Goal: Task Accomplishment & Management: Use online tool/utility

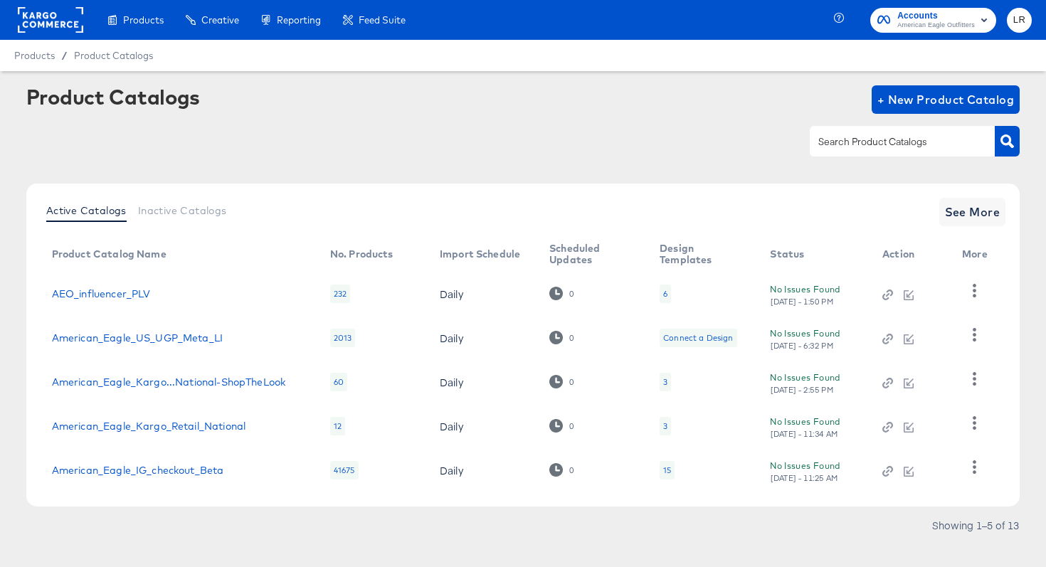
click at [46, 11] on rect at bounding box center [50, 20] width 65 height 26
click at [53, 19] on rect at bounding box center [50, 20] width 65 height 26
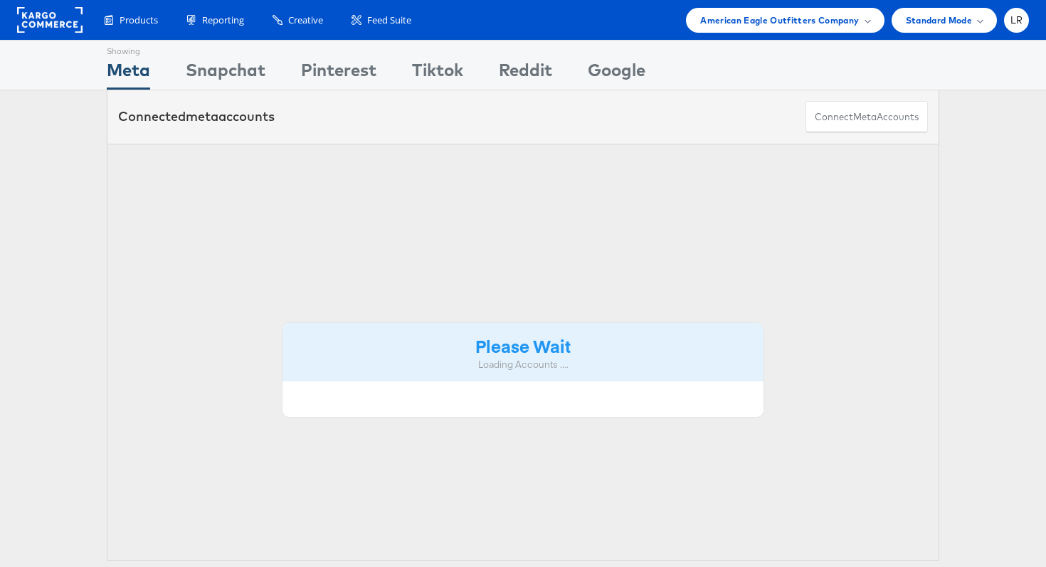
click at [1024, 21] on div "LR" at bounding box center [1016, 20] width 25 height 25
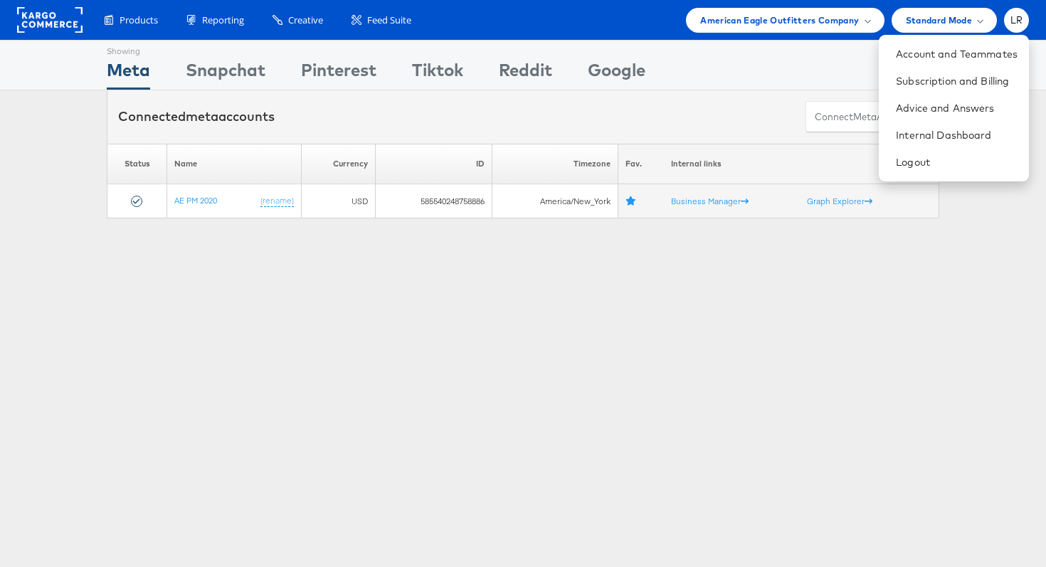
click at [51, 26] on rect at bounding box center [49, 20] width 65 height 26
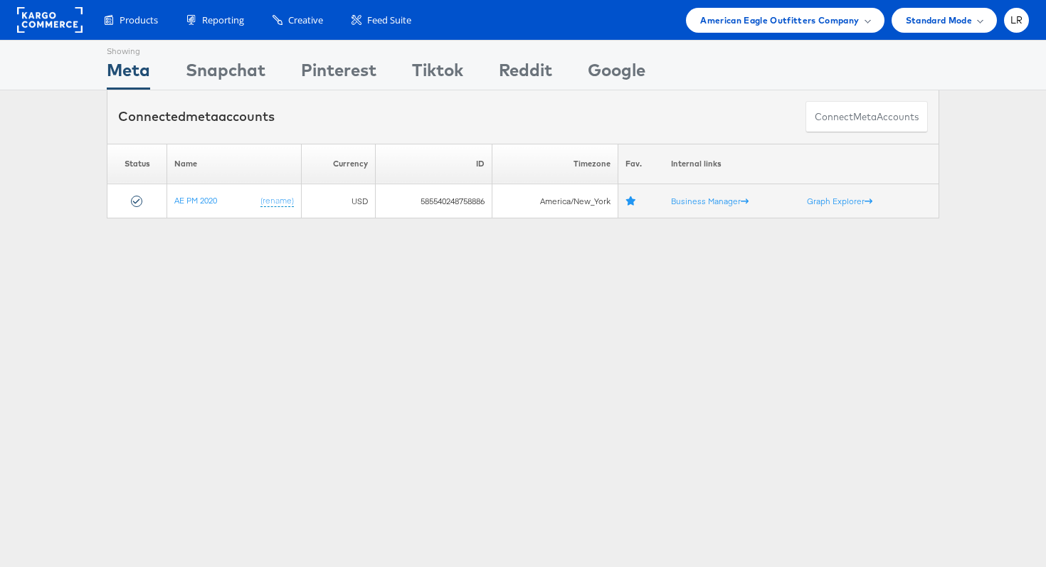
click at [54, 13] on rect at bounding box center [49, 20] width 65 height 26
click at [787, 15] on span "American Eagle Outfitters Company" at bounding box center [779, 20] width 159 height 15
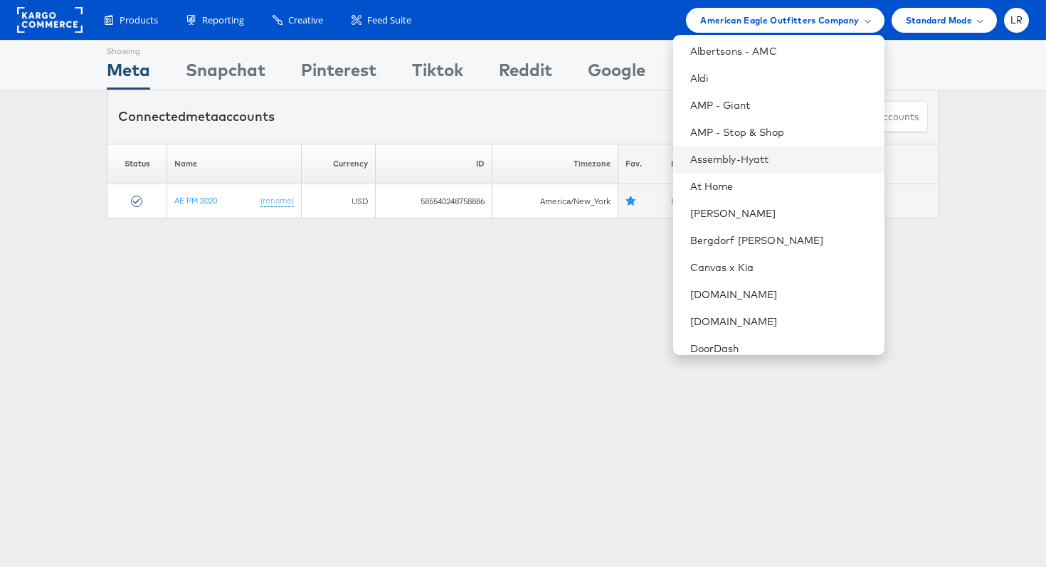
scroll to position [110, 0]
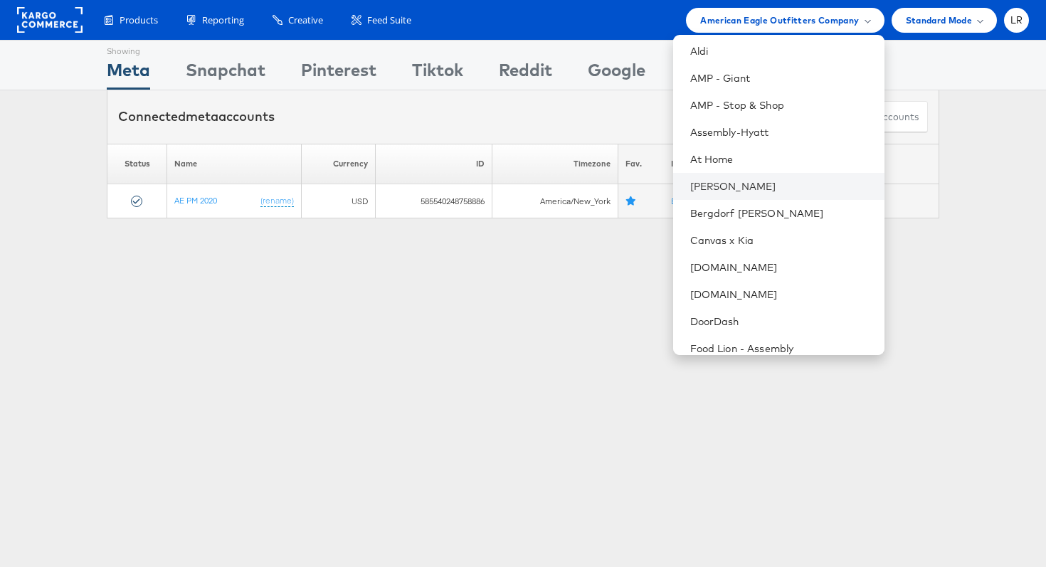
click at [713, 194] on li "Belk" at bounding box center [778, 186] width 211 height 27
click at [731, 17] on span "American Eagle Outfitters Company" at bounding box center [779, 20] width 159 height 15
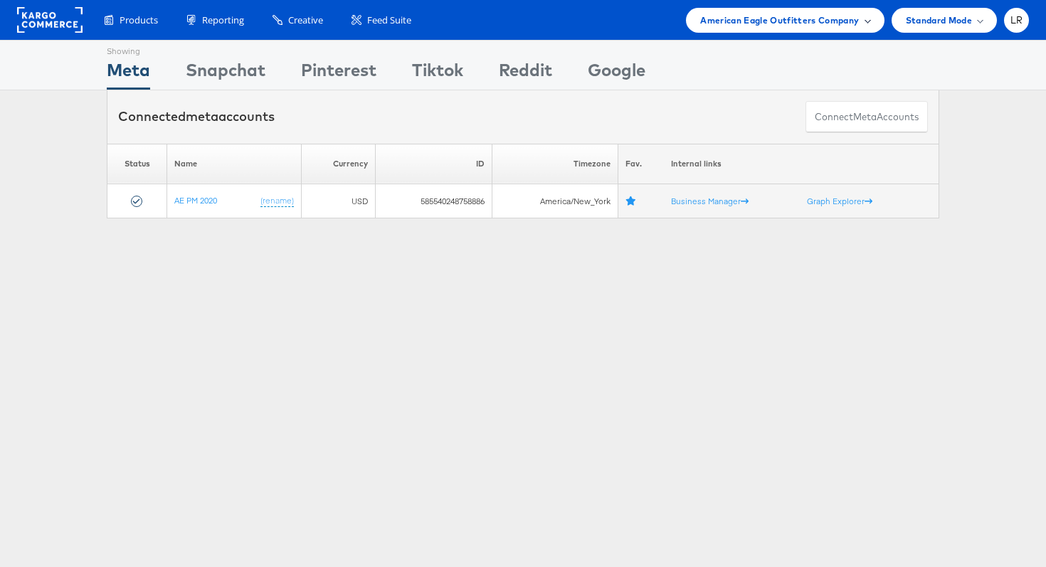
click at [731, 17] on span "American Eagle Outfitters Company" at bounding box center [779, 20] width 159 height 15
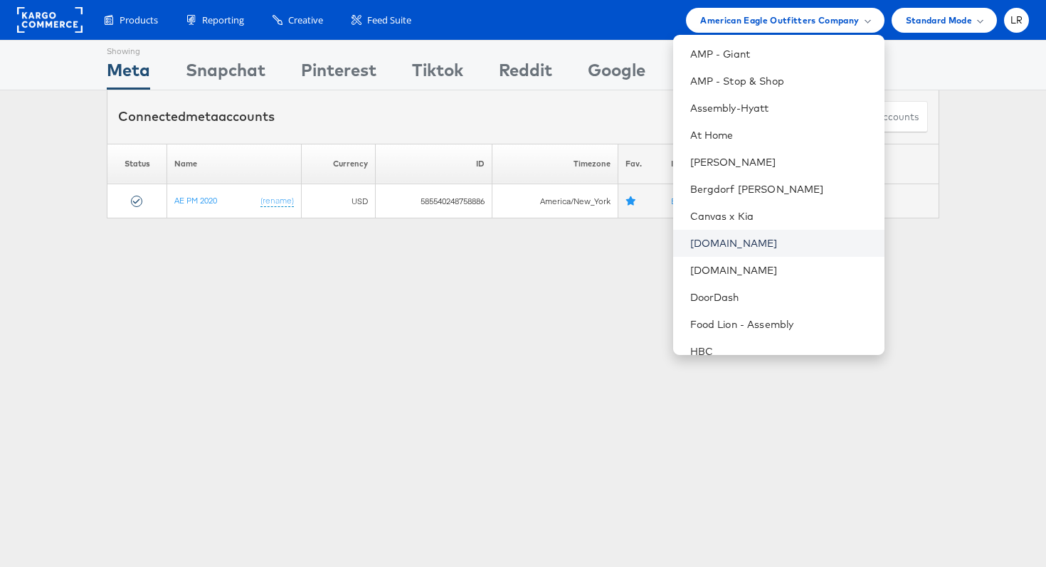
scroll to position [149, 0]
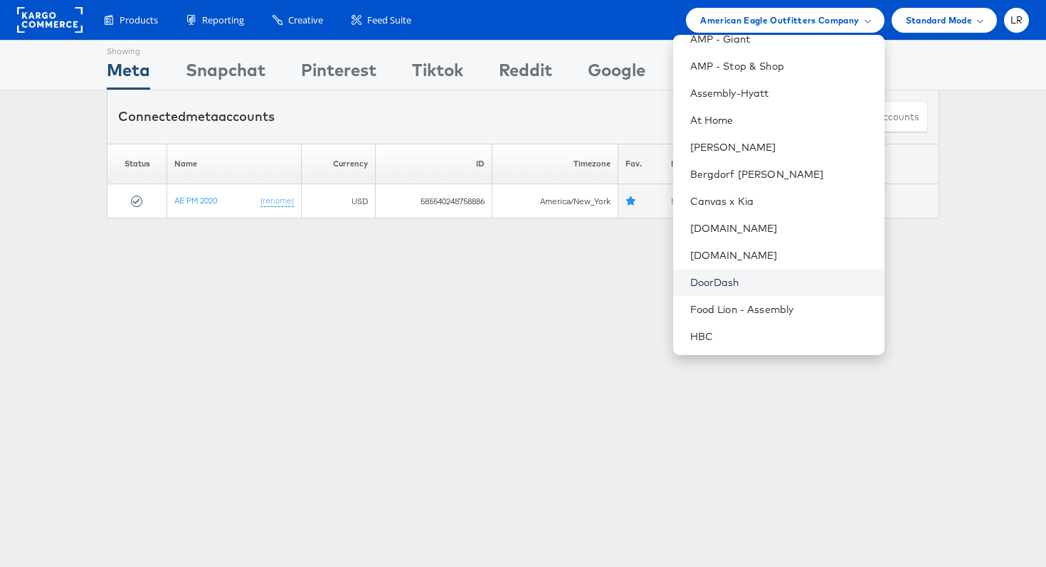
click at [729, 282] on link "DoorDash" at bounding box center [781, 282] width 183 height 14
click at [728, 280] on link "DoorDash" at bounding box center [781, 282] width 183 height 14
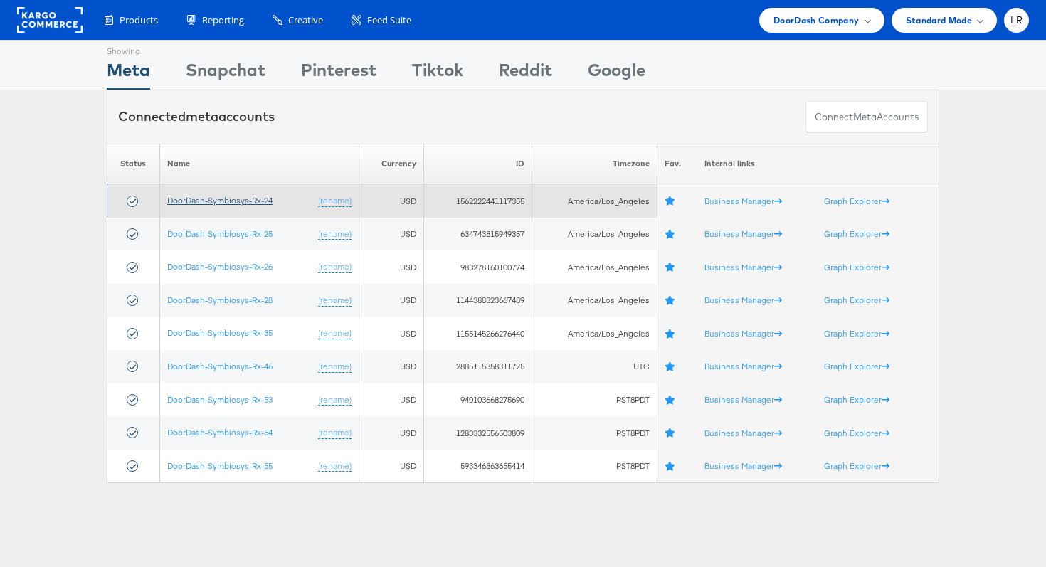
click at [243, 203] on link "DoorDash-Symbiosys-Rx-24" at bounding box center [219, 200] width 105 height 11
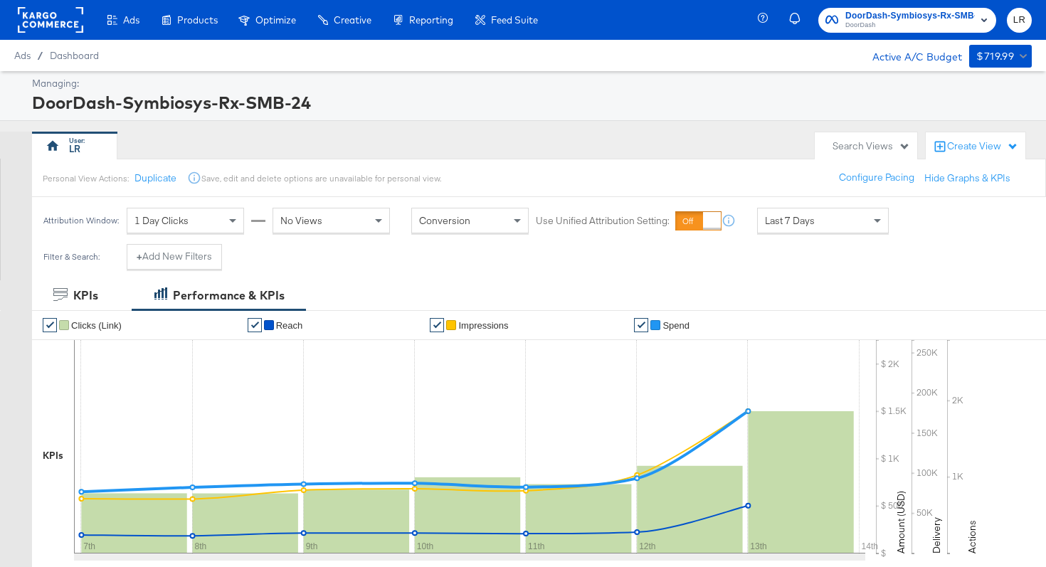
scroll to position [1, 0]
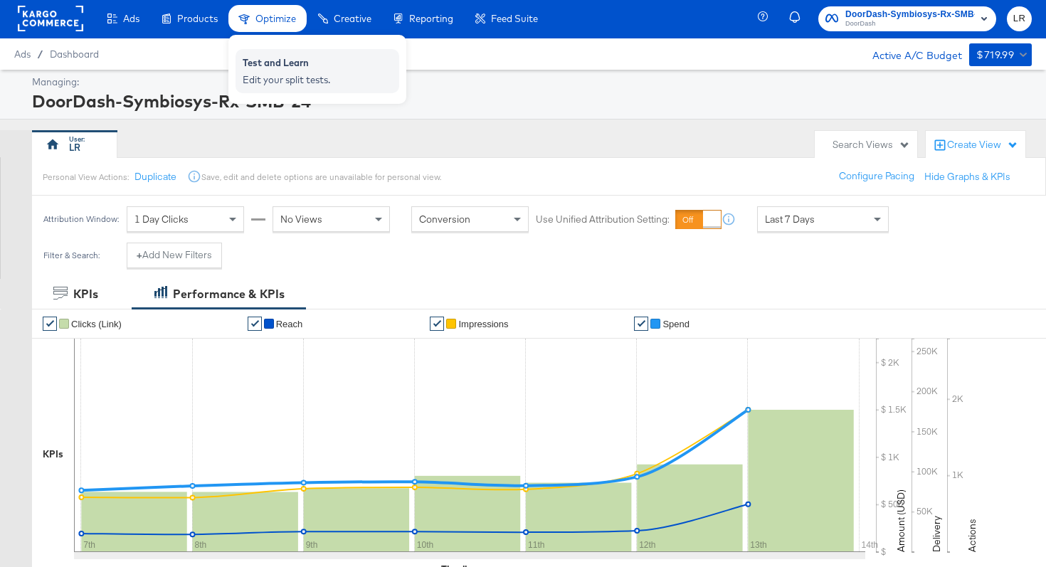
click at [284, 75] on div "Edit your split tests." at bounding box center [317, 80] width 149 height 14
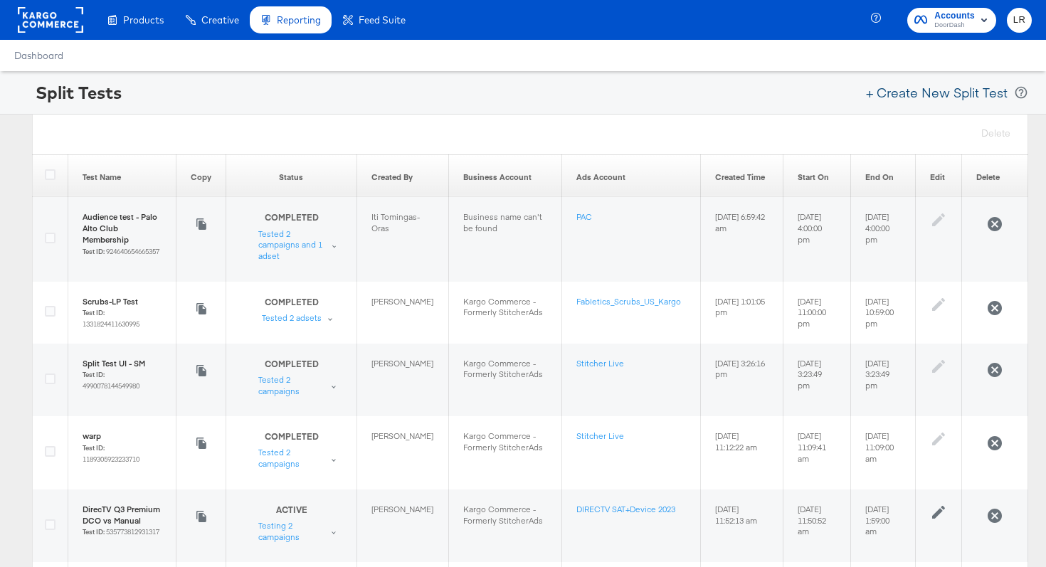
click at [931, 92] on button "+ Create New Split Test" at bounding box center [936, 92] width 154 height 31
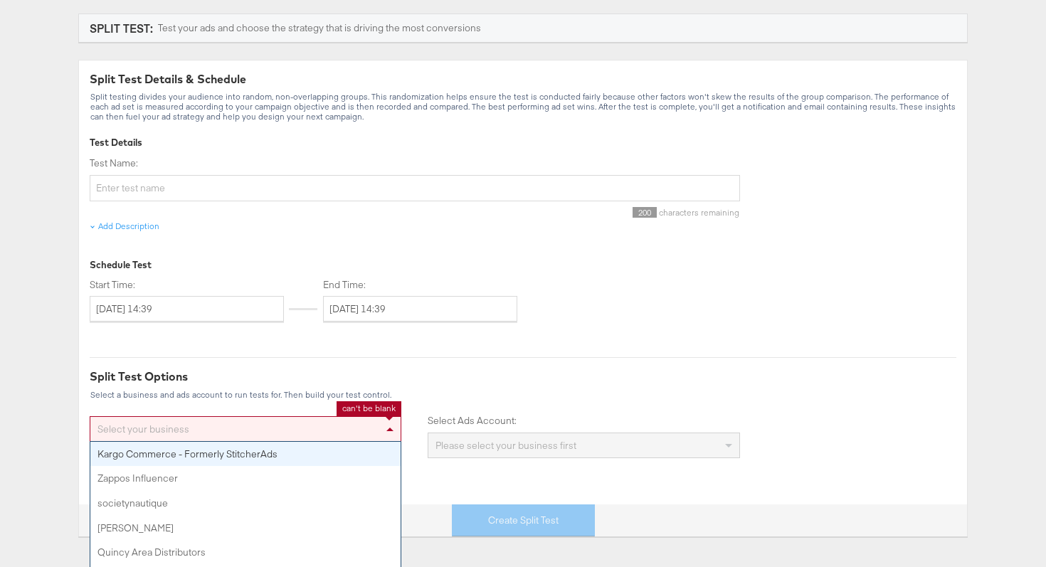
scroll to position [142, 0]
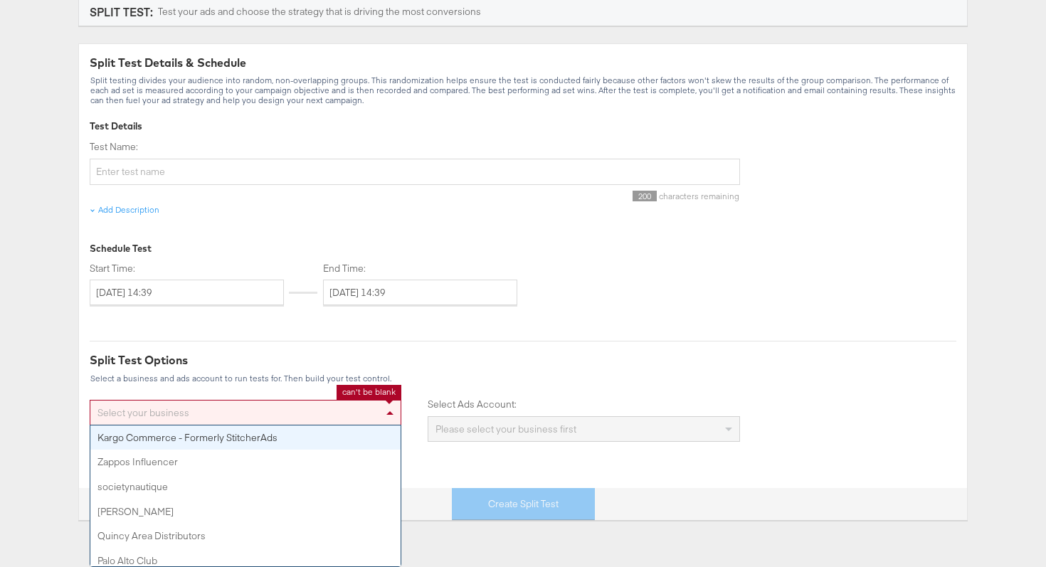
click at [186, 425] on div "Select your business Kargo Commerce - Formerly StitcherAds Zappos Influencer so…" at bounding box center [246, 413] width 312 height 26
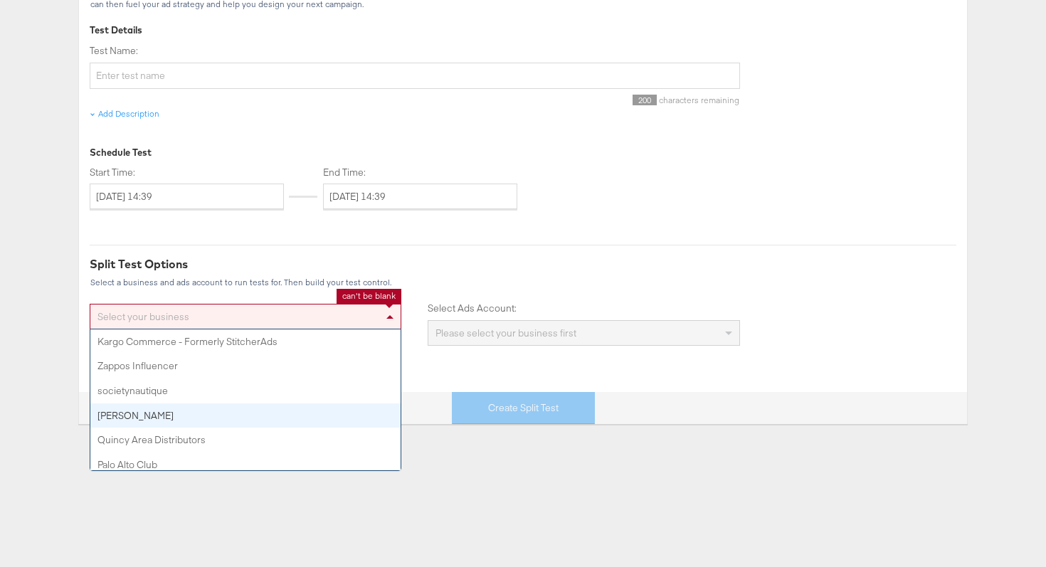
scroll to position [227, 0]
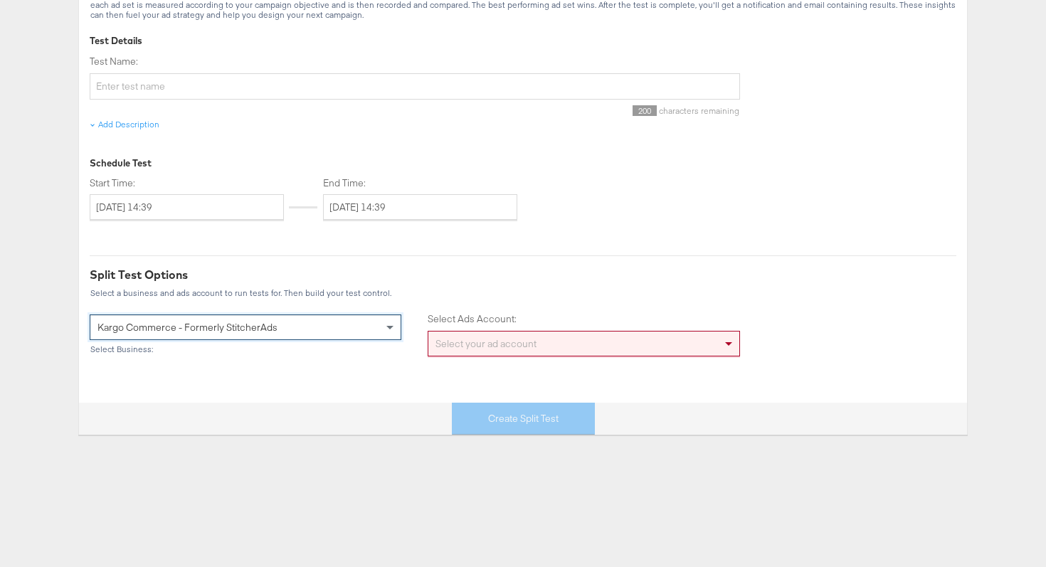
click at [529, 346] on div "Select your ad account" at bounding box center [583, 343] width 310 height 24
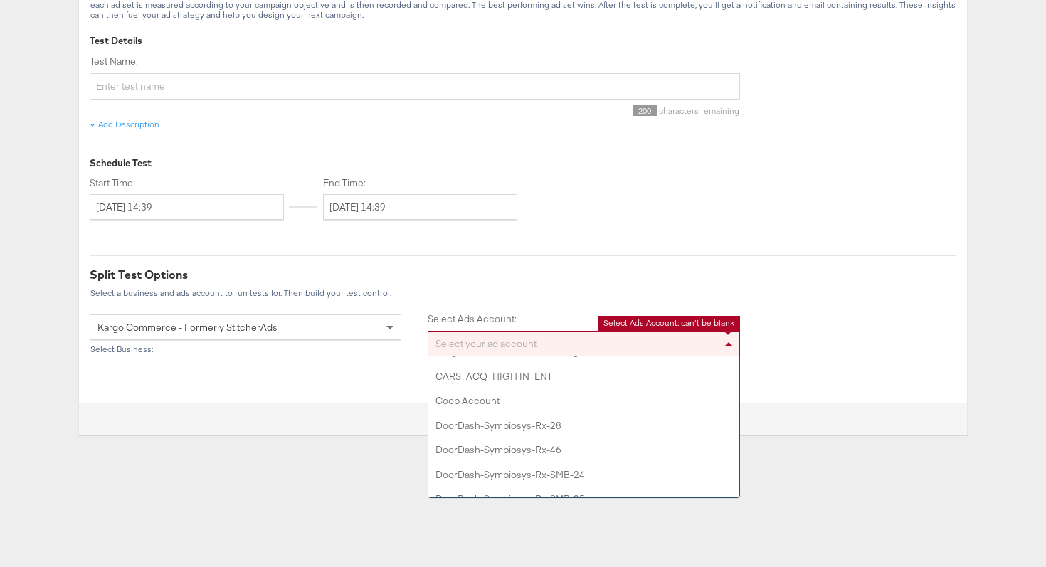
scroll to position [364, 0]
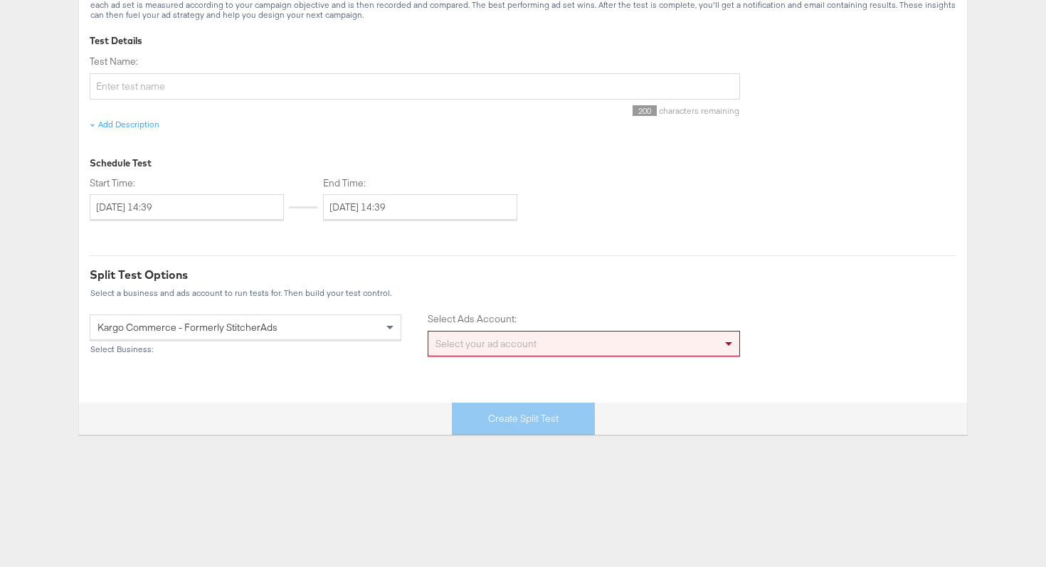
click at [913, 338] on div "Split Test Details & Schedule Split testing divides your audience into random, …" at bounding box center [523, 180] width 866 height 423
click at [393, 200] on input "[DATE] 14:39" at bounding box center [420, 207] width 194 height 26
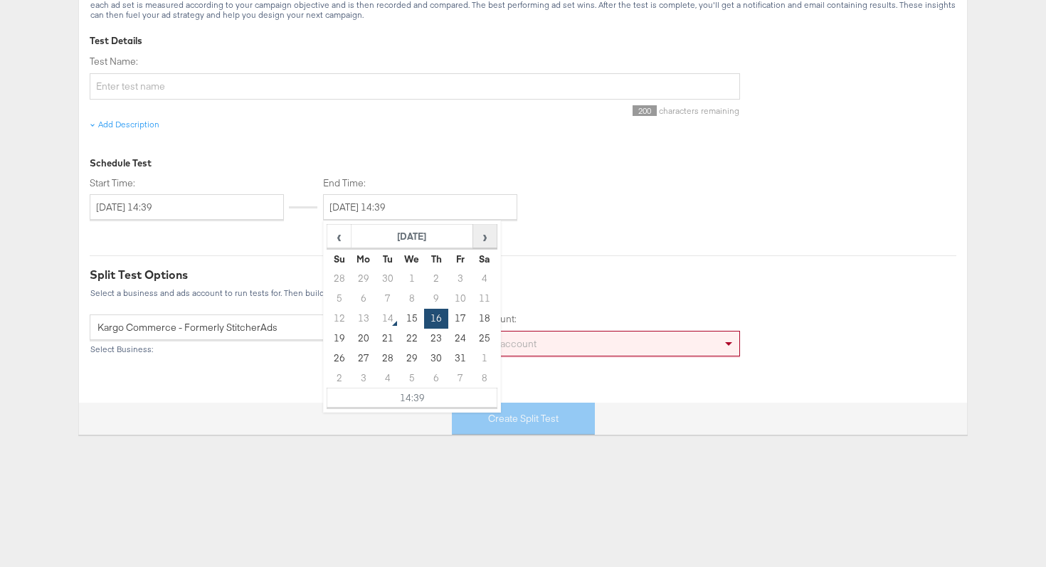
click at [488, 239] on span "›" at bounding box center [485, 235] width 22 height 21
click at [444, 362] on td "26" at bounding box center [436, 359] width 24 height 20
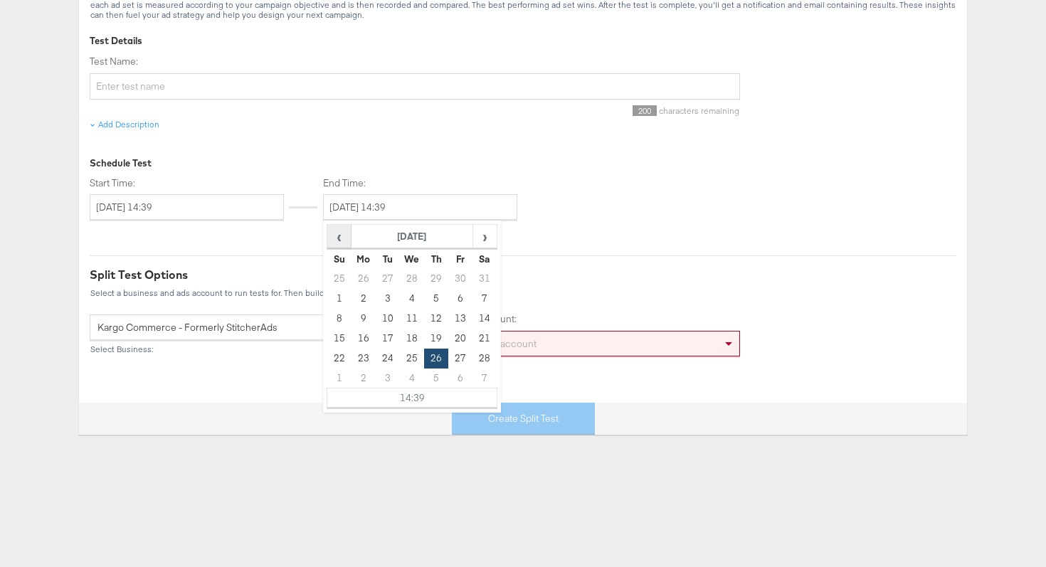
click at [344, 232] on span "‹" at bounding box center [339, 235] width 22 height 21
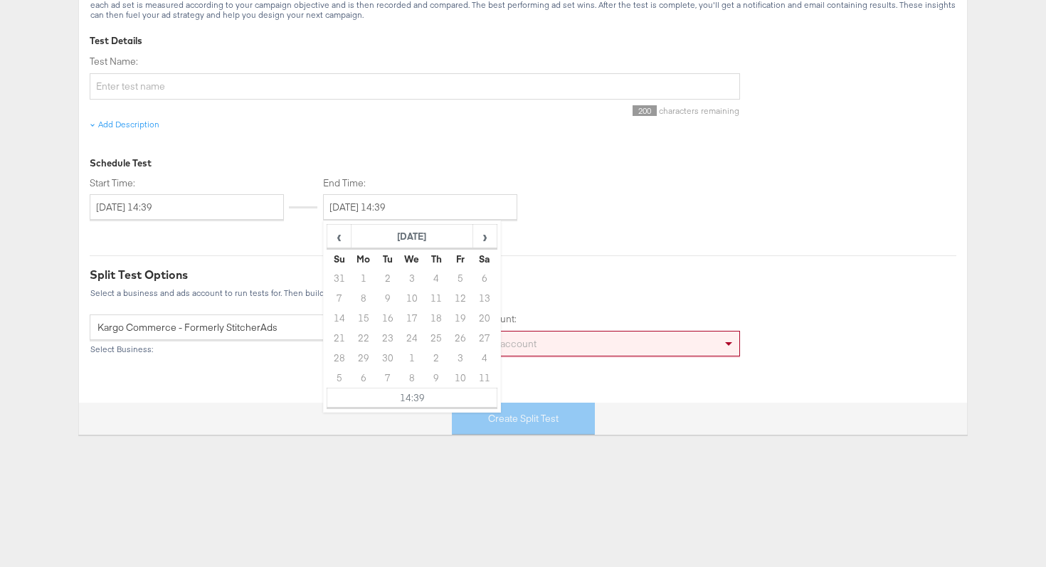
click at [499, 239] on div "‹ [DATE] › Su Mo Tu We Th Fr Sa 31 1 2 3 4 5 6 7 8 9 10 11 12 13 14 15 16 17 18…" at bounding box center [412, 317] width 178 height 192
click at [483, 235] on span "›" at bounding box center [485, 235] width 22 height 21
click at [415, 356] on td "26" at bounding box center [412, 359] width 24 height 20
type input "[DATE] 14:39"
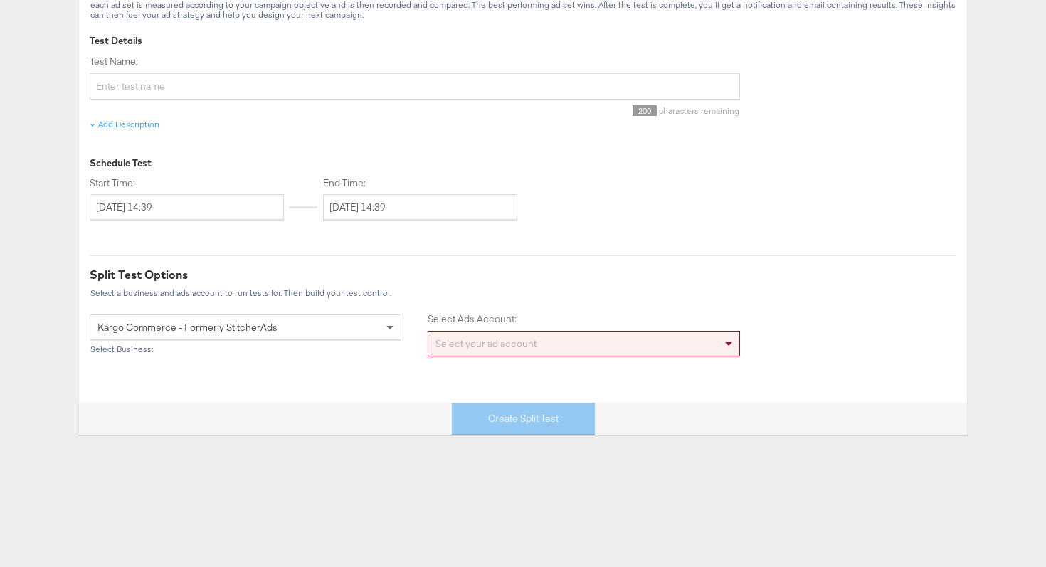
click at [664, 186] on div "Start Time: [DATE] 14:39 ‹ [DATE] › Su Mo Tu We Th Fr Sa 28 29 30 1 2 3 4 5 6 7…" at bounding box center [415, 197] width 650 height 43
click at [584, 341] on div "Select your ad account" at bounding box center [583, 343] width 310 height 24
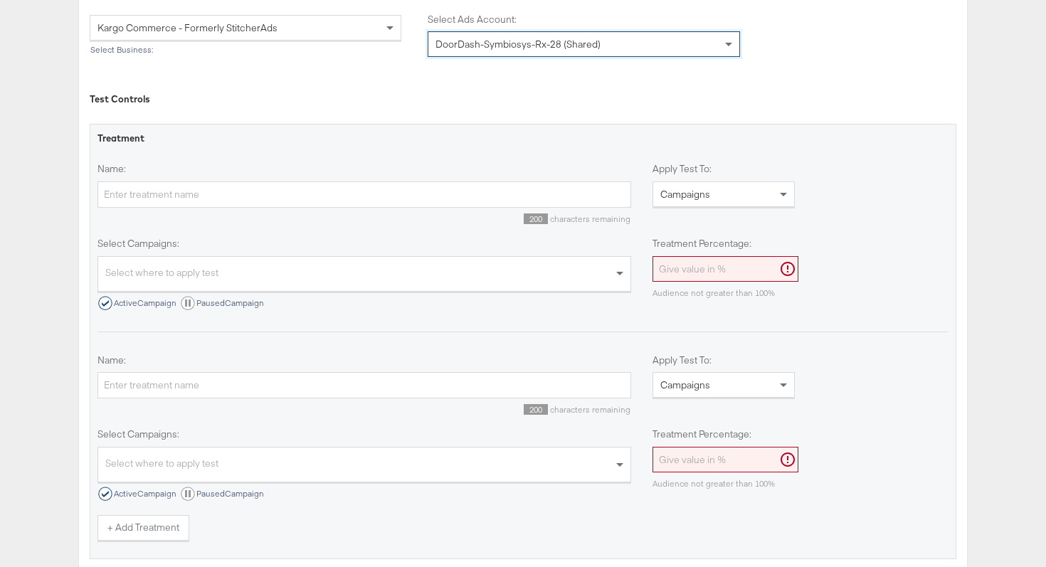
scroll to position [527, 0]
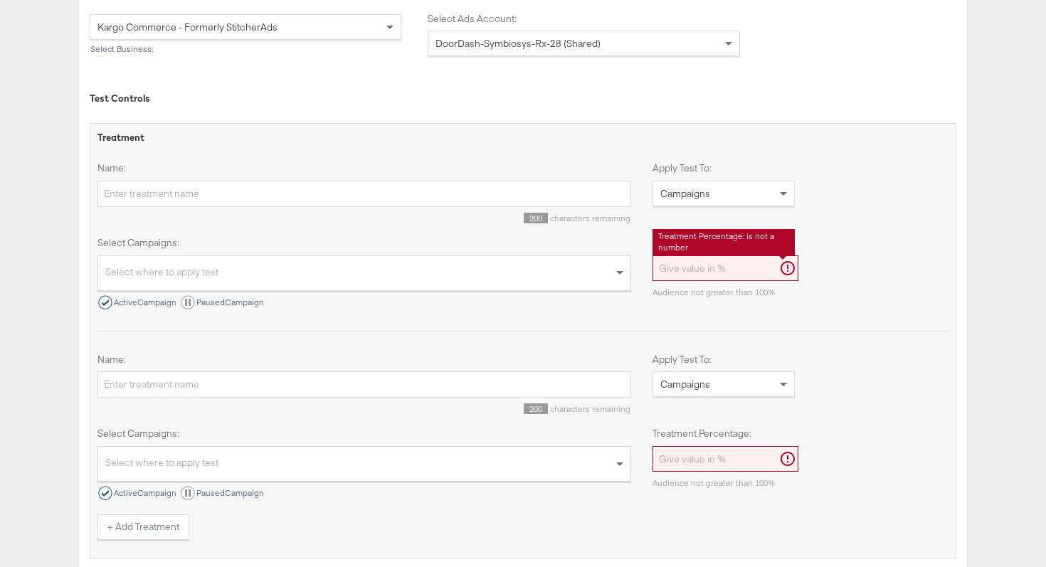
click at [730, 272] on input "Treatment Percentage:" at bounding box center [725, 268] width 146 height 26
click at [908, 221] on div "Name: 200 characters remaining Apply Test To: Campaigns" at bounding box center [522, 191] width 851 height 61
click at [719, 265] on input "Treatment Percentage:" at bounding box center [725, 268] width 146 height 26
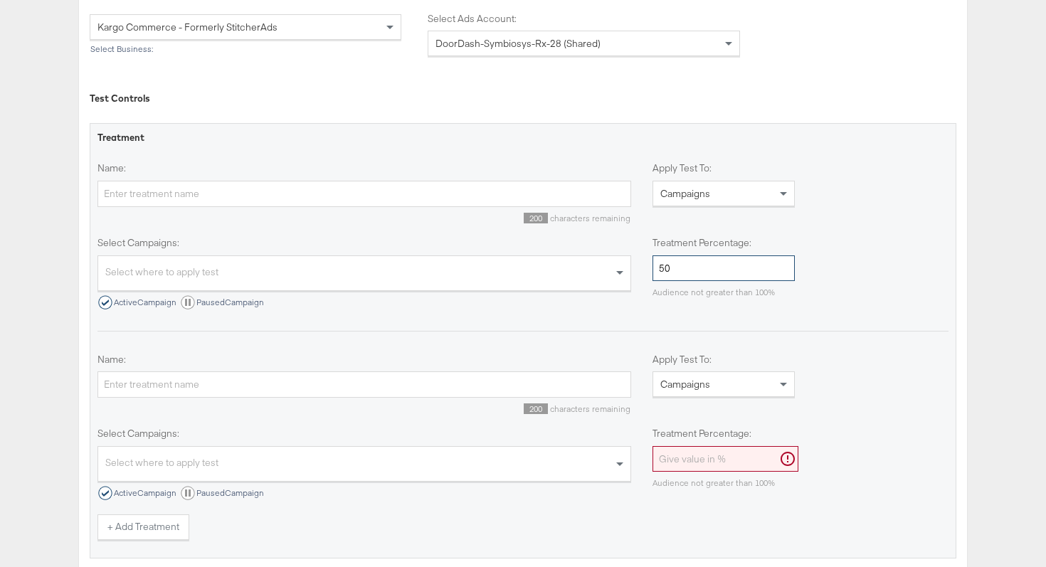
type input "50"
click at [697, 455] on input "Treatment Percentage:" at bounding box center [725, 459] width 146 height 26
type input "50"
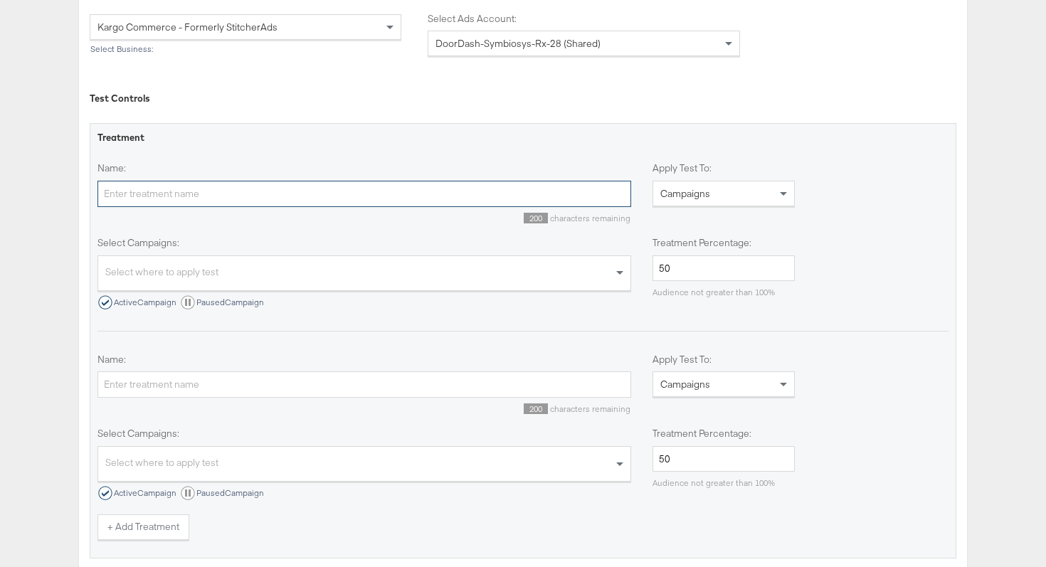
click at [314, 194] on input "Name:" at bounding box center [364, 194] width 534 height 26
type input "Kargo Test"
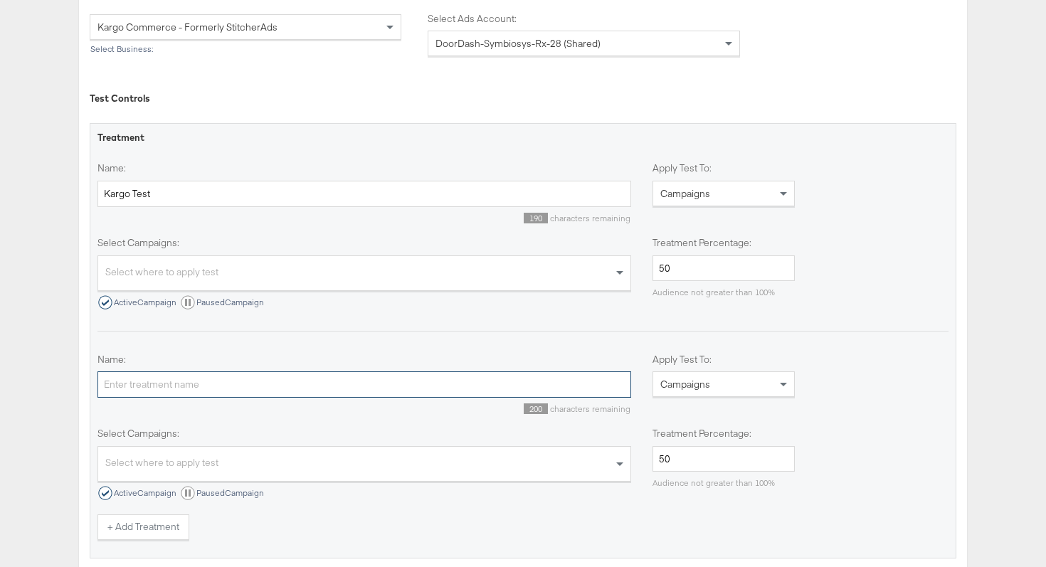
click at [268, 384] on input "Name:" at bounding box center [364, 384] width 534 height 26
type input "Kargo Control"
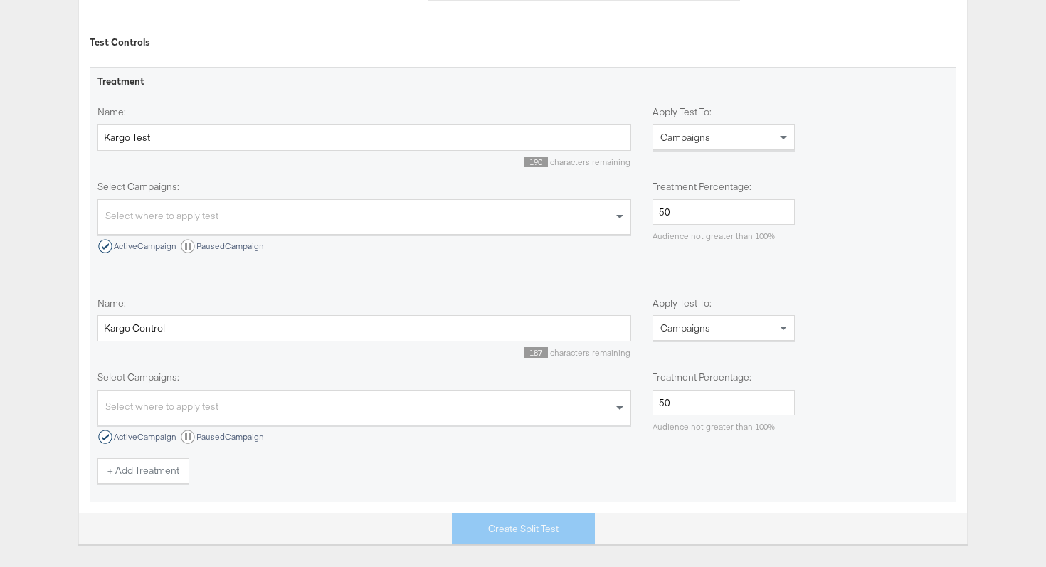
click at [222, 425] on div "Select where to apply test" at bounding box center [364, 408] width 534 height 36
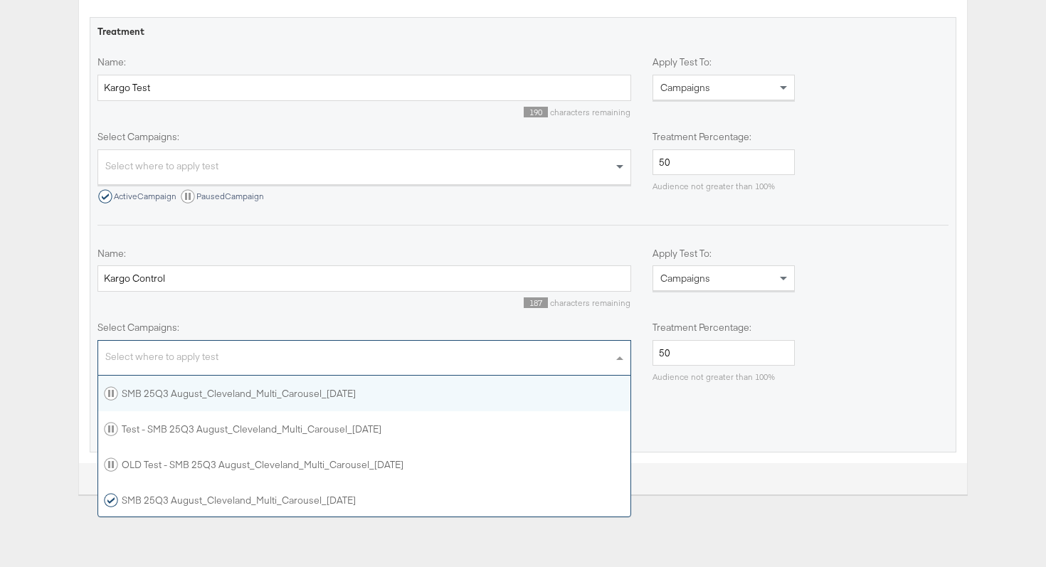
scroll to position [642, 0]
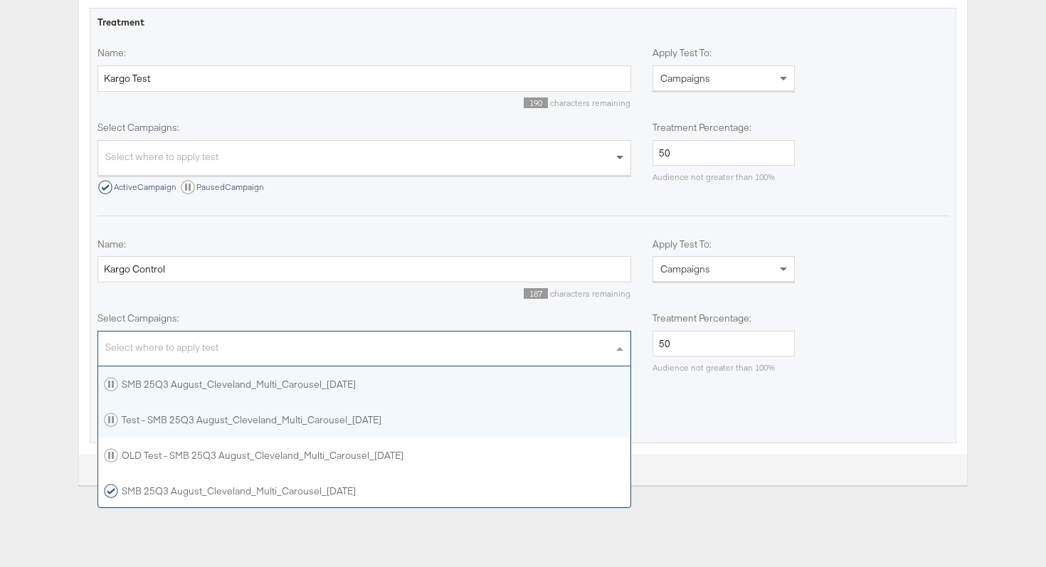
click at [228, 415] on div "Test - SMB 25Q3 August_Cleveland_Multi_Carousel_[DATE]" at bounding box center [242, 420] width 277 height 14
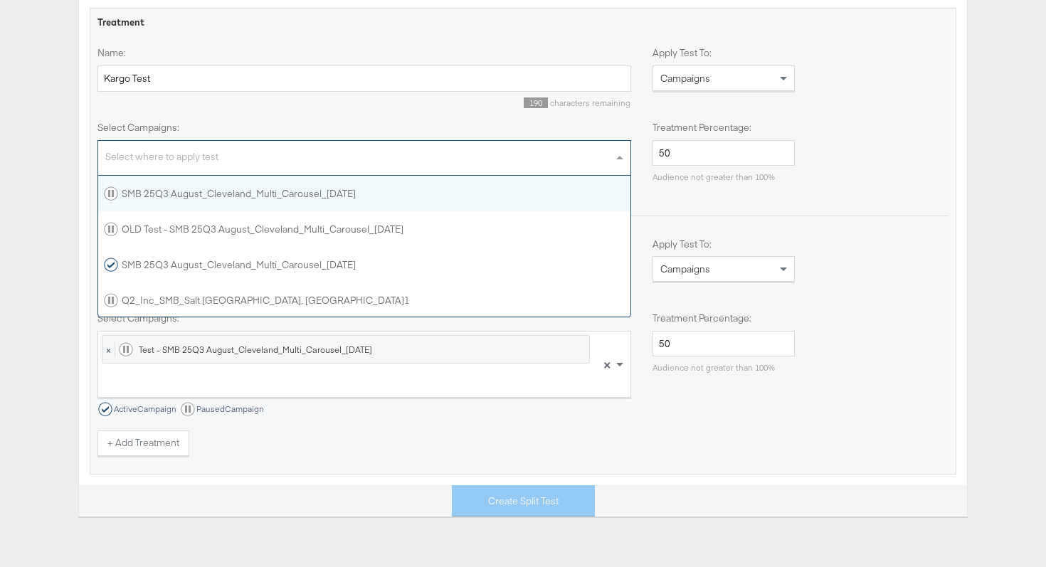
scroll to position [141, 532]
click at [152, 166] on div "Select where to apply test" at bounding box center [364, 159] width 532 height 31
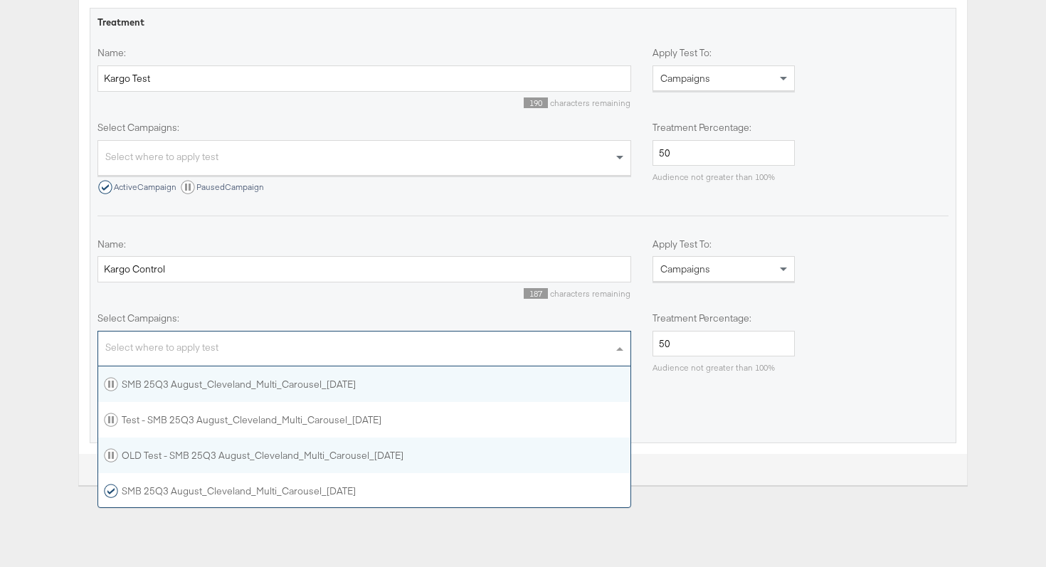
click at [189, 390] on div "SMB 25Q3 August_Cleveland_Multi_Carousel_[DATE]" at bounding box center [230, 384] width 252 height 14
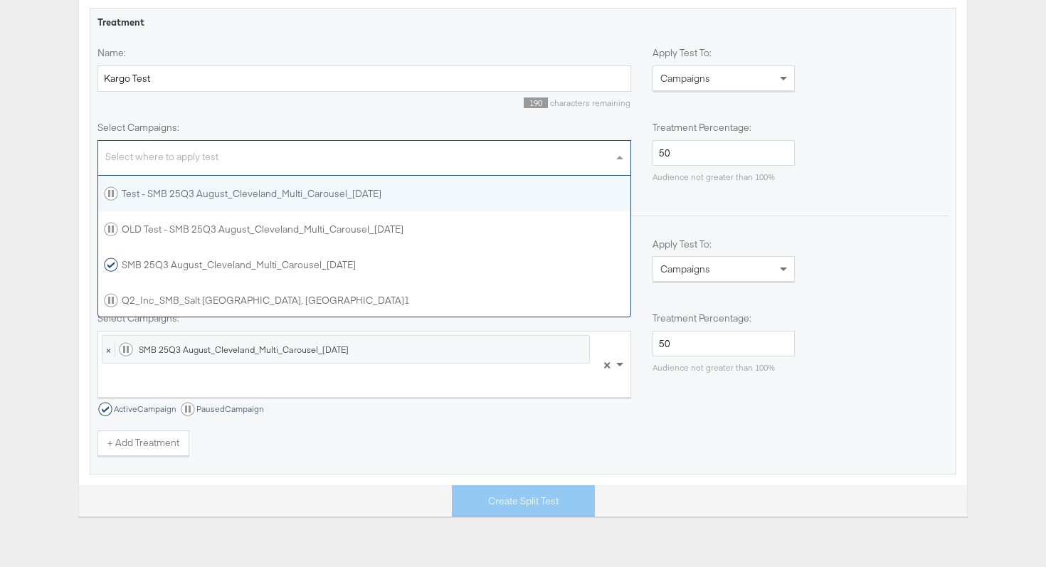
click at [171, 157] on div "Select where to apply test" at bounding box center [364, 159] width 532 height 31
click at [191, 208] on div "Test - SMB 25Q3 August_Cleveland_Multi_Carousel_[DATE]" at bounding box center [364, 194] width 532 height 36
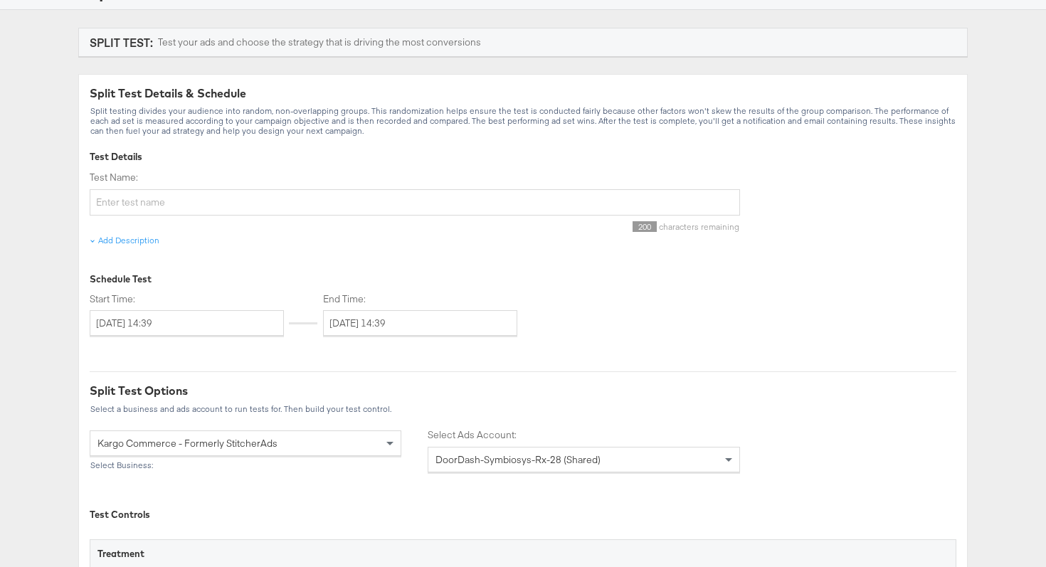
scroll to position [109, 0]
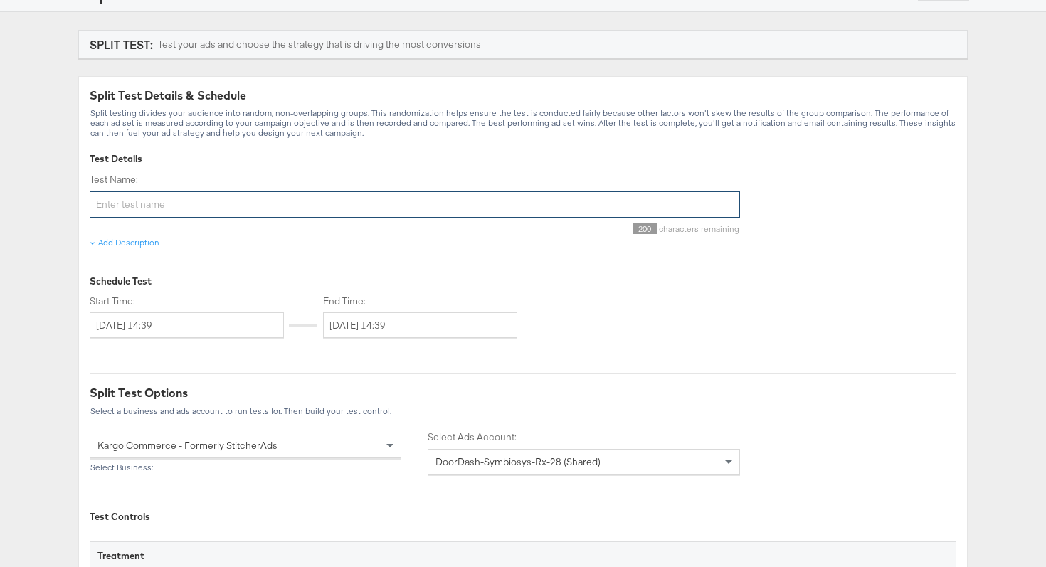
click at [433, 196] on input "Test Name:" at bounding box center [415, 204] width 650 height 26
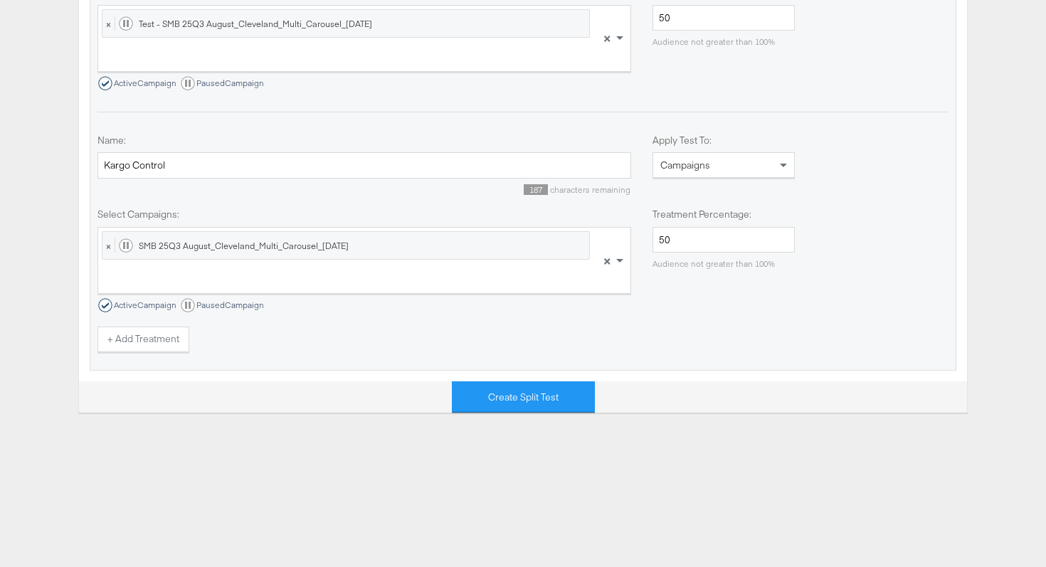
scroll to position [851, 0]
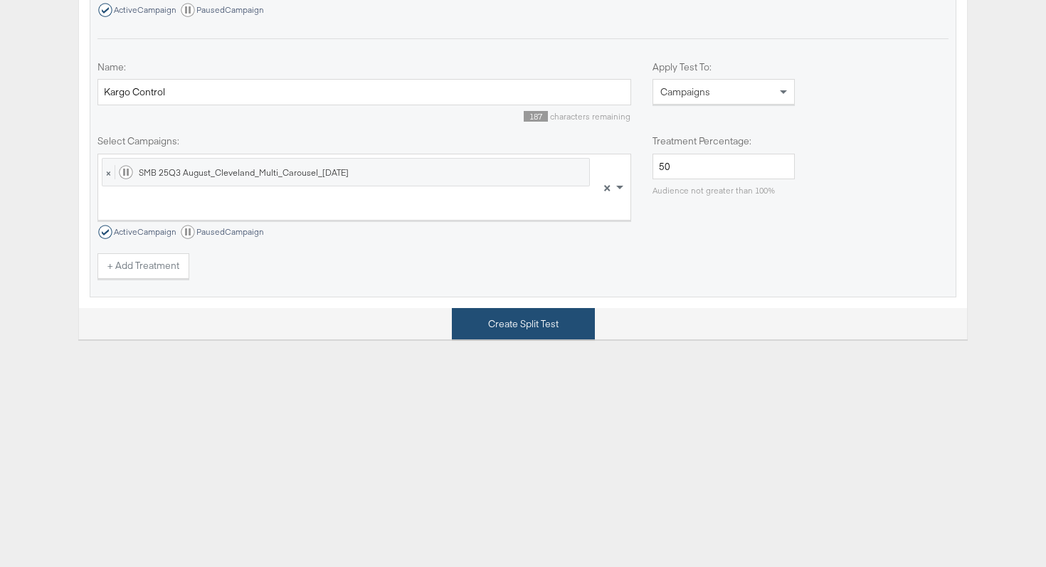
type input "Kargo Creative"
click at [511, 324] on button "Create Split Test" at bounding box center [523, 324] width 143 height 32
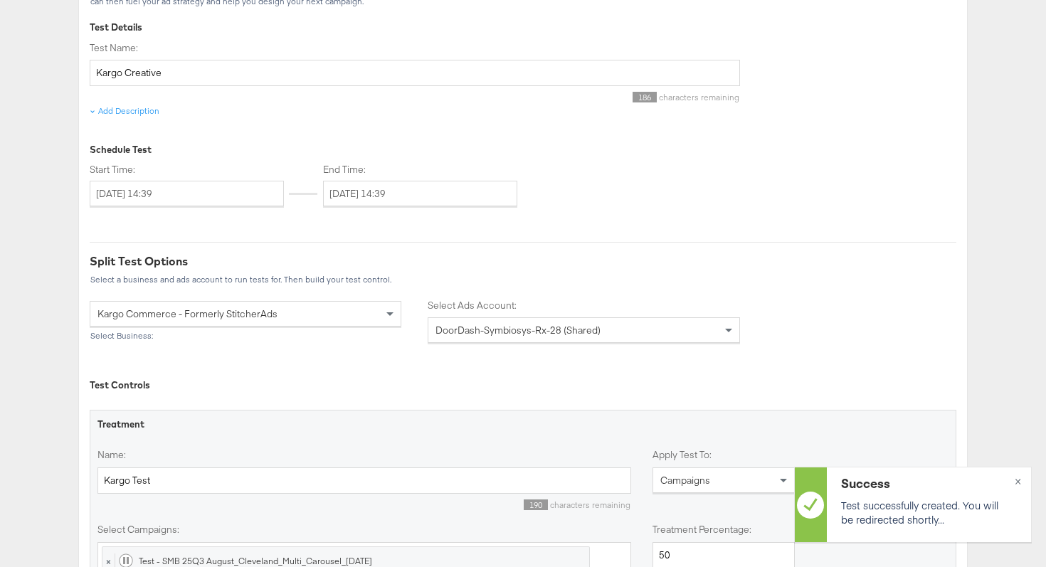
scroll to position [232, 0]
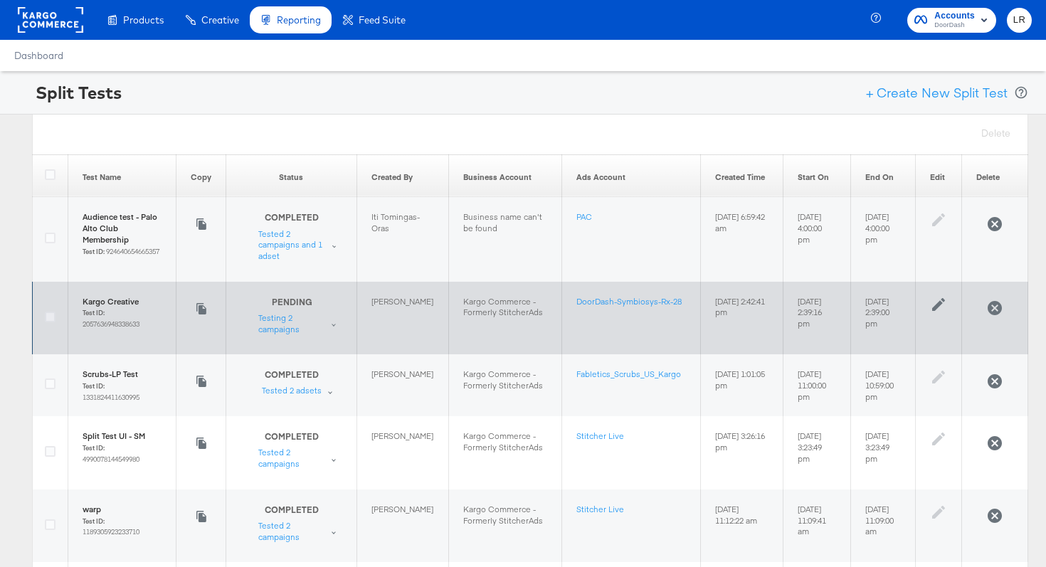
click at [52, 317] on icon at bounding box center [50, 317] width 11 height 11
click at [0, 0] on input "checkbox" at bounding box center [0, 0] width 0 height 0
click at [128, 304] on span "Kargo Creative" at bounding box center [122, 301] width 79 height 11
click at [105, 314] on div "Test ID: 2057636948338633" at bounding box center [122, 318] width 79 height 22
click at [293, 304] on div "PENDING Test is pending" at bounding box center [292, 302] width 41 height 12
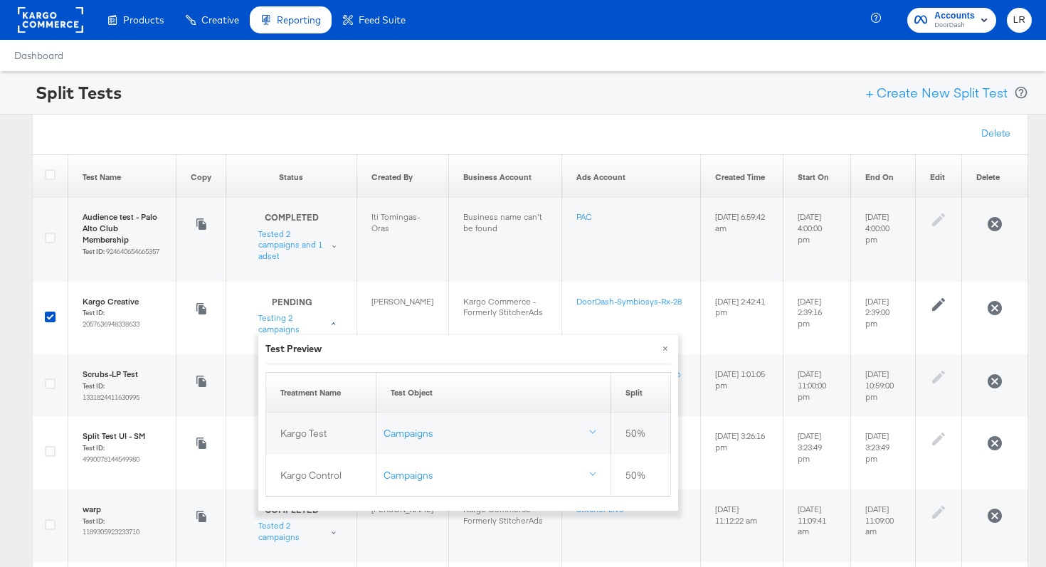
click at [605, 53] on div "Dashboard" at bounding box center [523, 55] width 1046 height 31
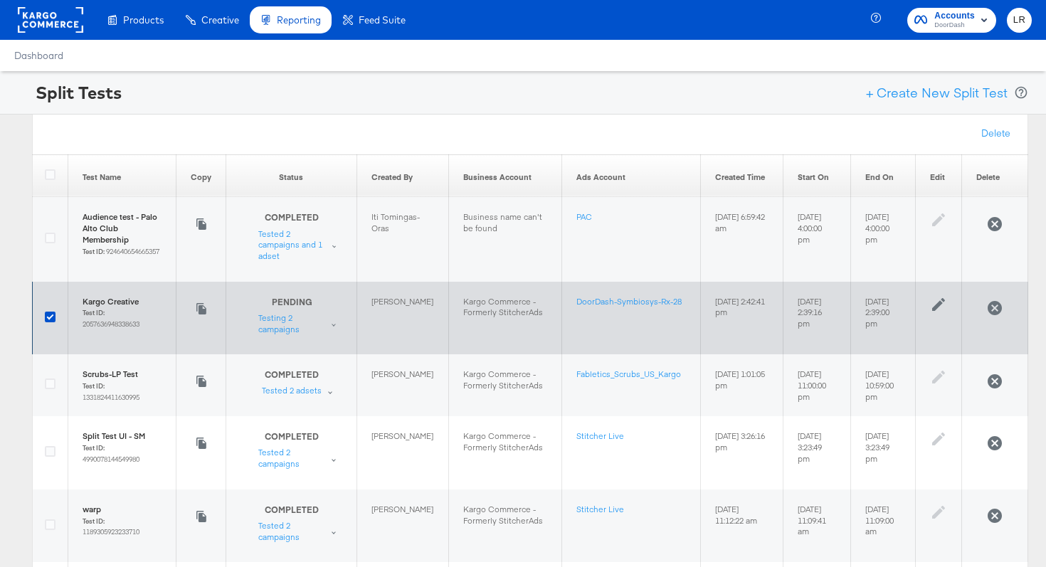
click at [122, 324] on small "Test ID: 2057636948338633" at bounding box center [111, 318] width 57 height 21
copy small "2057636948338633"
click at [97, 298] on span "Kargo Creative" at bounding box center [122, 301] width 79 height 11
click at [48, 313] on icon at bounding box center [50, 317] width 11 height 11
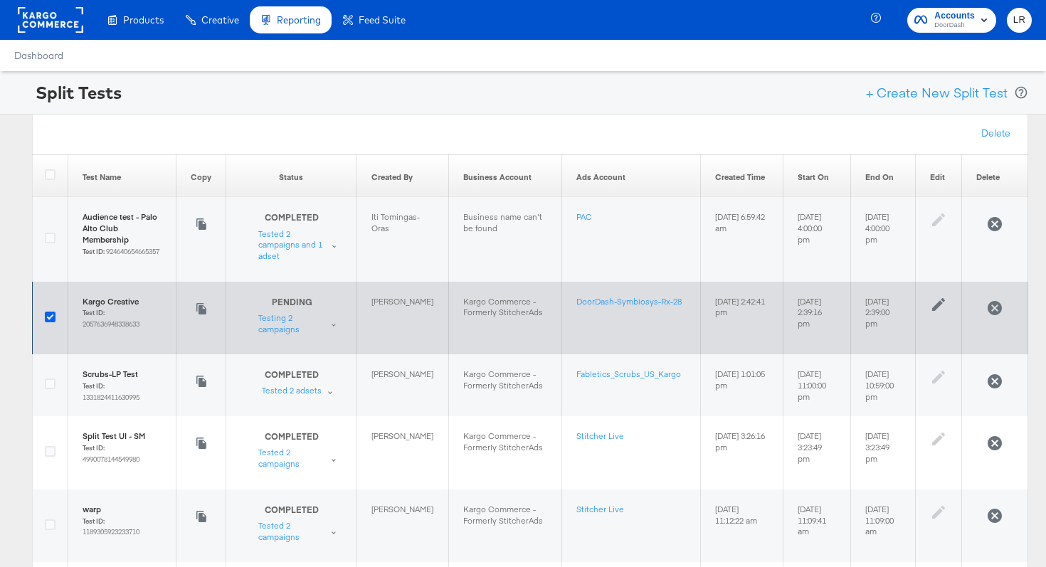
click at [0, 0] on input "checkbox" at bounding box center [0, 0] width 0 height 0
click at [51, 320] on icon at bounding box center [50, 317] width 11 height 11
click at [0, 0] on input "checkbox" at bounding box center [0, 0] width 0 height 0
click at [119, 324] on small "Test ID: 2057636948338633" at bounding box center [111, 318] width 57 height 21
click at [92, 307] on span "Kargo Creative" at bounding box center [122, 301] width 79 height 11
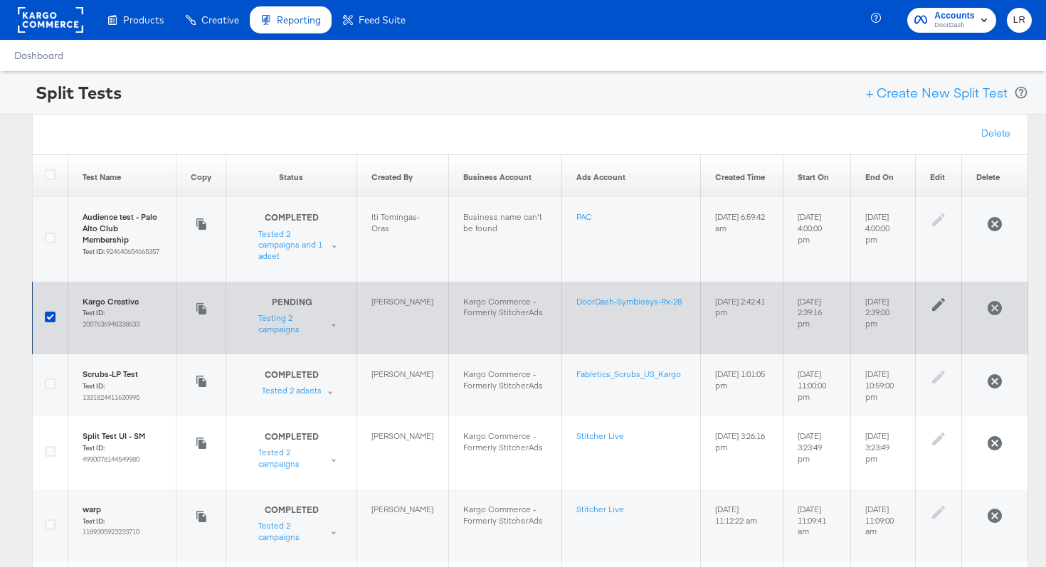
click at [102, 302] on span "Kargo Creative" at bounding box center [122, 301] width 79 height 11
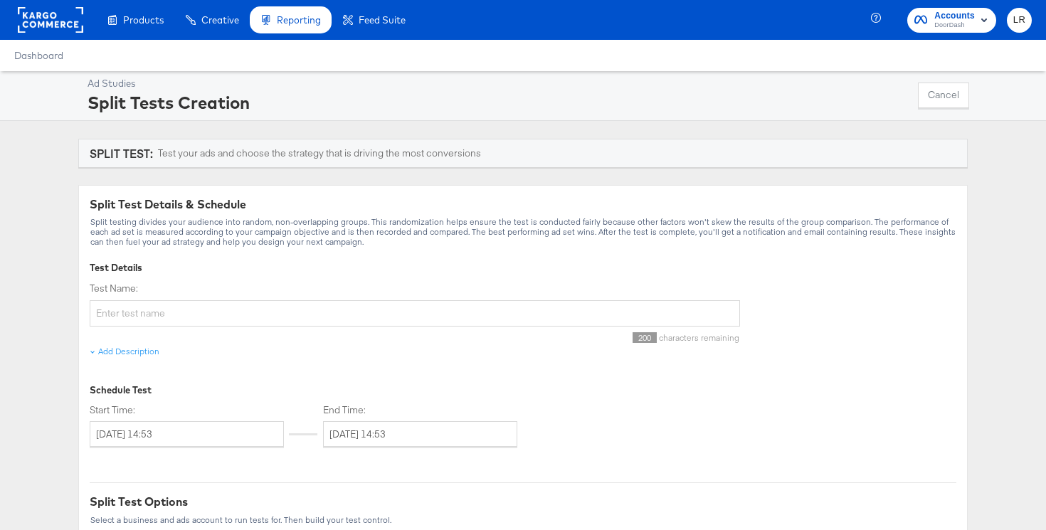
scroll to position [232, 0]
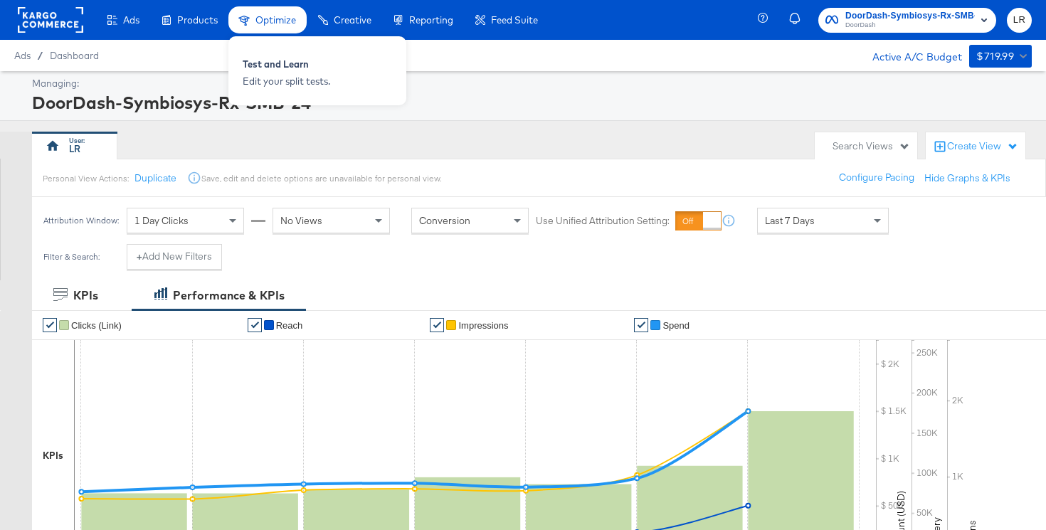
click at [265, 19] on span "Optimize" at bounding box center [275, 19] width 41 height 11
click at [267, 80] on div "Edit your split tests." at bounding box center [317, 82] width 149 height 14
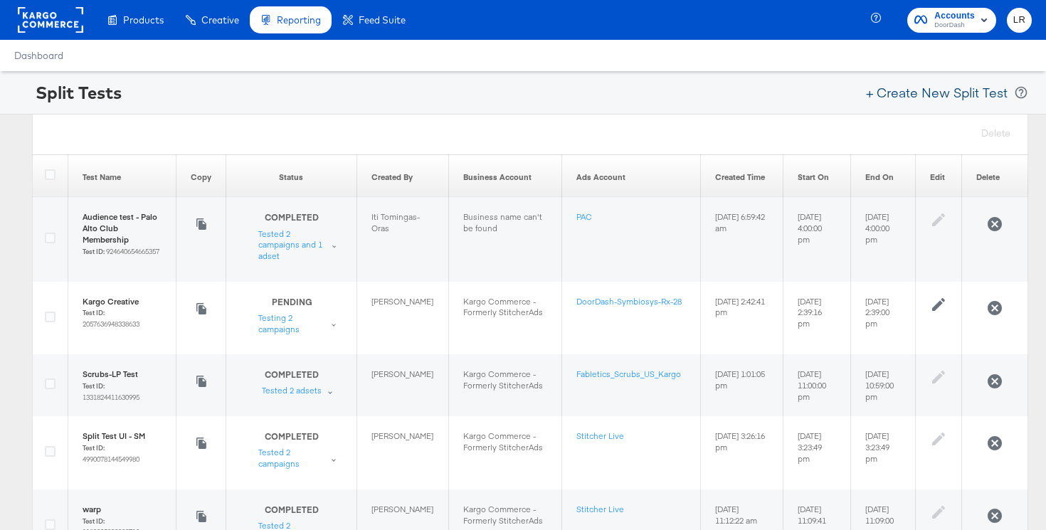
click at [950, 88] on button "+ Create New Split Test" at bounding box center [936, 92] width 154 height 31
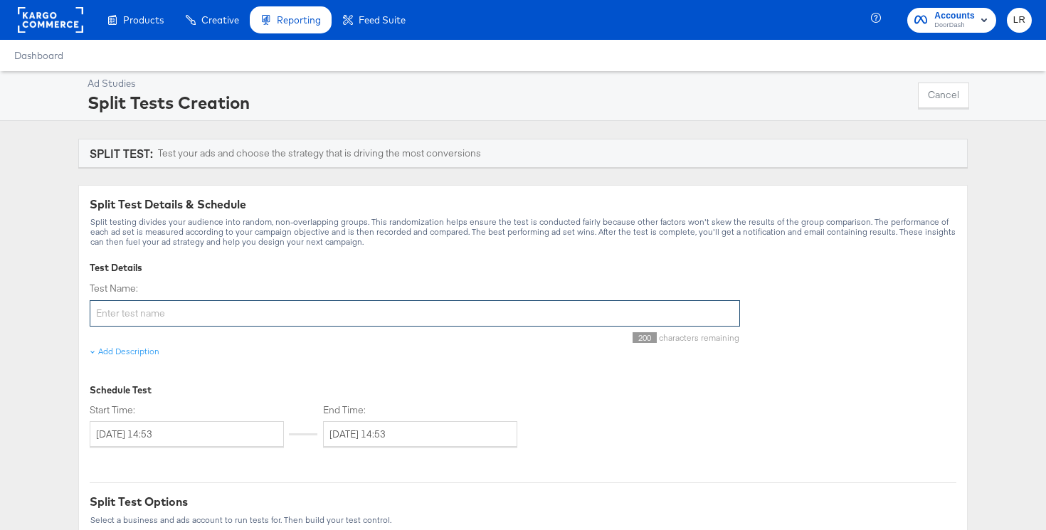
click at [362, 309] on input "Test Name:" at bounding box center [415, 313] width 650 height 26
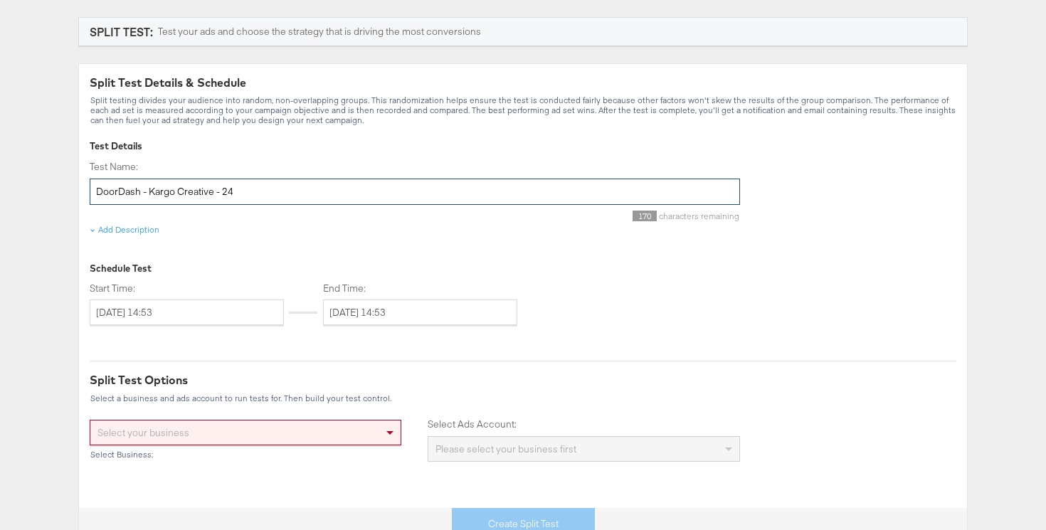
scroll to position [219, 0]
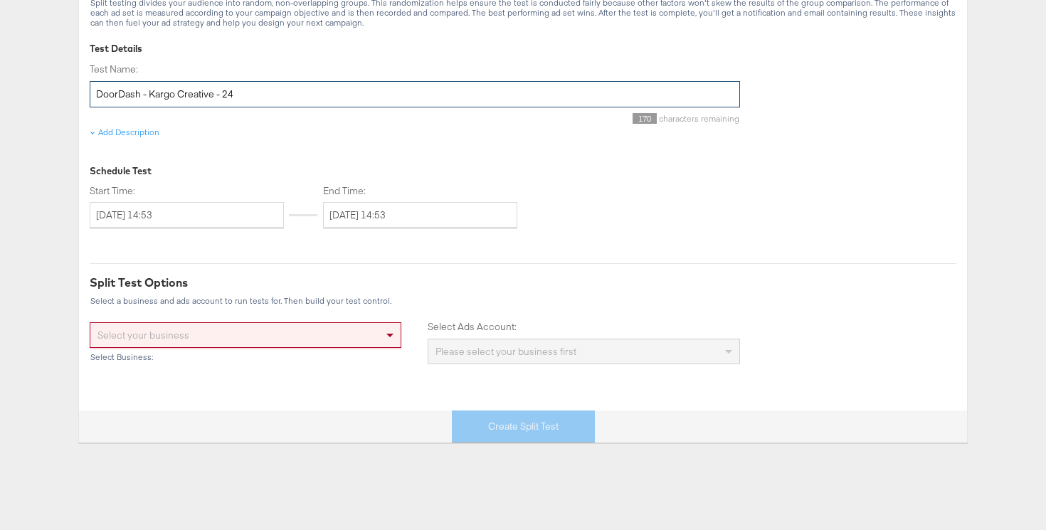
type input "DoorDash - Kargo Creative - 24"
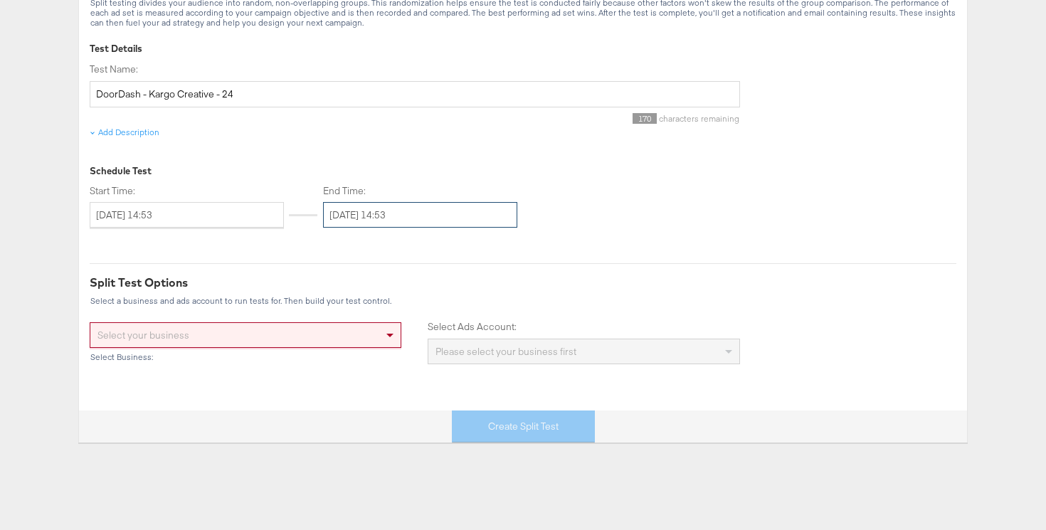
click at [366, 213] on input "[DATE] 14:53" at bounding box center [420, 215] width 194 height 26
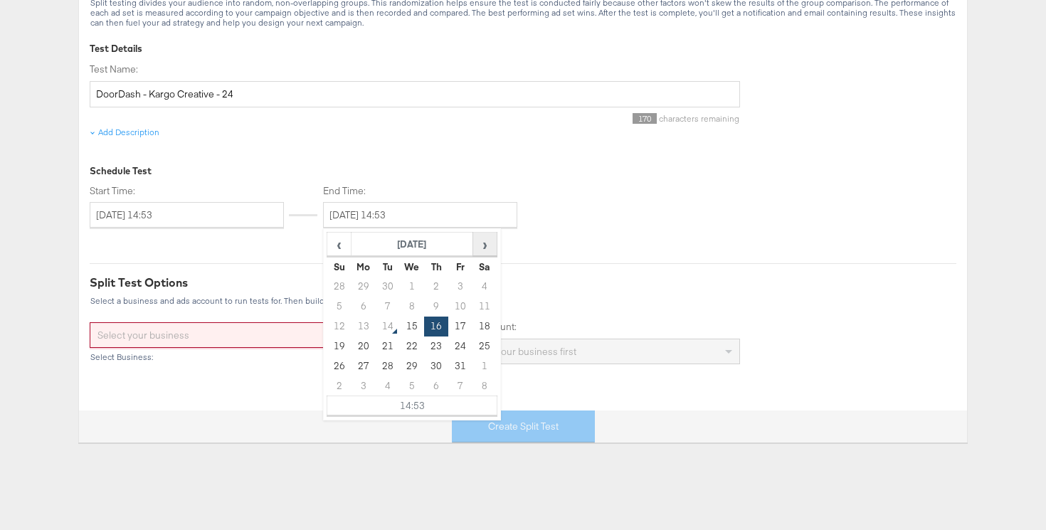
click at [487, 252] on span "›" at bounding box center [485, 243] width 22 height 21
click at [415, 366] on td "26" at bounding box center [412, 366] width 24 height 20
type input "[DATE] 14:53"
click at [472, 151] on div "Test Name: DoorDash - Kargo Creative - 24 170 characters remaining Add Descript…" at bounding box center [415, 146] width 650 height 166
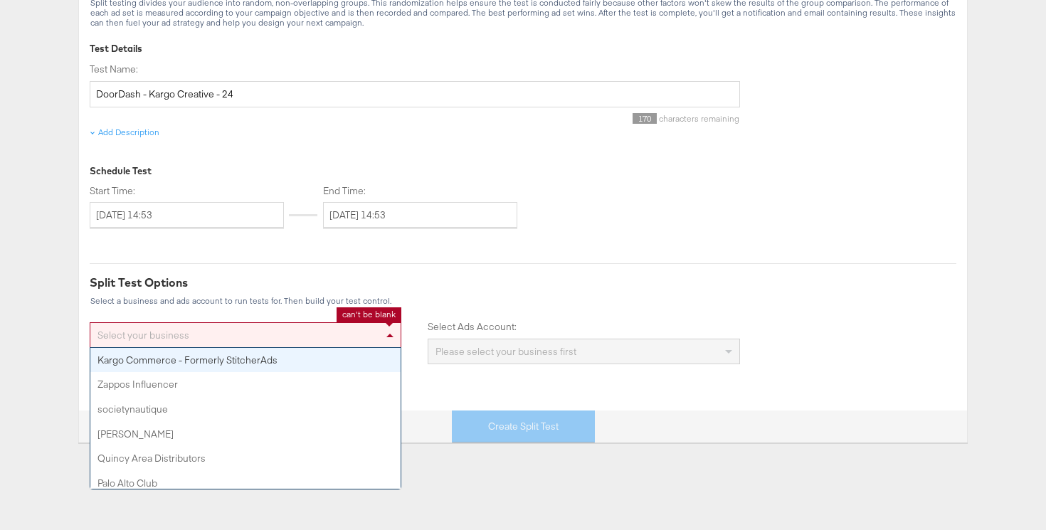
click at [314, 336] on div "Select your business" at bounding box center [245, 335] width 310 height 24
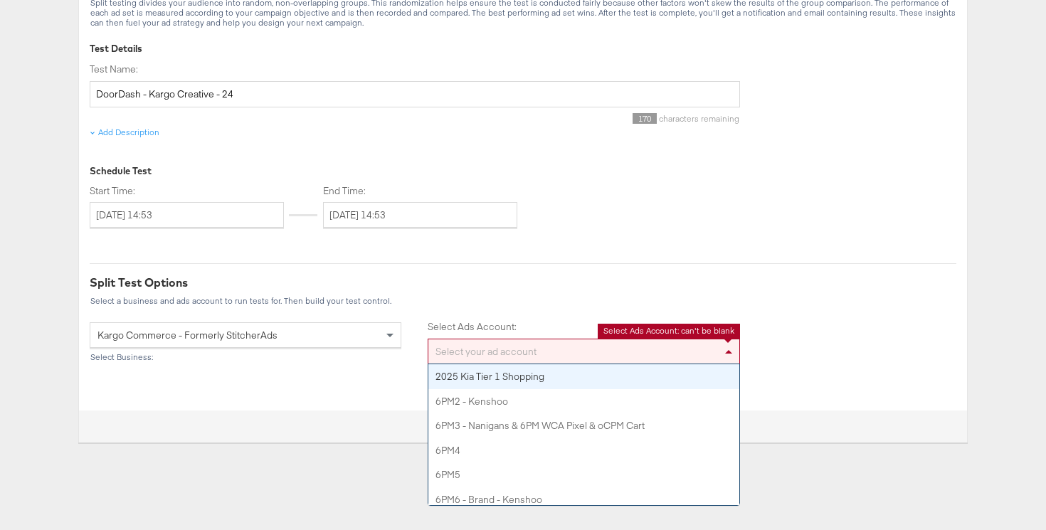
click at [530, 356] on div "Select your ad account" at bounding box center [583, 351] width 310 height 24
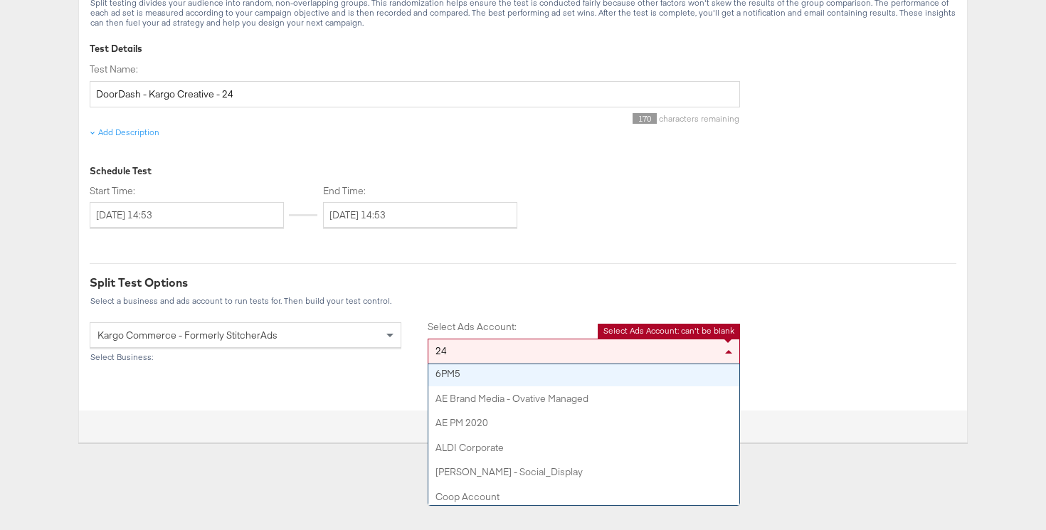
type input "2"
type input "door"
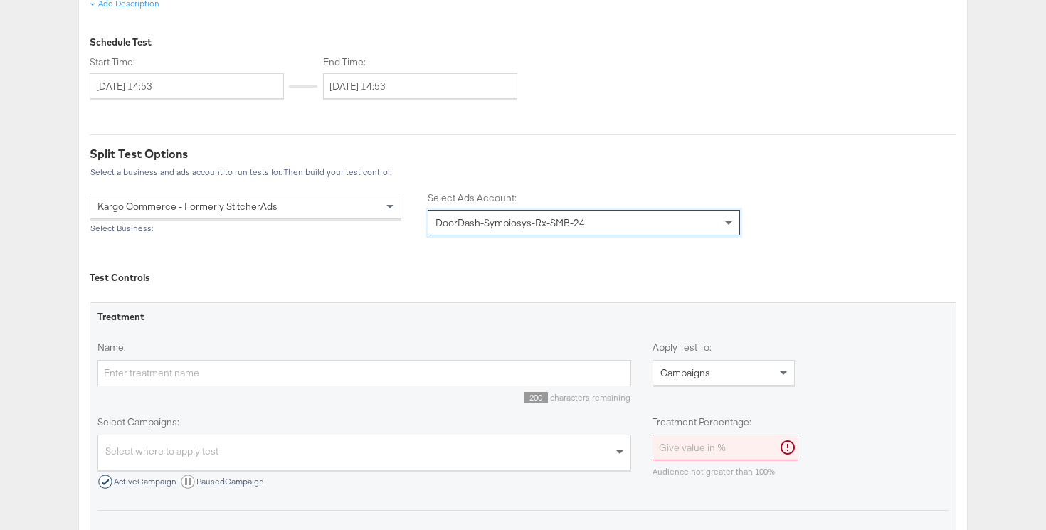
scroll to position [406, 0]
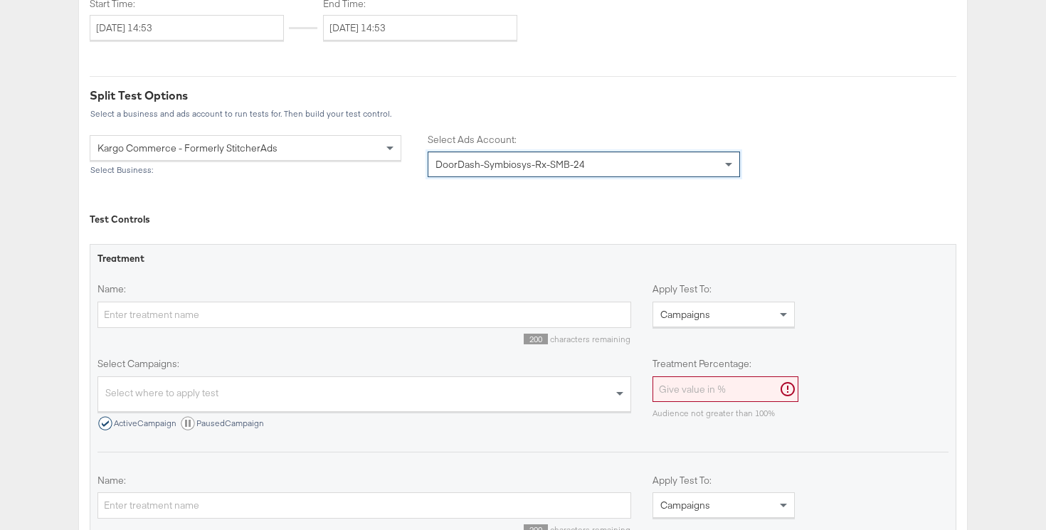
click at [425, 295] on label "Name:" at bounding box center [364, 289] width 534 height 14
click at [425, 302] on input "Name:" at bounding box center [364, 315] width 534 height 26
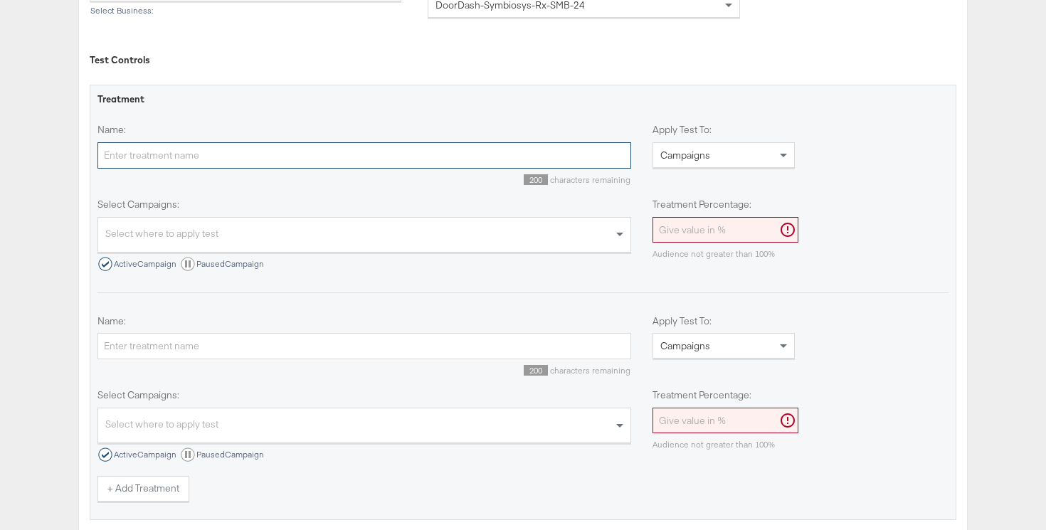
scroll to position [567, 0]
type input "Kargo Test"
click at [329, 218] on div "Select where to apply test" at bounding box center [350, 230] width 504 height 28
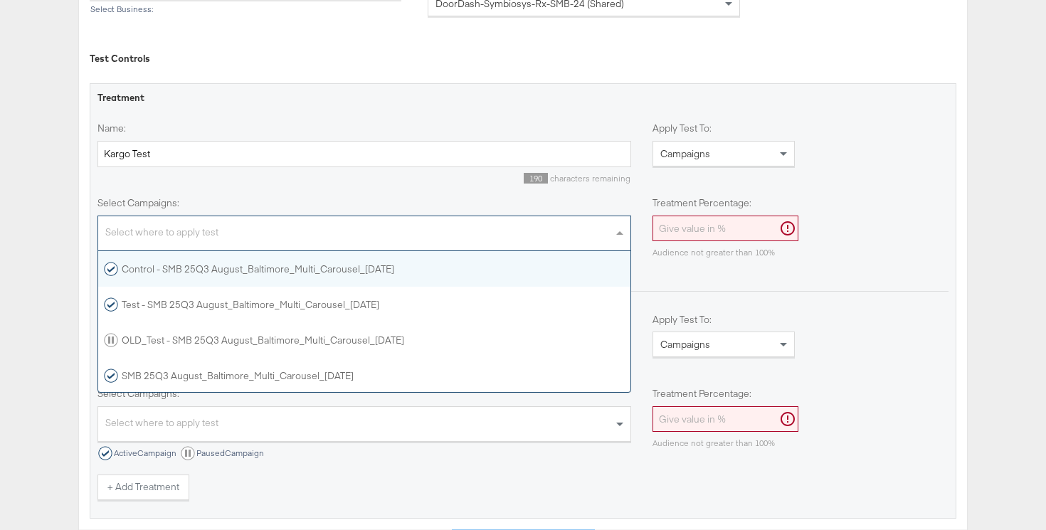
scroll to position [141, 532]
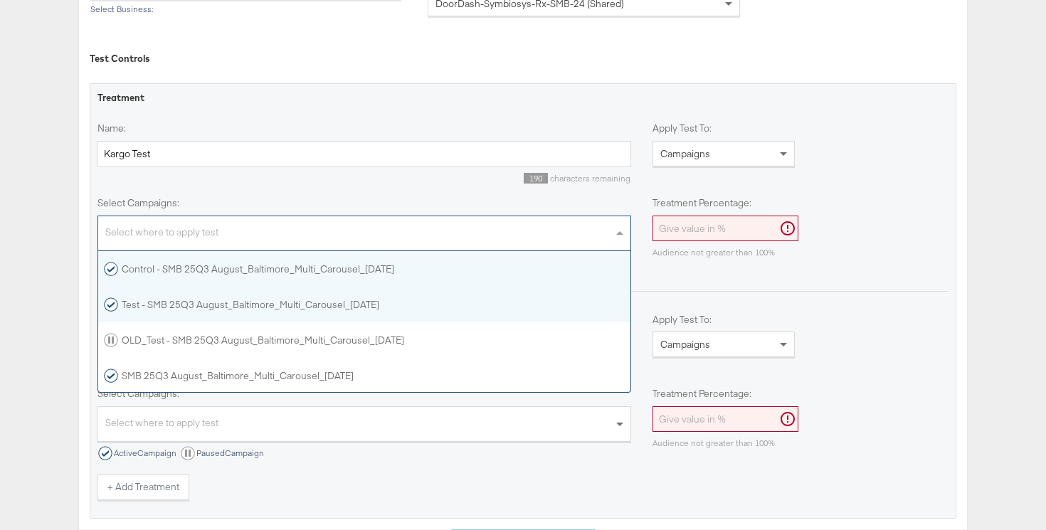
click at [301, 299] on div "Test - SMB 25Q3 August_Baltimore_Multi_Carousel_[DATE]" at bounding box center [241, 304] width 275 height 14
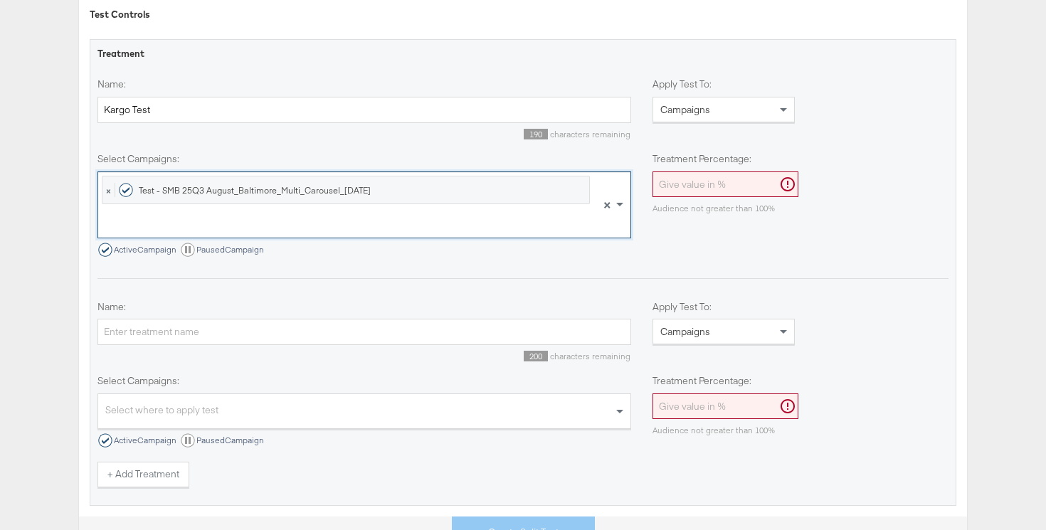
scroll to position [620, 0]
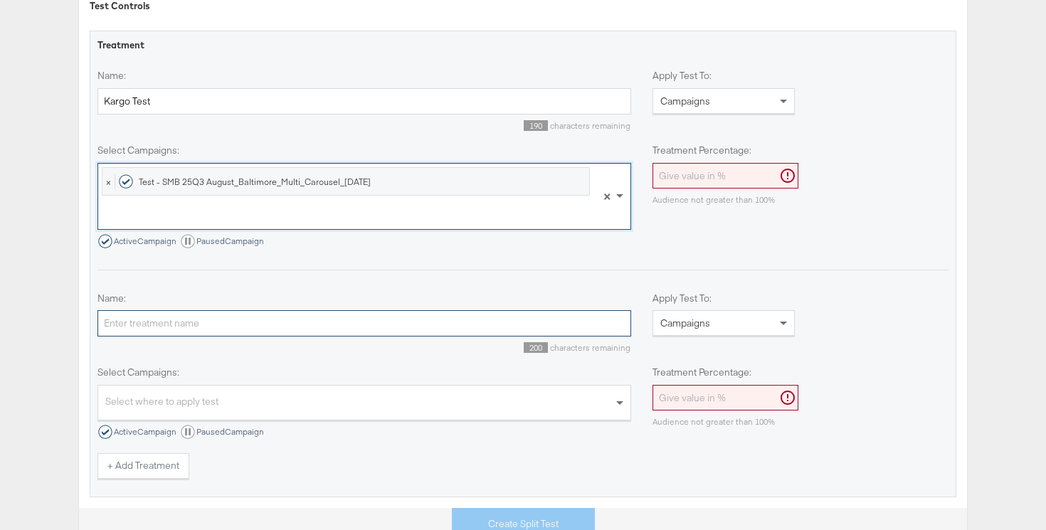
click at [188, 333] on input "Name:" at bounding box center [364, 323] width 534 height 26
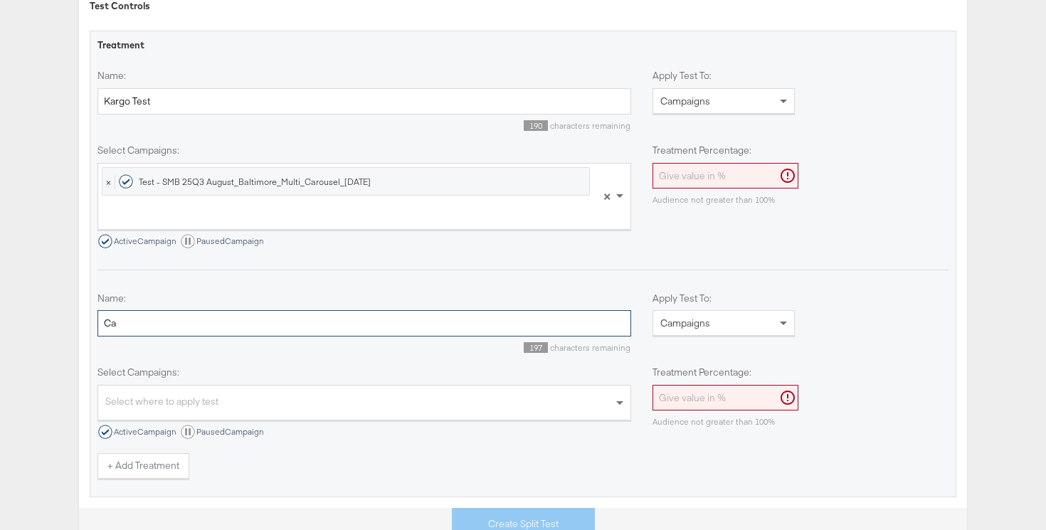
type input "C"
type input "Kargo Control"
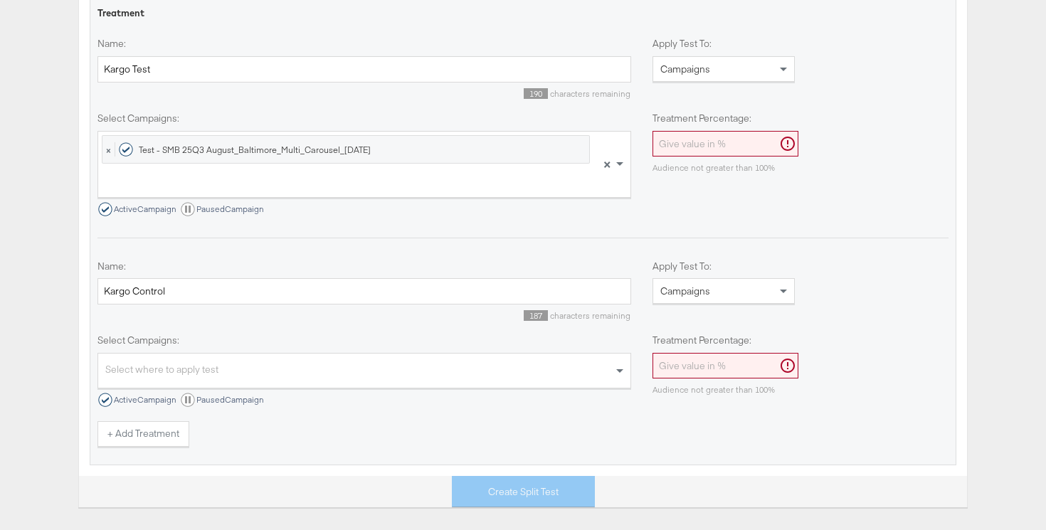
click at [190, 388] on div "Select where to apply test" at bounding box center [364, 371] width 534 height 36
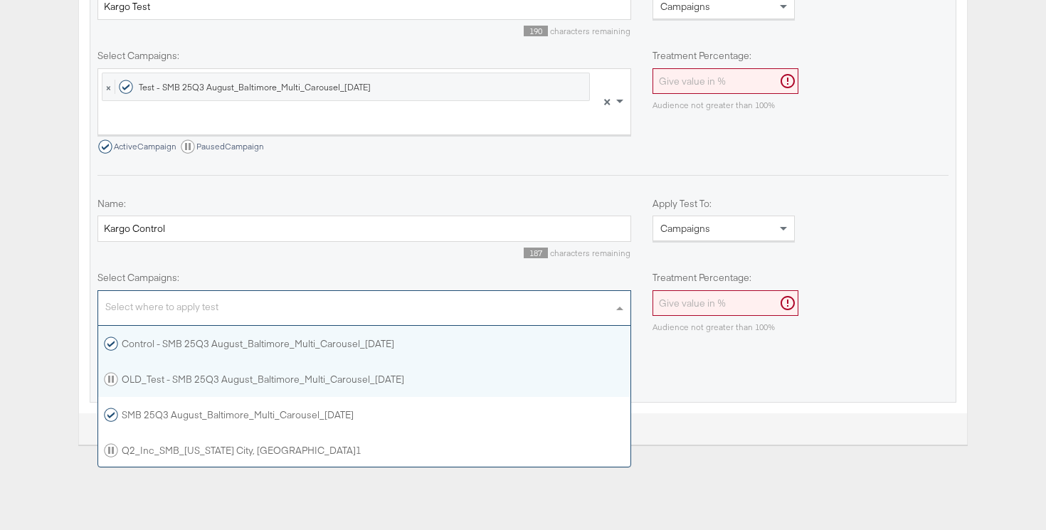
scroll to position [718, 0]
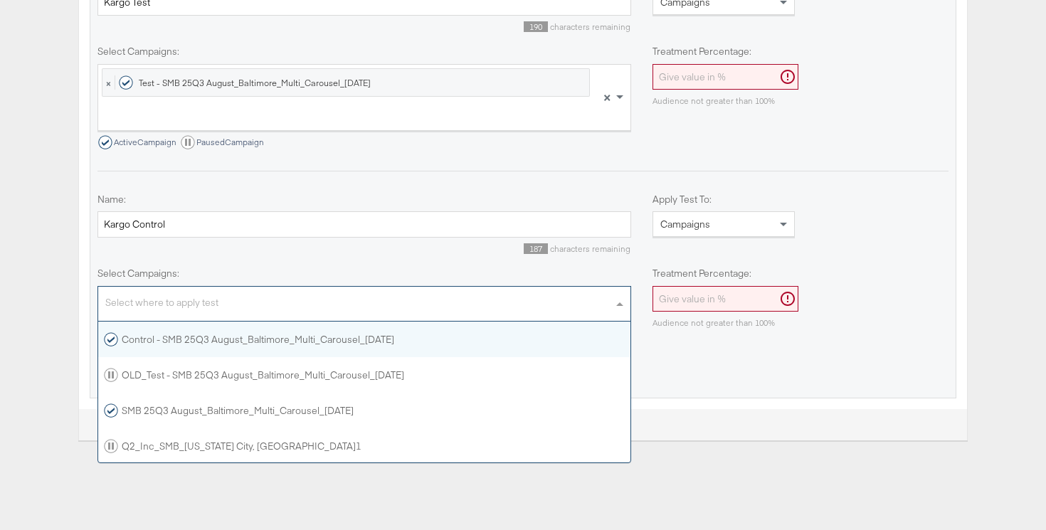
click at [196, 336] on div "Control - SMB 25Q3 August_Baltimore_Multi_Carousel_[DATE]" at bounding box center [249, 339] width 290 height 14
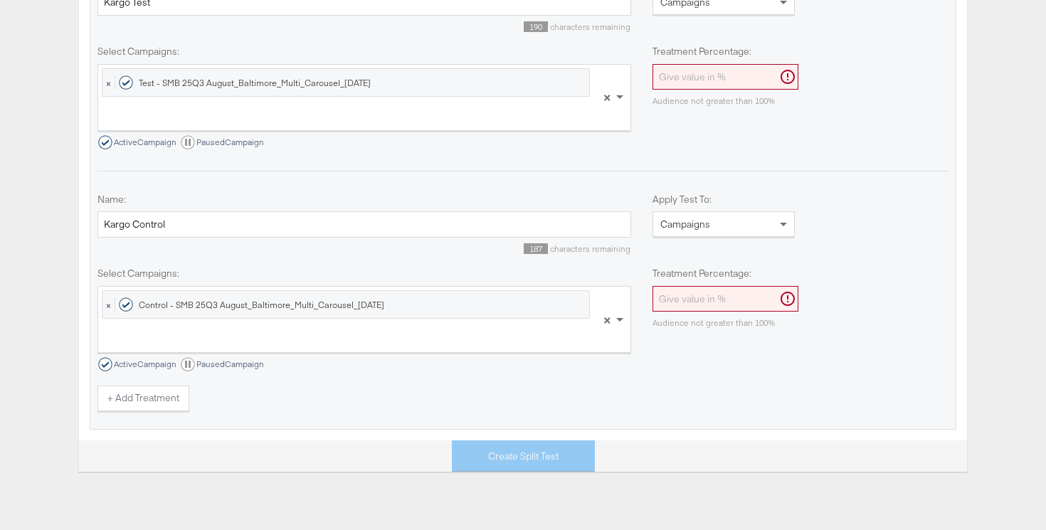
click at [243, 267] on label "Select campaigns:" at bounding box center [364, 274] width 534 height 14
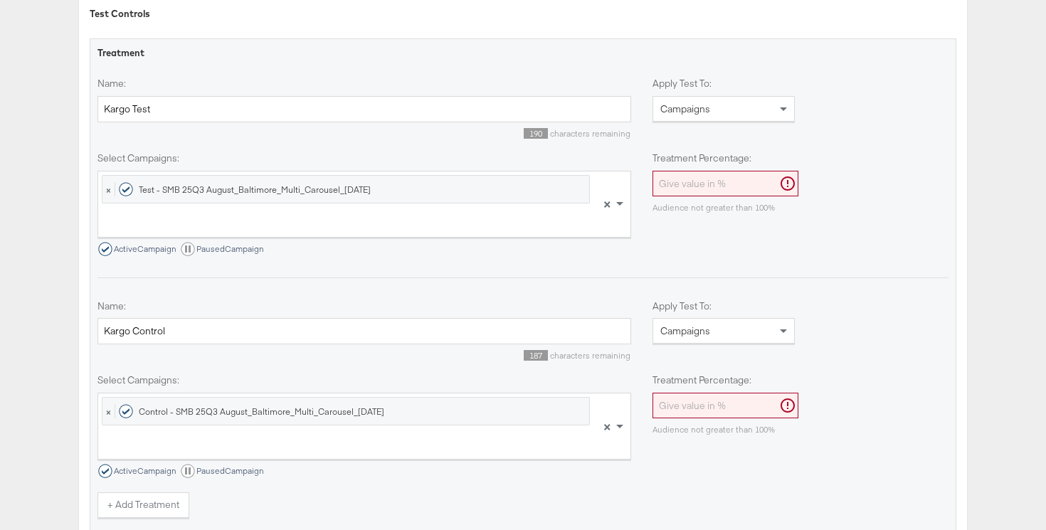
scroll to position [0, 0]
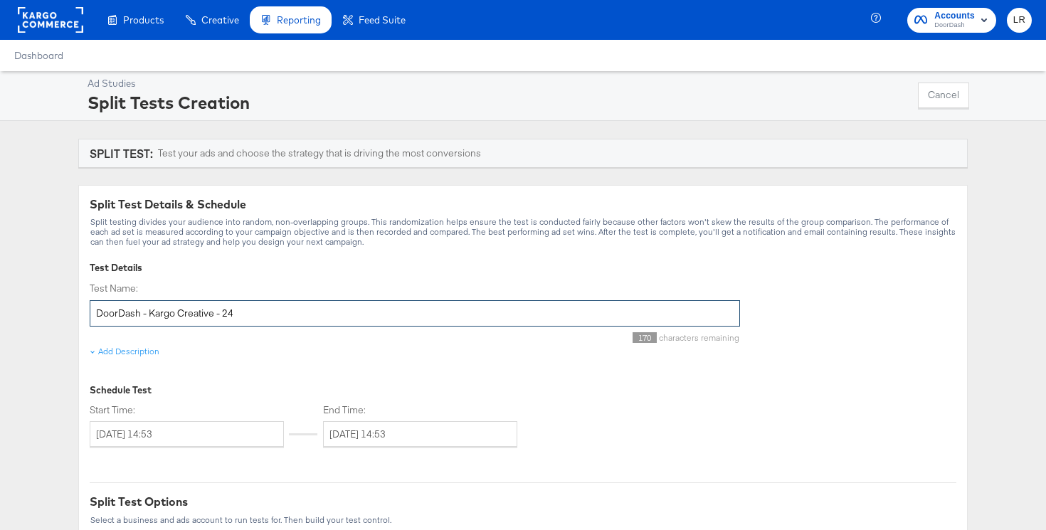
click at [215, 314] on input "DoorDash - Kargo Creative - 24" at bounding box center [415, 313] width 650 height 26
click at [320, 314] on input "DoorDash - Kargo Creative - 24" at bounding box center [415, 313] width 650 height 26
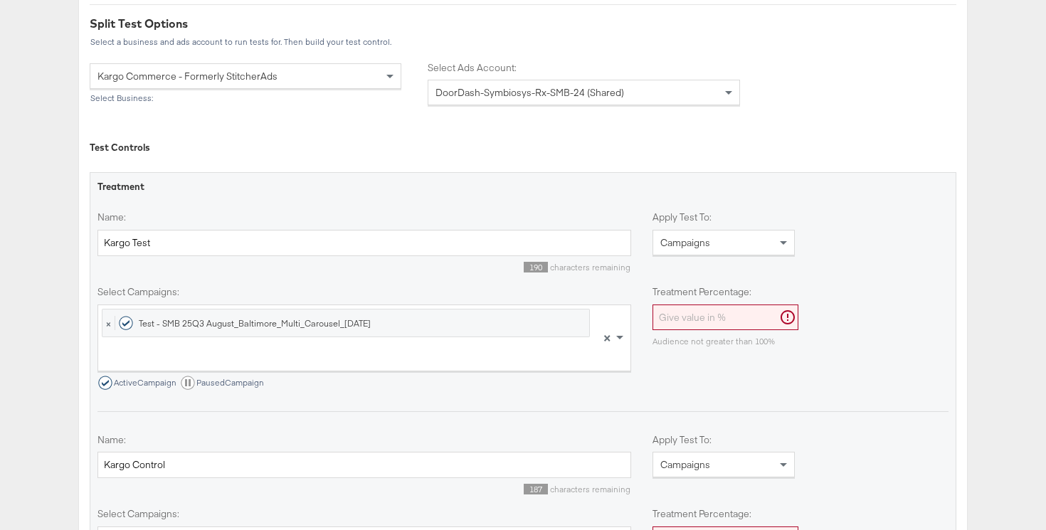
scroll to position [476, 0]
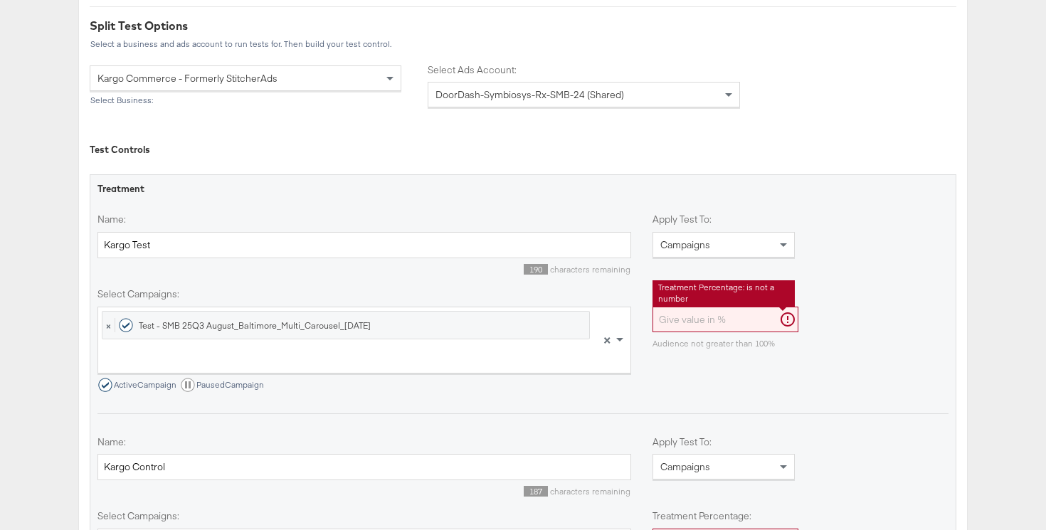
click at [716, 324] on input "Treatment Percentage:" at bounding box center [725, 320] width 146 height 26
type input "4"
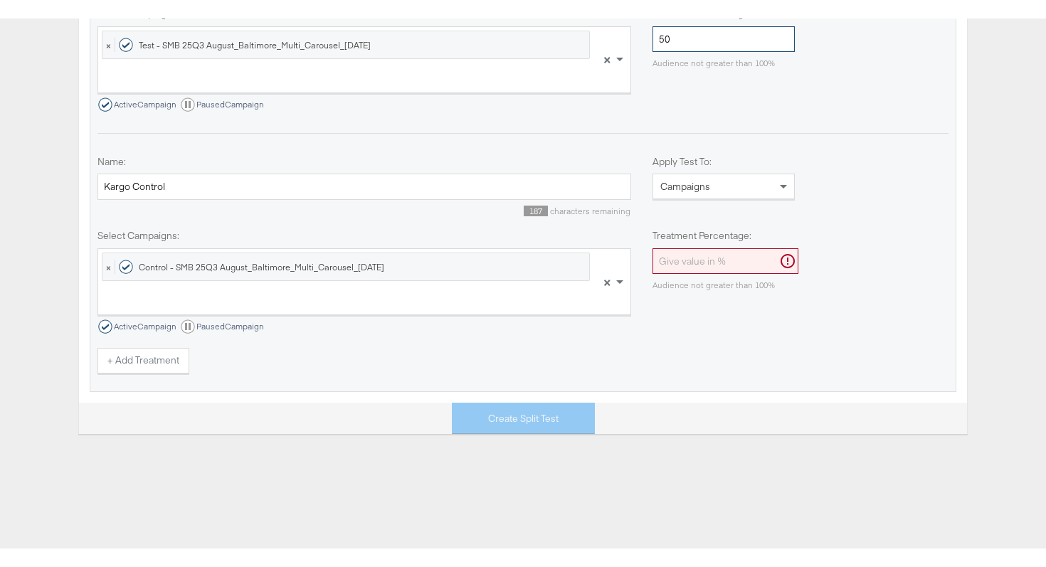
scroll to position [775, 0]
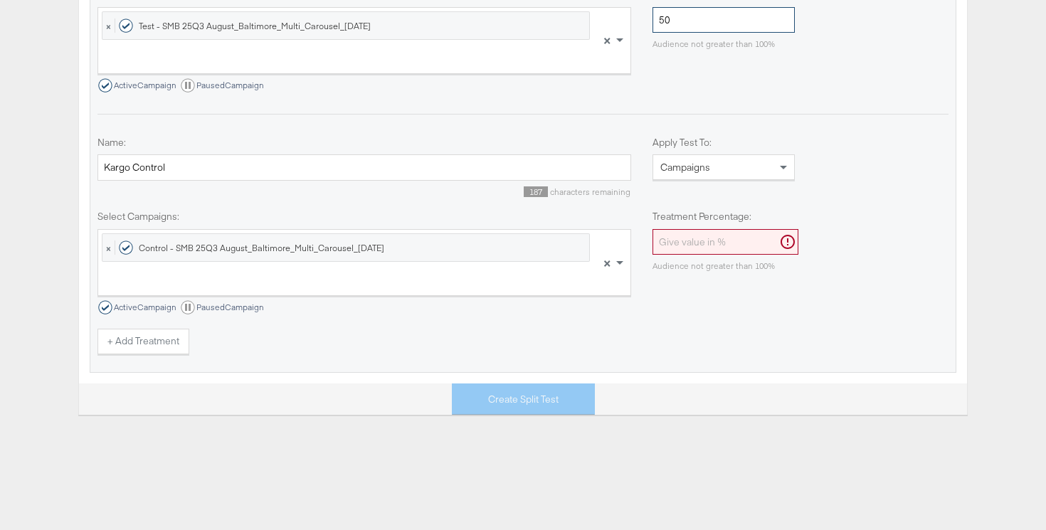
type input "50"
click at [740, 246] on input "Treatment Percentage:" at bounding box center [725, 242] width 146 height 26
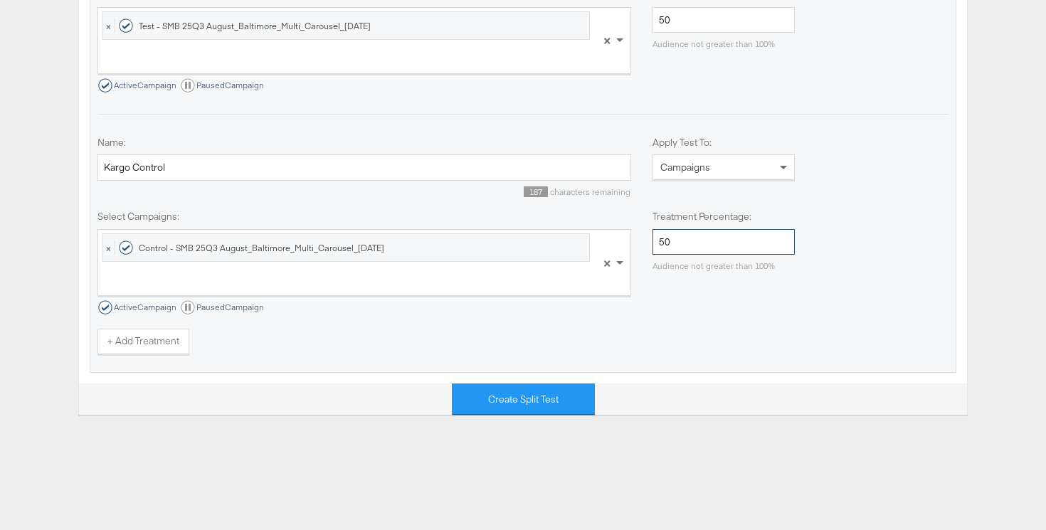
type input "50"
click at [808, 314] on div "Select campaigns: × Control - SMB 25Q3 August_Baltimore_Multi_Carousel_[DATE] ×…" at bounding box center [522, 262] width 851 height 105
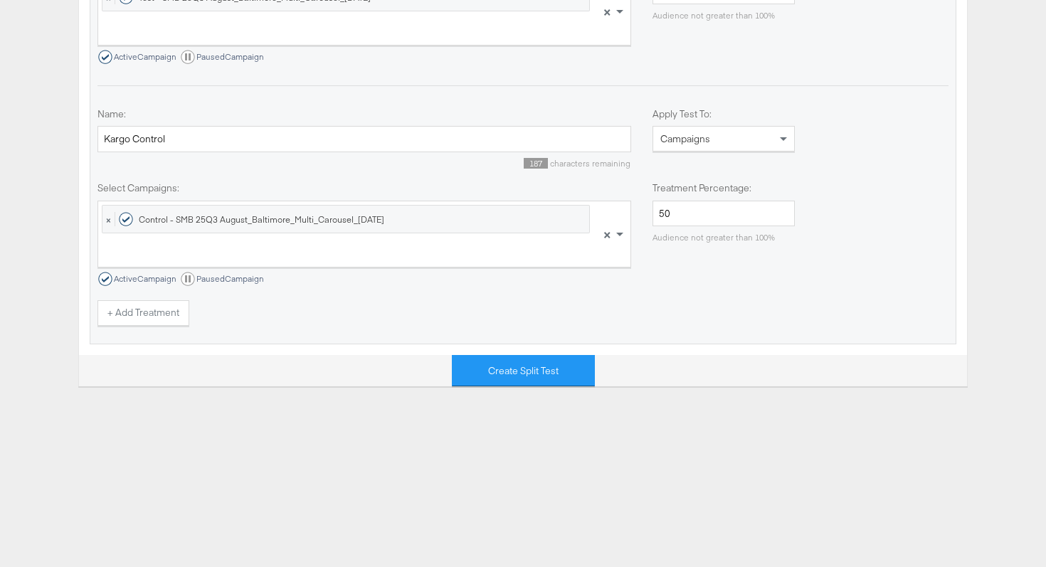
scroll to position [851, 0]
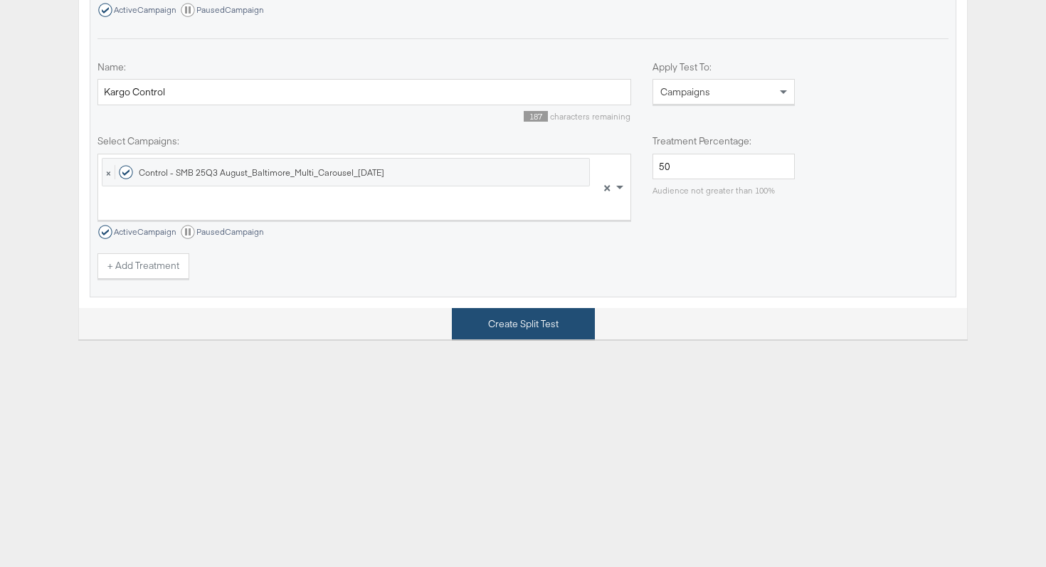
click at [545, 325] on button "Create Split Test" at bounding box center [523, 324] width 143 height 32
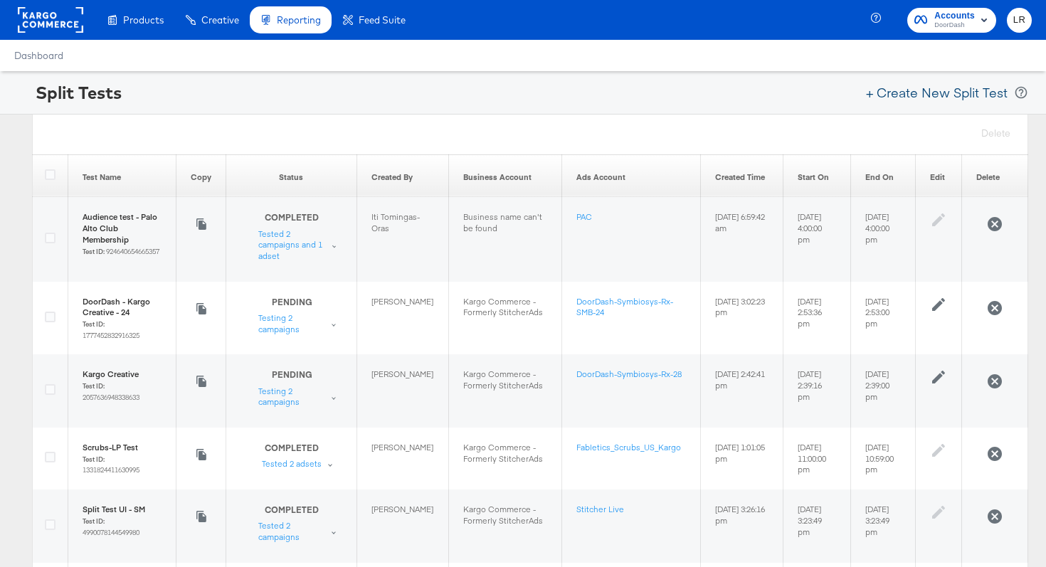
click at [904, 91] on button "+ Create New Split Test" at bounding box center [936, 92] width 154 height 31
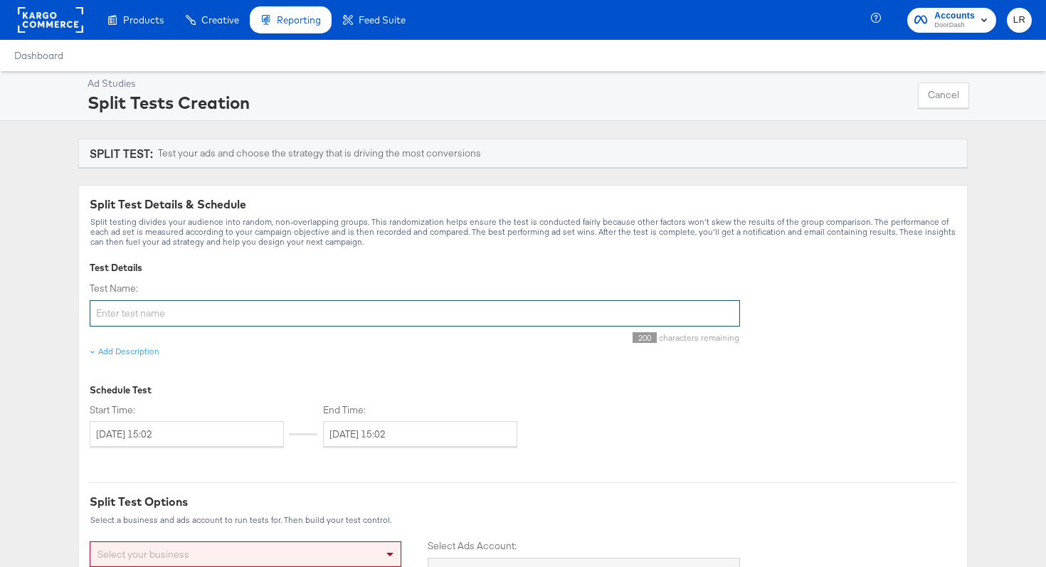
click at [221, 316] on input "Test Name:" at bounding box center [415, 313] width 650 height 26
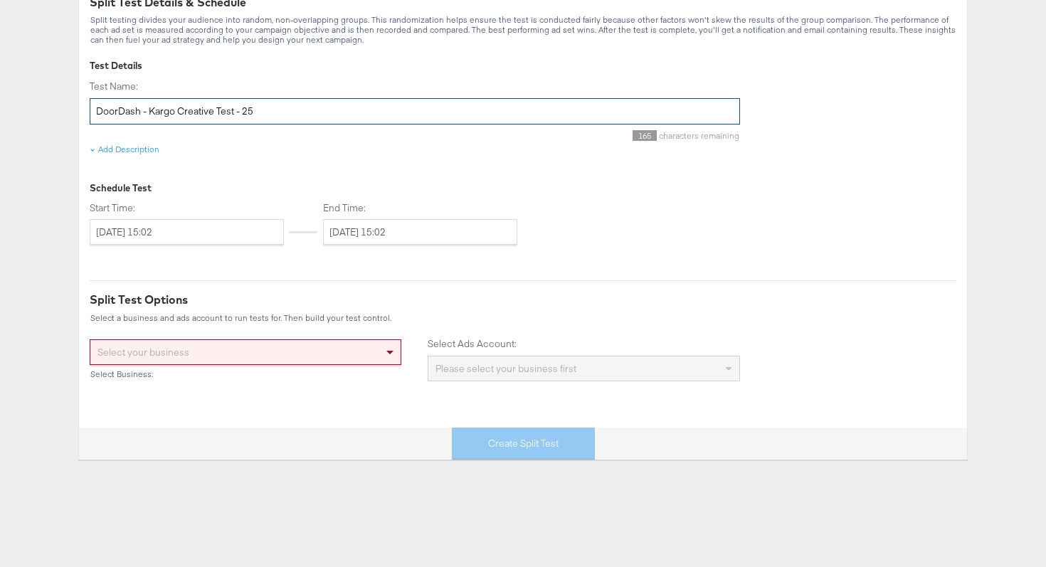
scroll to position [260, 0]
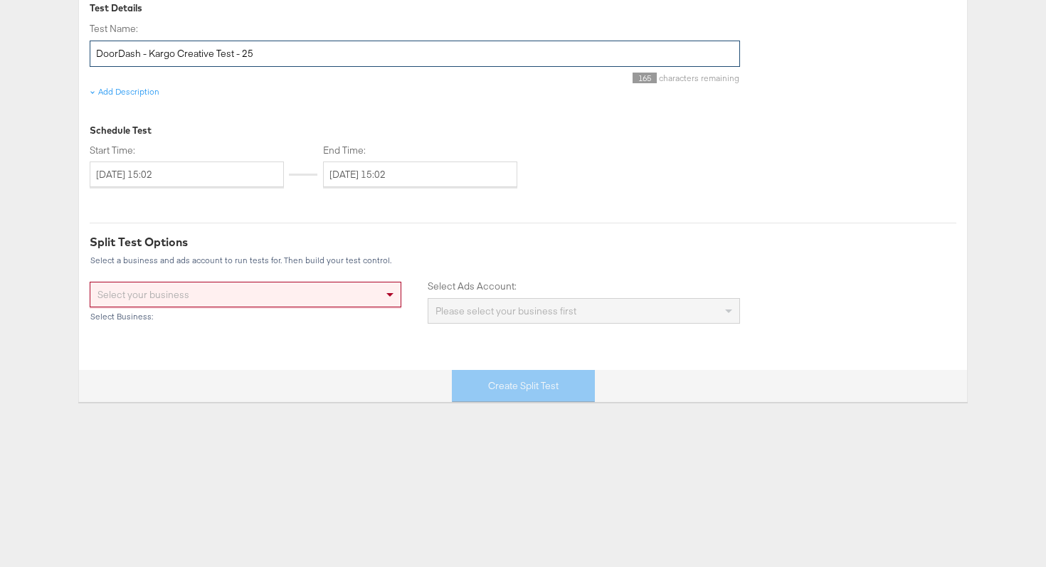
type input "DoorDash - Kargo Creative Test - 25"
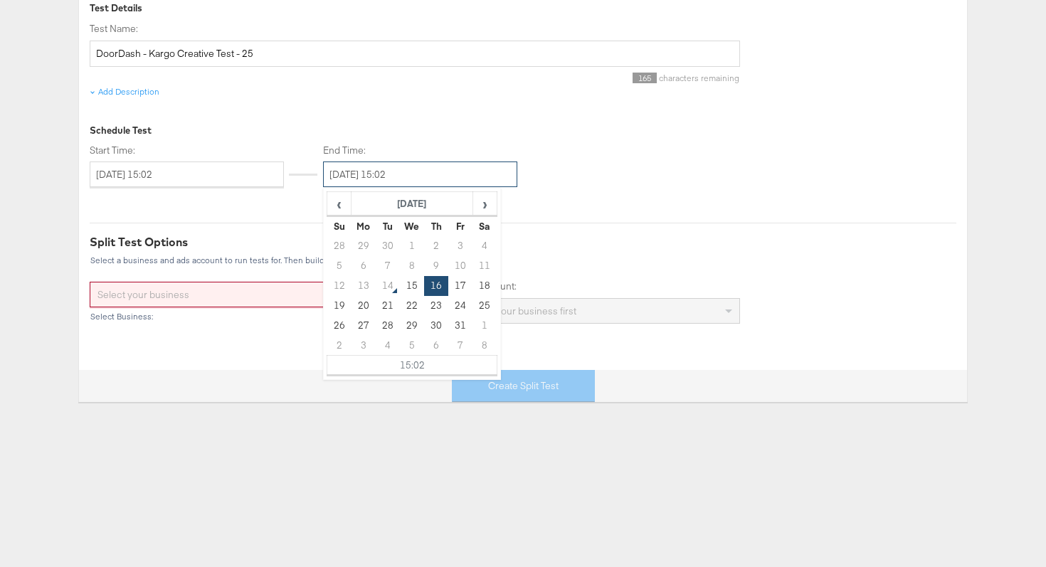
click at [391, 166] on input "[DATE] 15:02" at bounding box center [420, 174] width 194 height 26
click at [489, 209] on span "›" at bounding box center [485, 203] width 22 height 21
click at [341, 204] on span "‹" at bounding box center [339, 203] width 22 height 21
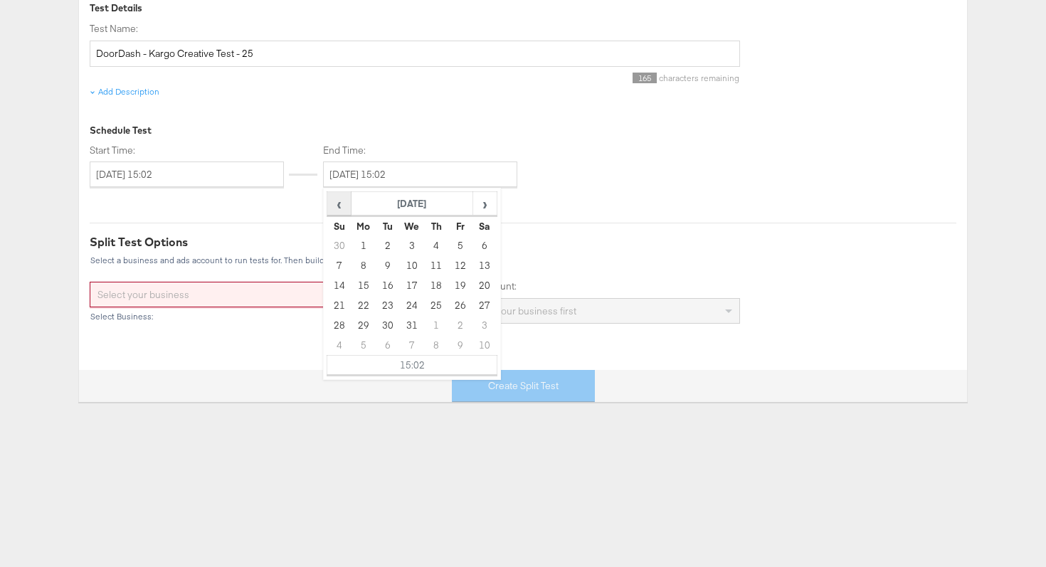
click at [341, 204] on span "‹" at bounding box center [339, 203] width 22 height 21
click at [479, 206] on span "›" at bounding box center [485, 203] width 22 height 21
click at [415, 326] on td "26" at bounding box center [412, 326] width 24 height 20
type input "[DATE] 15:02"
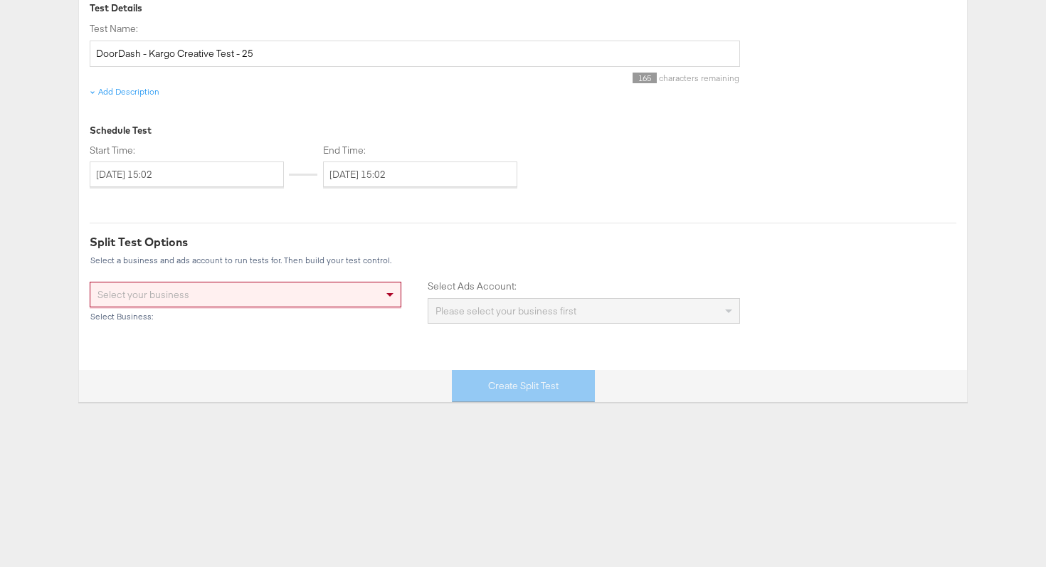
click at [642, 211] on div "Split Test Details & Schedule Split testing divides your audience into random, …" at bounding box center [523, 148] width 866 height 423
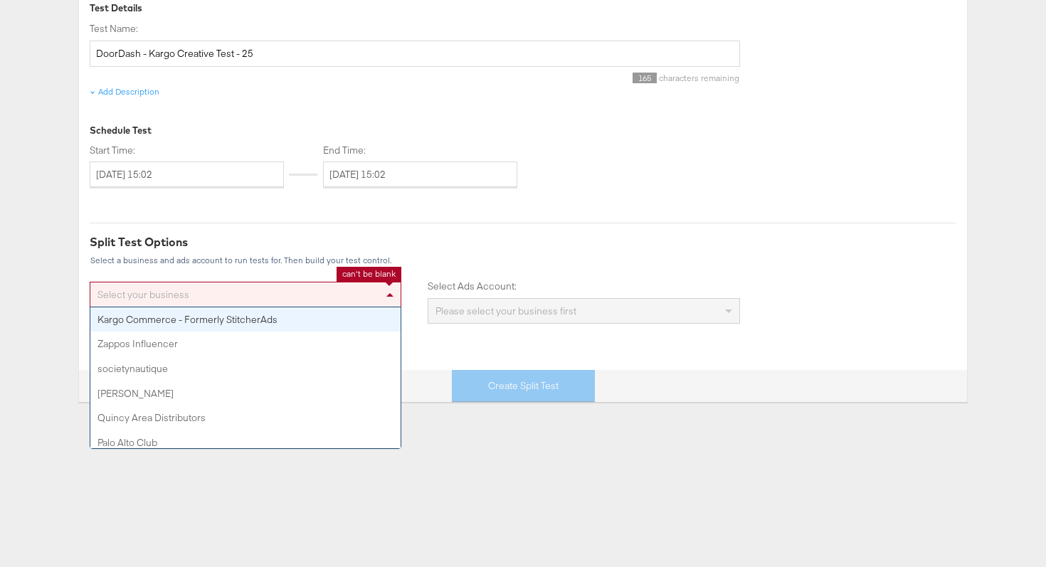
click at [240, 293] on div "Select your business" at bounding box center [245, 294] width 310 height 24
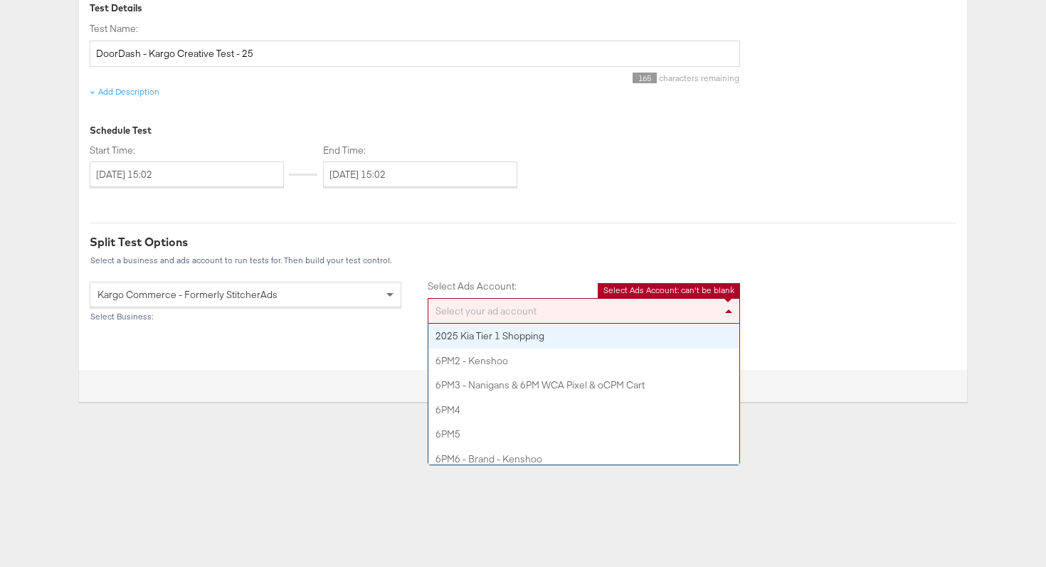
click at [551, 314] on div "Select your ad account" at bounding box center [583, 311] width 310 height 24
type input "door"
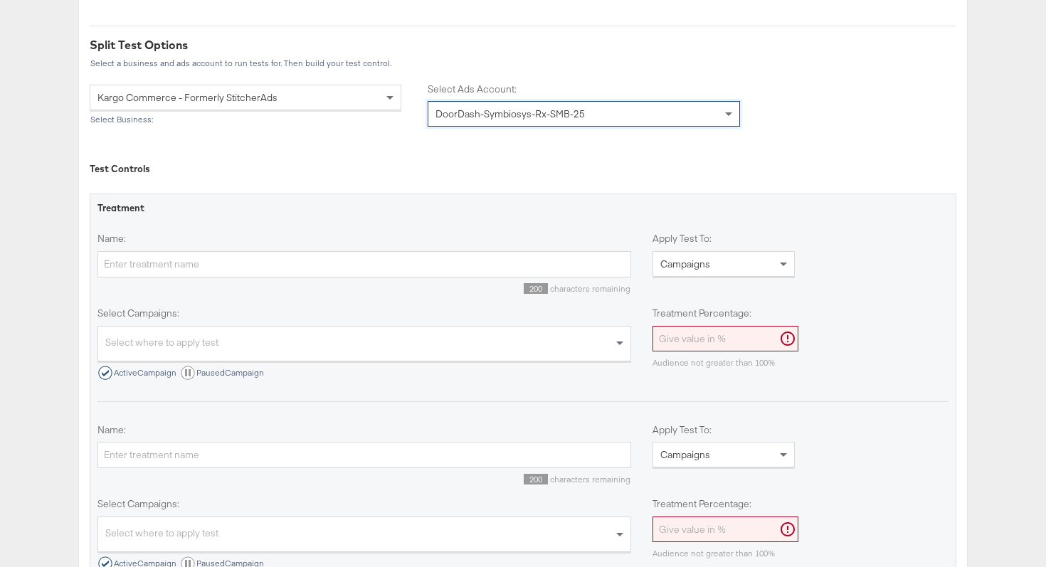
scroll to position [465, 0]
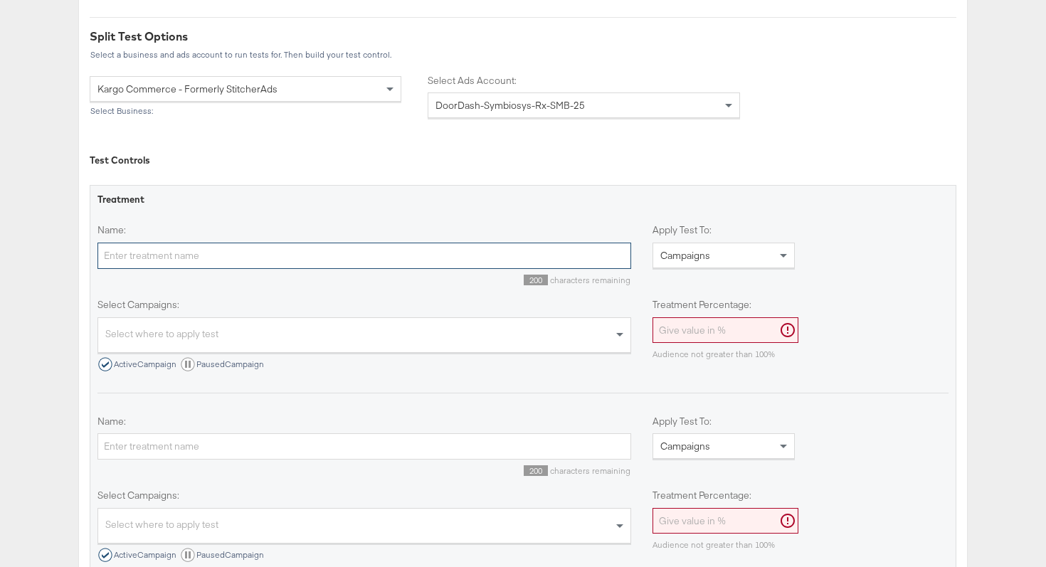
click at [388, 254] on input "Name:" at bounding box center [364, 256] width 534 height 26
type input "Kargo Test"
click at [326, 339] on div "Select where to apply test" at bounding box center [364, 337] width 532 height 31
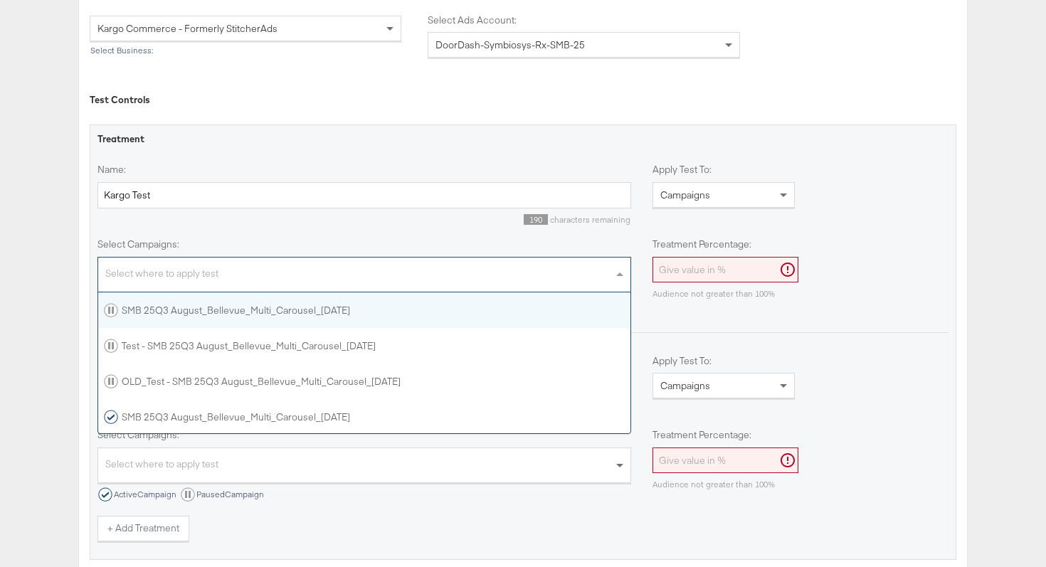
scroll to position [527, 0]
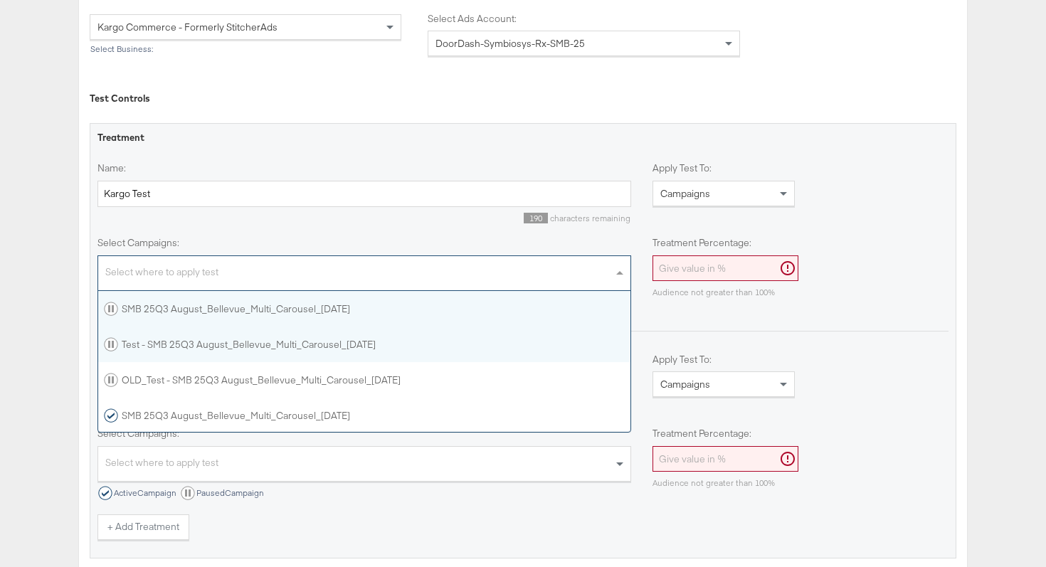
click at [322, 344] on div "Test - SMB 25Q3 August_Bellevue_Multi_Carousel_[DATE]" at bounding box center [240, 344] width 272 height 14
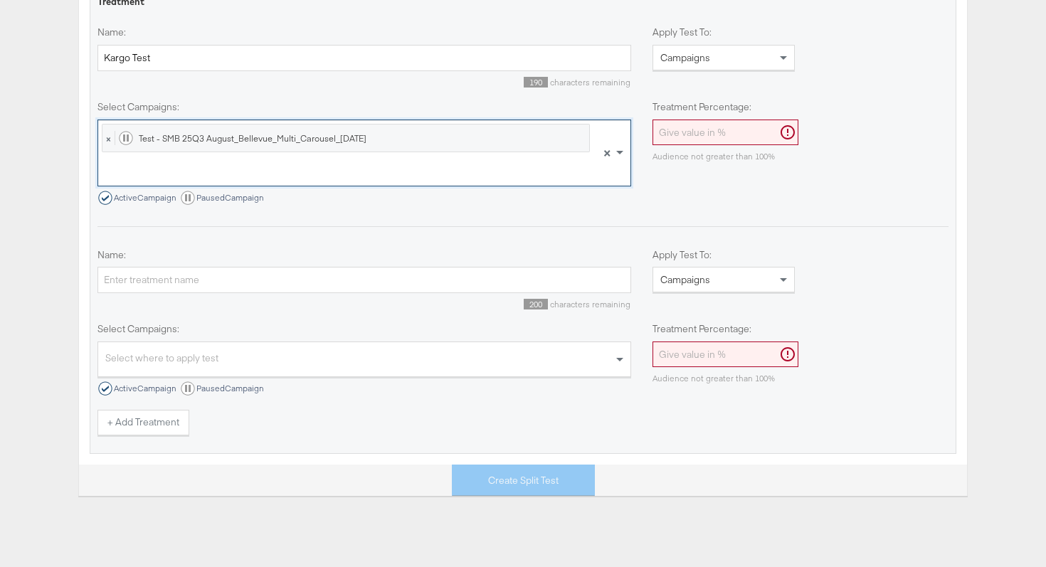
scroll to position [672, 0]
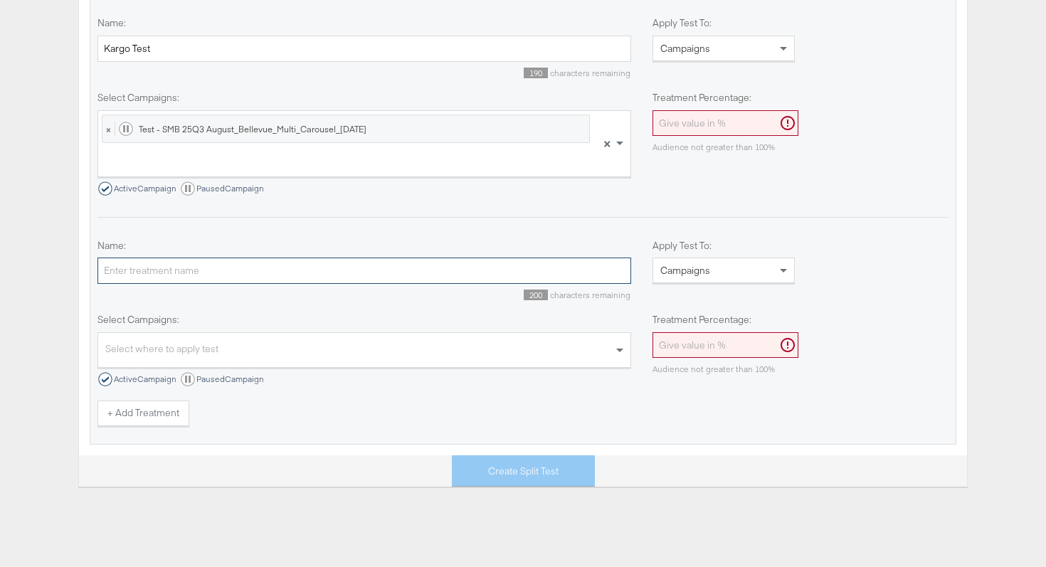
click at [265, 275] on input "Name:" at bounding box center [364, 271] width 534 height 26
type input "C"
type input "Kargo Control"
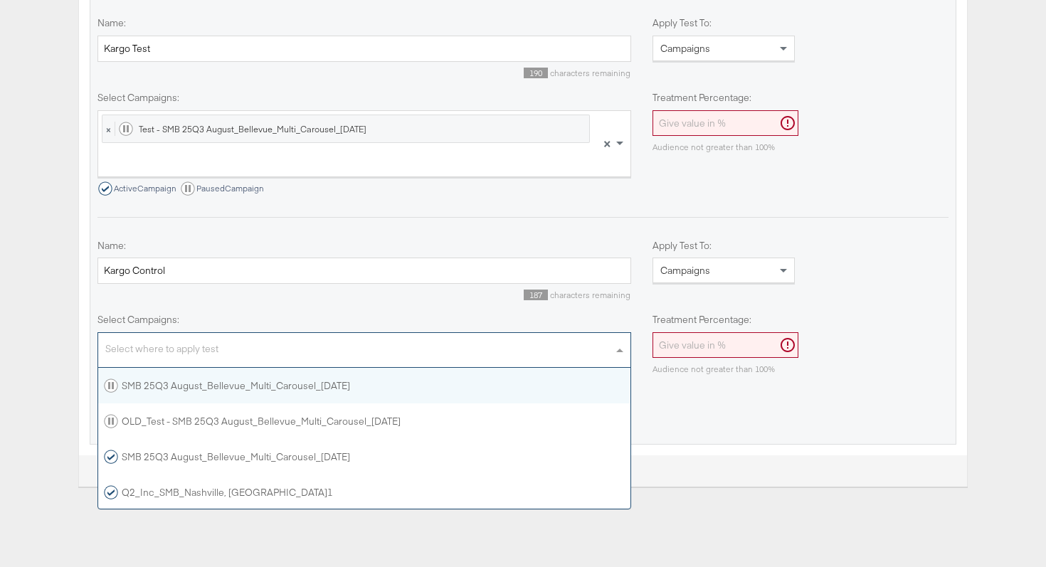
click at [191, 348] on div "Select where to apply test" at bounding box center [364, 351] width 532 height 31
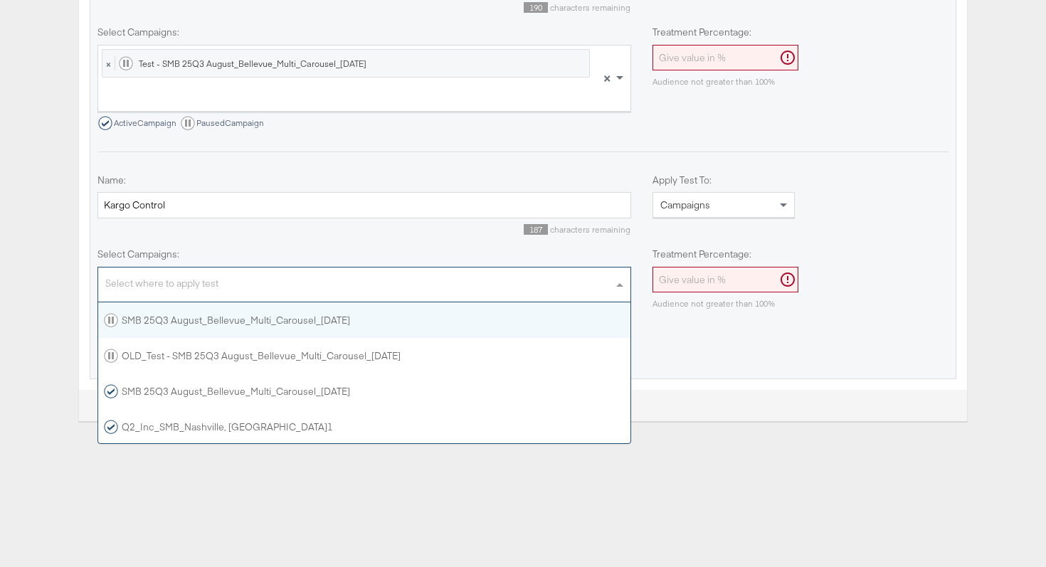
scroll to position [743, 0]
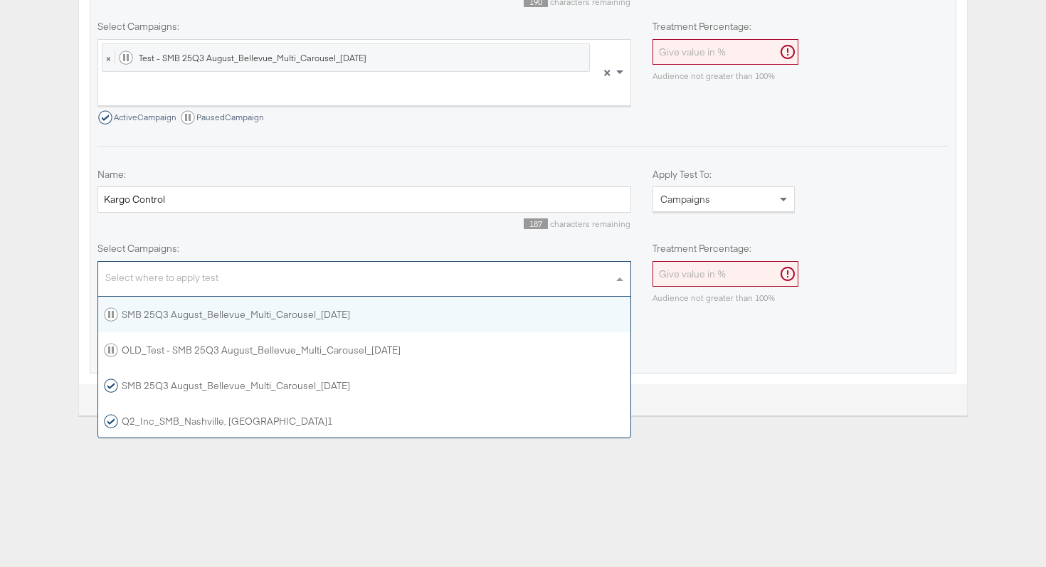
click at [229, 322] on div "SMB 25Q3 August_Bellevue_Multi_Carousel_[DATE]" at bounding box center [364, 315] width 532 height 36
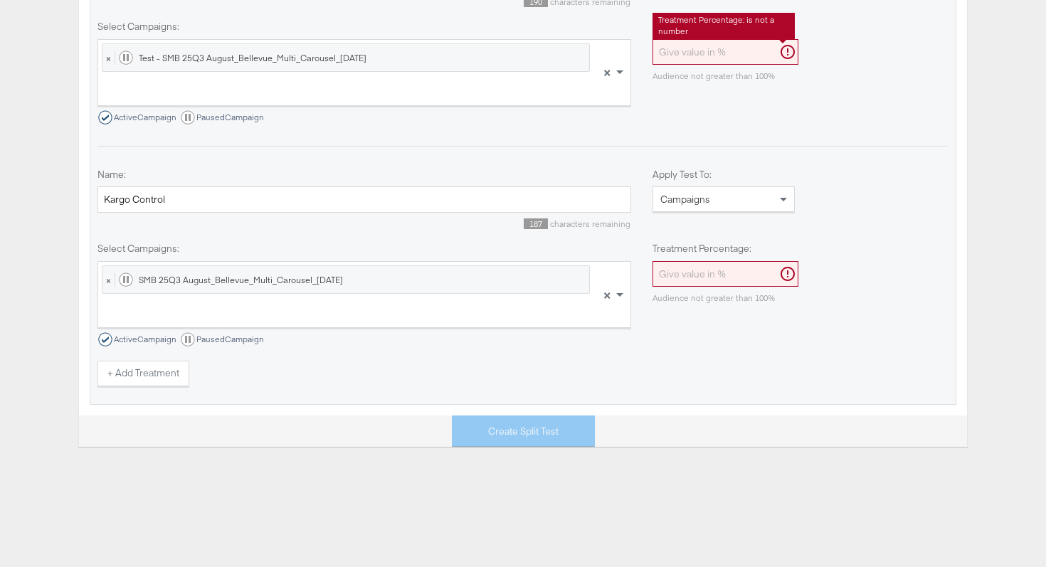
click at [736, 49] on input "Treatment Percentage:" at bounding box center [725, 52] width 146 height 26
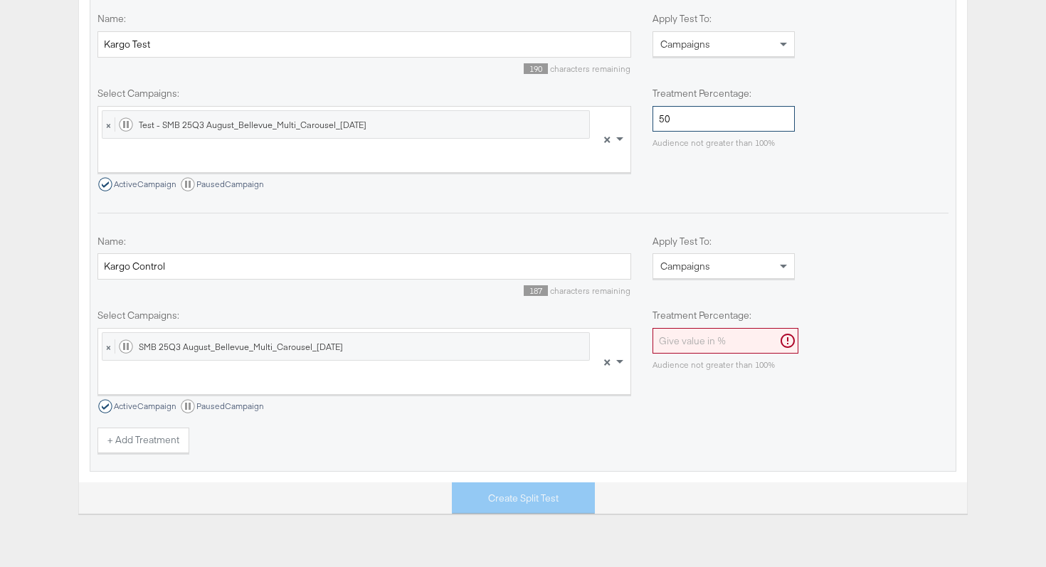
scroll to position [724, 0]
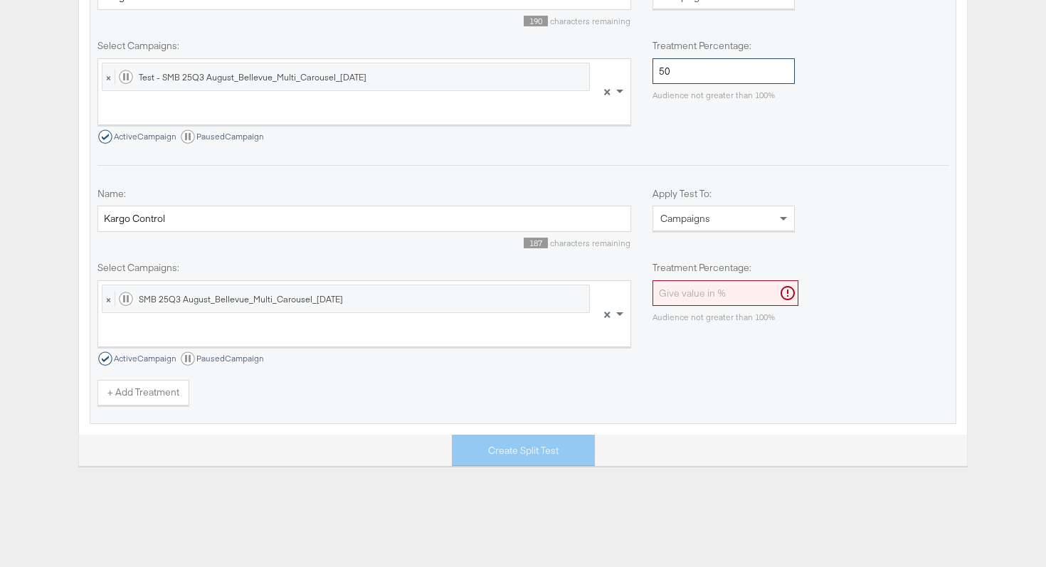
type input "50"
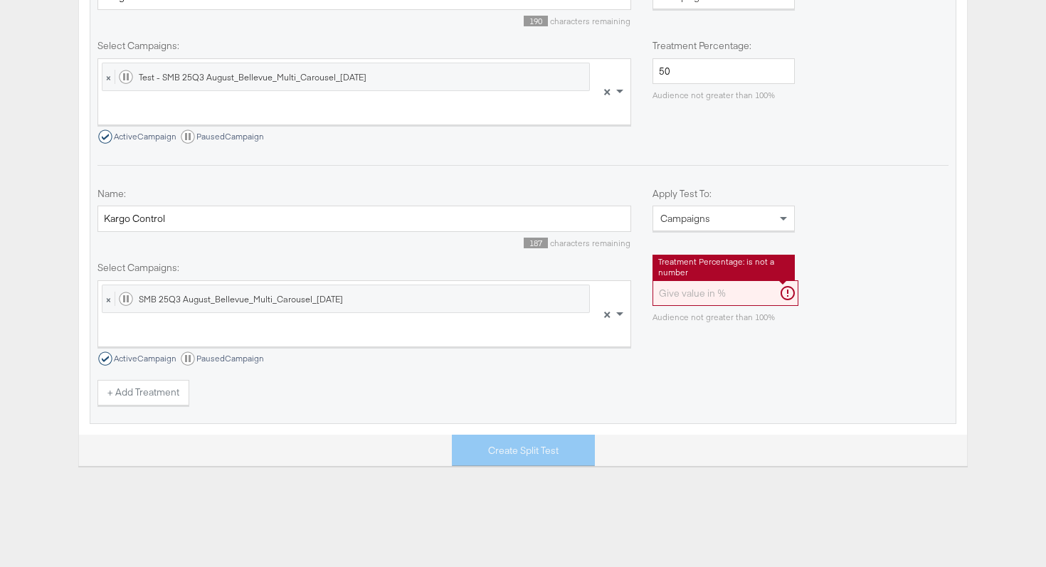
click at [710, 293] on input "Treatment Percentage:" at bounding box center [725, 293] width 146 height 26
click at [849, 379] on div "Treatment Name: Kargo Test 190 characters remaining Apply Test To: Campaigns Se…" at bounding box center [523, 175] width 866 height 498
click at [724, 295] on input "Treatment Percentage:" at bounding box center [725, 293] width 146 height 26
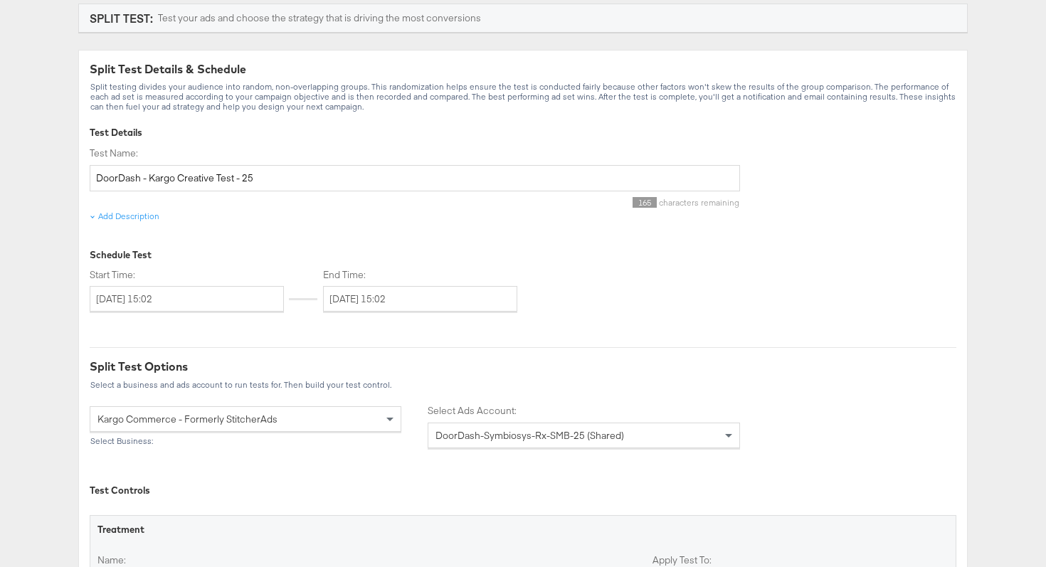
scroll to position [133, 0]
type input "50"
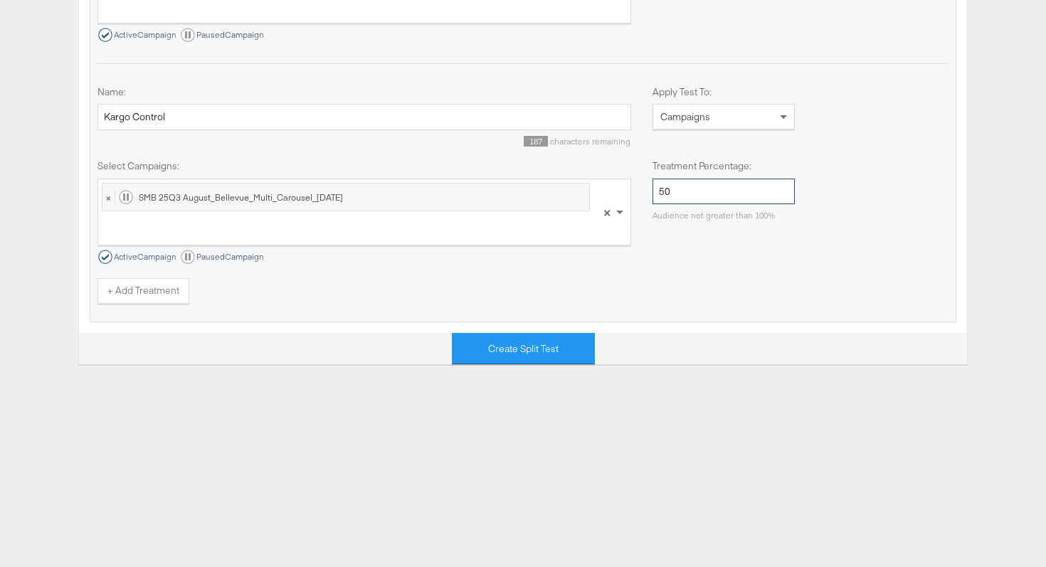
scroll to position [838, 0]
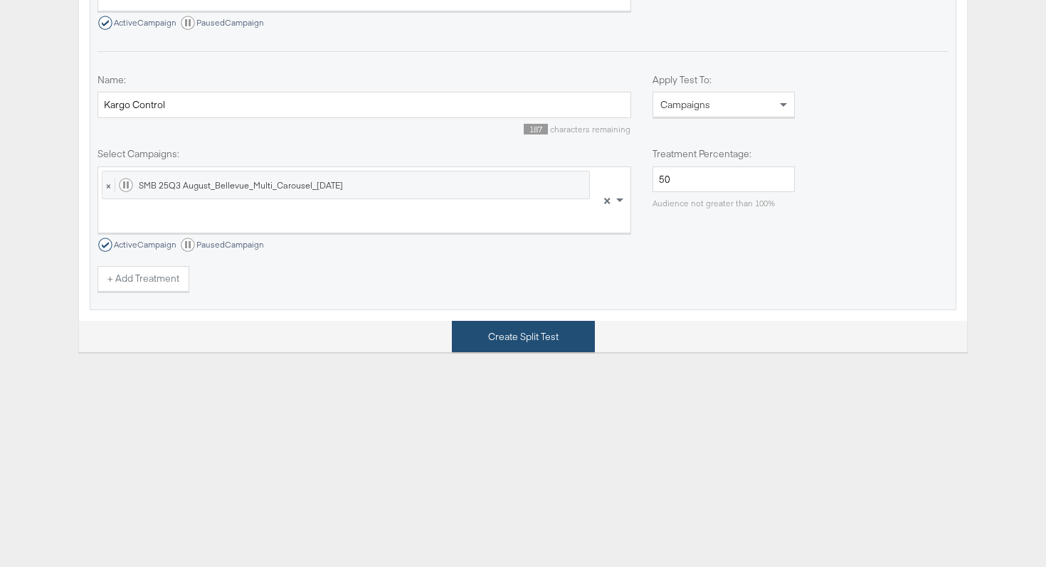
click at [515, 334] on button "Create Split Test" at bounding box center [523, 337] width 143 height 32
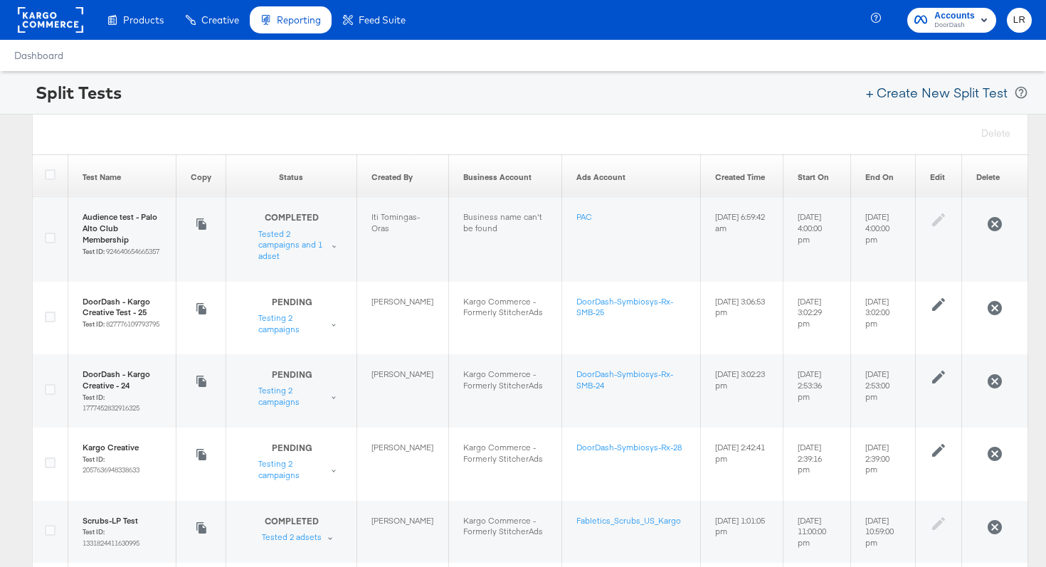
click at [896, 97] on button "+ Create New Split Test" at bounding box center [936, 92] width 154 height 31
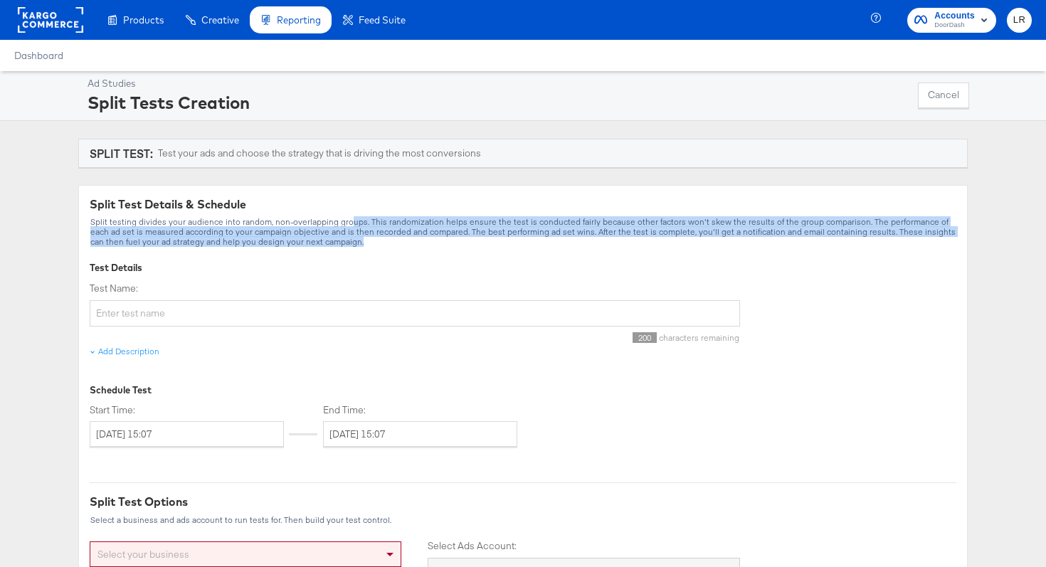
drag, startPoint x: 341, startPoint y: 218, endPoint x: 443, endPoint y: 243, distance: 104.9
click at [443, 243] on div "Split testing divides your audience into random, non-overlapping groups. This r…" at bounding box center [523, 232] width 866 height 30
drag, startPoint x: 443, startPoint y: 243, endPoint x: 403, endPoint y: 203, distance: 56.3
click at [403, 203] on div "Split Test Details & Schedule Split testing divides your audience into random, …" at bounding box center [523, 221] width 866 height 51
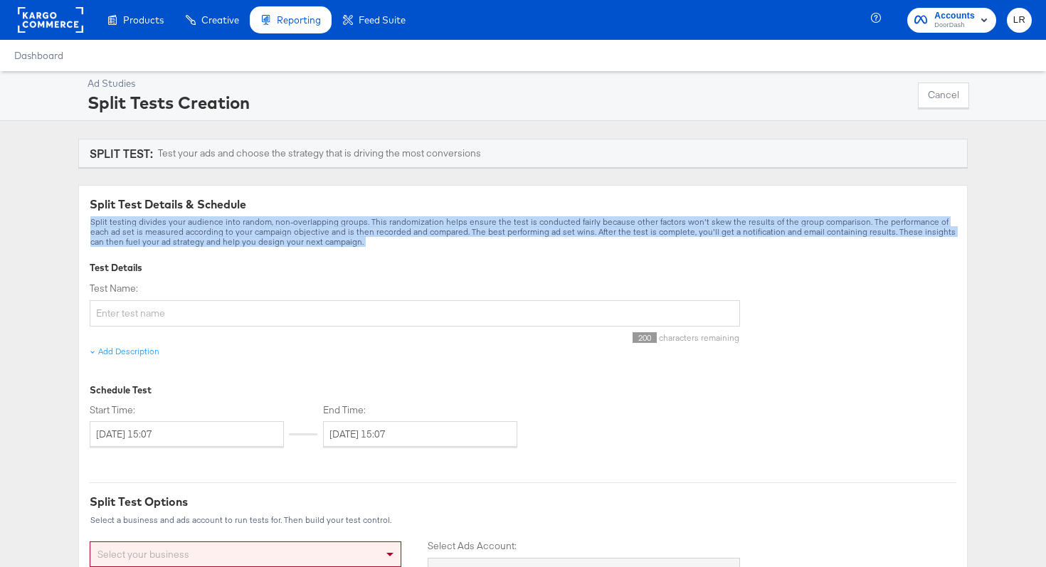
click at [403, 203] on div "Split Test Details & Schedule" at bounding box center [523, 204] width 866 height 16
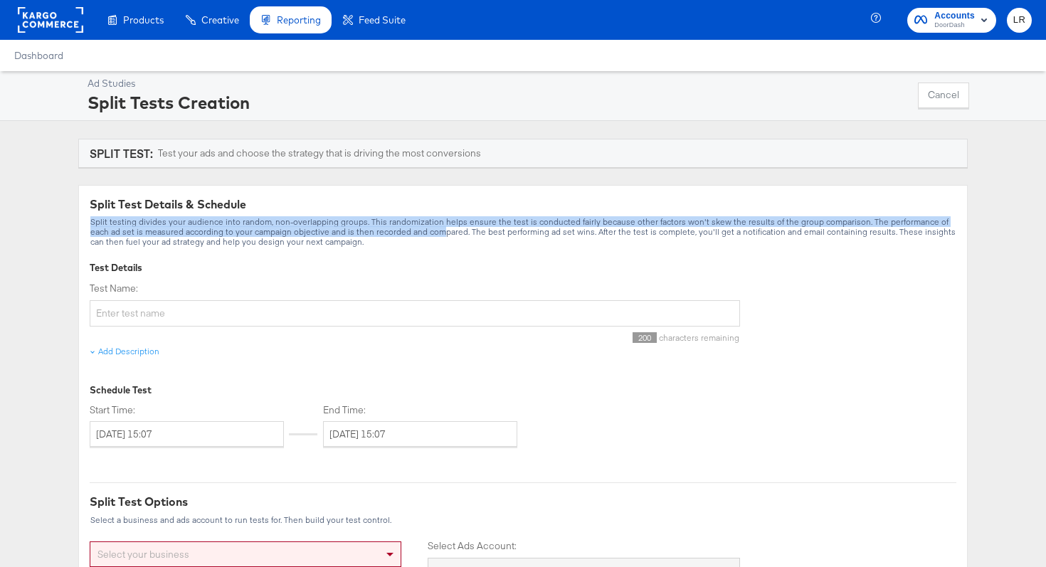
drag, startPoint x: 403, startPoint y: 232, endPoint x: 270, endPoint y: 201, distance: 136.7
click at [270, 201] on div "Split Test Details & Schedule Split testing divides your audience into random, …" at bounding box center [523, 221] width 866 height 51
click at [295, 234] on div "Split testing divides your audience into random, non-overlapping groups. This r…" at bounding box center [523, 232] width 866 height 30
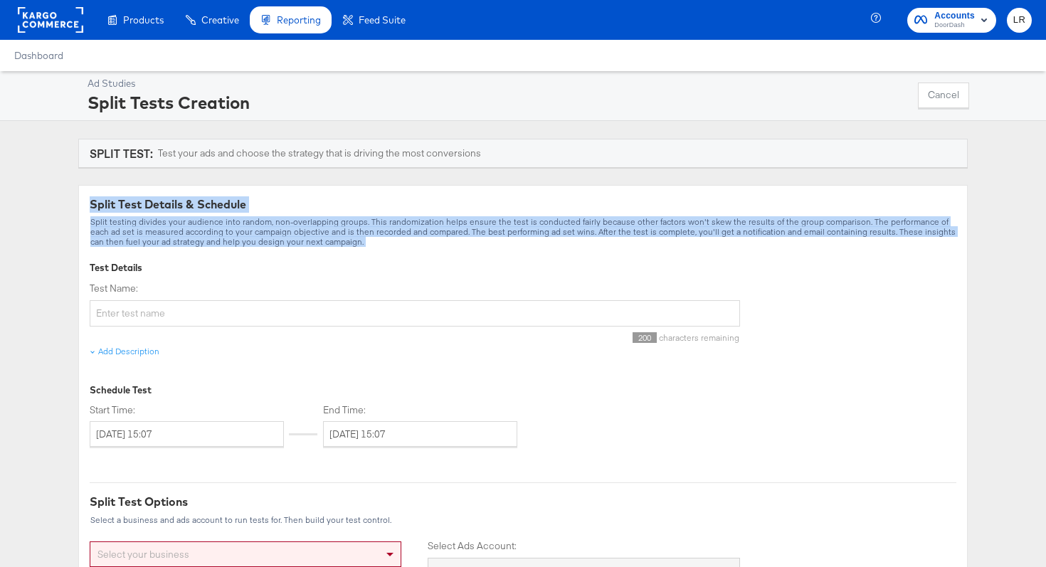
drag, startPoint x: 309, startPoint y: 251, endPoint x: 112, endPoint y: 184, distance: 208.1
click at [112, 185] on div "Split Test Details & Schedule Split testing divides your audience into random, …" at bounding box center [522, 423] width 889 height 477
click at [381, 257] on div "Split Test Details & Schedule Split testing divides your audience into random, …" at bounding box center [523, 407] width 866 height 423
drag, startPoint x: 570, startPoint y: 210, endPoint x: 577, endPoint y: 240, distance: 31.4
click at [577, 240] on div "Split Test Details & Schedule Split testing divides your audience into random, …" at bounding box center [523, 221] width 866 height 51
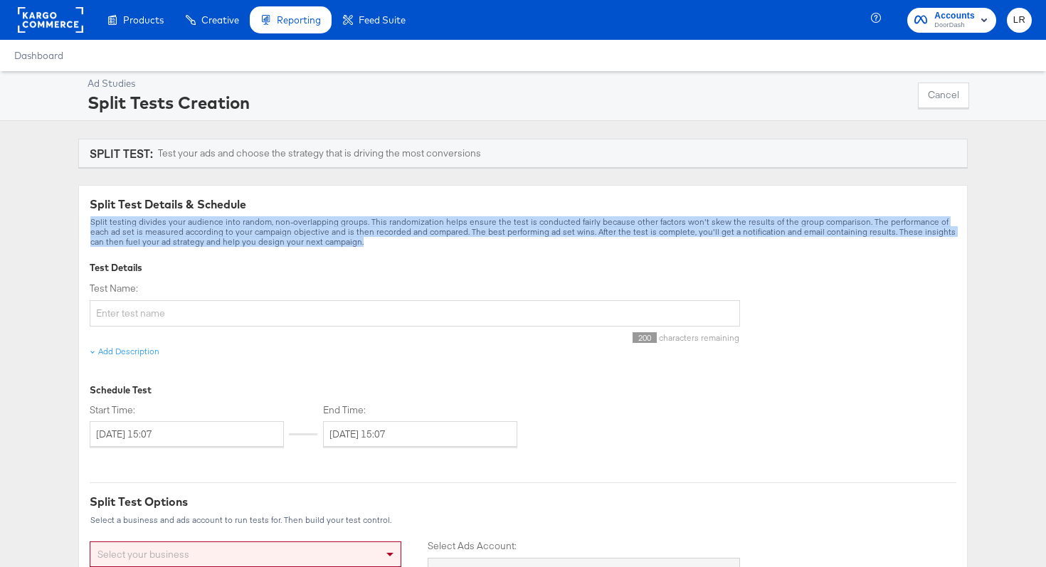
click at [577, 240] on div "Split testing divides your audience into random, non-overlapping groups. This r…" at bounding box center [523, 232] width 866 height 30
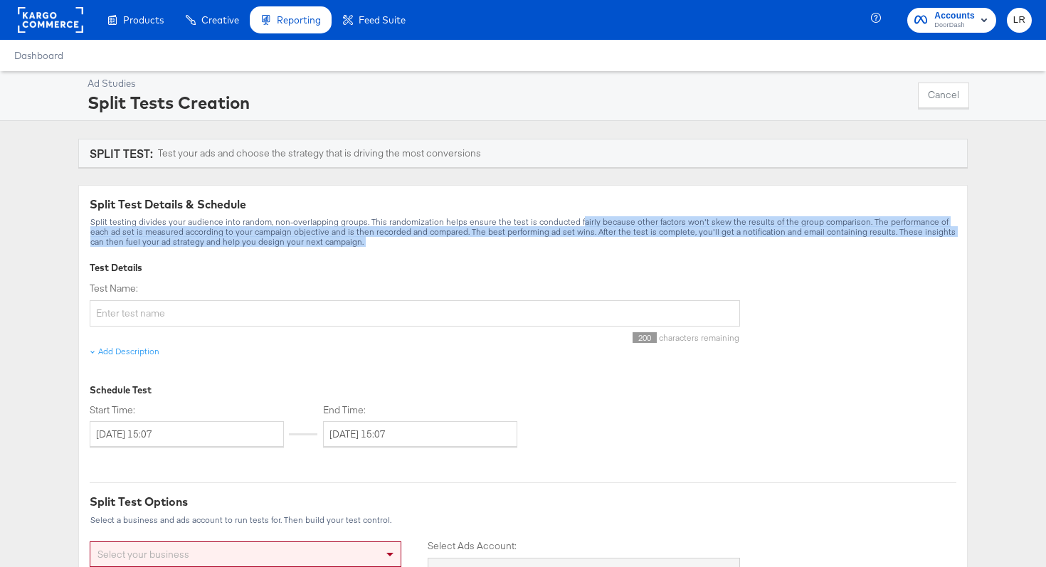
drag, startPoint x: 565, startPoint y: 227, endPoint x: 618, endPoint y: 248, distance: 57.5
click at [618, 248] on div "Split Test Details & Schedule Split testing divides your audience into random, …" at bounding box center [523, 407] width 866 height 423
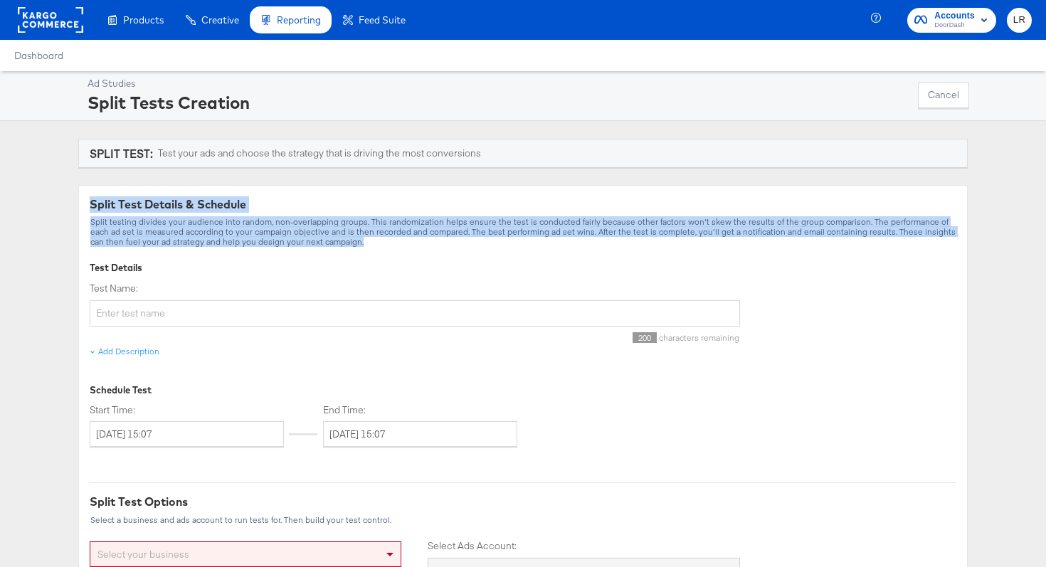
drag, startPoint x: 583, startPoint y: 243, endPoint x: 529, endPoint y: 193, distance: 73.0
click at [529, 193] on div "Split Test Details & Schedule Split testing divides your audience into random, …" at bounding box center [522, 423] width 889 height 477
click at [482, 234] on div "Split testing divides your audience into random, non-overlapping groups. This r…" at bounding box center [523, 232] width 866 height 30
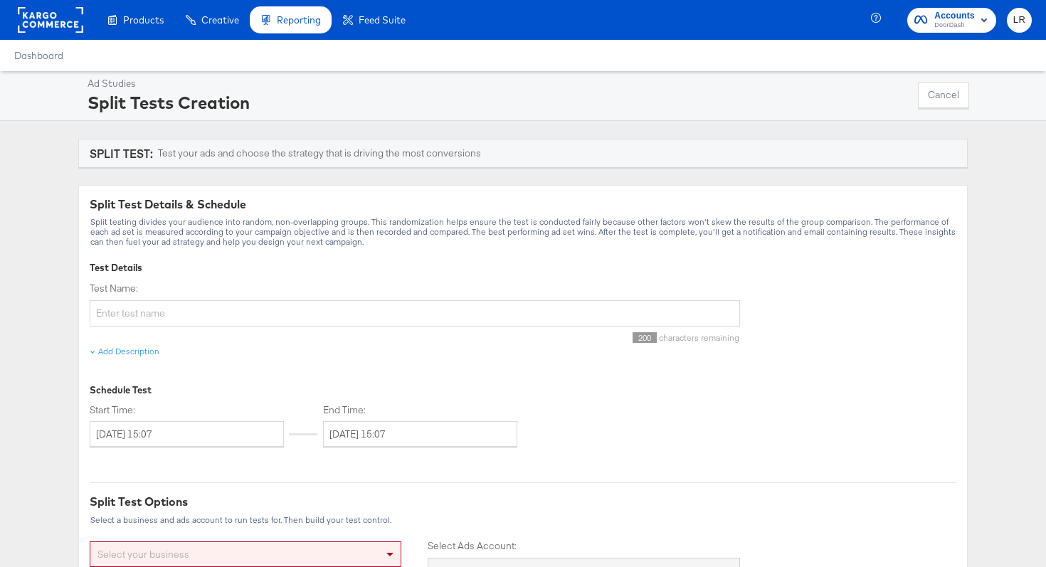
click at [482, 156] on div "SPLIT TEST: Test your ads and choose the strategy that is driving the most conv…" at bounding box center [523, 153] width 866 height 16
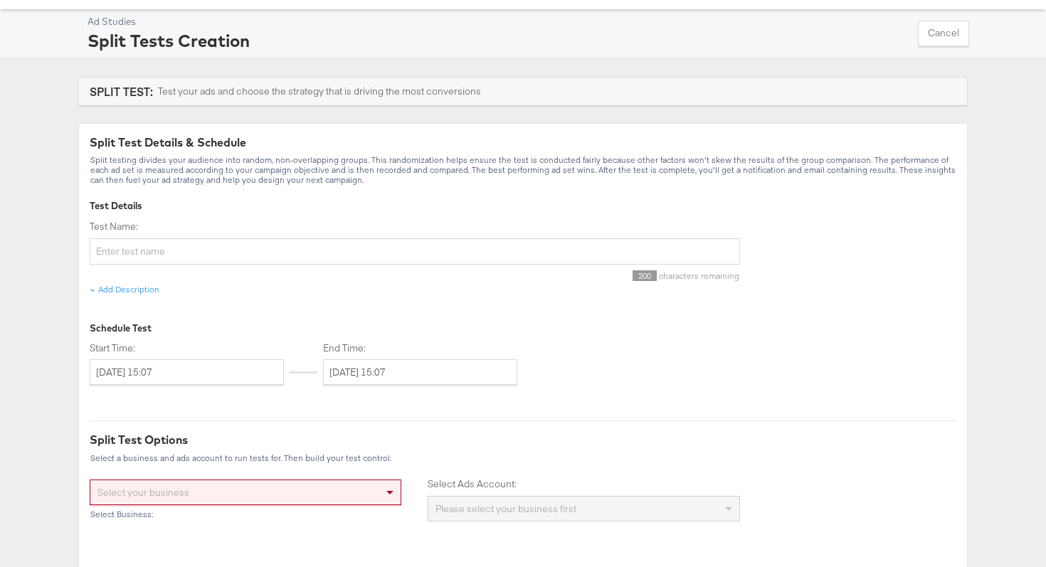
scroll to position [115, 0]
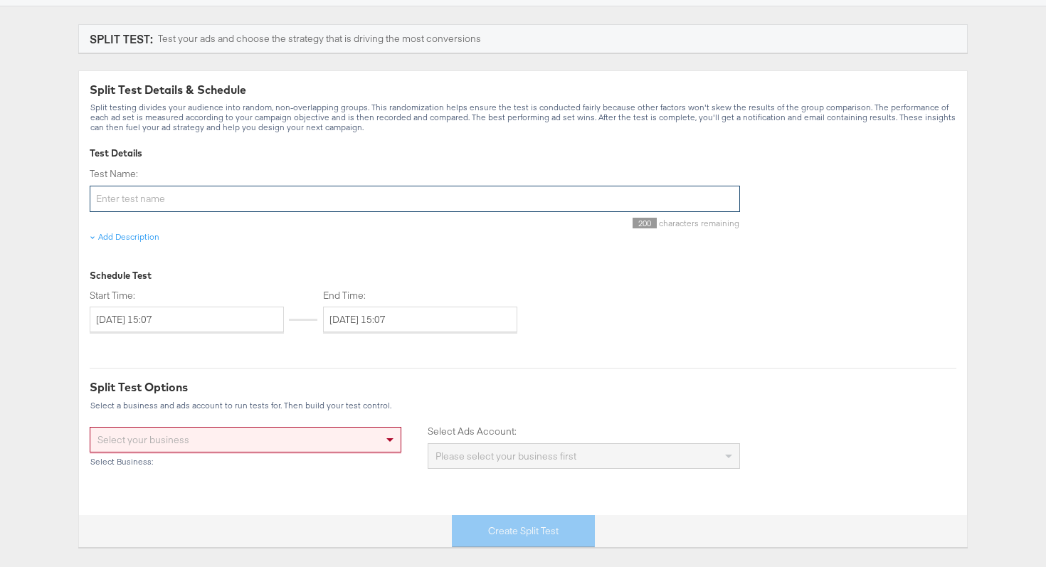
click at [176, 206] on input "Test Name:" at bounding box center [415, 199] width 650 height 26
click at [396, 324] on input "[DATE] 15:07" at bounding box center [420, 320] width 194 height 26
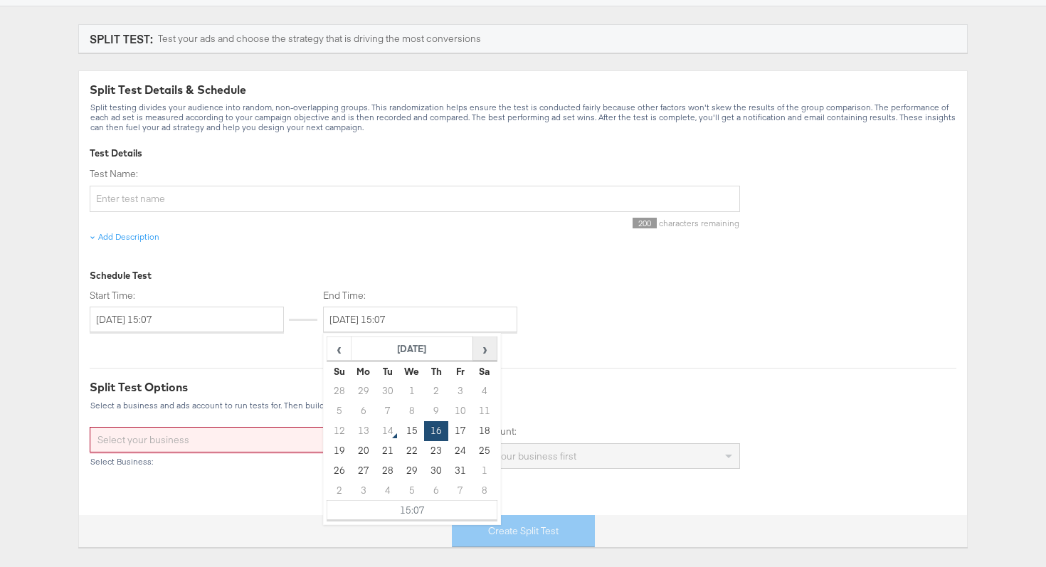
click at [479, 355] on span "›" at bounding box center [485, 348] width 22 height 21
click at [409, 475] on td "26" at bounding box center [412, 471] width 24 height 20
type input "[DATE] 15:07"
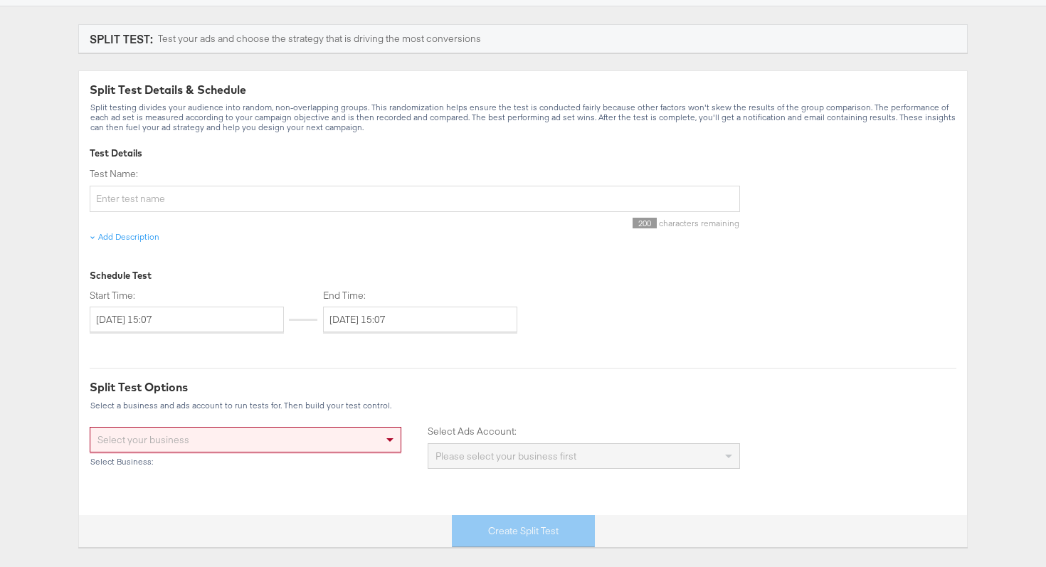
click at [637, 322] on div "Start Time: [DATE] 15:07 ‹ [DATE] › Su Mo Tu We Th Fr Sa 28 29 30 1 2 3 4 5 6 7…" at bounding box center [415, 310] width 650 height 43
click at [345, 196] on input "Test Name:" at bounding box center [415, 199] width 650 height 26
type input "K"
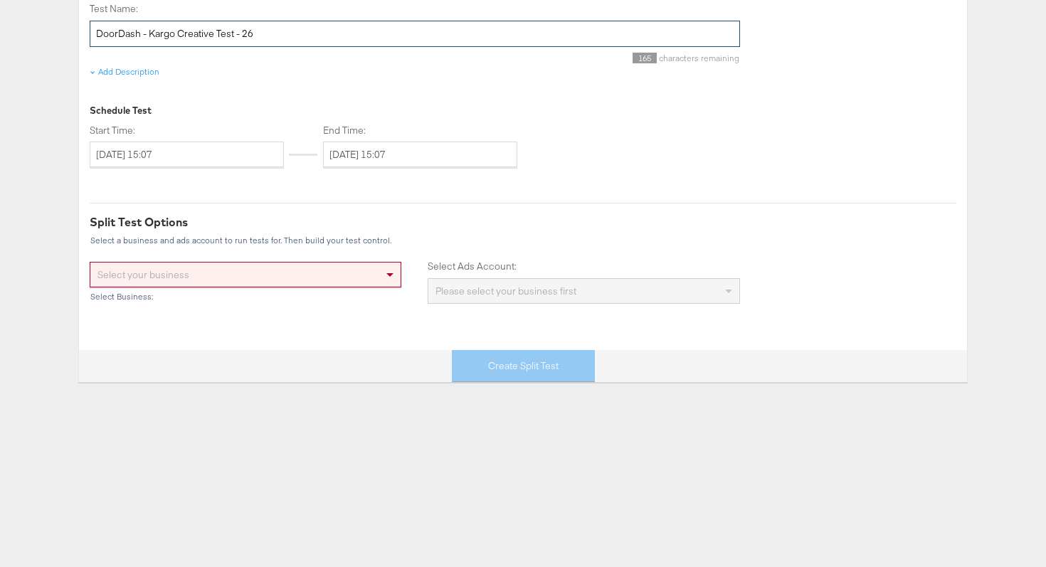
scroll to position [297, 0]
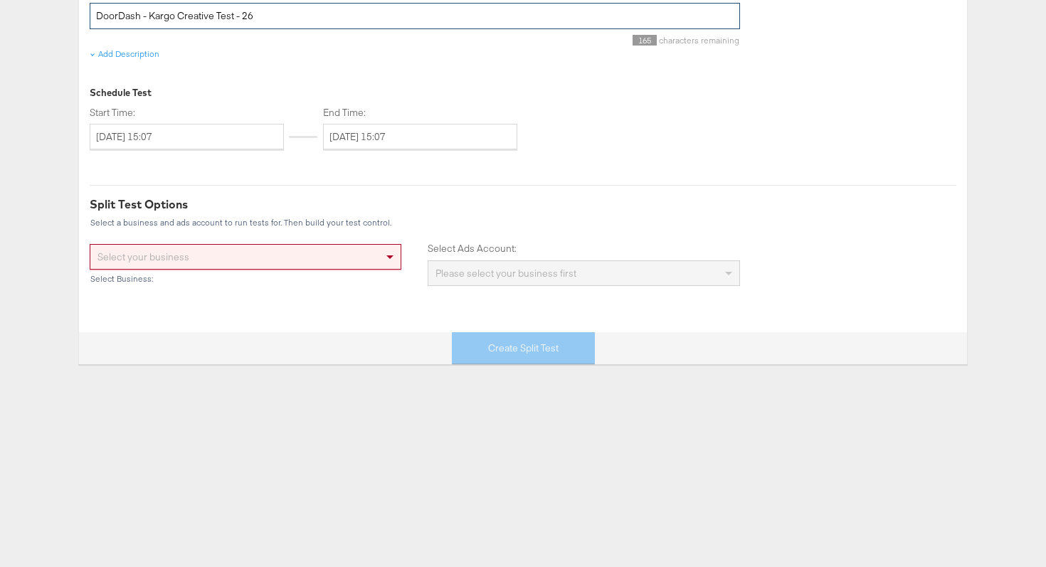
type input "DoorDash - Kargo Creative Test - 26"
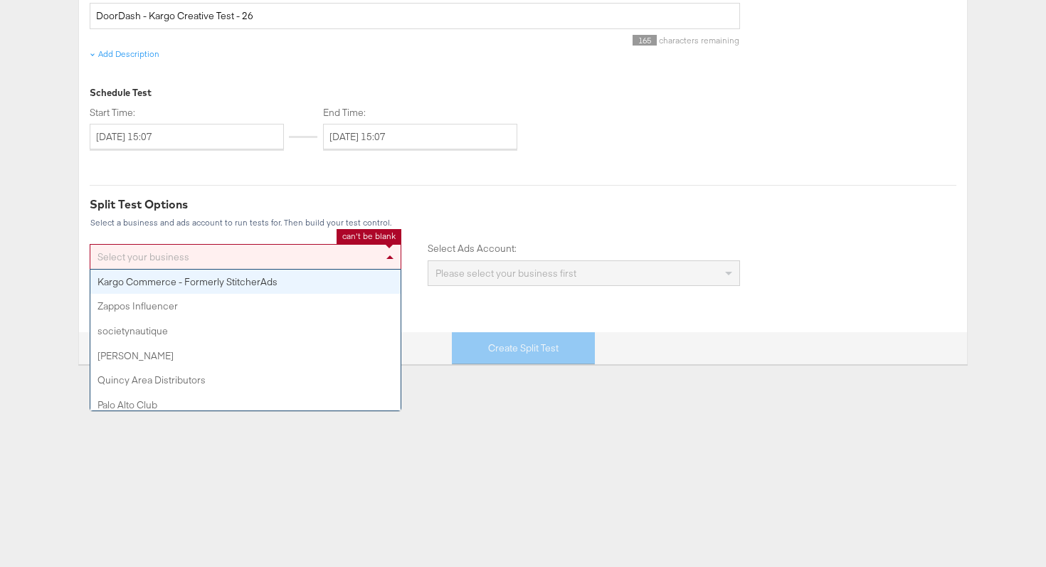
click at [314, 257] on div "Select your business" at bounding box center [245, 257] width 310 height 24
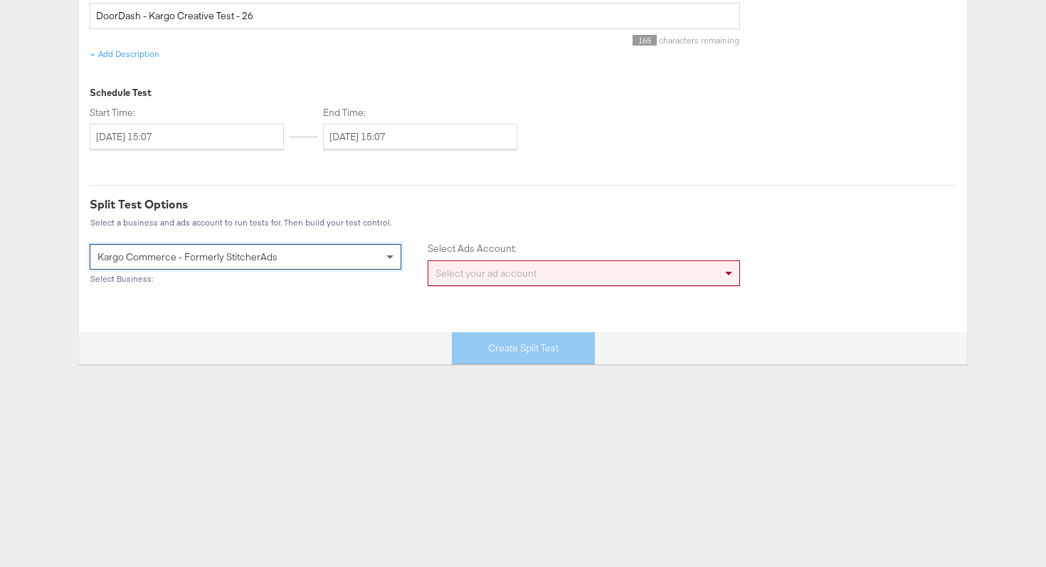
click at [595, 278] on div "Select your ad account" at bounding box center [583, 273] width 310 height 24
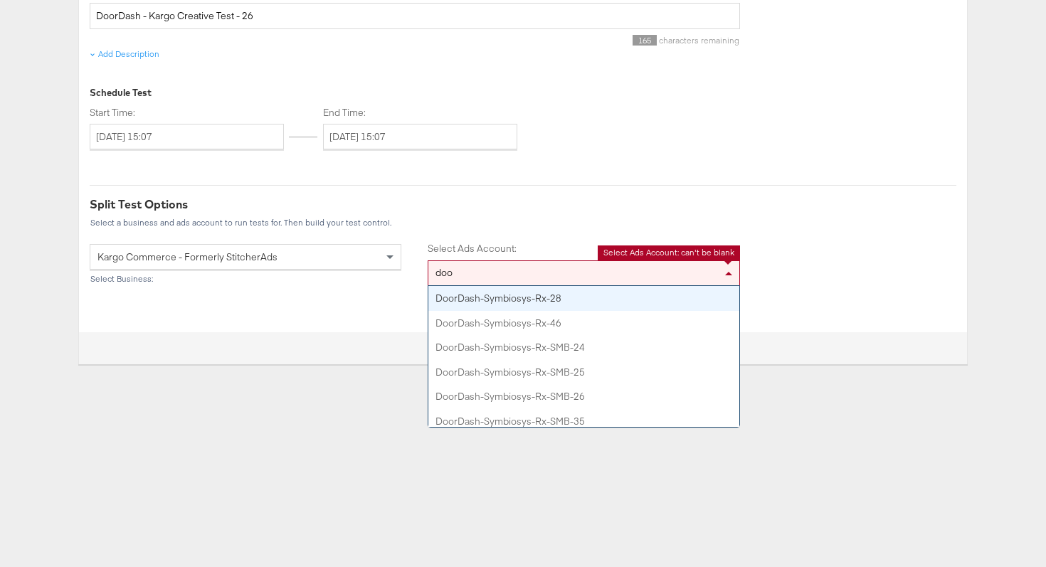
type input "door"
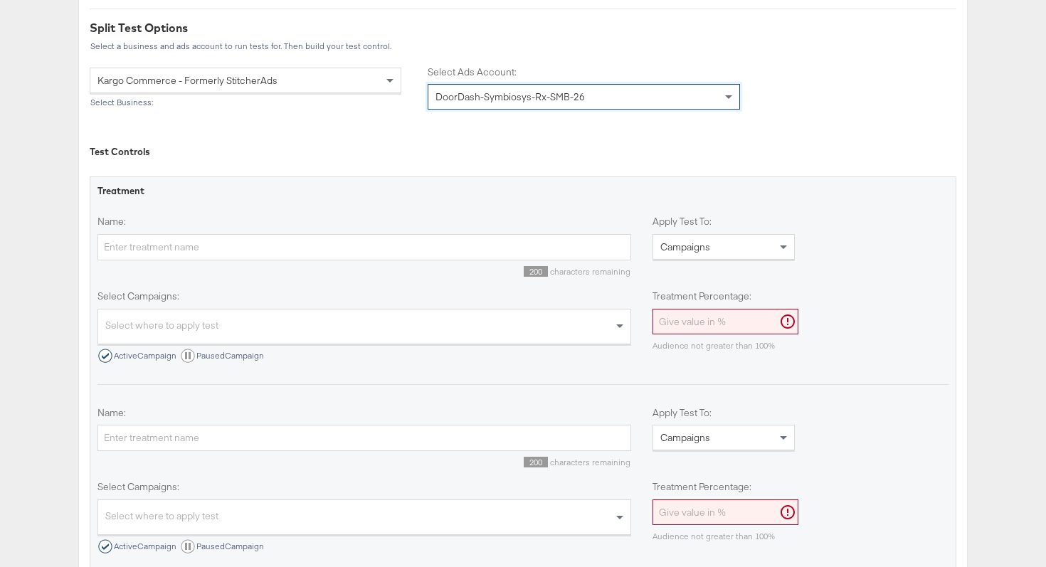
scroll to position [502, 0]
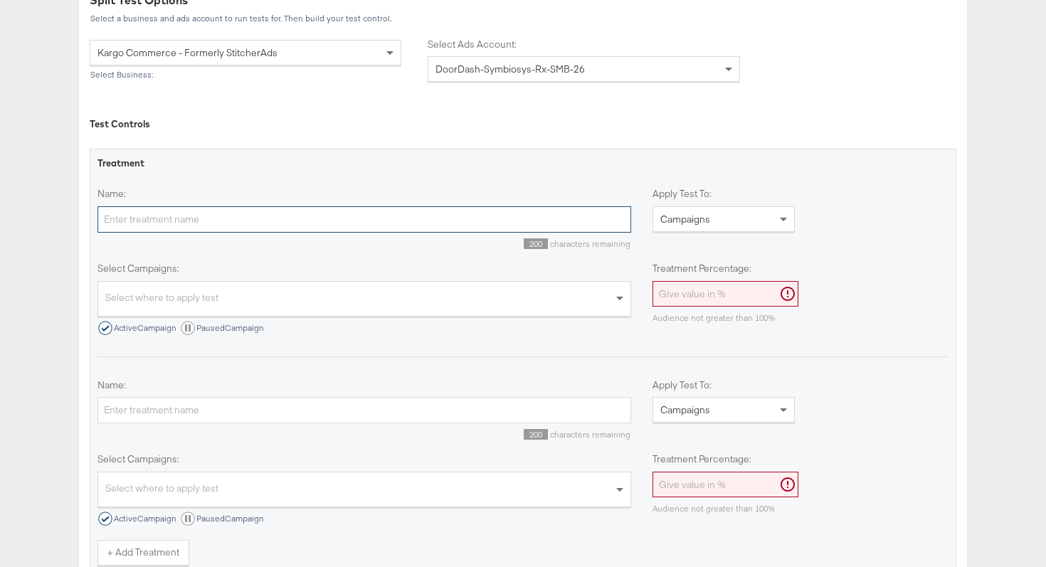
click at [502, 216] on input "Name:" at bounding box center [364, 219] width 534 height 26
type input "Kargo Test"
click at [275, 305] on div "Select where to apply test" at bounding box center [364, 300] width 532 height 31
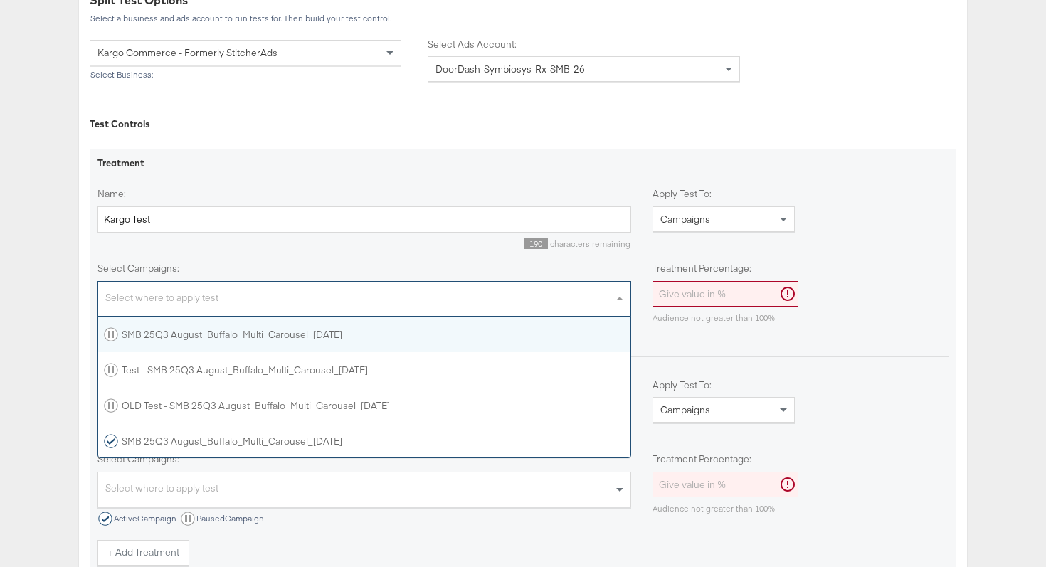
scroll to position [141, 532]
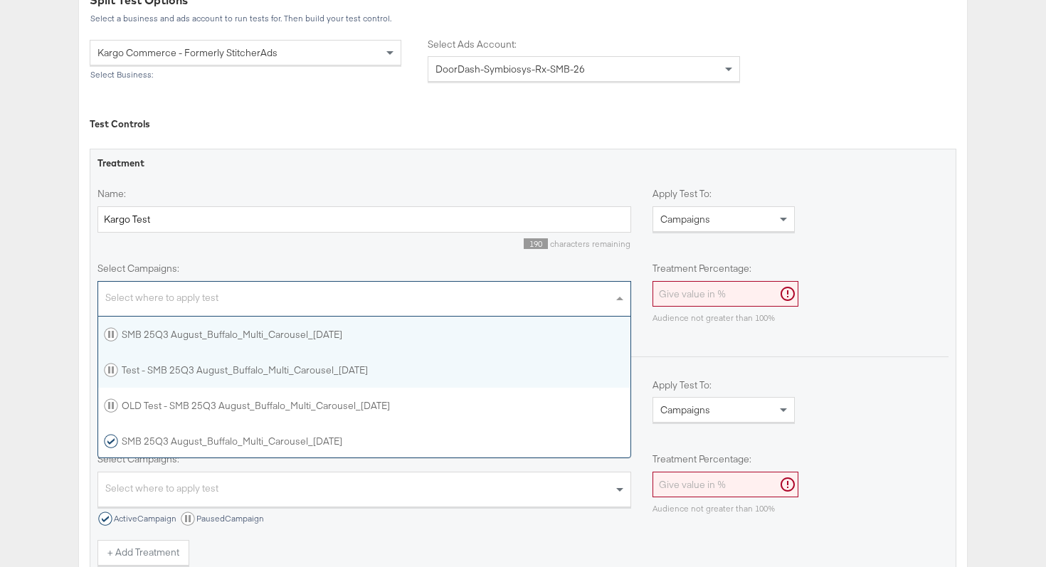
click at [253, 377] on div "Test - SMB 25Q3 August_Buffalo_Multi_Carousel_[DATE]" at bounding box center [364, 370] width 532 height 36
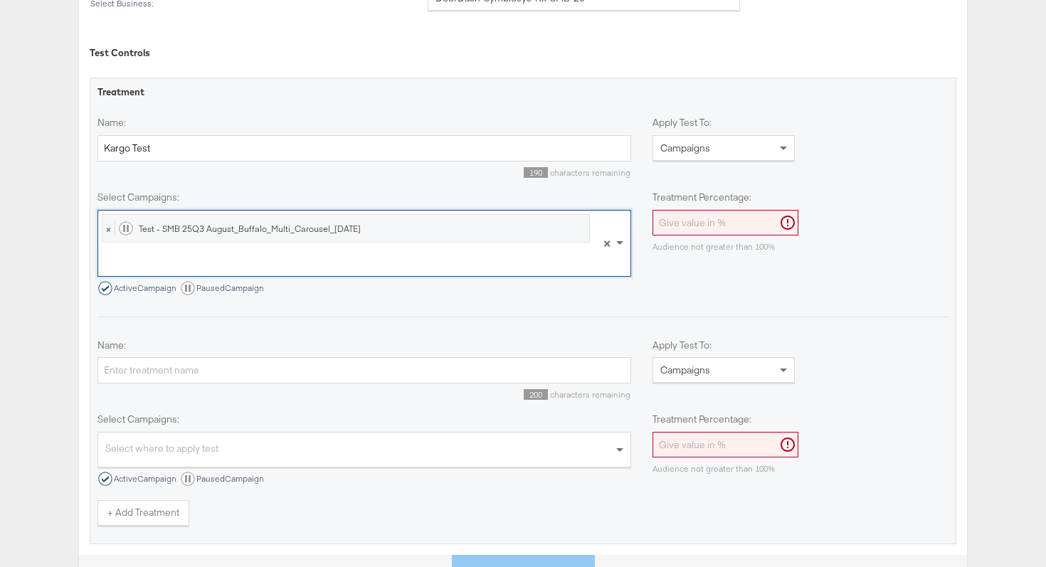
scroll to position [596, 0]
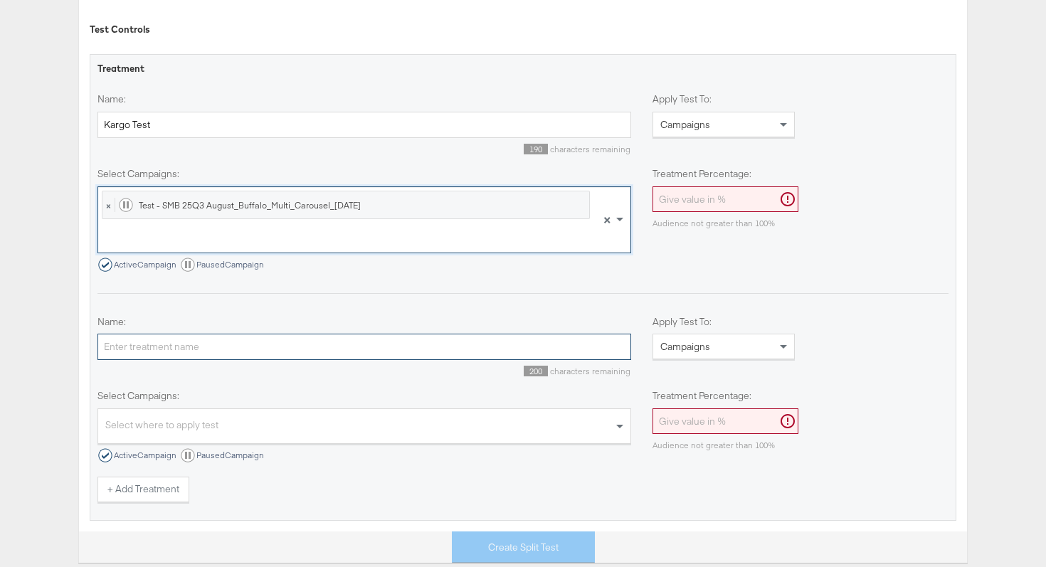
click at [240, 354] on input "Name:" at bounding box center [364, 347] width 534 height 26
type input "Kargo Control"
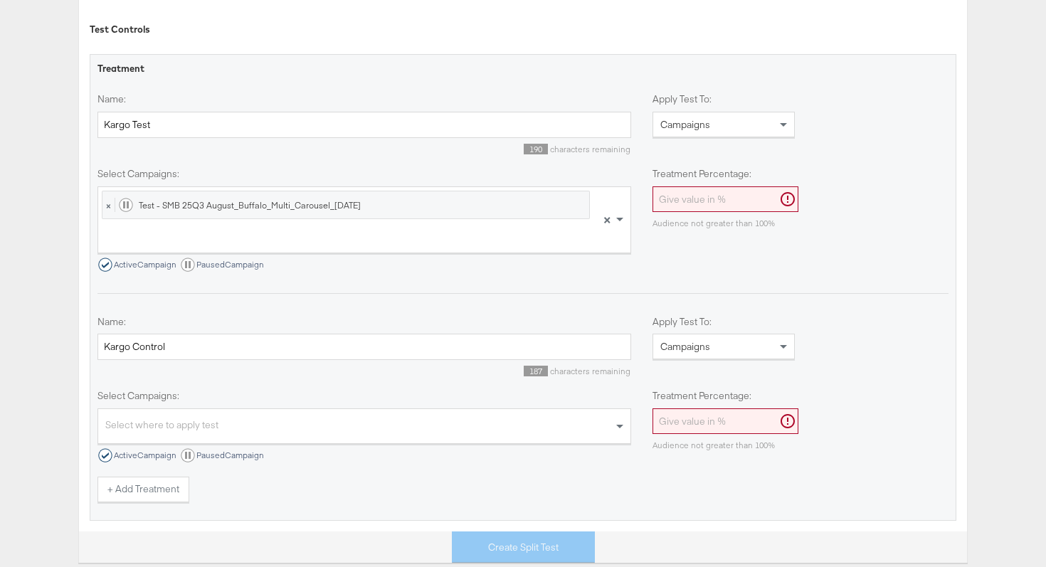
scroll to position [615, 0]
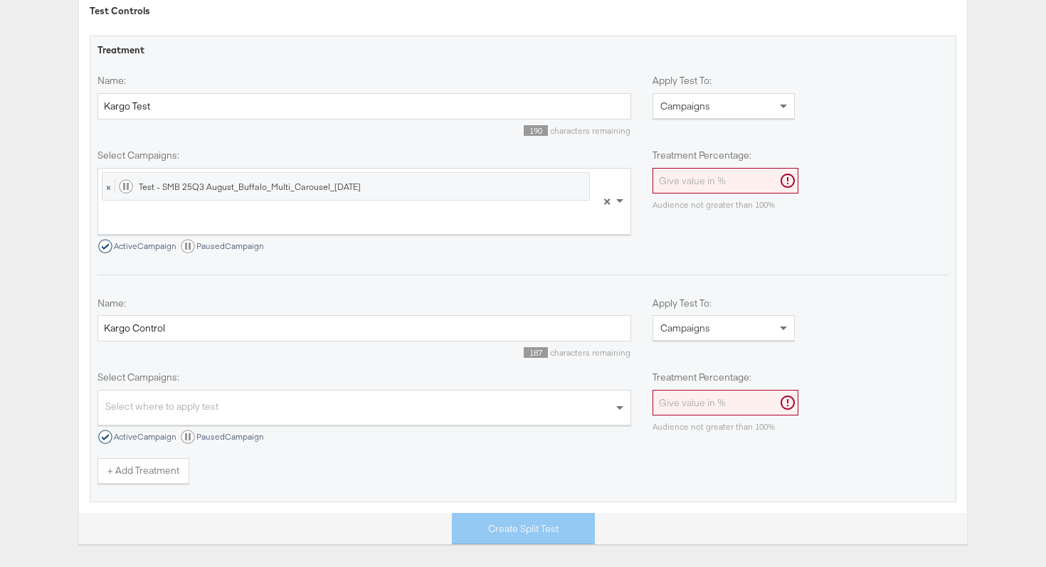
click at [198, 425] on div "Select where to apply test" at bounding box center [364, 408] width 534 height 36
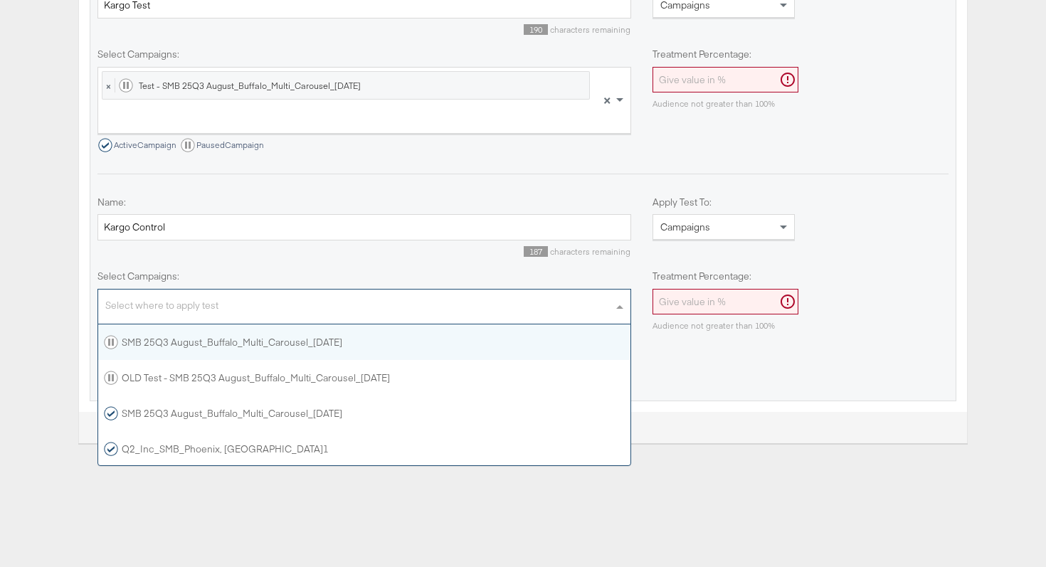
scroll to position [738, 0]
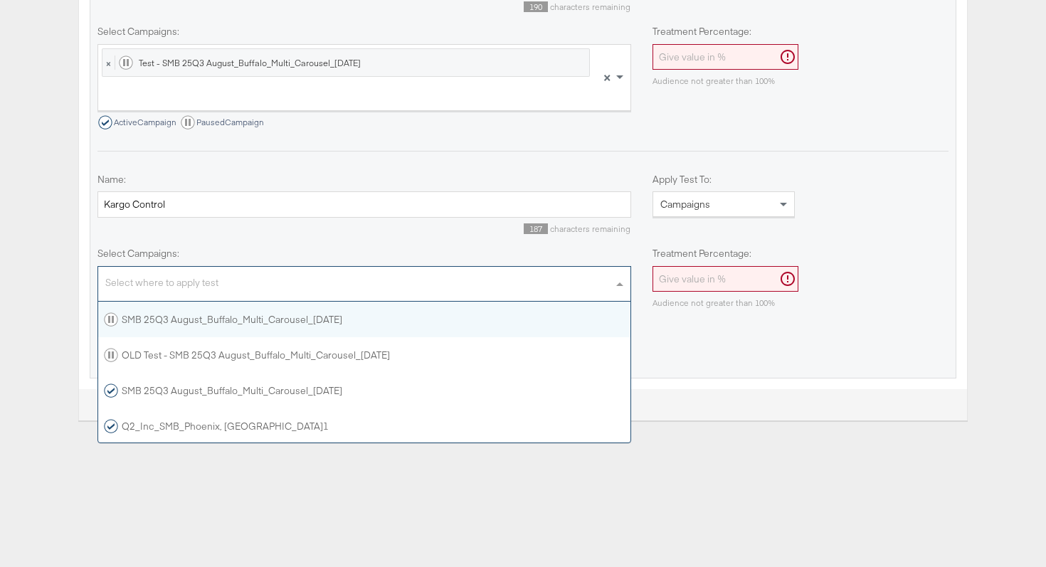
click at [311, 316] on div "SMB 25Q3 August_Buffalo_Multi_Carousel_[DATE]" at bounding box center [223, 319] width 238 height 14
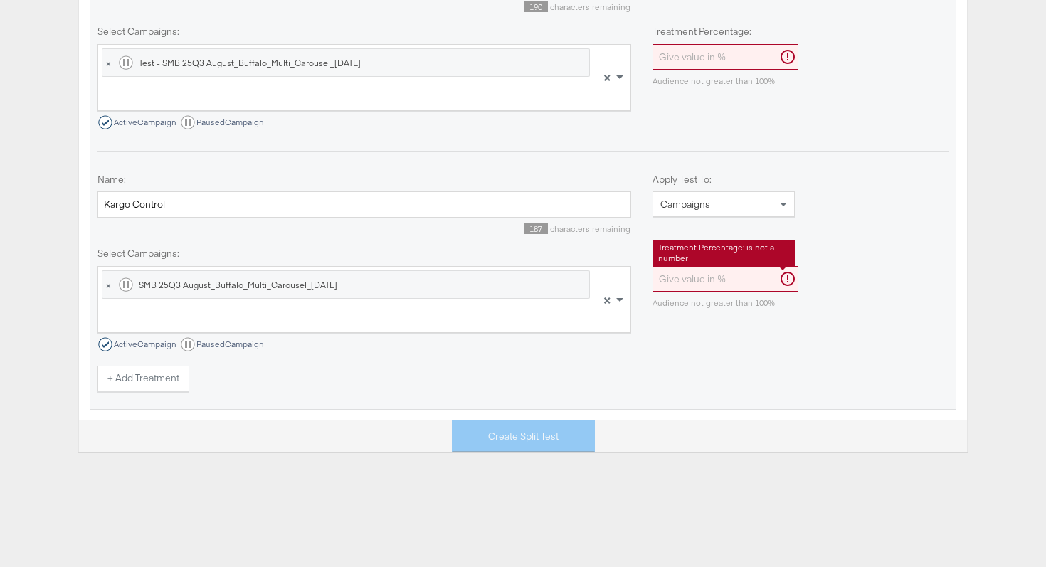
click at [742, 277] on input "Treatment Percentage:" at bounding box center [725, 279] width 146 height 26
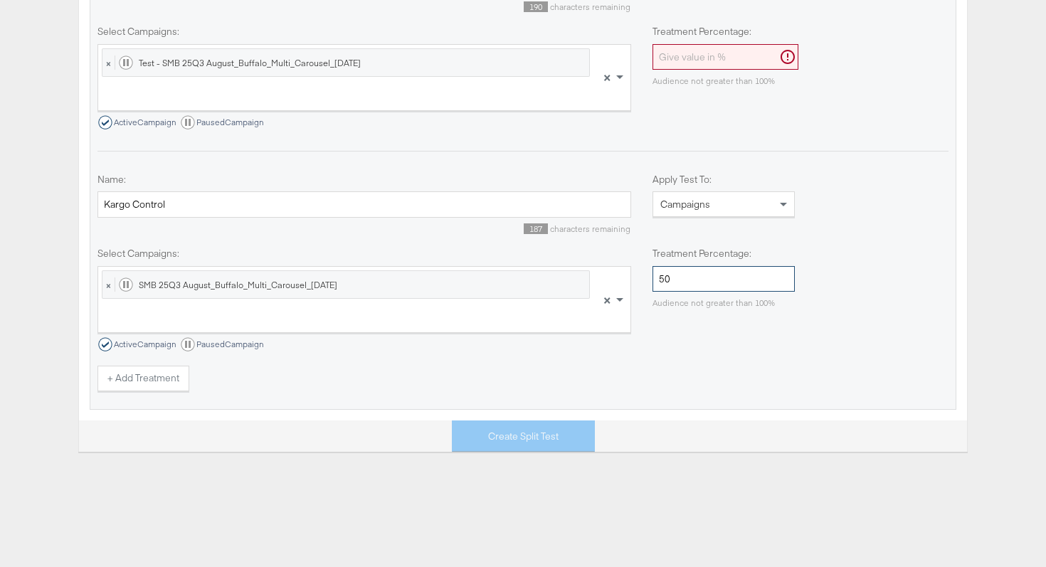
type input "50"
click at [715, 50] on input "Treatment Percentage:" at bounding box center [725, 57] width 146 height 26
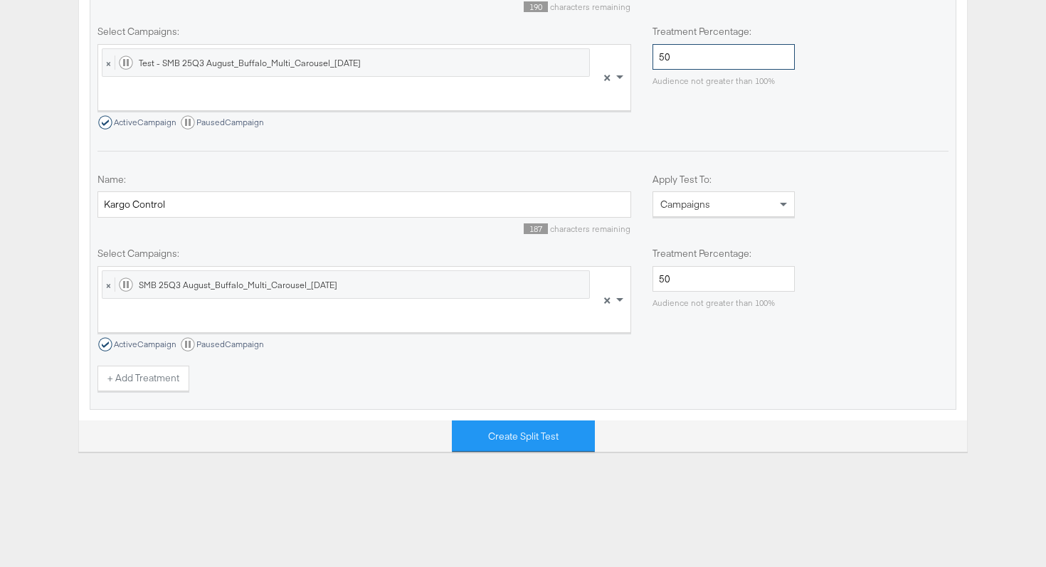
type input "50"
click at [835, 145] on div "Name: Kargo Test 190 characters remaining Apply Test To: Campaigns Select campa…" at bounding box center [522, 50] width 851 height 201
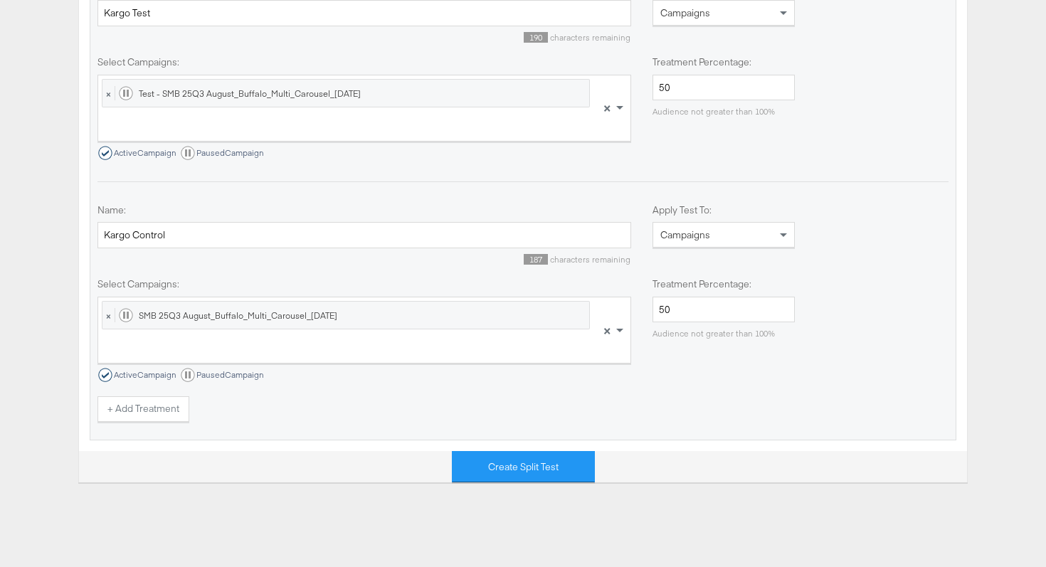
scroll to position [851, 0]
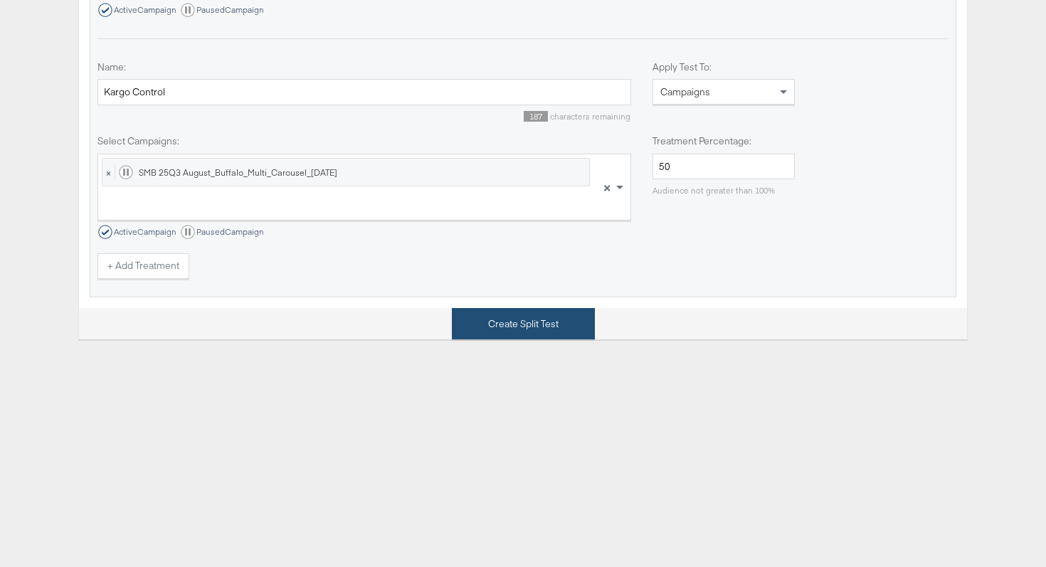
click at [540, 327] on button "Create Split Test" at bounding box center [523, 324] width 143 height 32
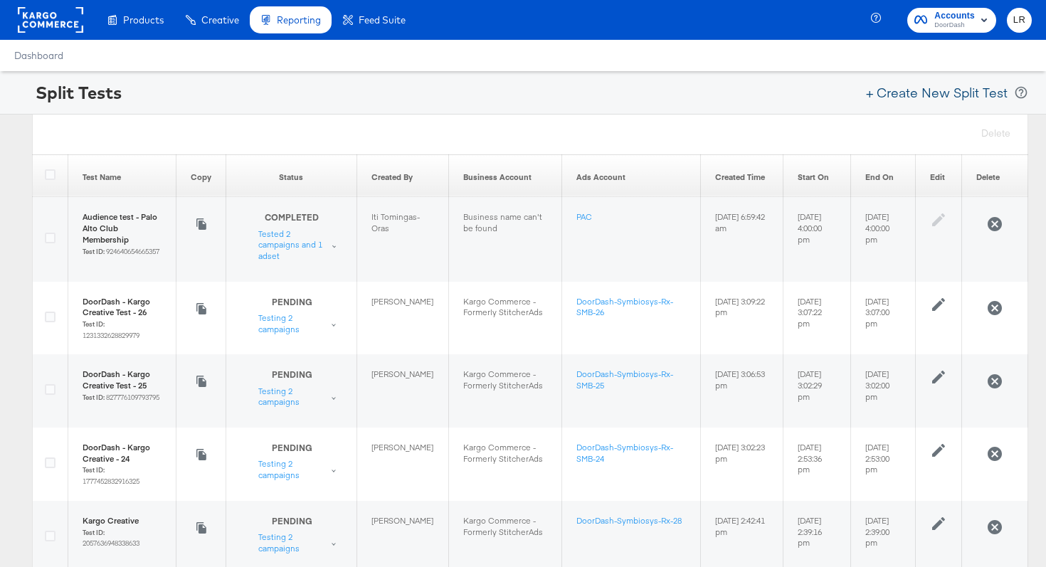
click at [934, 88] on button "+ Create New Split Test" at bounding box center [936, 92] width 154 height 31
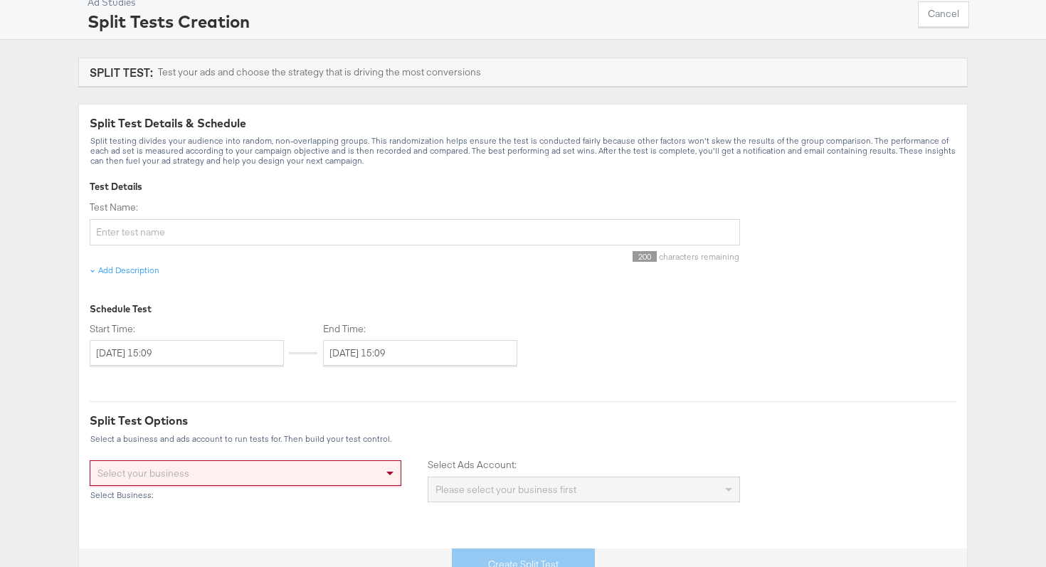
scroll to position [128, 0]
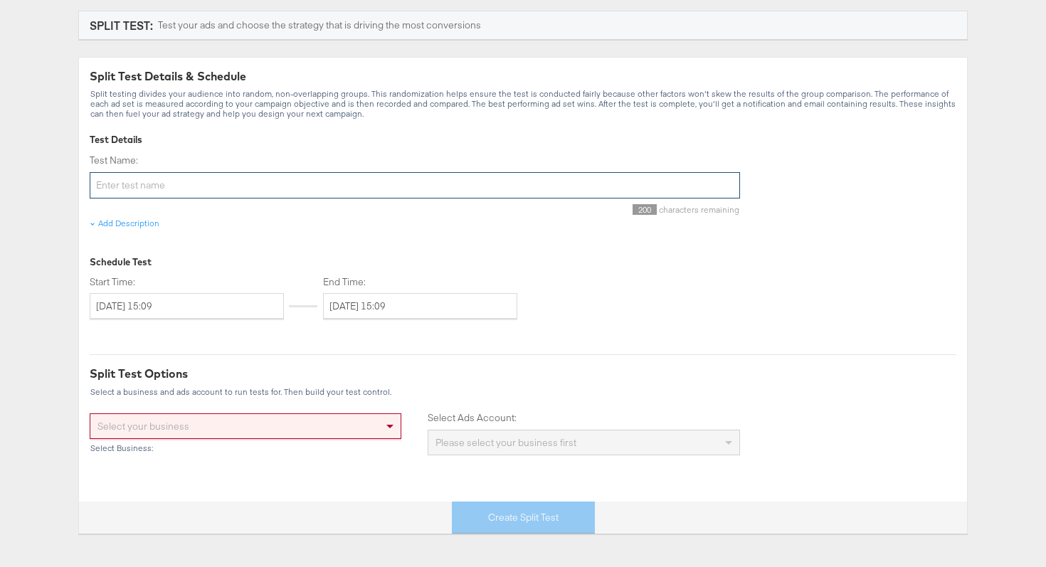
click at [270, 181] on input "Test Name:" at bounding box center [415, 185] width 650 height 26
type input "K"
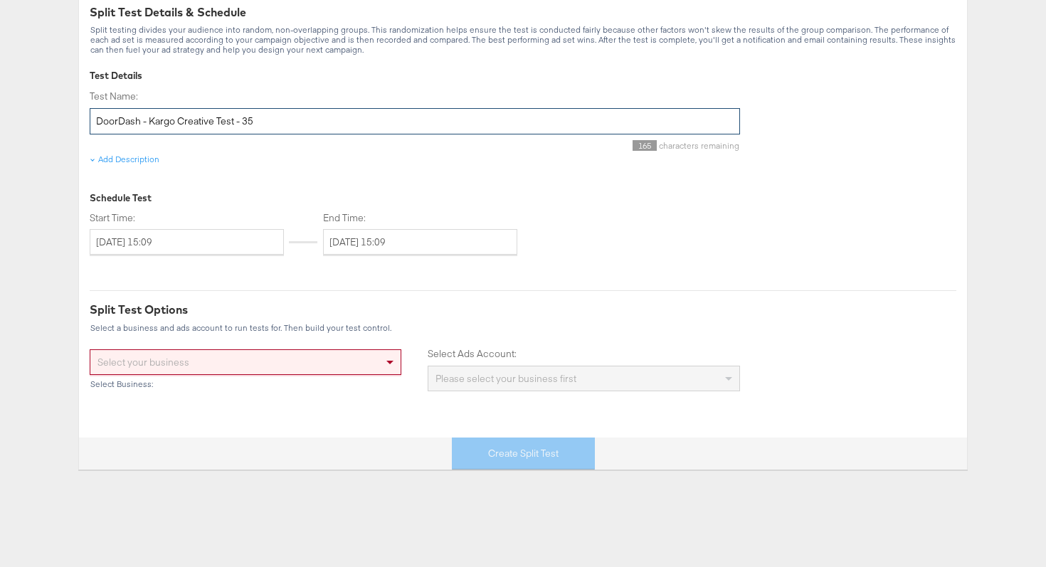
scroll to position [205, 0]
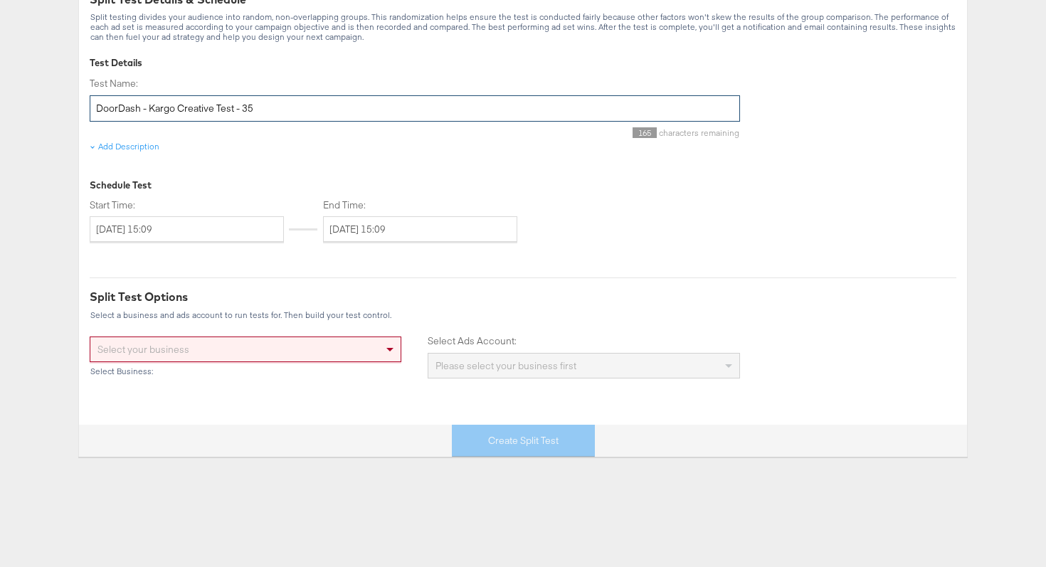
type input "DoorDash - Kargo Creative Test - 35"
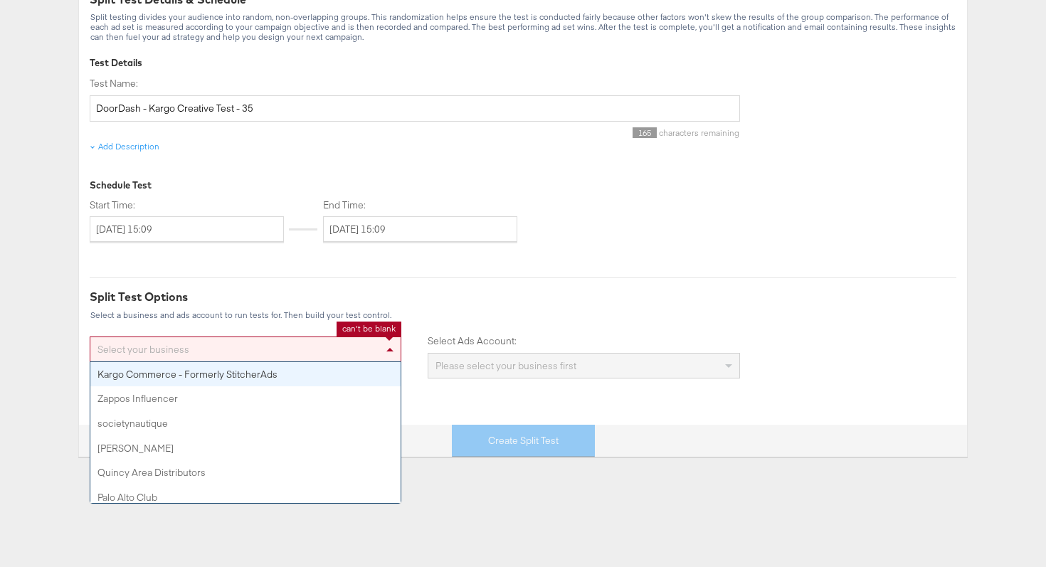
click at [229, 343] on div "Select your business" at bounding box center [245, 349] width 310 height 24
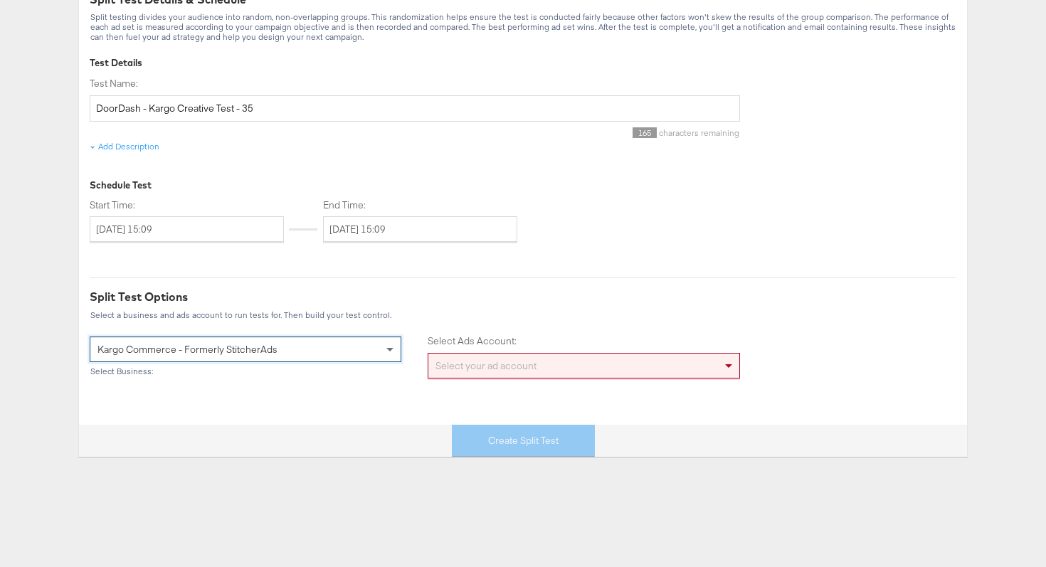
click at [542, 369] on div "Select your ad account" at bounding box center [583, 366] width 310 height 24
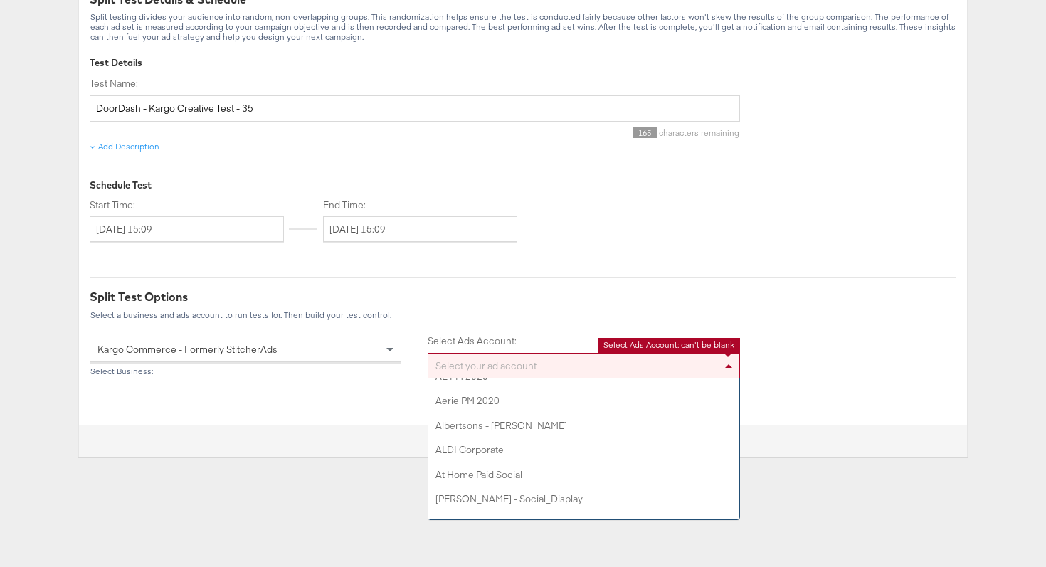
scroll to position [334, 0]
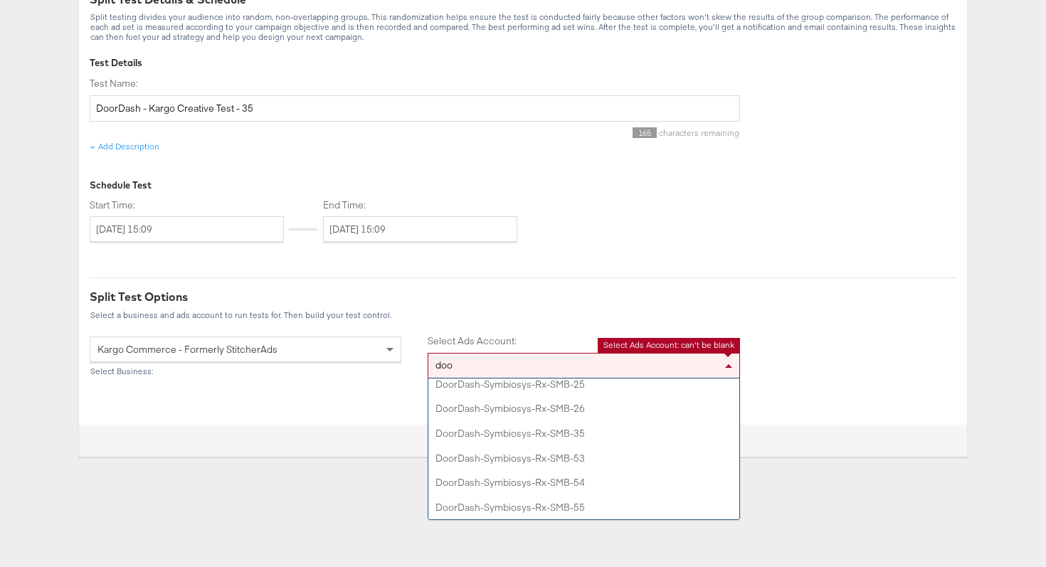
type input "door"
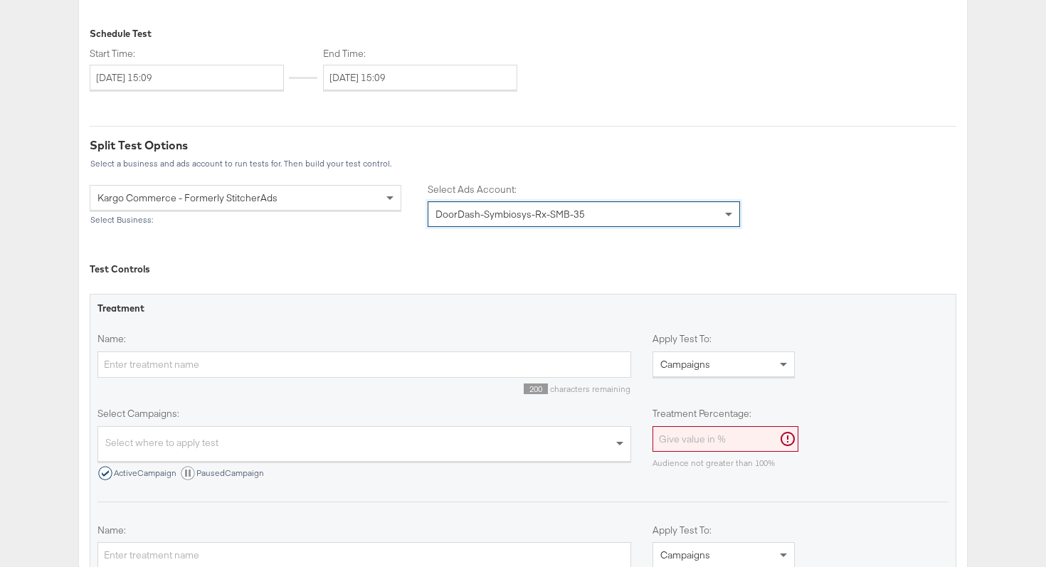
scroll to position [370, 0]
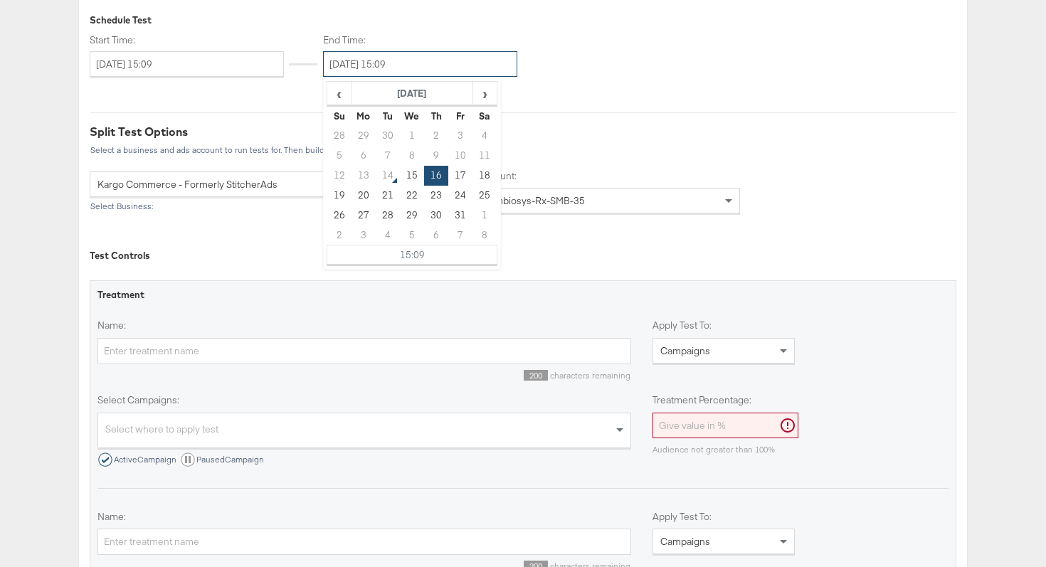
click at [411, 68] on input "[DATE] 15:09" at bounding box center [420, 64] width 194 height 26
click at [495, 100] on span "›" at bounding box center [485, 93] width 22 height 21
click at [331, 100] on span "‹" at bounding box center [339, 93] width 22 height 21
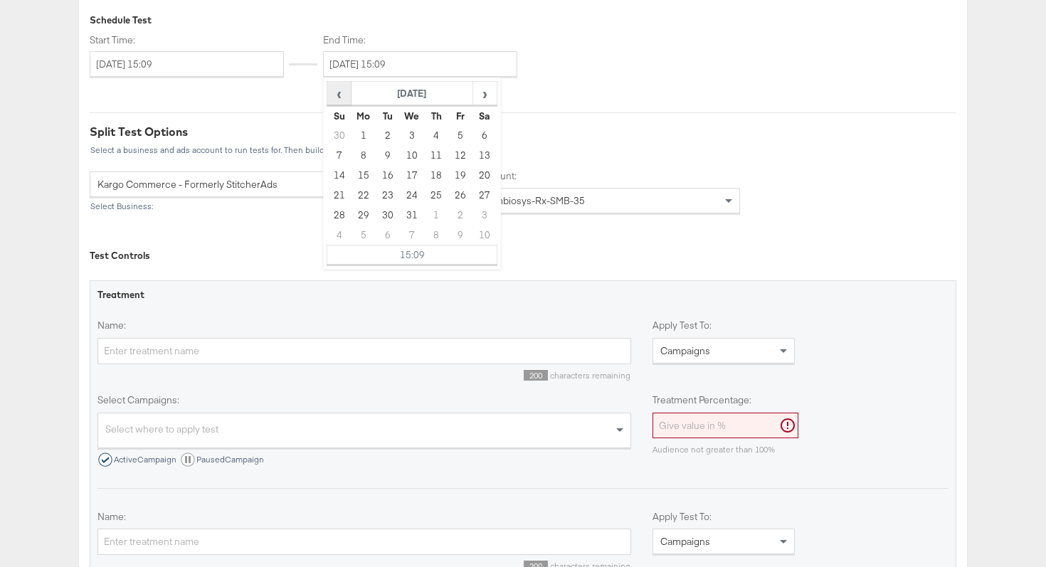
click at [331, 100] on span "‹" at bounding box center [339, 93] width 22 height 21
click at [415, 214] on td "26" at bounding box center [412, 216] width 24 height 20
type input "[DATE] 15:09"
click at [412, 213] on td "26" at bounding box center [412, 216] width 24 height 20
click at [600, 102] on div "Split Test Details & Schedule Split testing divides your audience into random, …" at bounding box center [523, 37] width 866 height 423
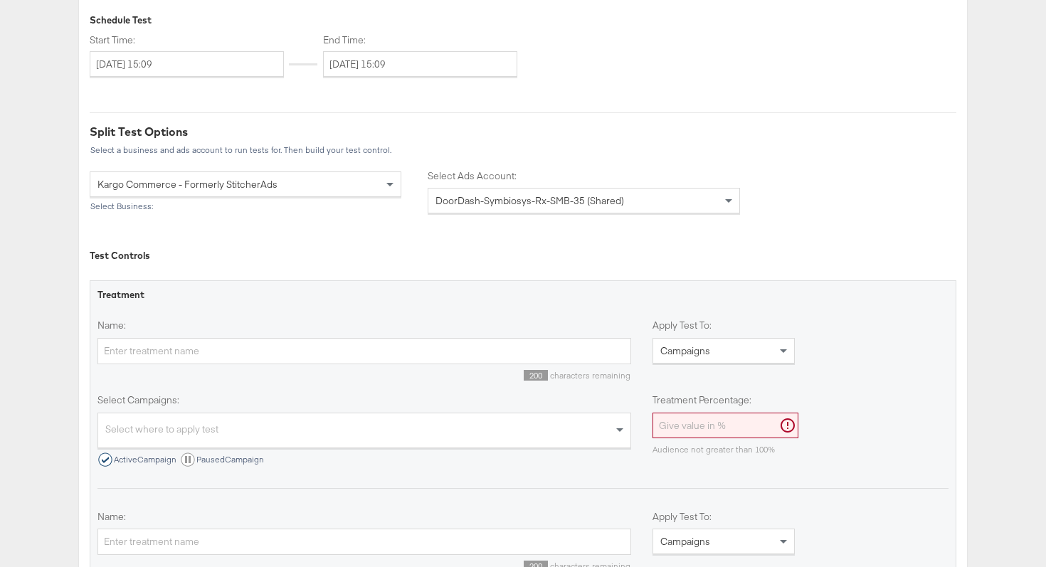
click at [304, 336] on div "Name:" at bounding box center [364, 341] width 534 height 45
click at [278, 354] on input "Name:" at bounding box center [364, 351] width 534 height 26
type input "L"
type input "Kargo Test"
click at [462, 450] on div "Select campaigns: Select where to apply test Active Campaign Paused Campaign" at bounding box center [364, 429] width 534 height 73
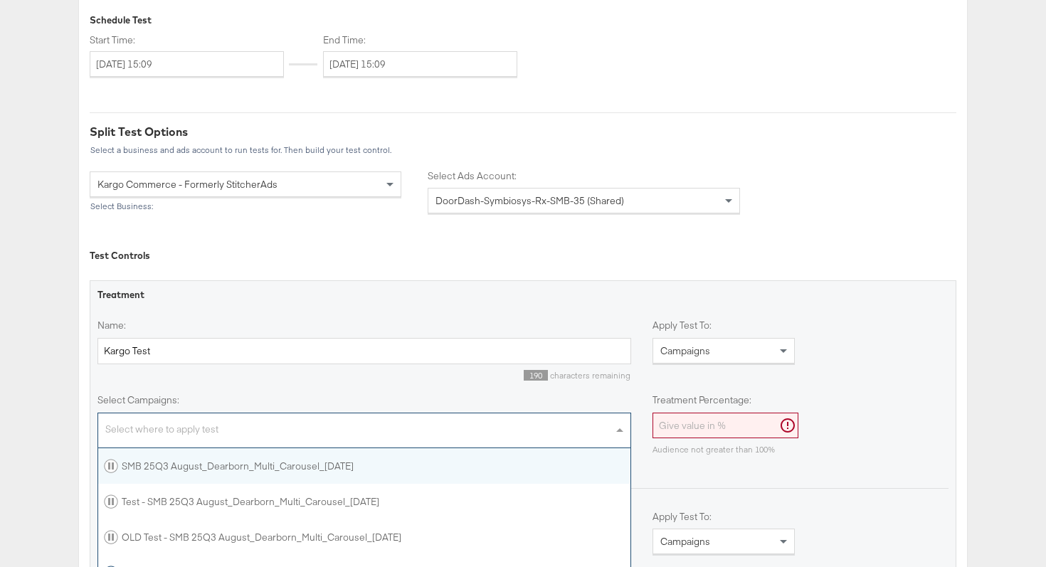
scroll to position [393, 0]
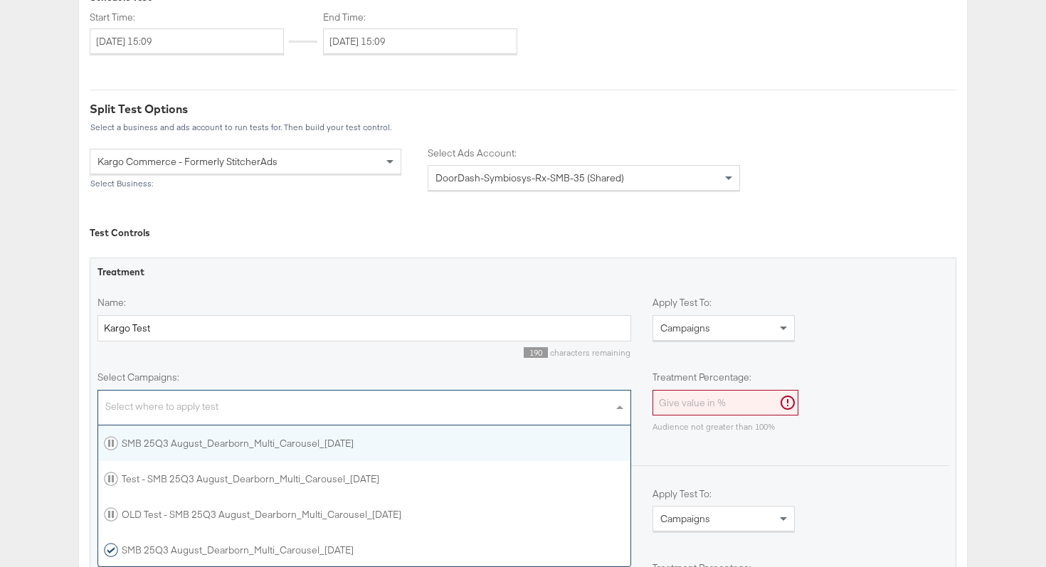
click at [460, 425] on div "Select where to apply test SMB 25Q3 August_Dearborn_Multi_Carousel_[DATE] Test …" at bounding box center [364, 408] width 534 height 36
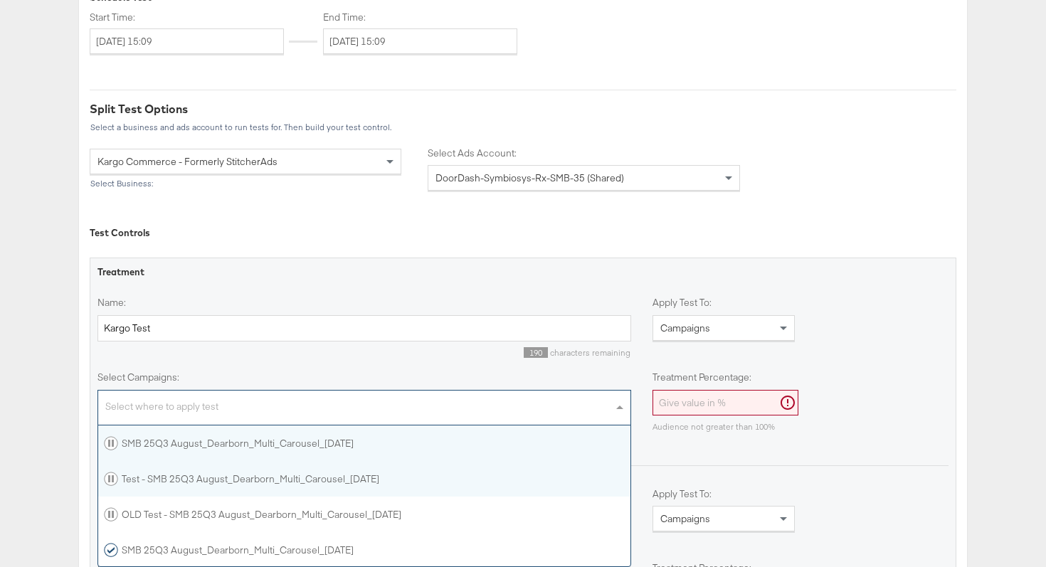
click at [340, 476] on div "Test - SMB 25Q3 August_Dearborn_Multi_Carousel_[DATE]" at bounding box center [241, 479] width 275 height 14
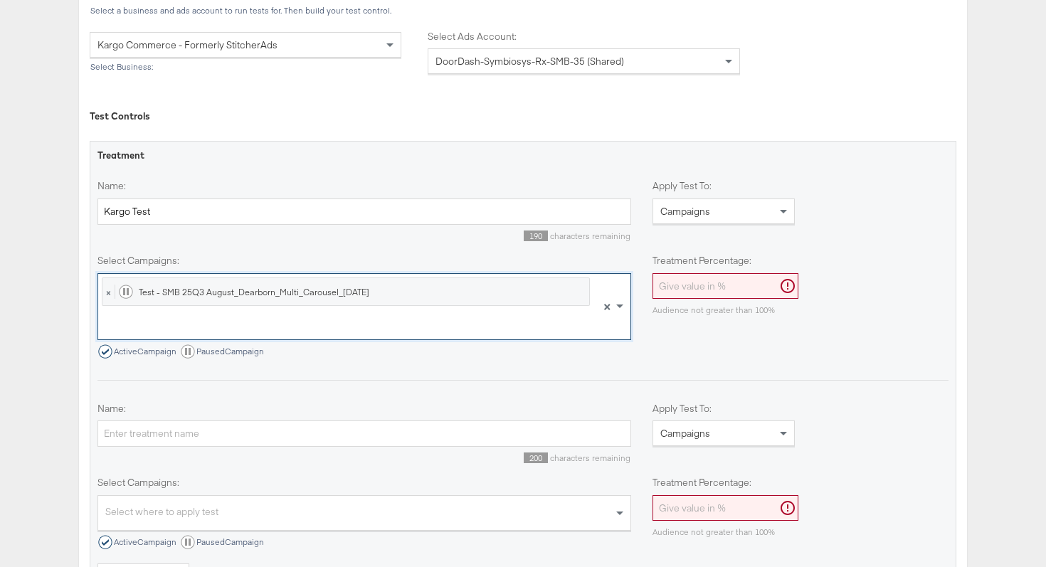
scroll to position [588, 0]
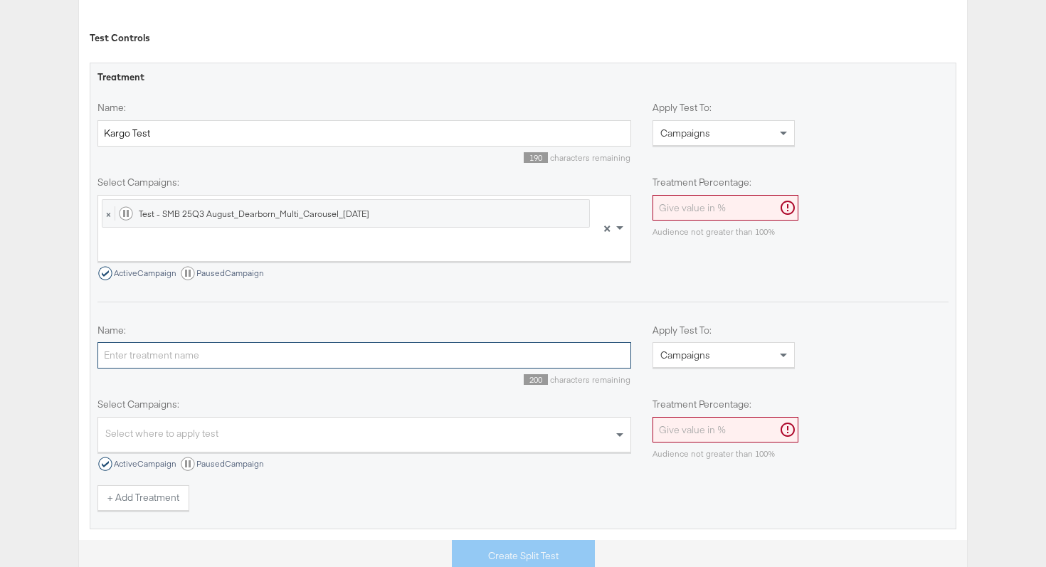
click at [360, 349] on input "Name:" at bounding box center [364, 355] width 534 height 26
type input "Kargo Control"
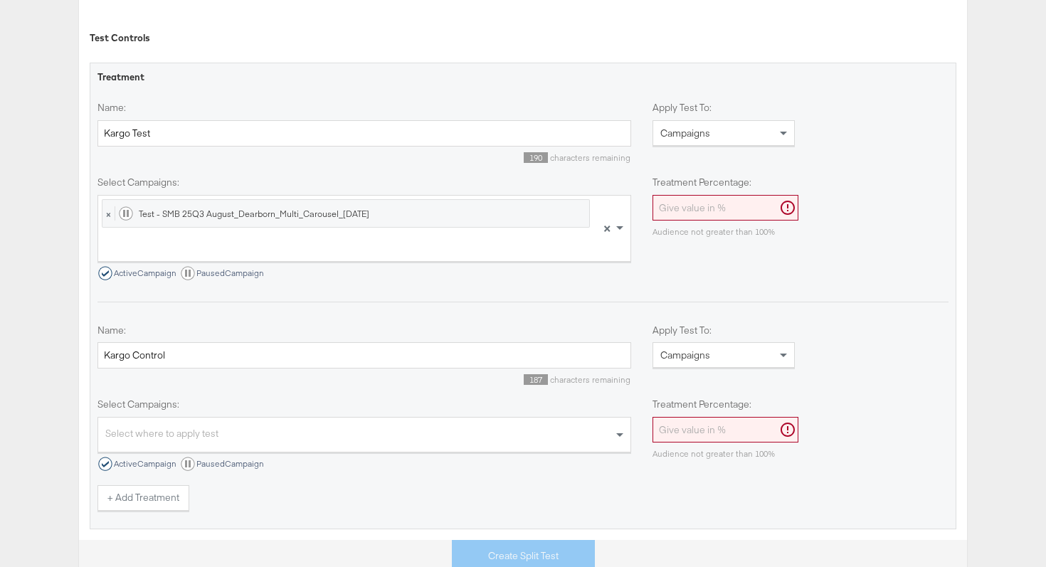
scroll to position [615, 0]
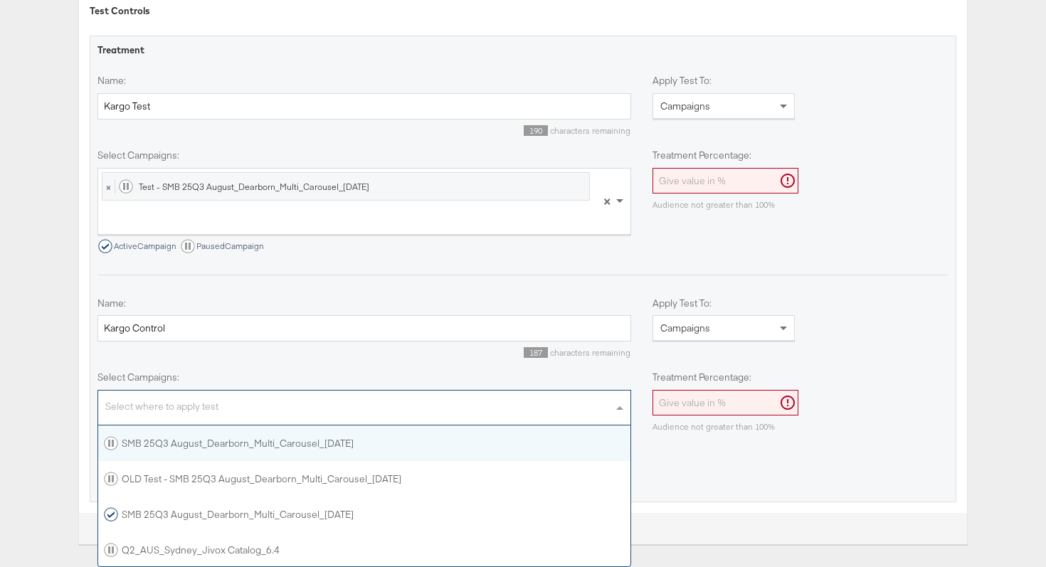
click at [253, 425] on div "Select where to apply test SMB 25Q3 August_Dearborn_Multi_Carousel_[DATE] OLD T…" at bounding box center [364, 408] width 534 height 36
click at [241, 439] on div "SMB 25Q3 August_Dearborn_Multi_Carousel_[DATE]" at bounding box center [229, 443] width 250 height 14
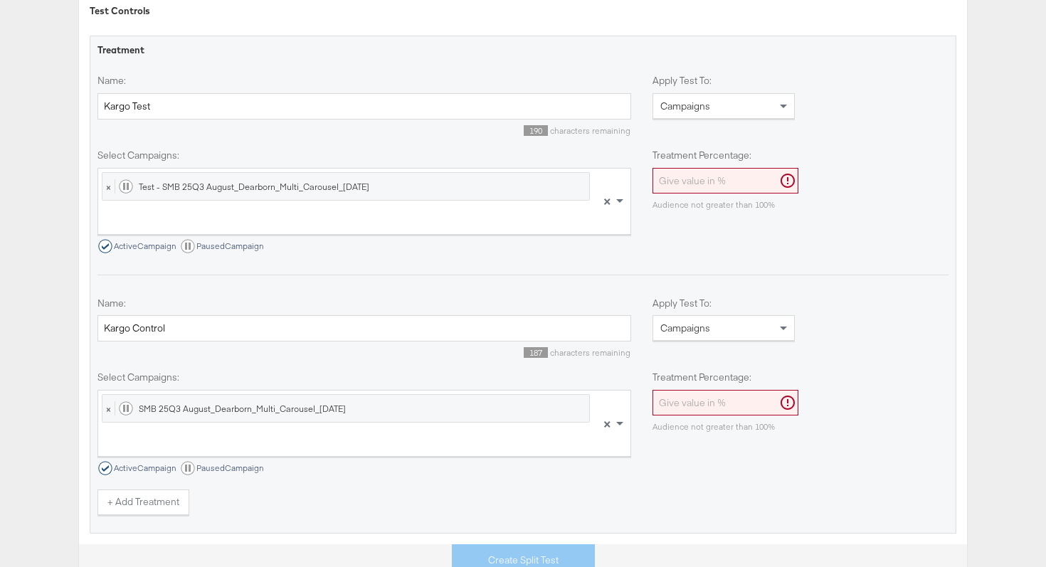
click at [473, 275] on div at bounding box center [522, 275] width 851 height 1
click at [726, 186] on input "Treatment Percentage:" at bounding box center [725, 181] width 146 height 26
type input "50"
click at [683, 395] on input "Treatment Percentage:" at bounding box center [725, 403] width 146 height 26
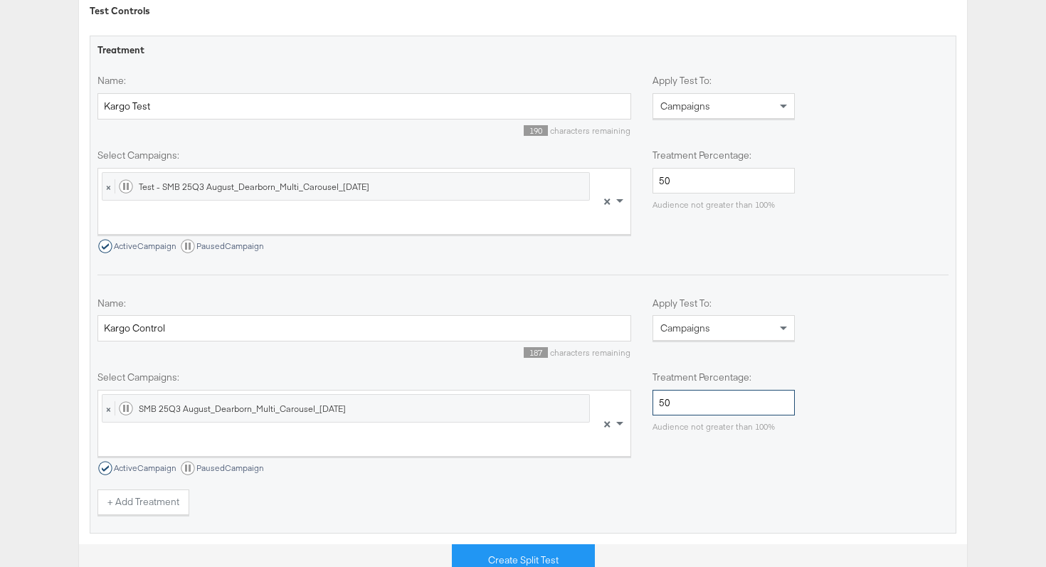
type input "50"
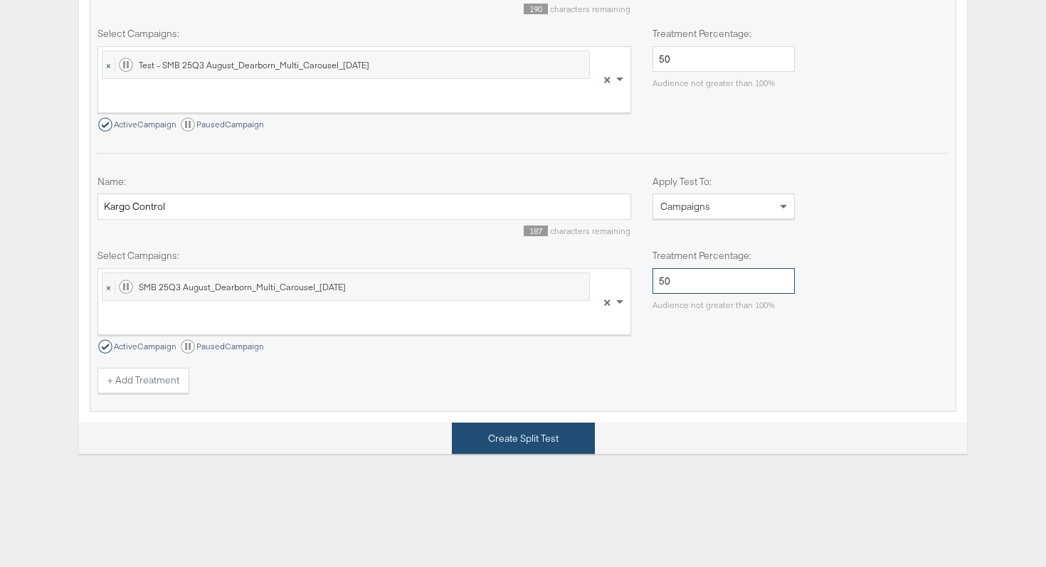
scroll to position [832, 0]
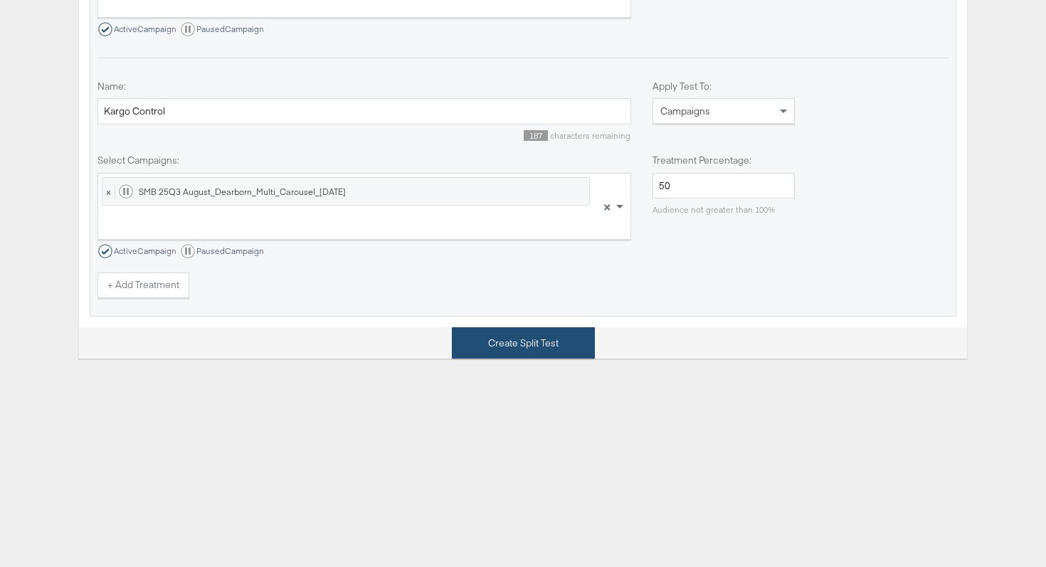
click at [519, 339] on button "Create Split Test" at bounding box center [523, 343] width 143 height 32
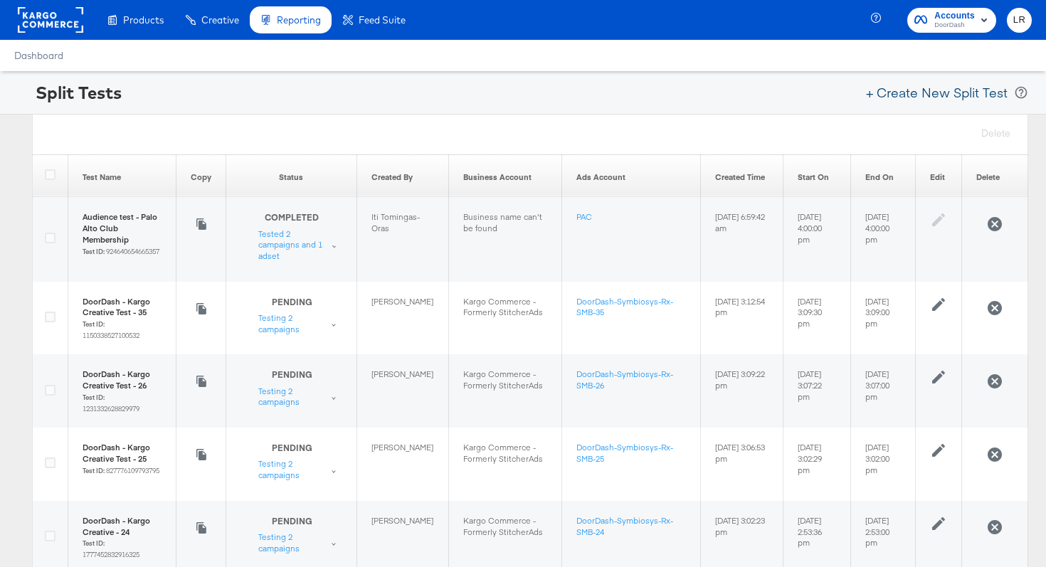
click at [936, 89] on button "+ Create New Split Test" at bounding box center [936, 92] width 154 height 31
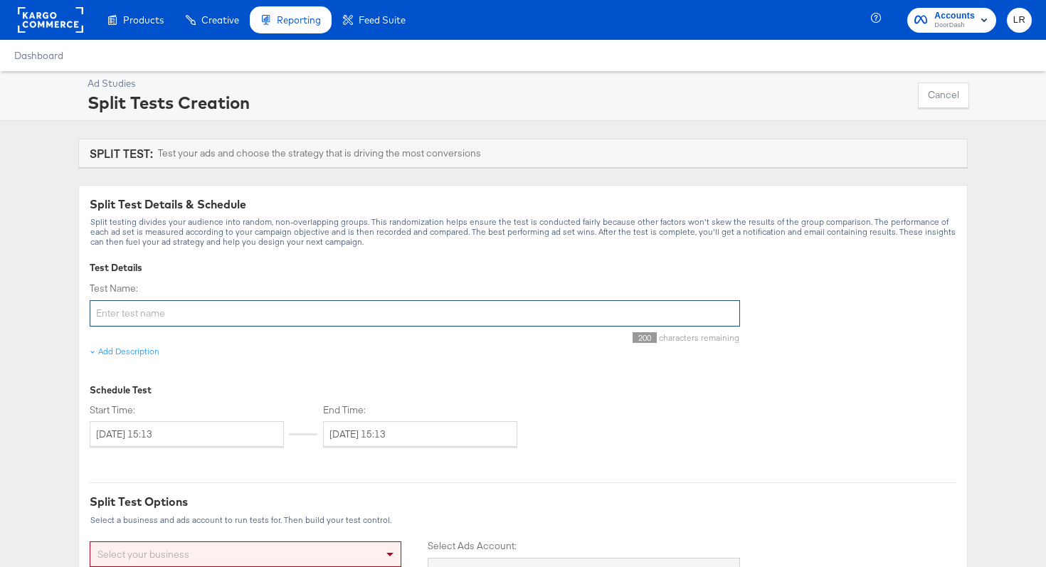
click at [264, 313] on input "Test Name:" at bounding box center [415, 313] width 650 height 26
type input "DoorDash - Kargo Creative Test - 46"
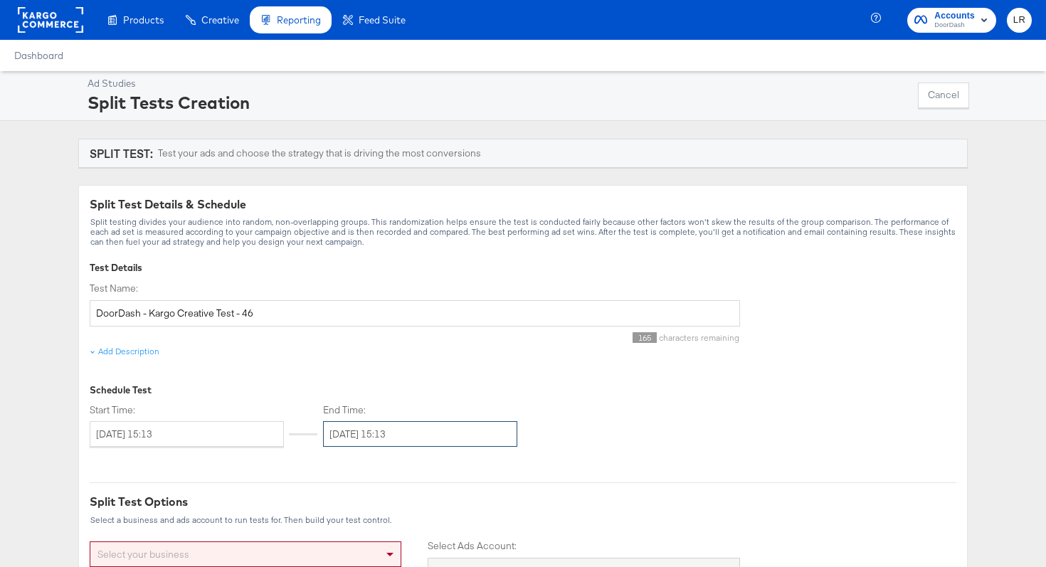
click at [415, 433] on input "[DATE] 15:13" at bounding box center [420, 434] width 194 height 26
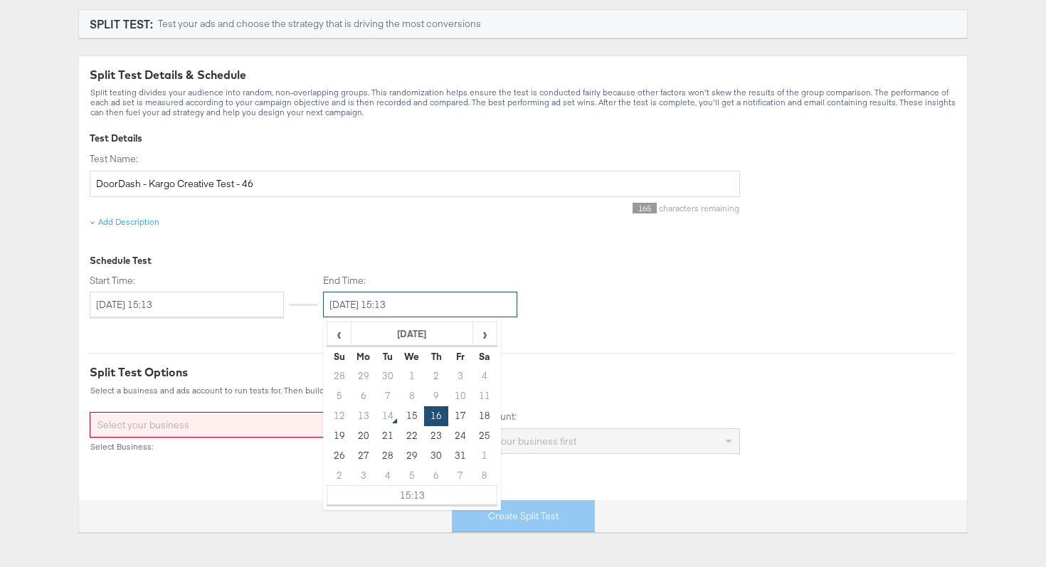
scroll to position [171, 0]
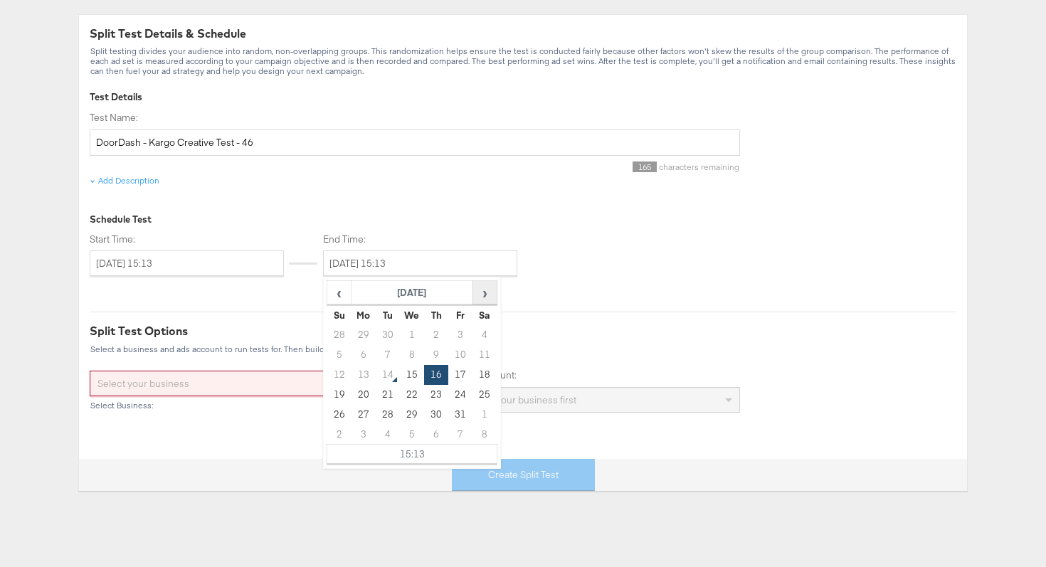
click at [487, 289] on span "›" at bounding box center [485, 292] width 22 height 21
click at [415, 413] on td "26" at bounding box center [412, 415] width 24 height 20
type input "[DATE] 15:13"
click at [617, 330] on div "Split Test Options" at bounding box center [523, 331] width 866 height 16
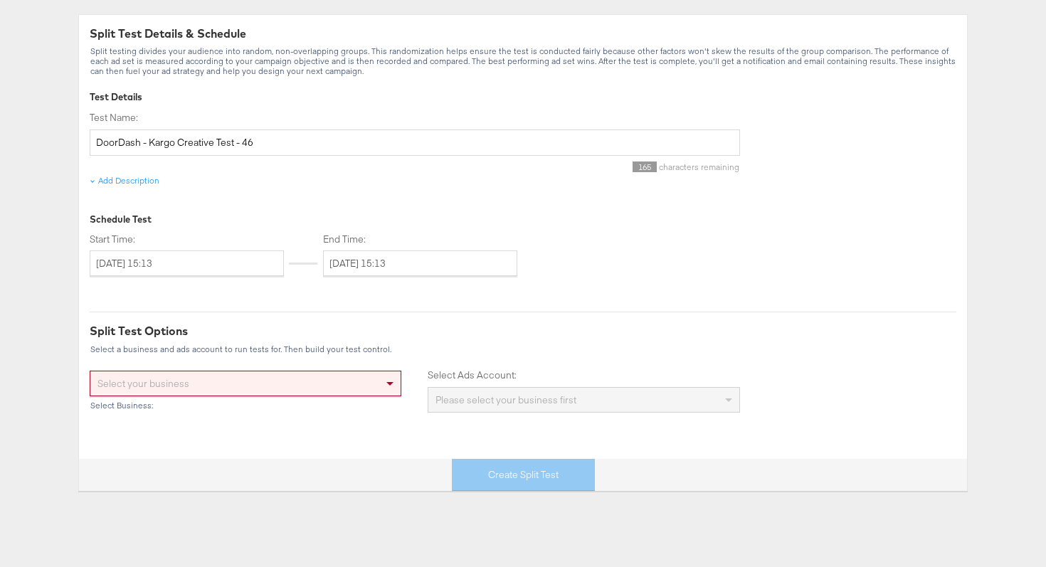
click at [304, 383] on div "Select your business" at bounding box center [245, 383] width 310 height 24
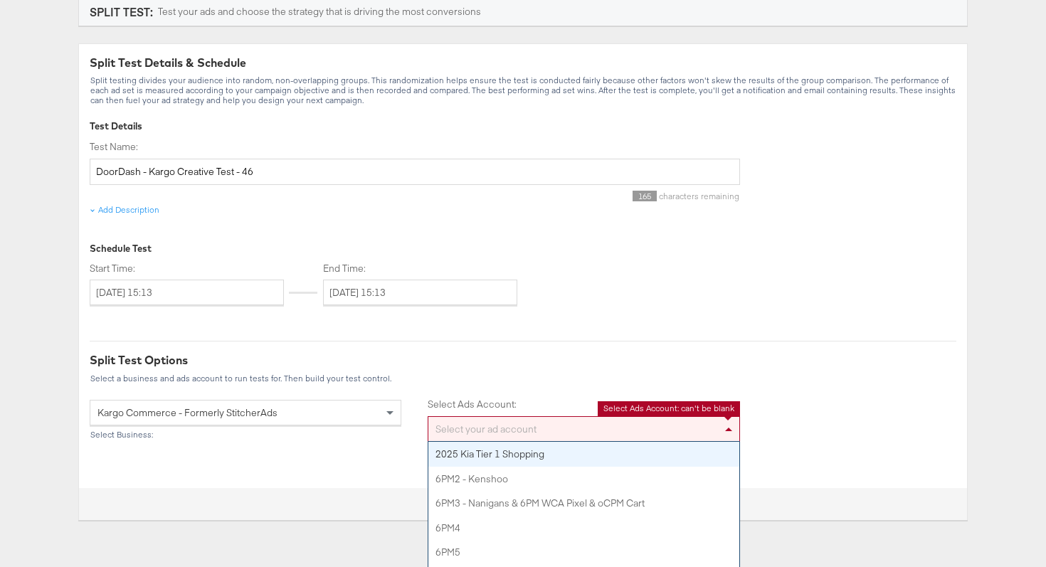
scroll to position [159, 0]
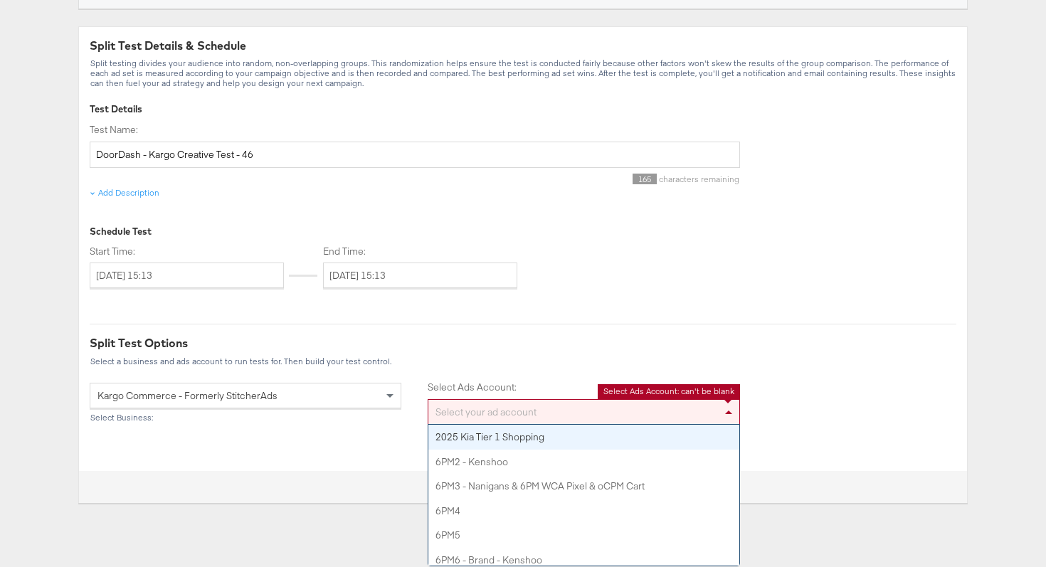
click at [536, 424] on div "Select your ad account 2025 Kia Tier 1 Shopping 6PM2 - Kenshoo 6PM3 - Nanigans …" at bounding box center [584, 412] width 312 height 26
type input "door"
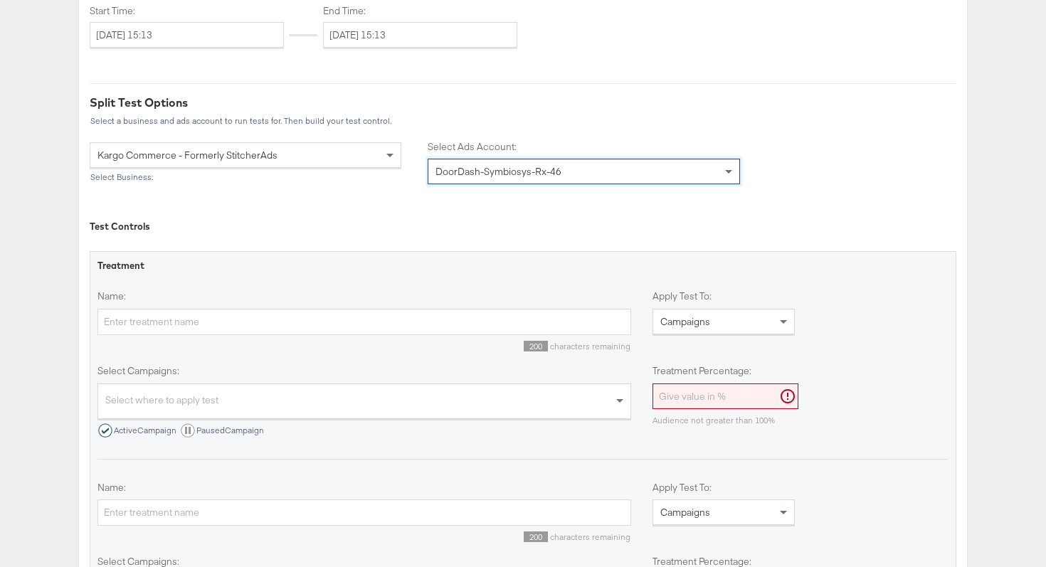
scroll to position [400, 0]
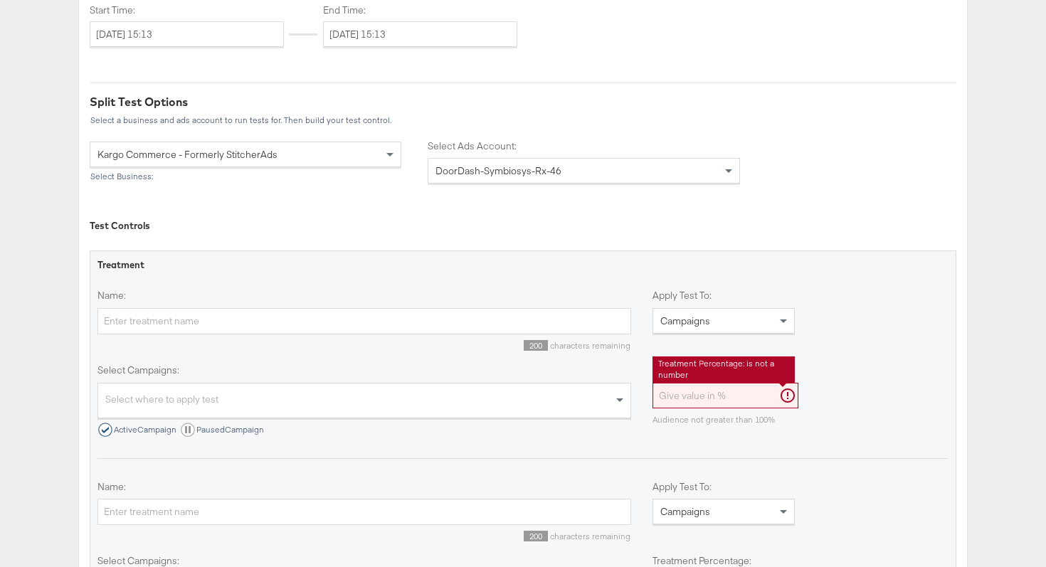
click at [736, 397] on input "Treatment Percentage:" at bounding box center [725, 396] width 146 height 26
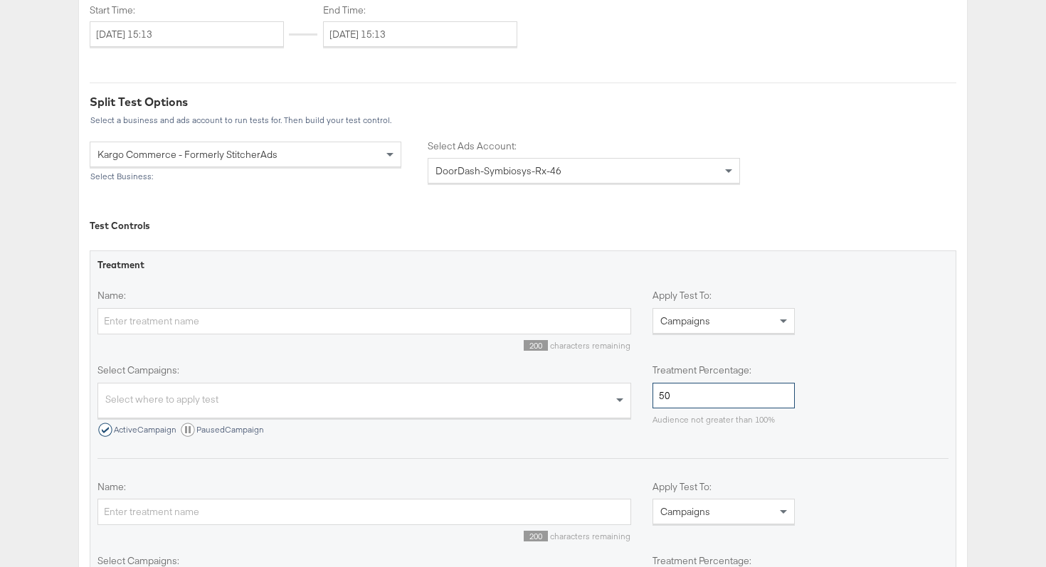
type input "50"
click at [356, 319] on input "Name:" at bounding box center [364, 321] width 534 height 26
type input "Kargo Test"
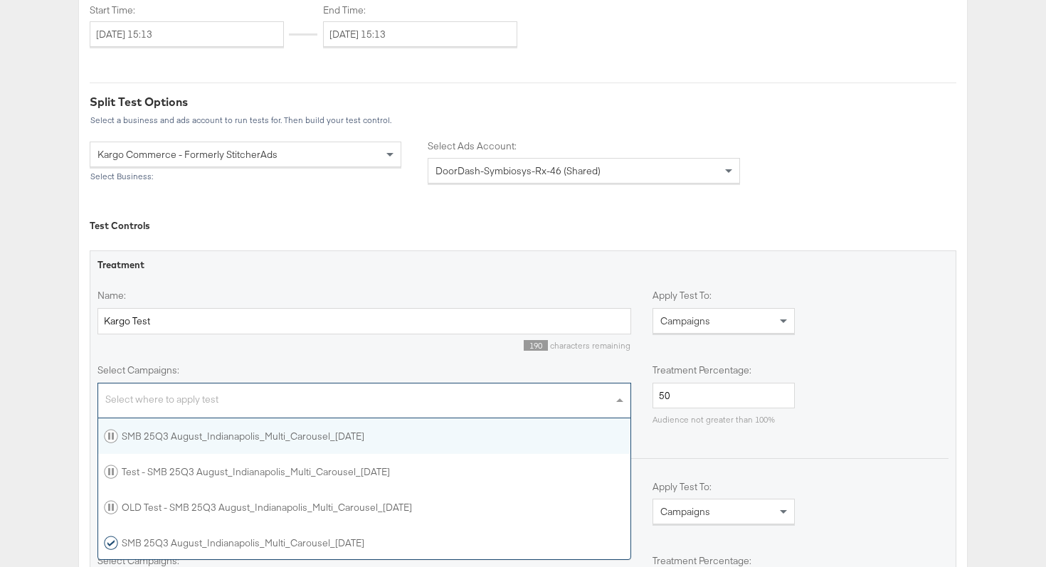
click at [277, 400] on div "Select where to apply test" at bounding box center [364, 402] width 532 height 31
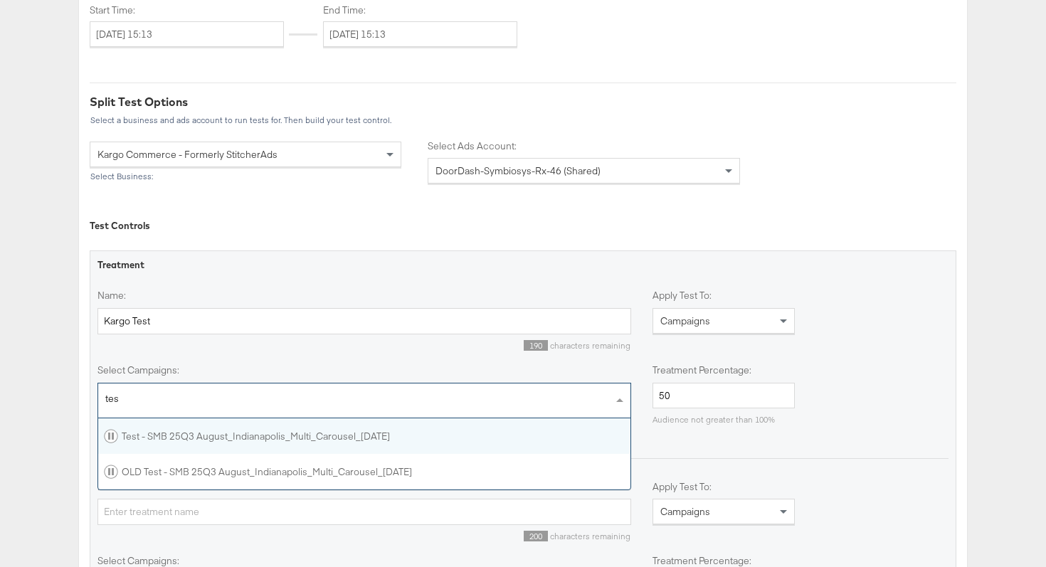
type input "test"
click at [234, 431] on div "Test - SMB 25Q3 August_Indianapolis_Multi_Carousel_[DATE]" at bounding box center [247, 436] width 286 height 14
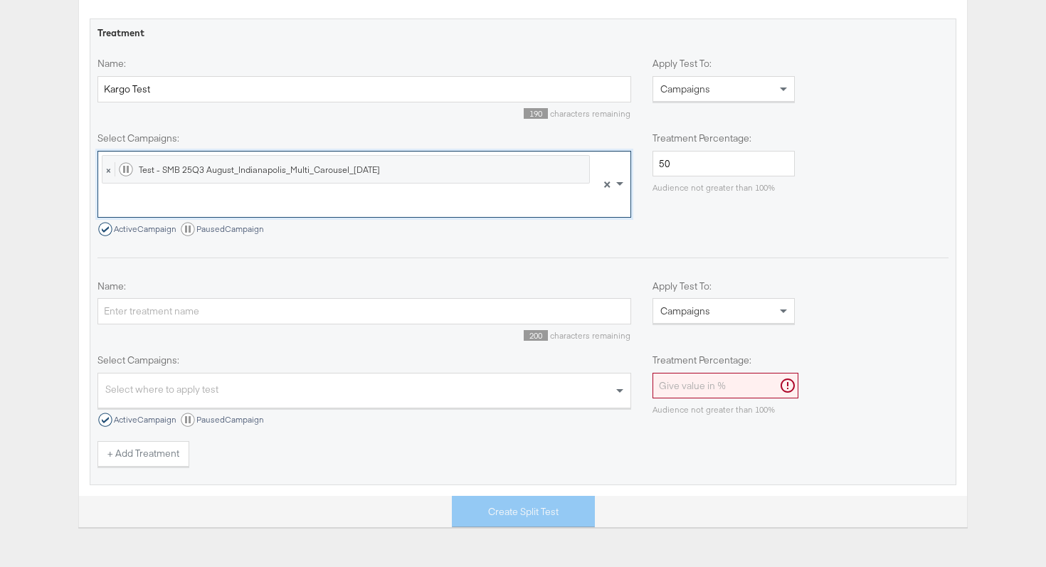
scroll to position [700, 0]
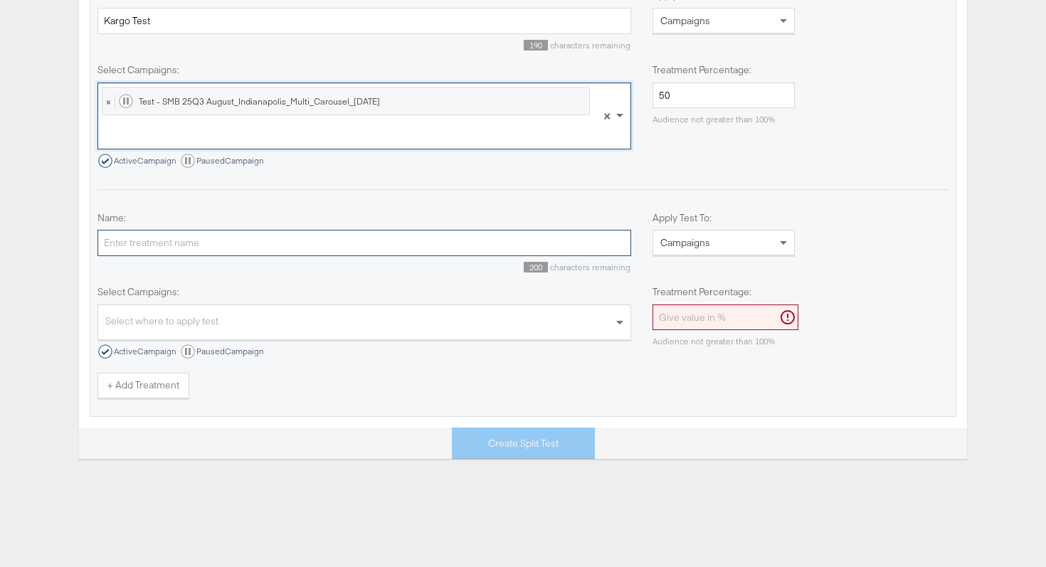
click at [290, 246] on input "Name:" at bounding box center [364, 243] width 534 height 26
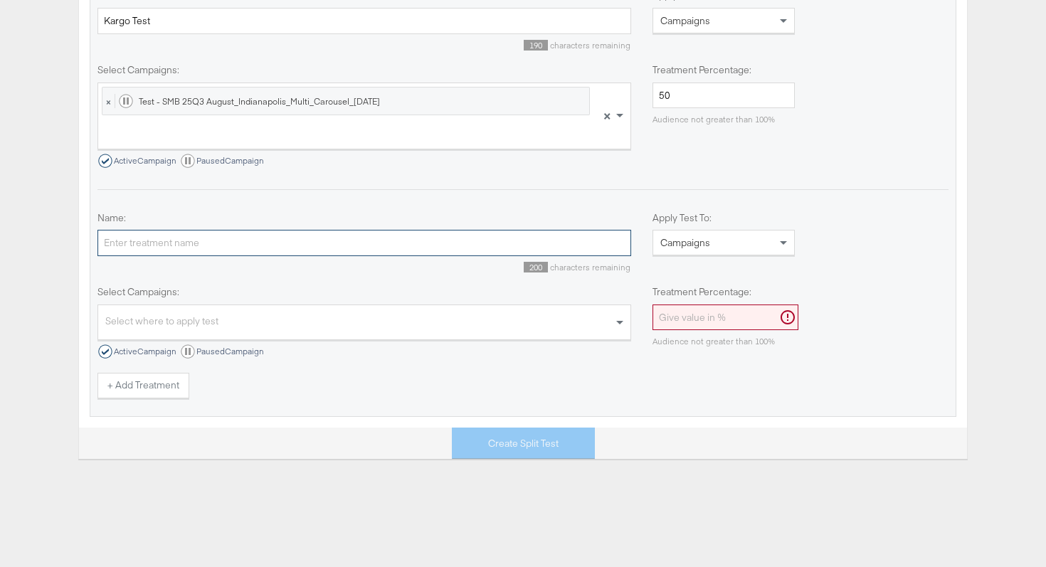
type input "C"
type input "Kargo Control"
click at [211, 317] on div "Select where to apply test" at bounding box center [364, 324] width 532 height 31
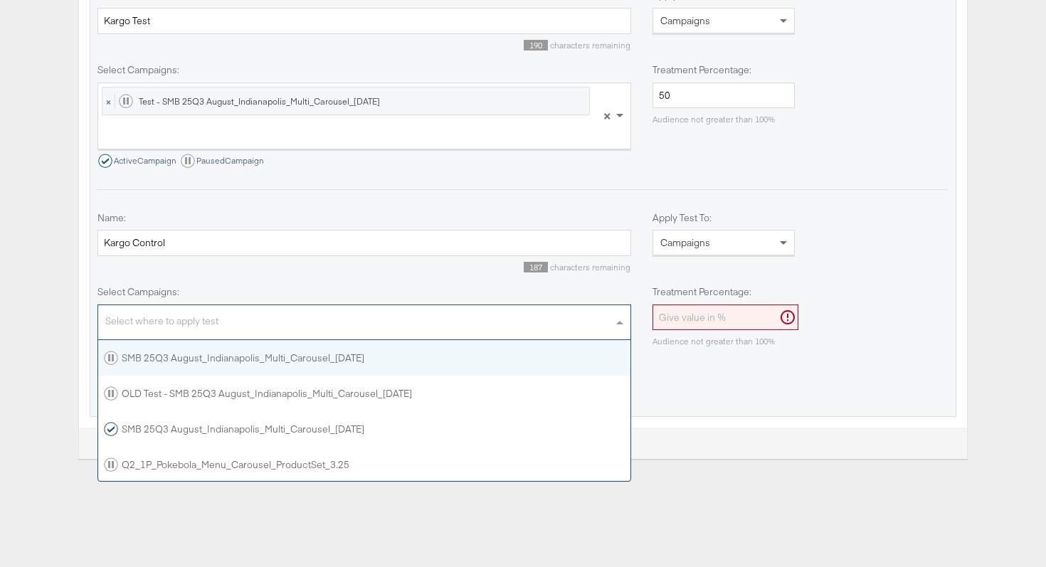
scroll to position [141, 532]
click at [207, 362] on div "SMB 25Q3 August_Indianapolis_Multi_Carousel_[DATE]" at bounding box center [234, 358] width 260 height 14
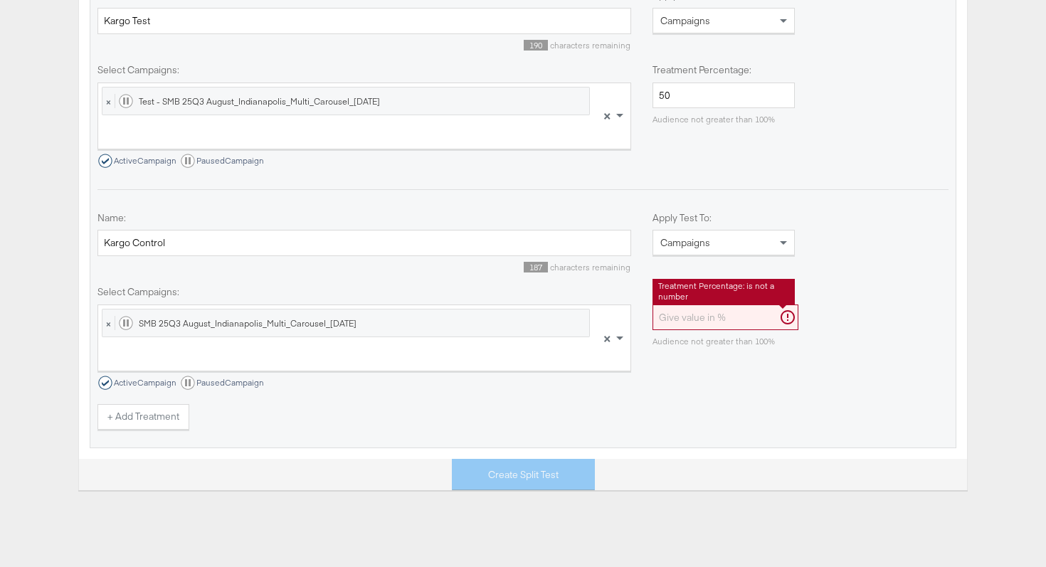
click at [699, 319] on input "Treatment Percentage:" at bounding box center [725, 317] width 146 height 26
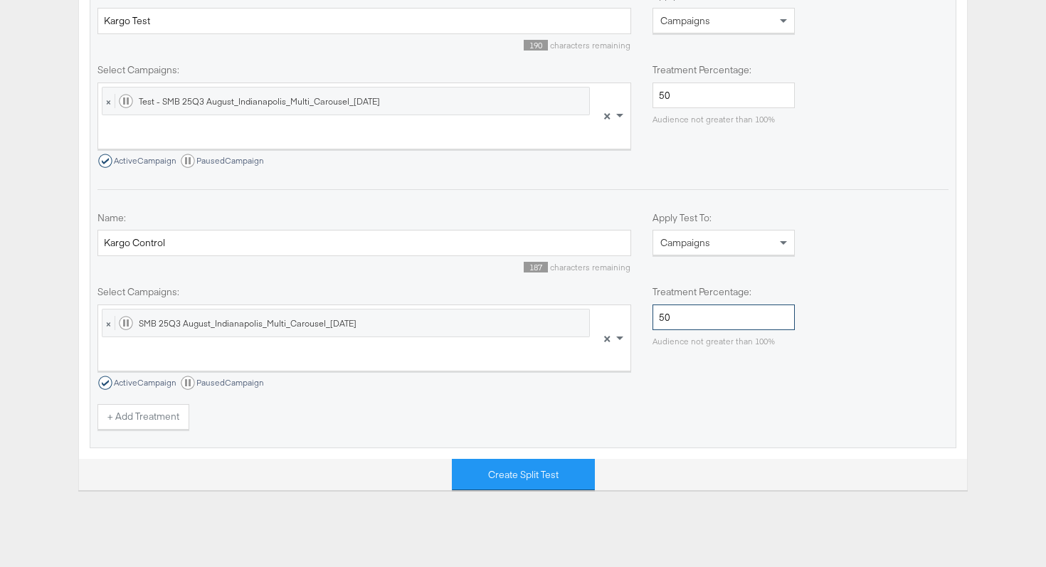
scroll to position [691, 0]
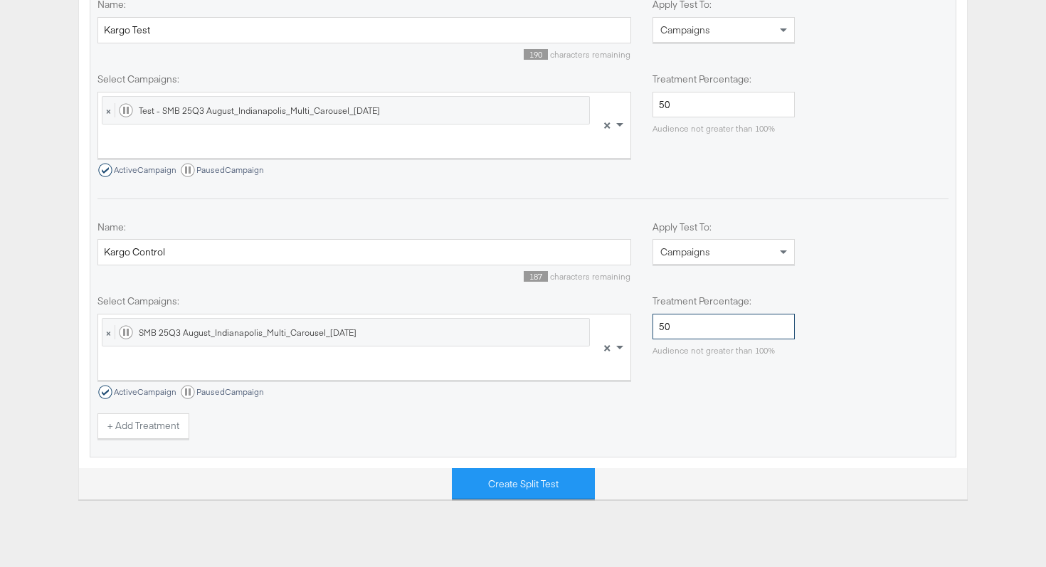
type input "50"
click at [687, 380] on div "Select campaigns: × SMB 25Q3 August_Indianapolis_Multi_Carousel_[DATE] × Active…" at bounding box center [522, 346] width 851 height 105
click at [537, 482] on button "Create Split Test" at bounding box center [523, 484] width 143 height 32
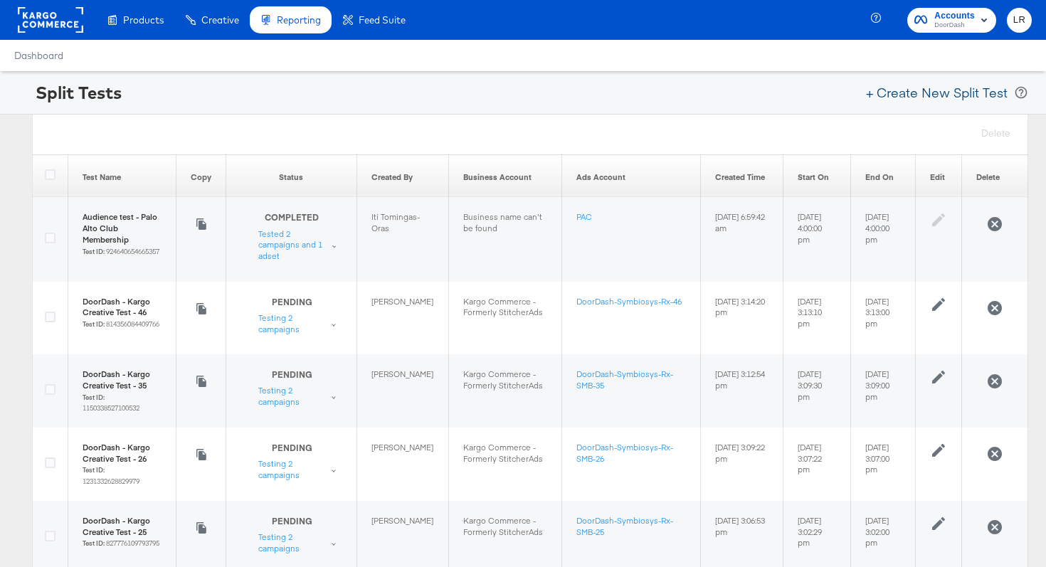
click at [945, 94] on button "+ Create New Split Test" at bounding box center [936, 92] width 154 height 31
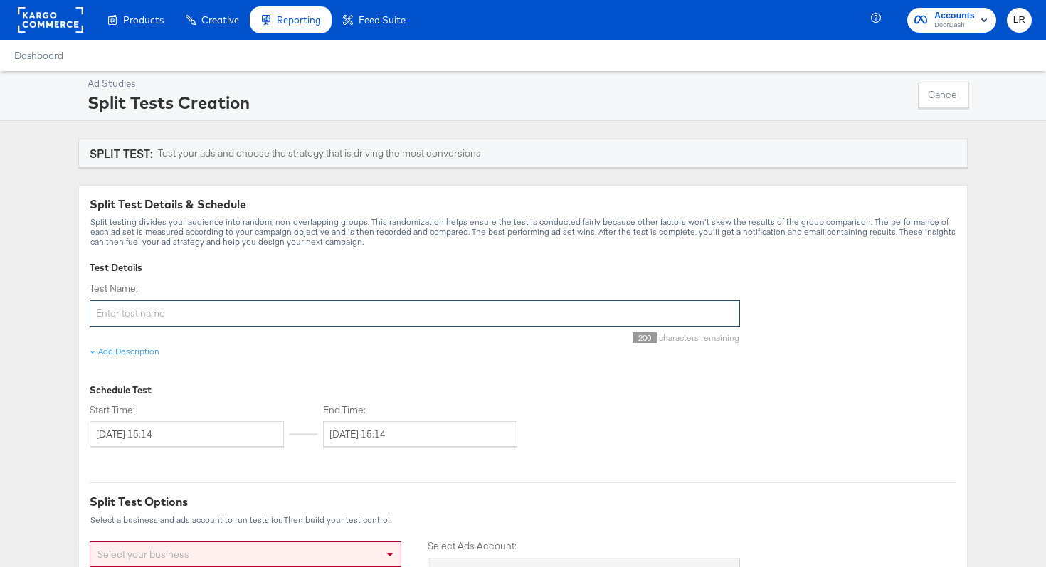
click at [267, 303] on input "Test Name:" at bounding box center [415, 313] width 650 height 26
type input "K"
type input "DoorDash - Kargo Creative Test - 53"
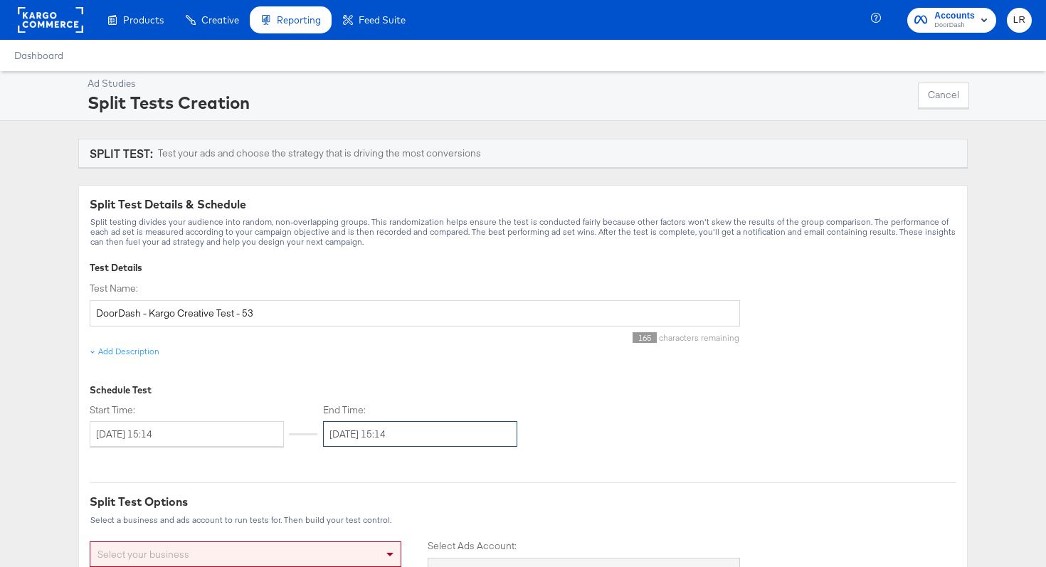
click at [376, 440] on input "[DATE] 15:14" at bounding box center [420, 434] width 194 height 26
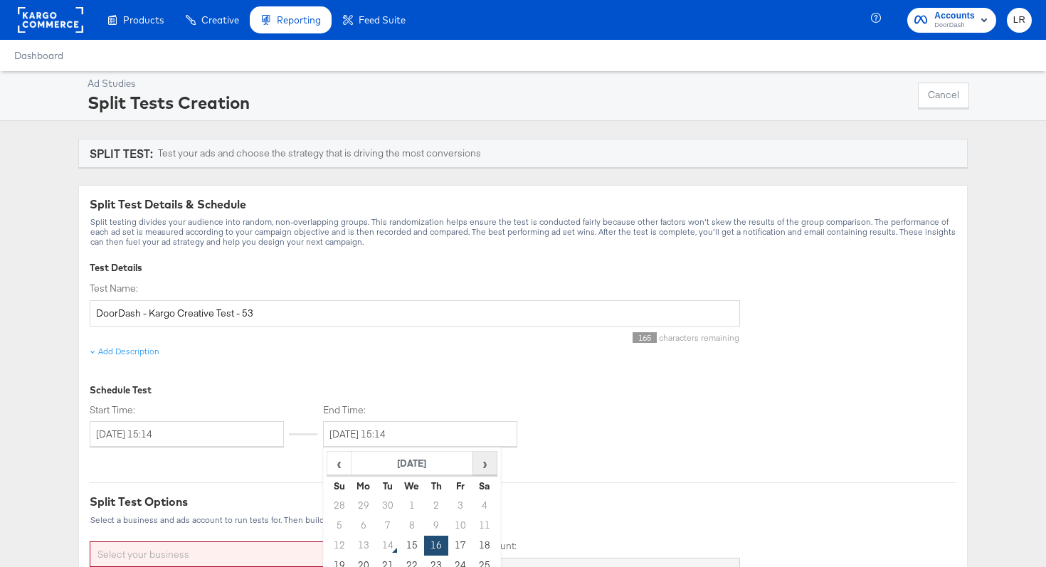
click at [487, 465] on span "›" at bounding box center [485, 462] width 22 height 21
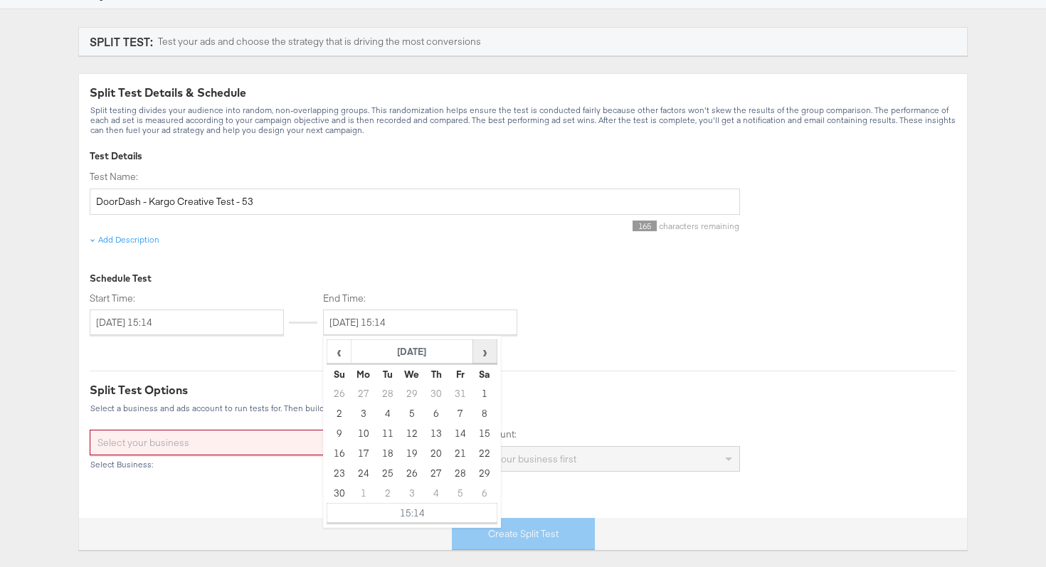
scroll to position [145, 0]
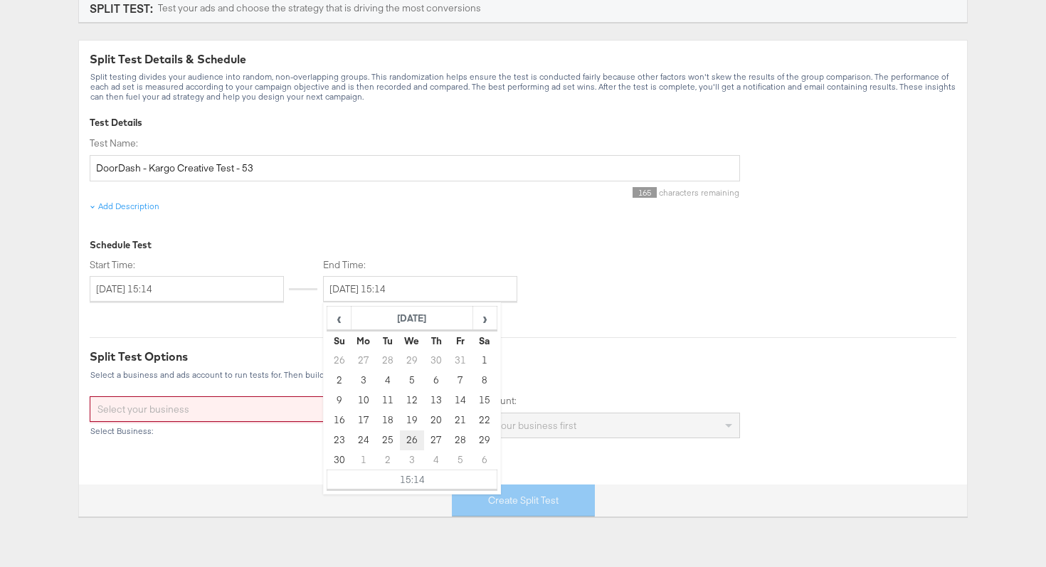
click at [411, 445] on td "26" at bounding box center [412, 440] width 24 height 20
type input "[DATE] 15:14"
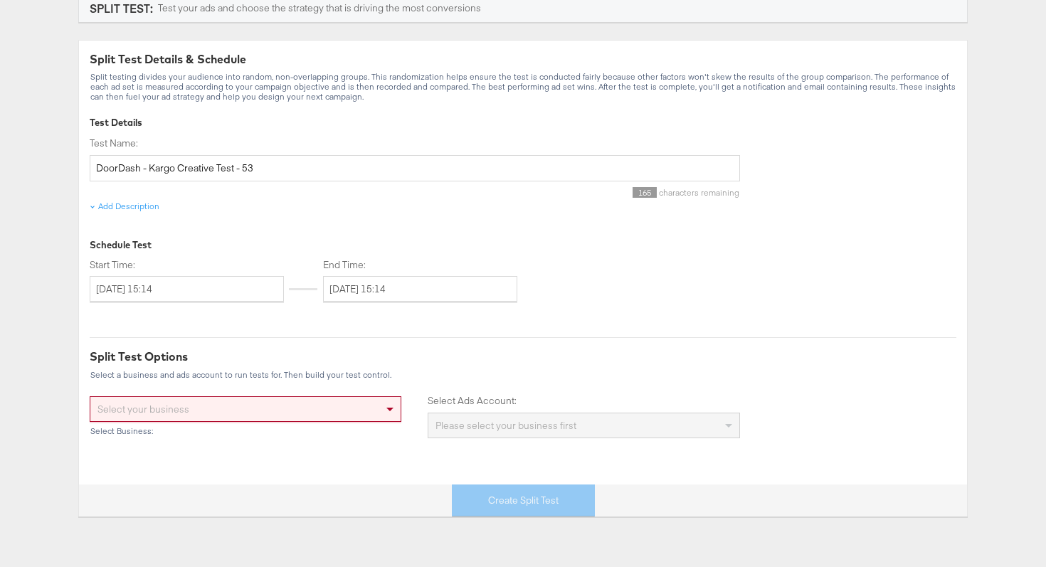
click at [645, 240] on div "Schedule Test" at bounding box center [415, 245] width 650 height 14
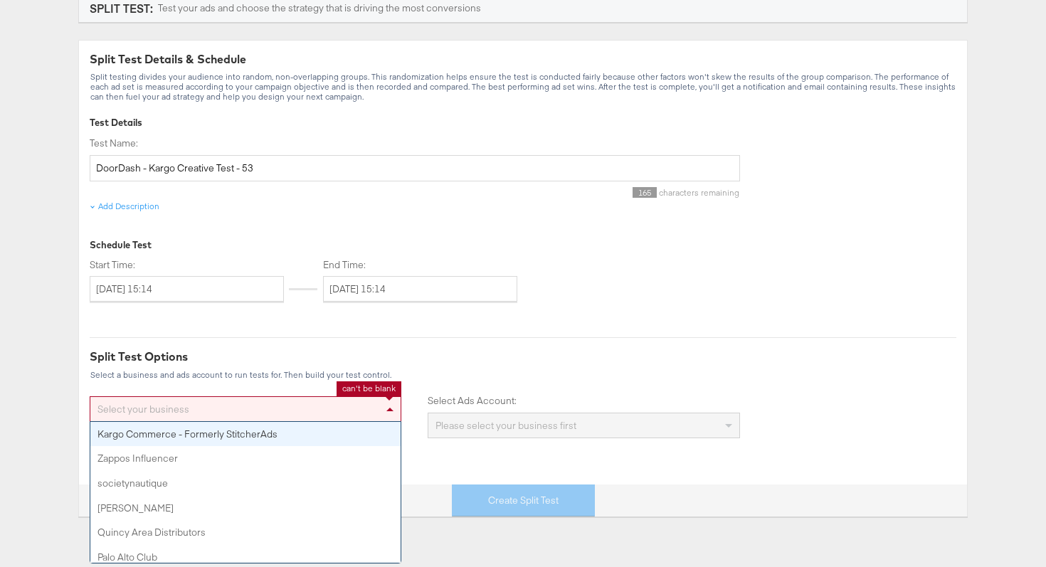
click at [323, 412] on div "Select your business" at bounding box center [245, 409] width 310 height 24
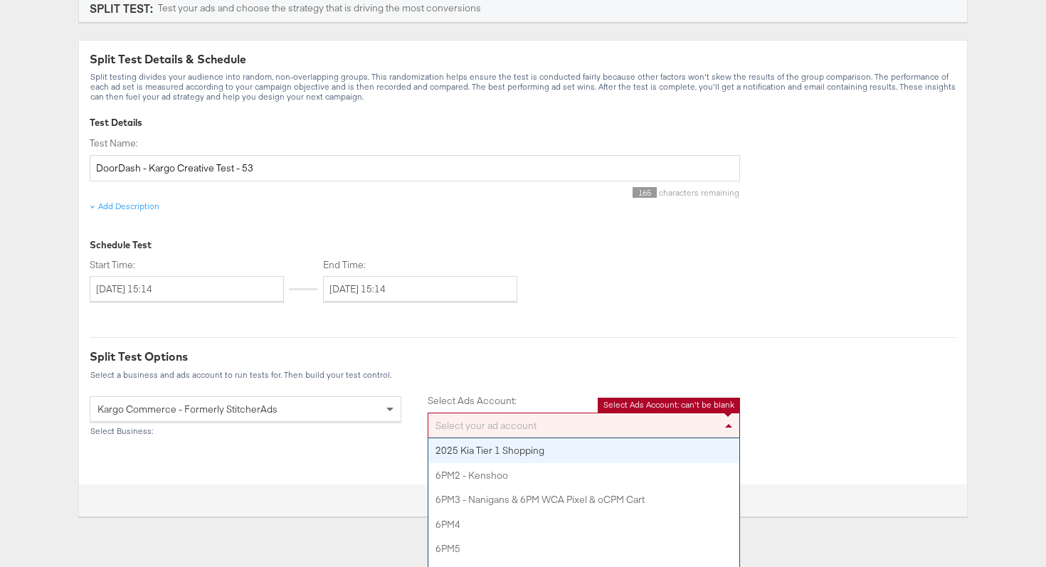
scroll to position [159, 0]
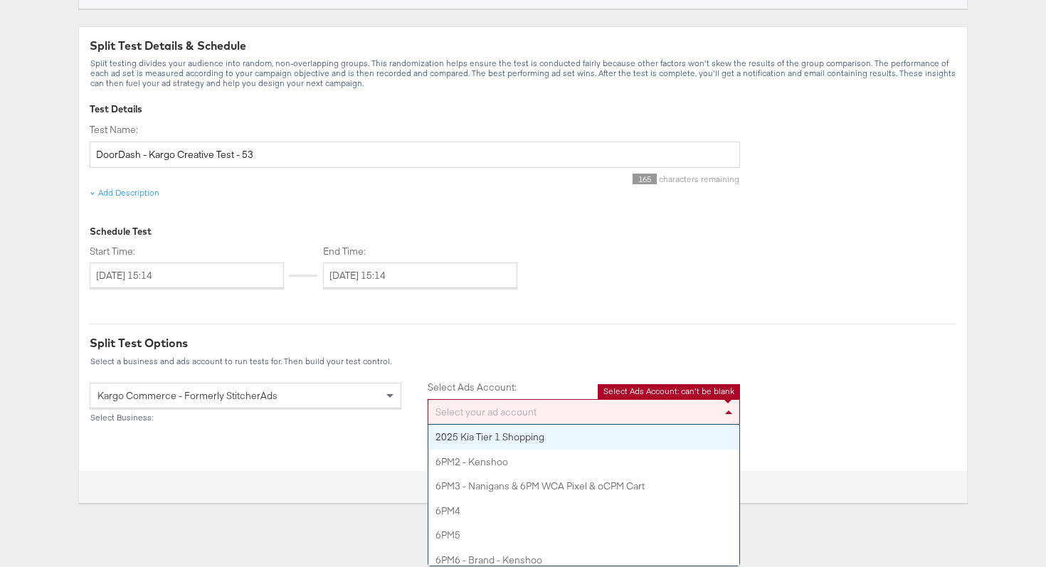
click at [486, 417] on div "Select your ad account" at bounding box center [583, 412] width 310 height 24
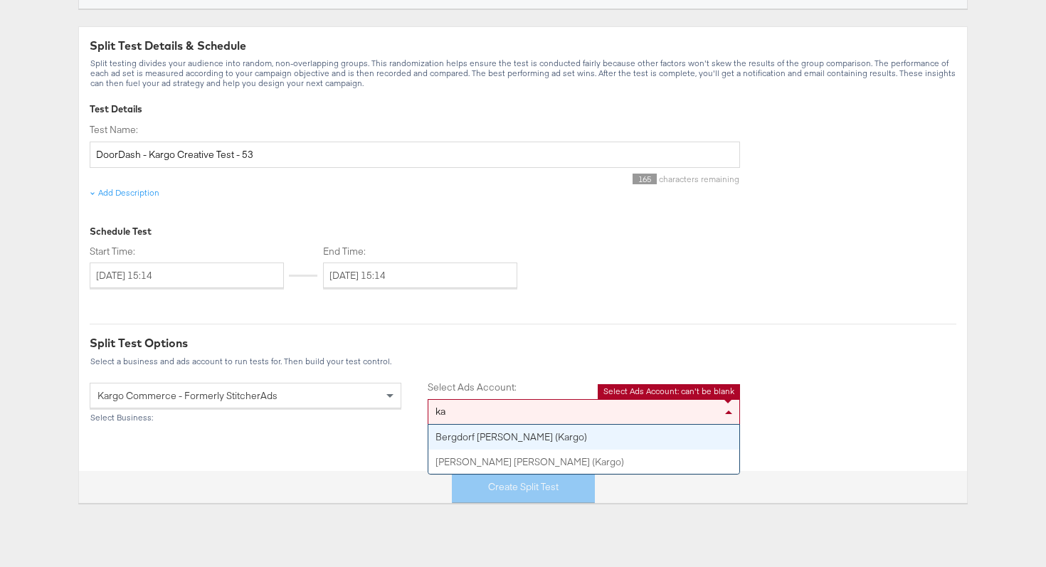
type input "k"
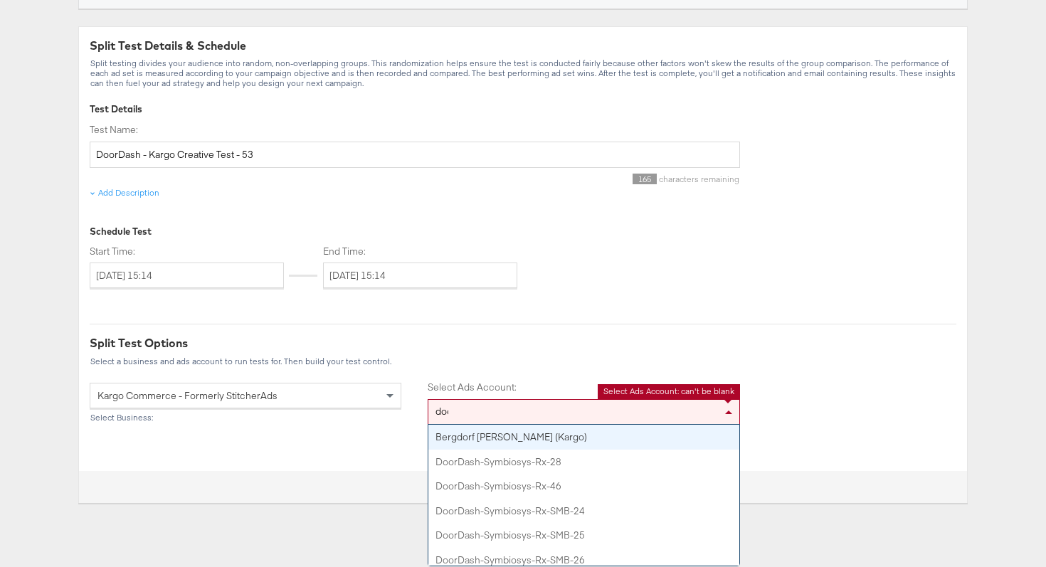
type input "door"
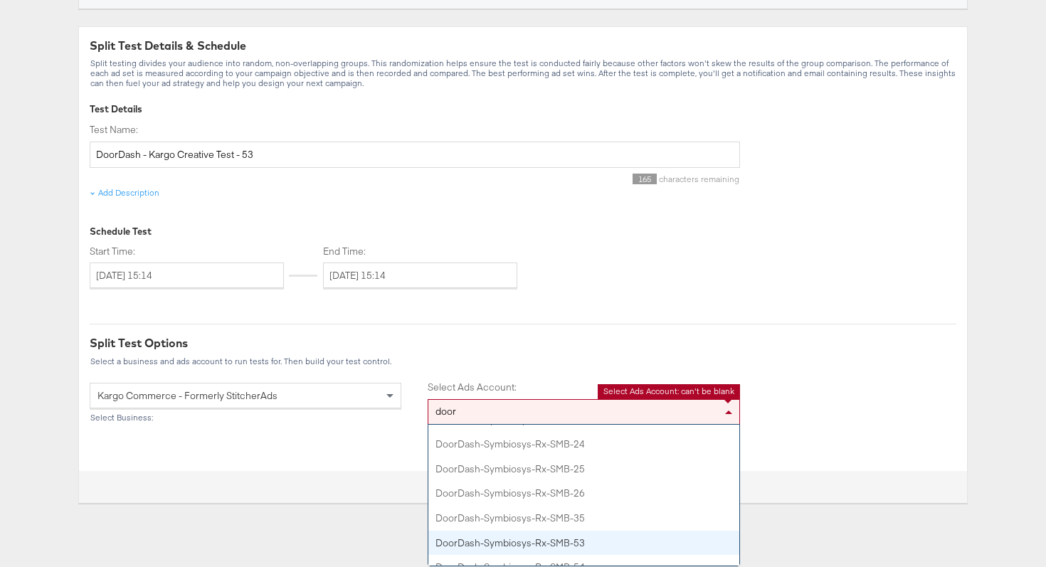
scroll to position [41, 0]
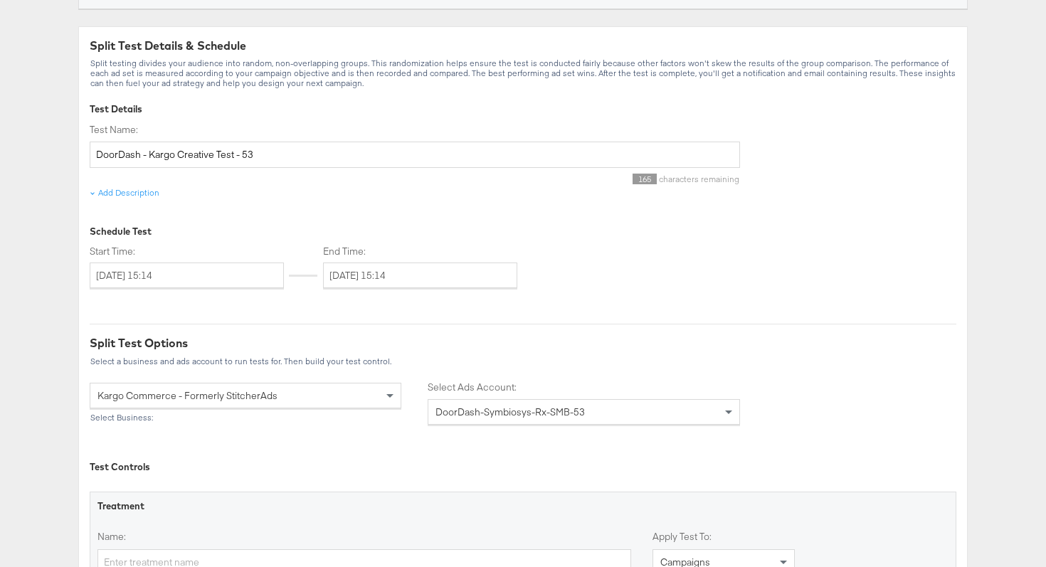
click at [805, 383] on div "Split Test Details & Schedule Split testing divides your audience into random, …" at bounding box center [523, 249] width 866 height 423
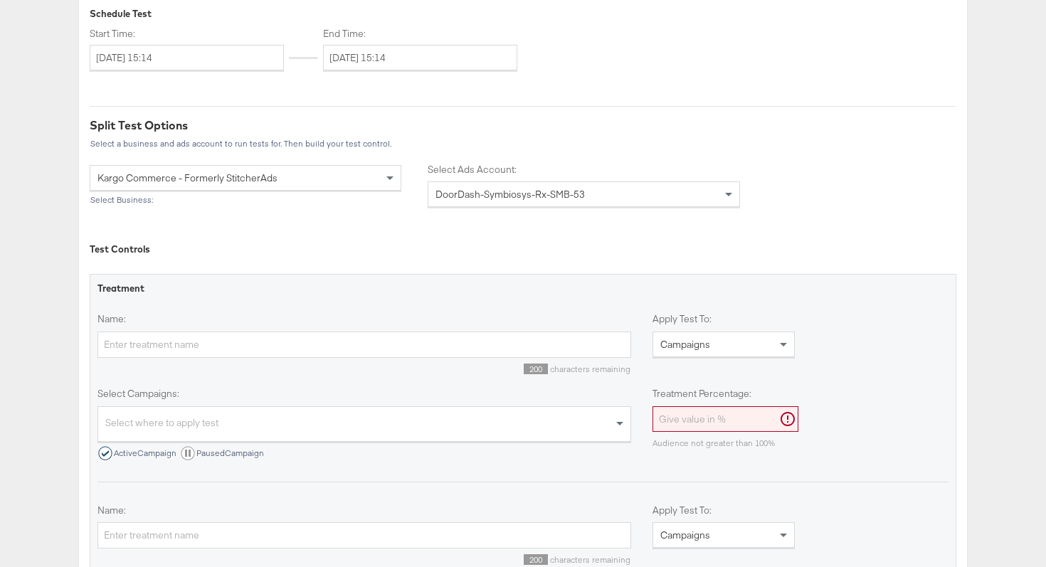
scroll to position [417, 0]
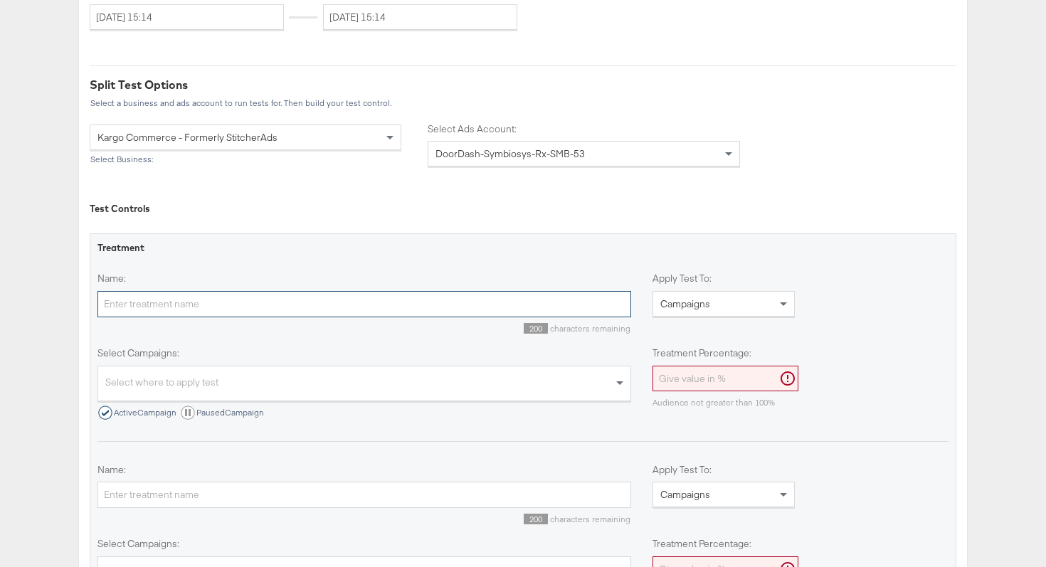
click at [429, 292] on input "Name:" at bounding box center [364, 304] width 534 height 26
type input "Kargo Test"
click at [701, 383] on input "Treatment Percentage:" at bounding box center [725, 379] width 146 height 26
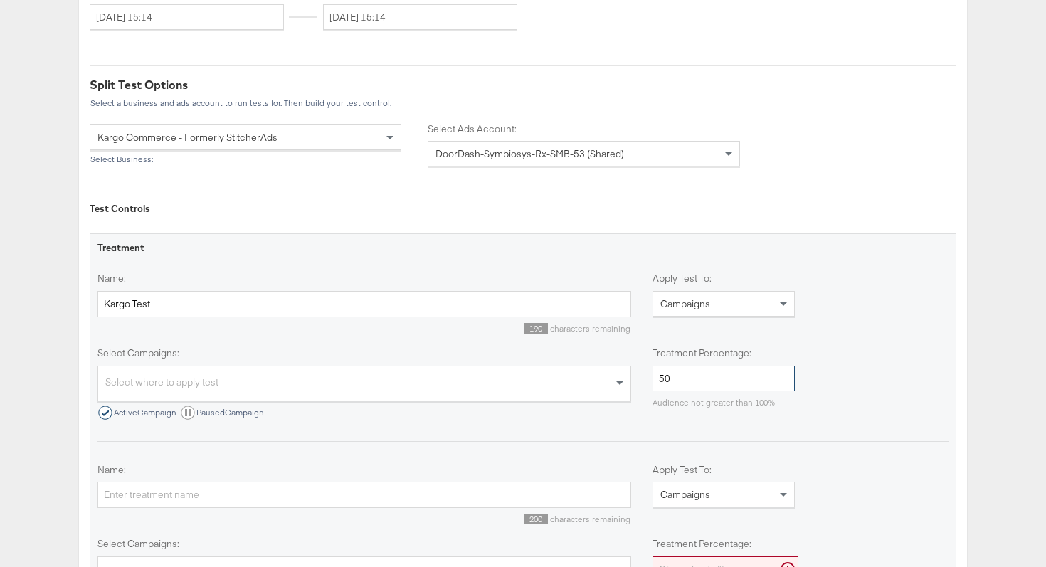
type input "50"
click at [376, 376] on div "Select where to apply test" at bounding box center [364, 385] width 532 height 31
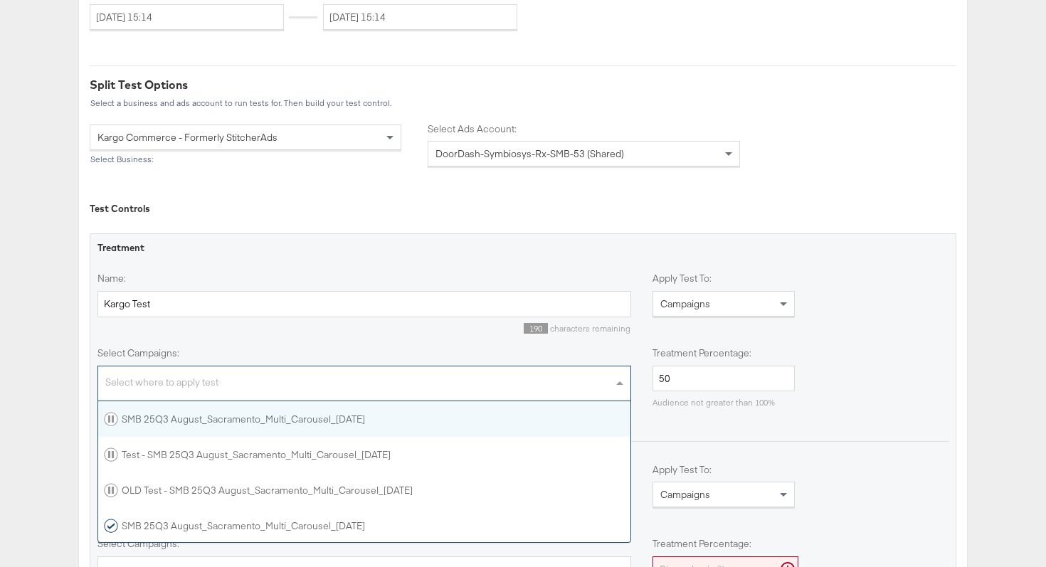
scroll to position [141, 532]
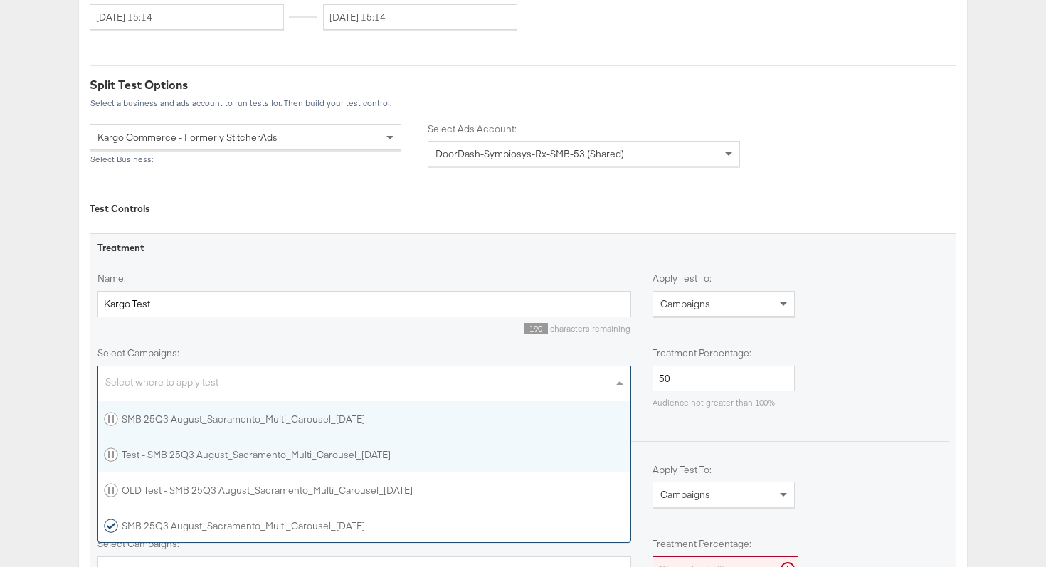
click at [306, 448] on div "Test - SMB 25Q3 August_Sacramento_Multi_Carousel_[DATE]" at bounding box center [247, 454] width 287 height 14
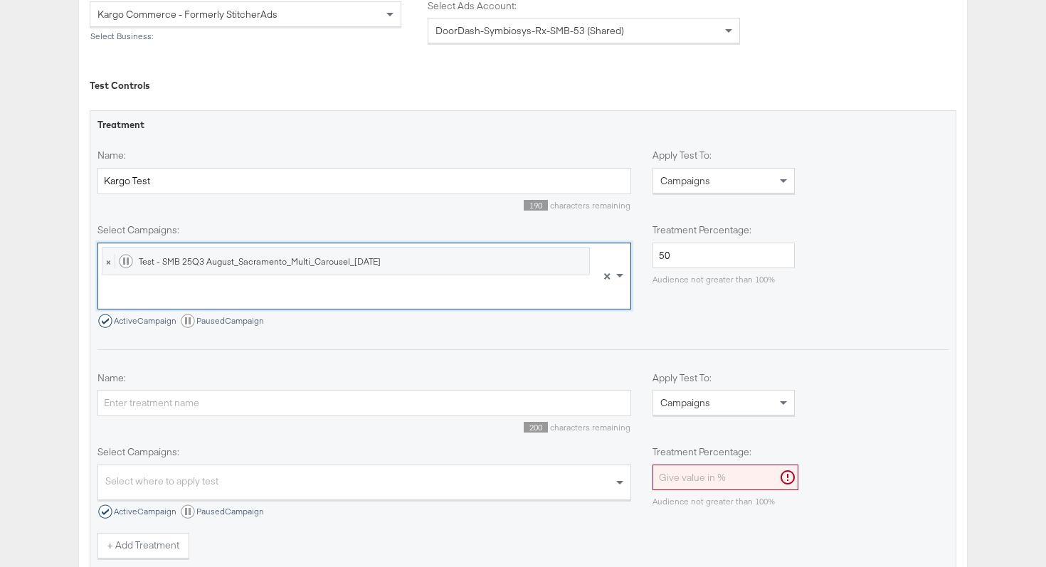
scroll to position [663, 0]
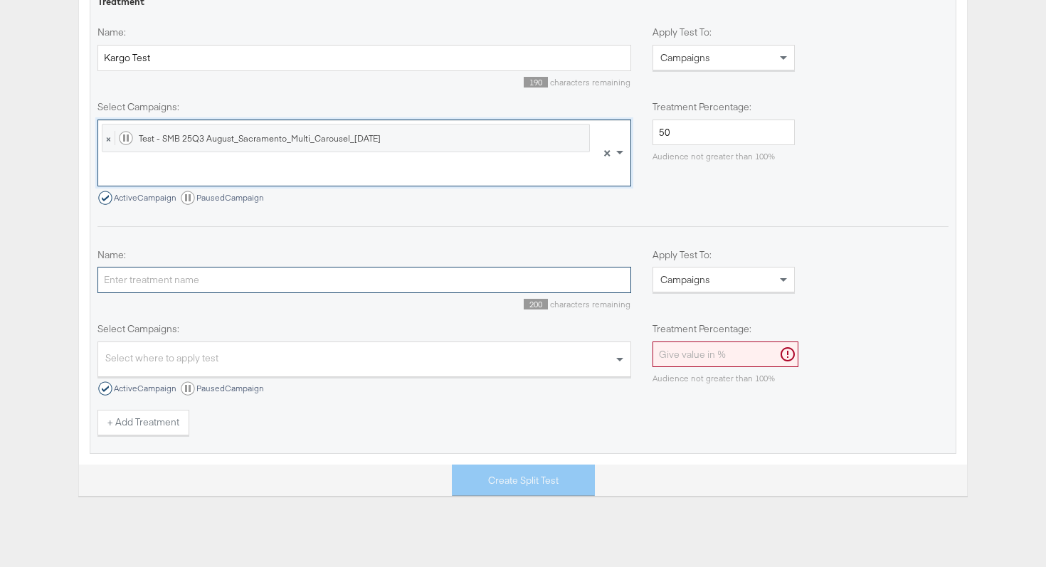
click at [312, 273] on input "Name:" at bounding box center [364, 280] width 534 height 26
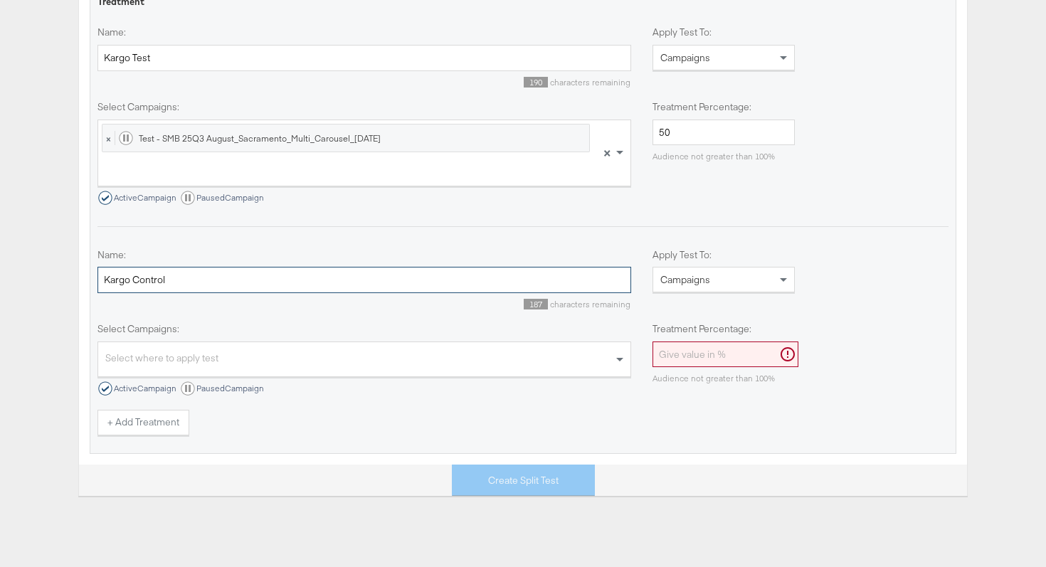
type input "Kargo Control"
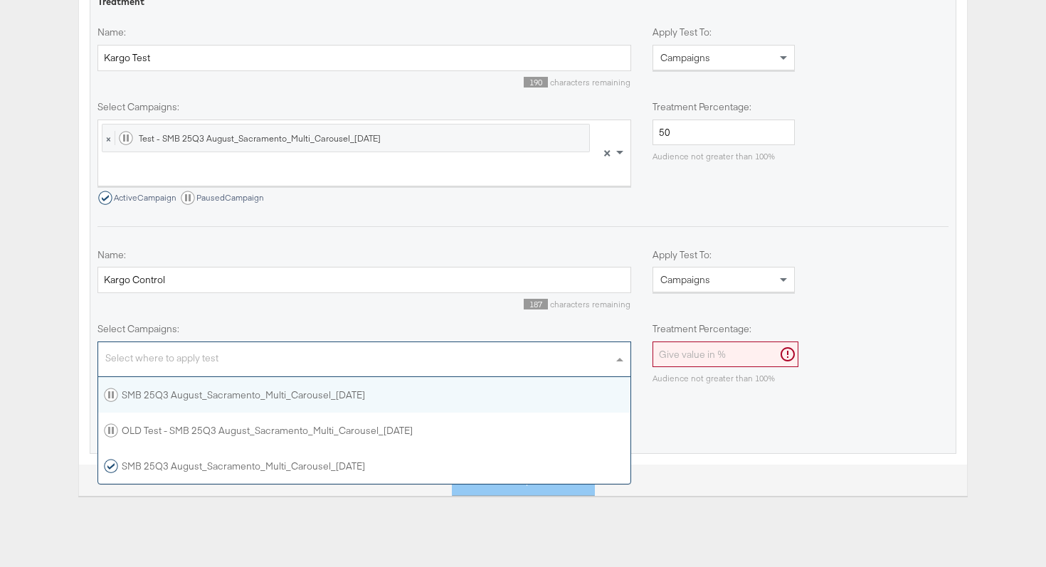
click at [235, 362] on div "Select where to apply test" at bounding box center [364, 361] width 532 height 31
click at [225, 396] on div "SMB 25Q3 August_Sacramento_Multi_Carousel_[DATE]" at bounding box center [234, 395] width 261 height 14
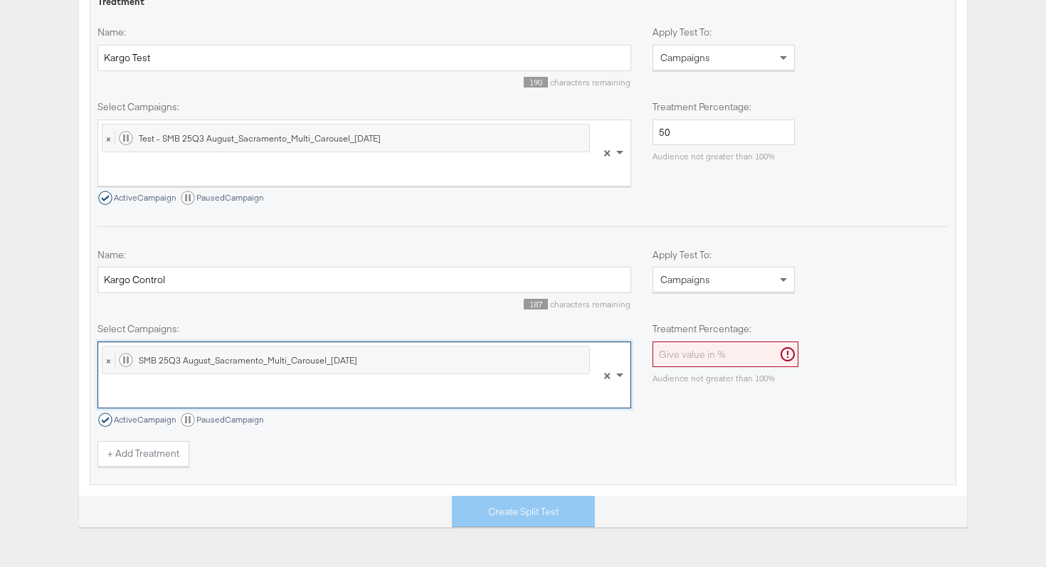
click at [739, 349] on input "Treatment Percentage:" at bounding box center [725, 354] width 146 height 26
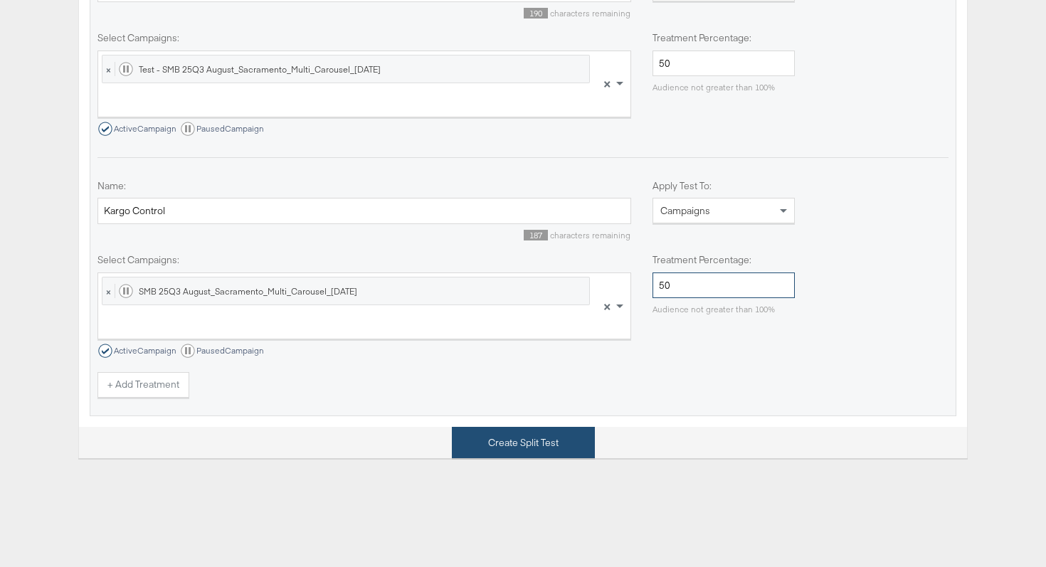
scroll to position [750, 0]
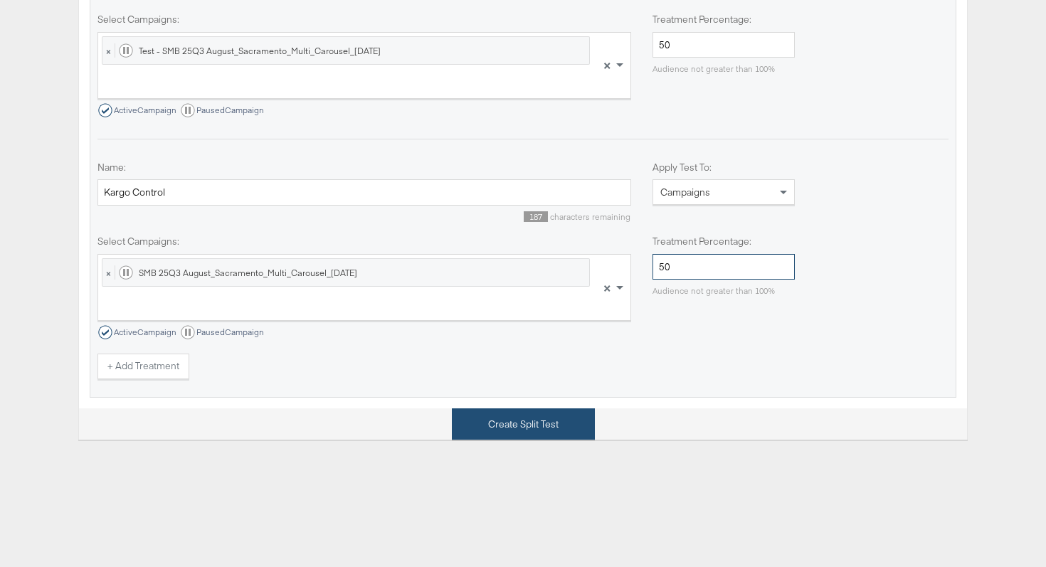
type input "50"
click at [545, 427] on button "Create Split Test" at bounding box center [523, 424] width 143 height 32
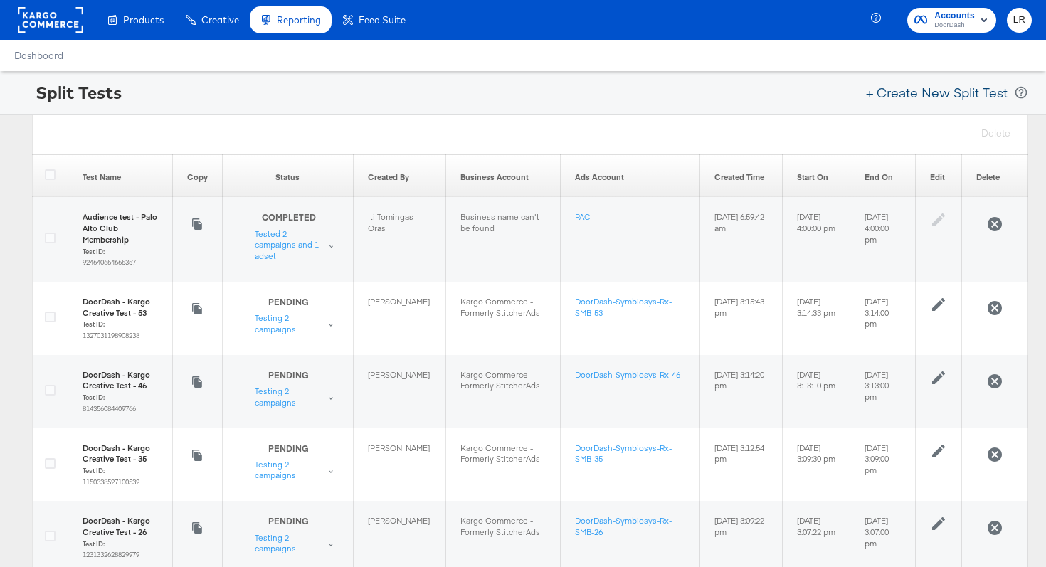
click at [956, 90] on button "+ Create New Split Test" at bounding box center [936, 92] width 154 height 31
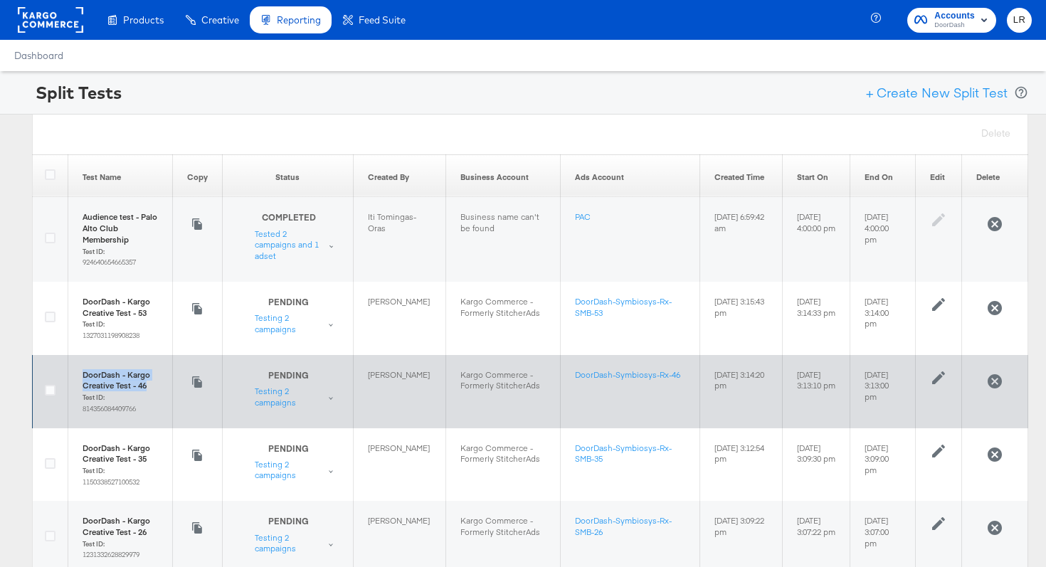
drag, startPoint x: 152, startPoint y: 386, endPoint x: 80, endPoint y: 376, distance: 72.5
click at [80, 376] on td "DoorDash - Kargo Creative Test - 46 Test ID: 814356084409766" at bounding box center [120, 391] width 105 height 73
copy span "DoorDash - Kargo Creative Test - 46"
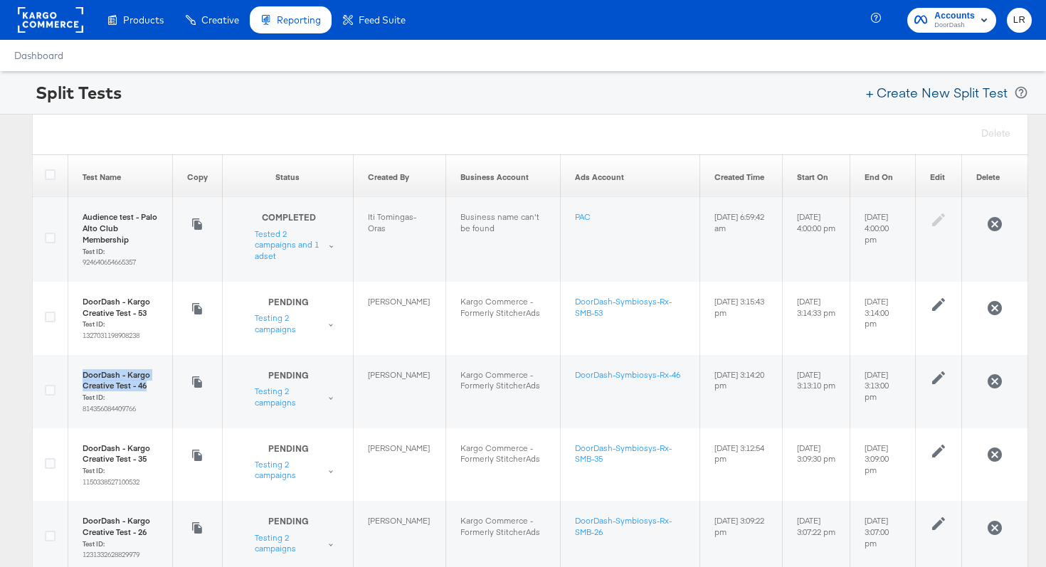
click at [922, 93] on button "+ Create New Split Test" at bounding box center [936, 92] width 154 height 31
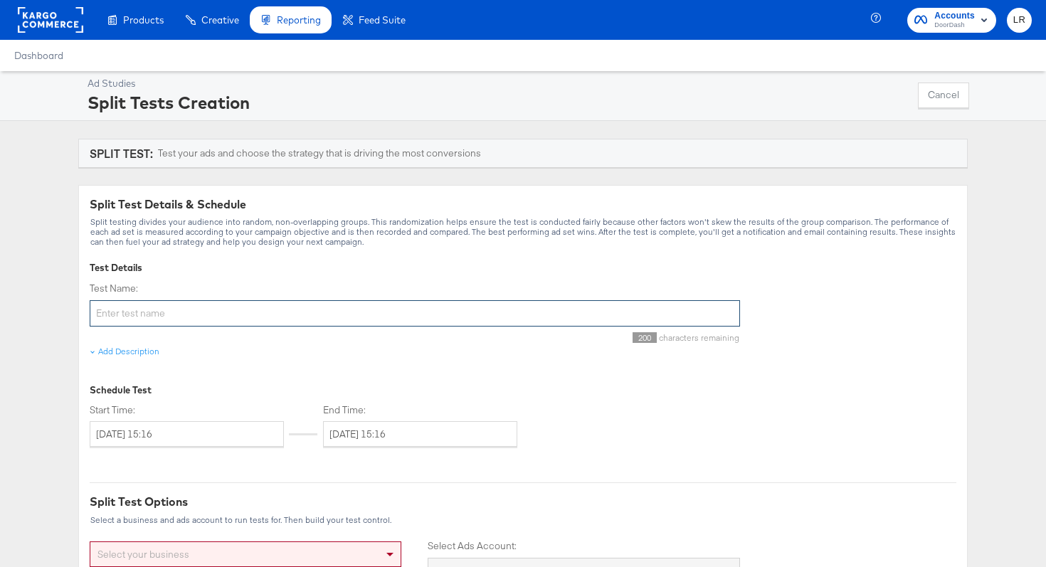
click at [212, 303] on input "Test Name:" at bounding box center [415, 313] width 650 height 26
paste input "DoorDash - Kargo Creative Test - 46"
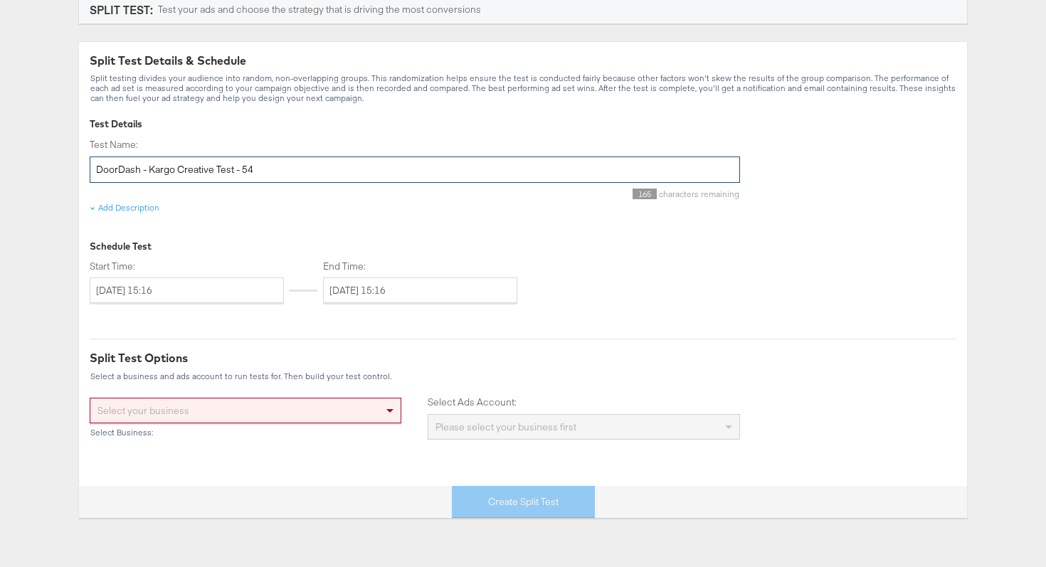
scroll to position [186, 0]
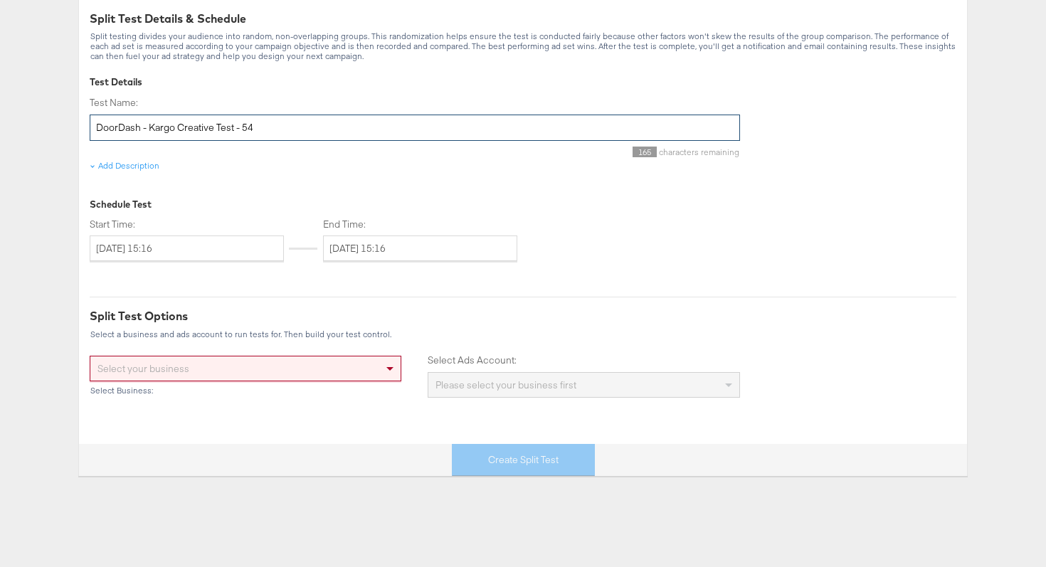
type input "DoorDash - Kargo Creative Test - 54"
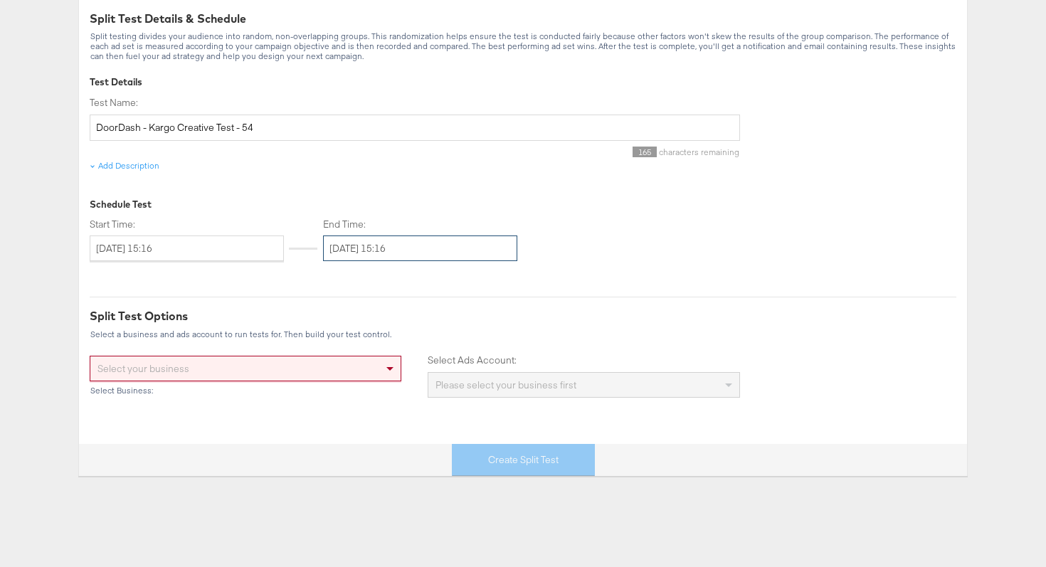
click at [415, 258] on input "[DATE] 15:16" at bounding box center [420, 248] width 194 height 26
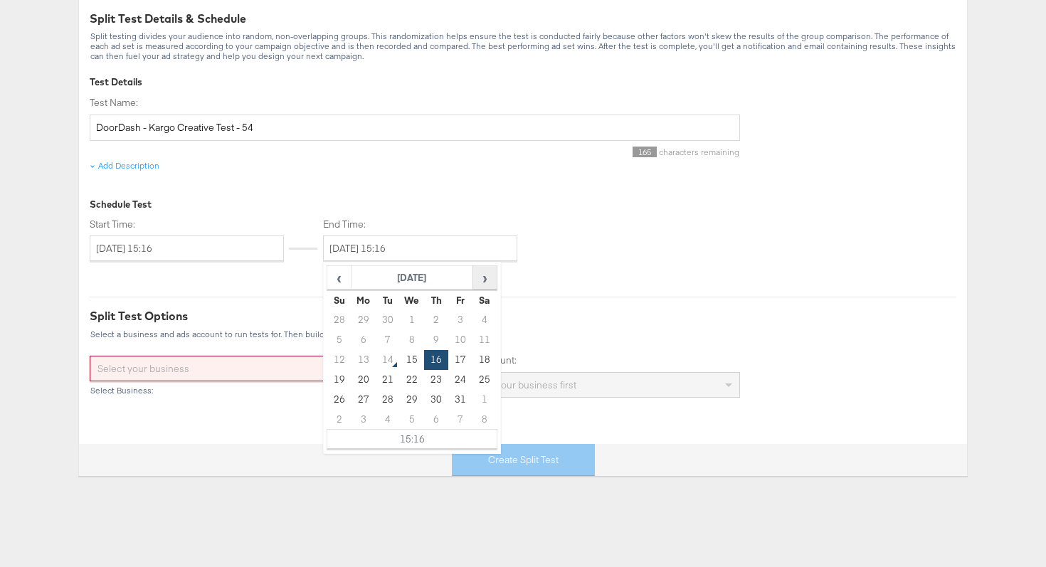
click at [483, 284] on span "›" at bounding box center [485, 277] width 22 height 21
click at [411, 398] on td "26" at bounding box center [412, 400] width 24 height 20
type input "[DATE] 15:16"
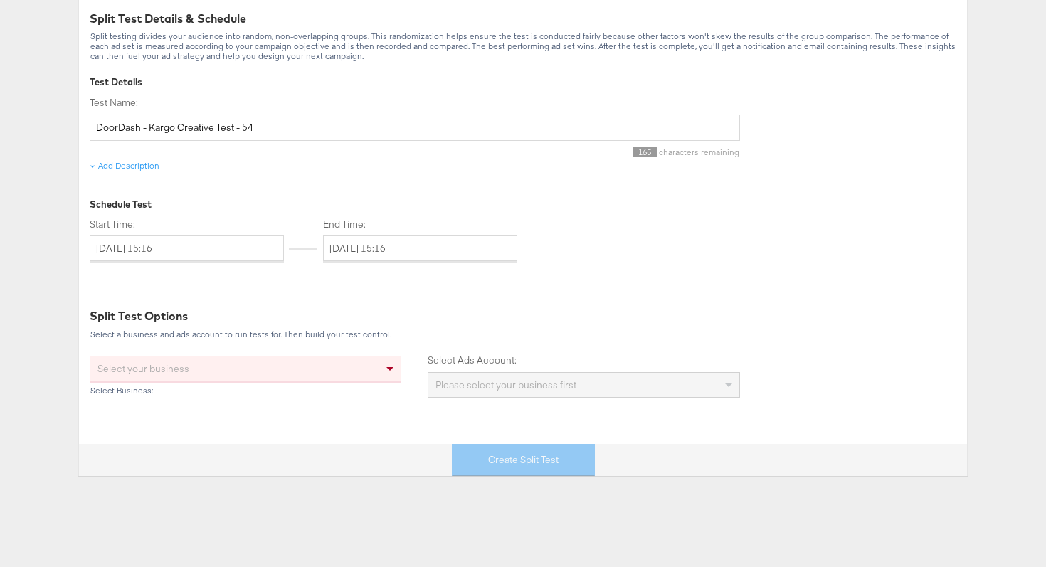
click at [566, 238] on div "Start Time: [DATE] 15:16 ‹ [DATE] › Su Mo Tu We Th Fr Sa 28 29 30 1 2 3 4 5 6 7…" at bounding box center [415, 239] width 650 height 43
click at [267, 366] on div "Select your business" at bounding box center [245, 368] width 310 height 24
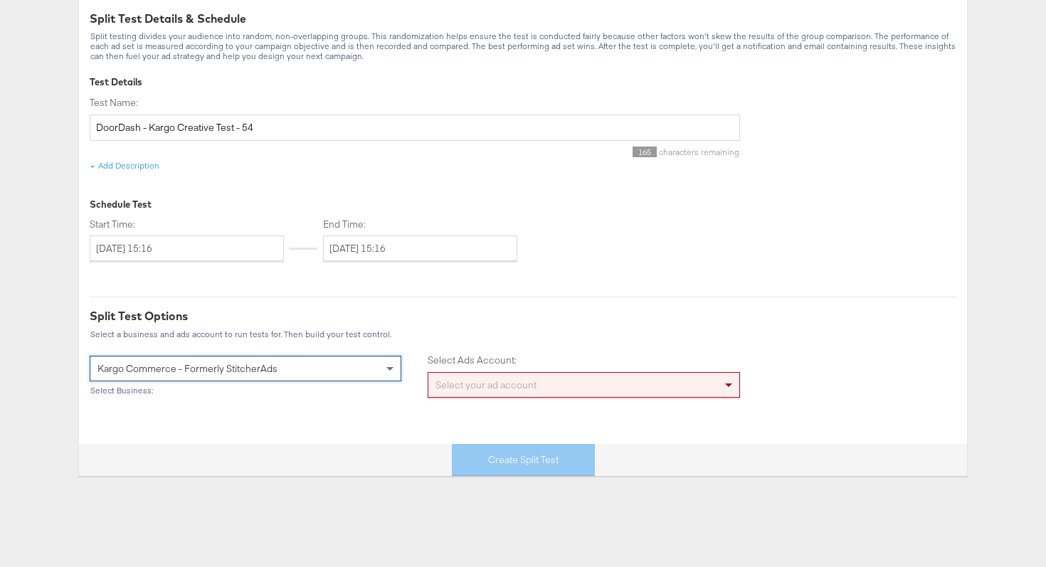
click at [484, 386] on div "Select your ad account" at bounding box center [583, 385] width 310 height 24
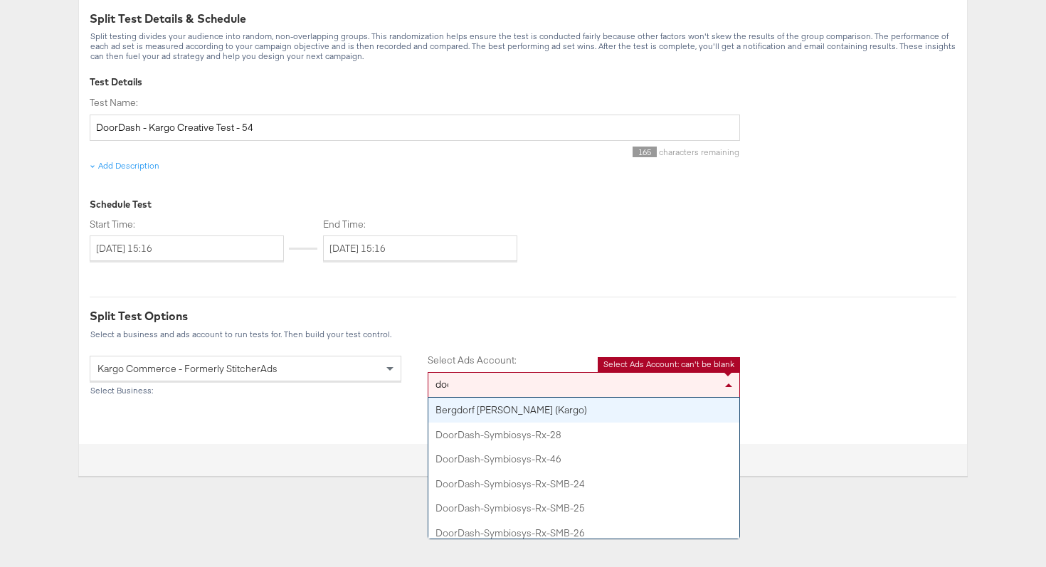
type input "door"
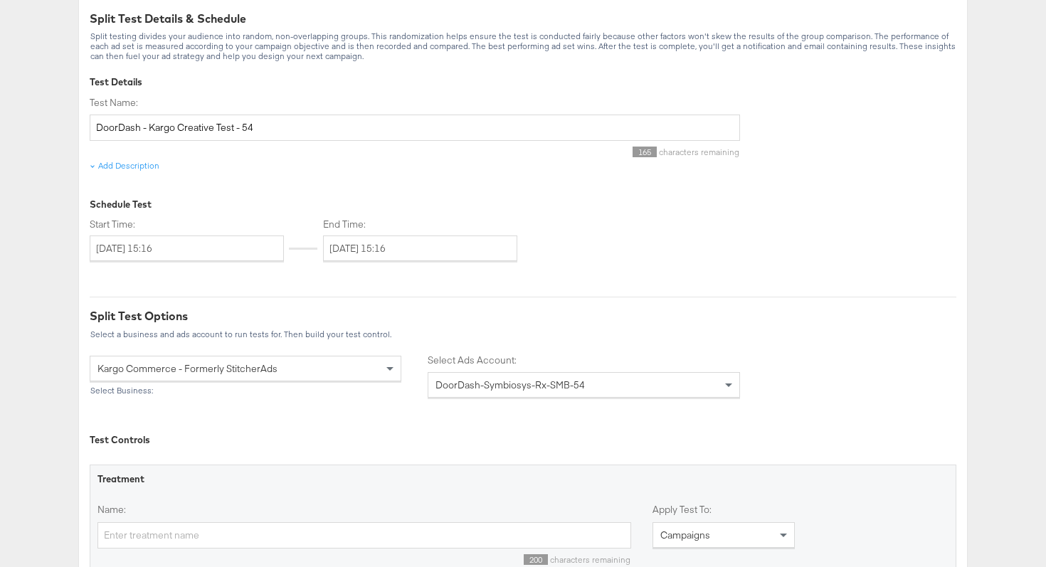
click at [627, 324] on div "Split Test Options" at bounding box center [523, 316] width 866 height 16
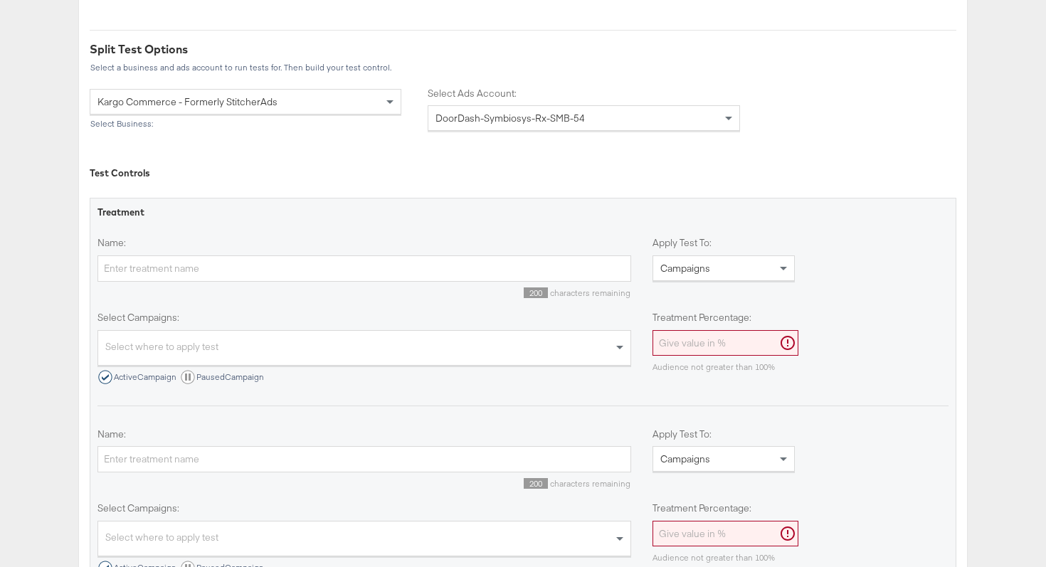
scroll to position [461, 0]
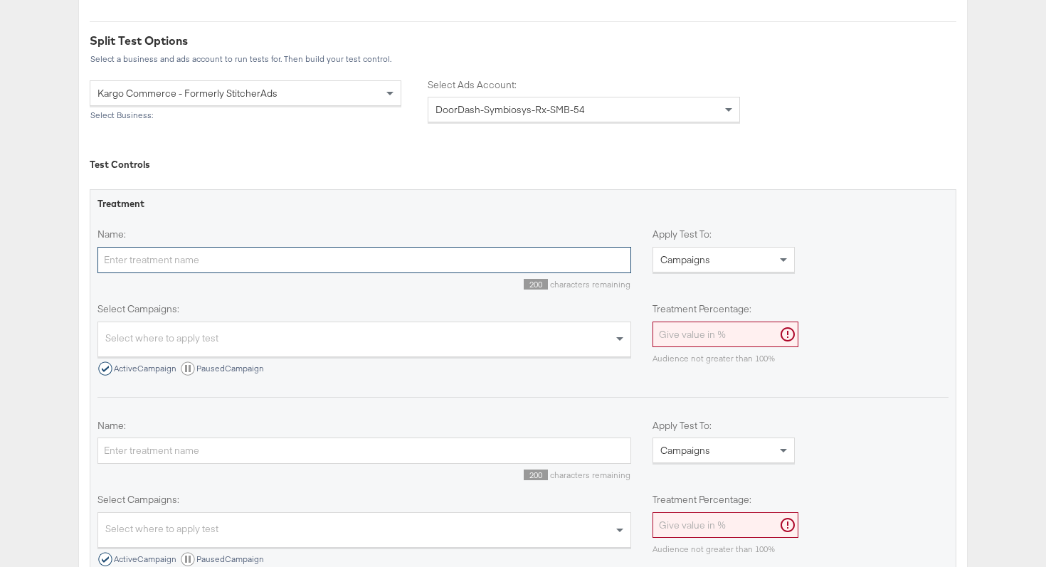
click at [341, 259] on input "Name:" at bounding box center [364, 260] width 534 height 26
type input "Kargo Test"
click at [307, 336] on div "Select where to apply test" at bounding box center [364, 341] width 532 height 31
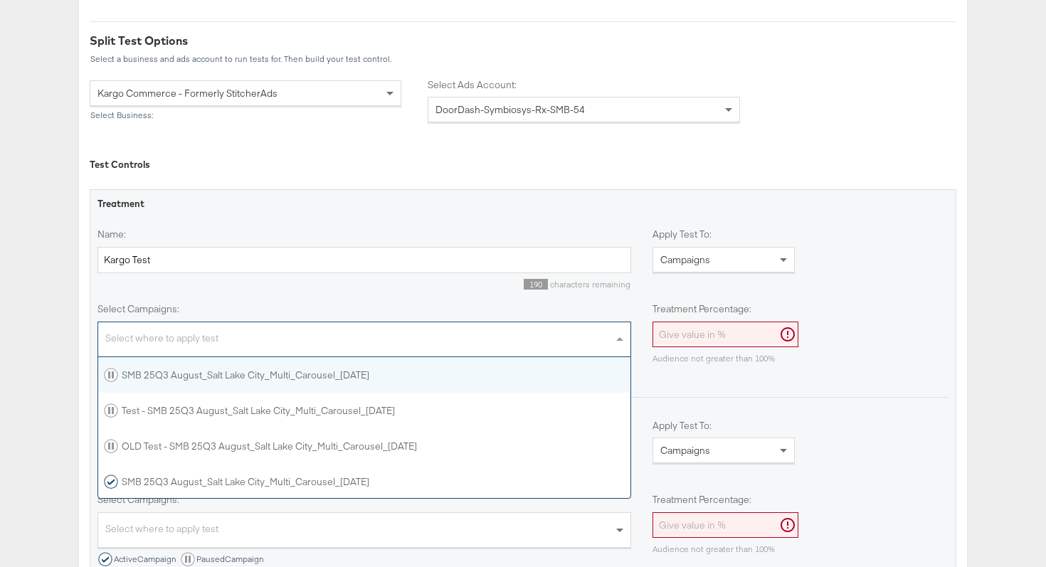
scroll to position [141, 532]
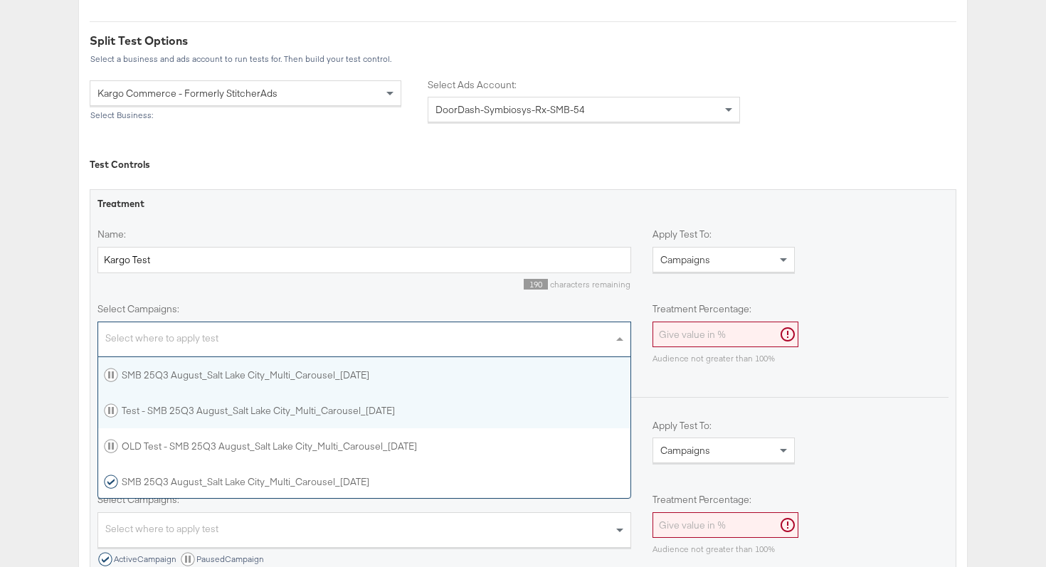
click at [269, 411] on div "Test - SMB 25Q3 August_Salt Lake City_Multi_Carousel_[DATE]" at bounding box center [249, 410] width 291 height 14
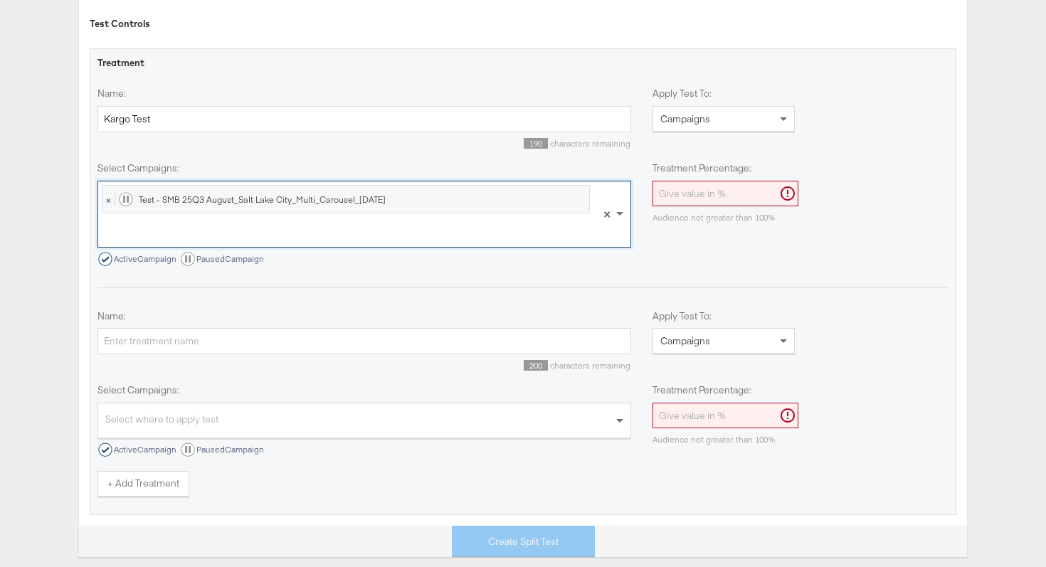
scroll to position [674, 0]
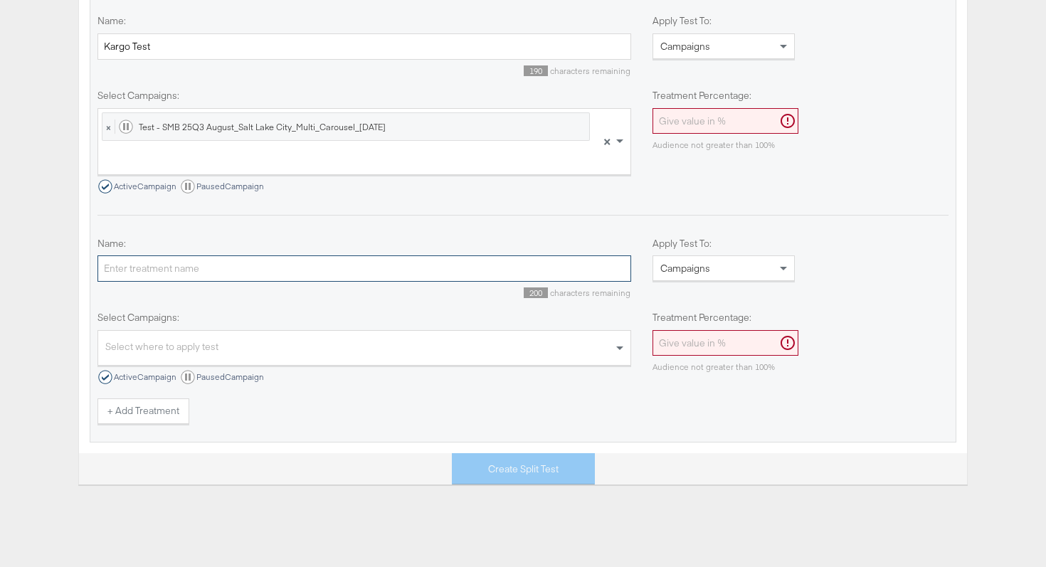
click at [275, 265] on input "Name:" at bounding box center [364, 268] width 534 height 26
type input "Kargo Control"
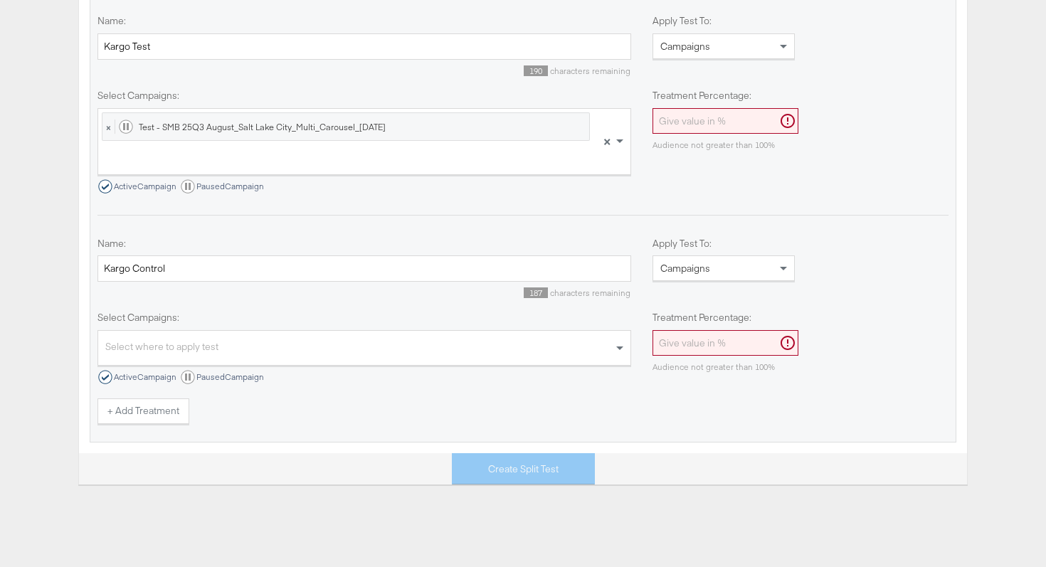
click at [223, 337] on div "Select where to apply test" at bounding box center [364, 349] width 532 height 31
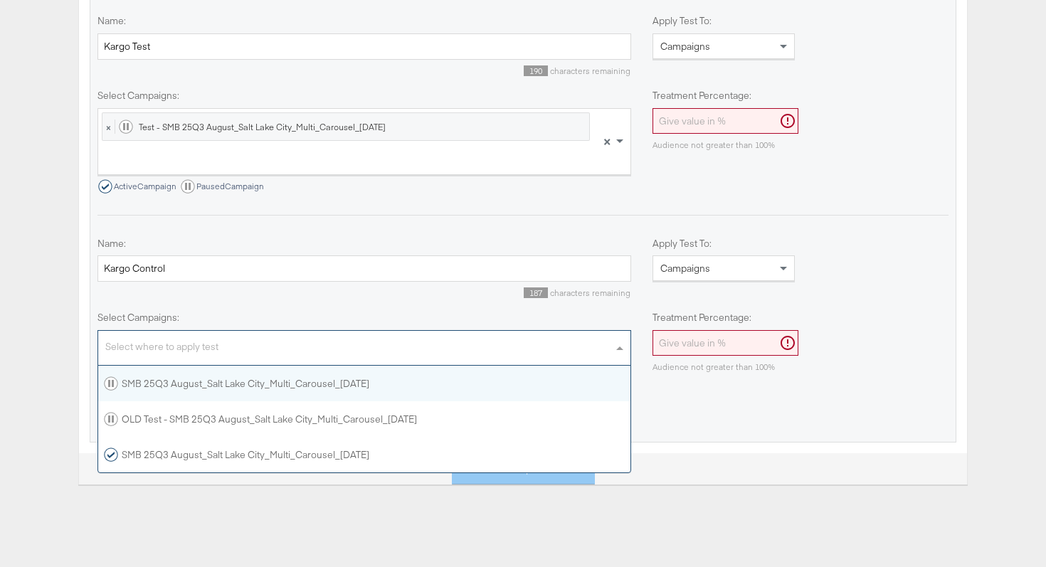
scroll to position [107, 532]
click at [203, 387] on div "SMB 25Q3 August_Salt Lake City_Multi_Carousel_[DATE]" at bounding box center [236, 383] width 265 height 14
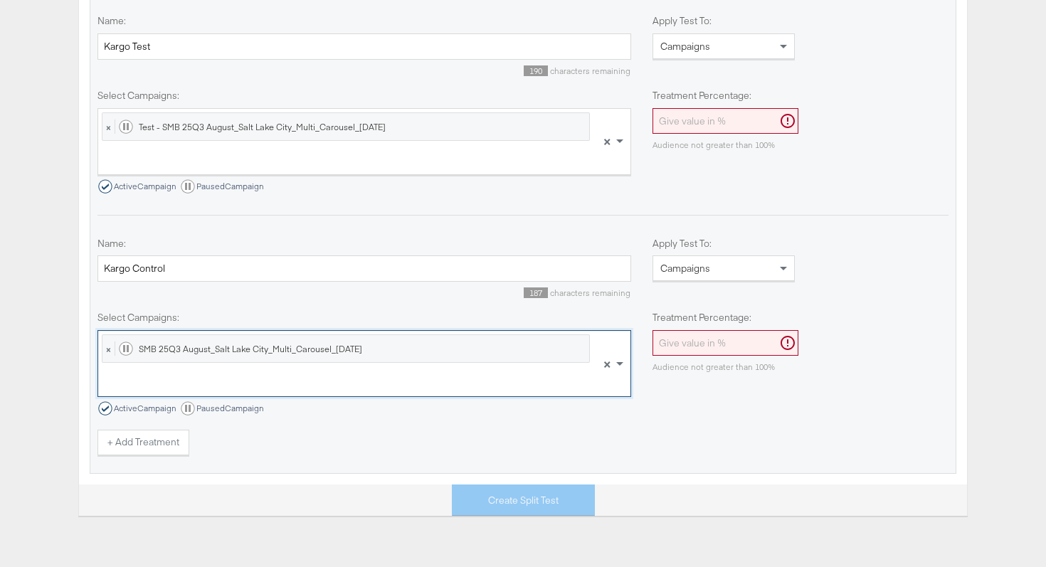
click at [748, 116] on input "Treatment Percentage:" at bounding box center [725, 121] width 146 height 26
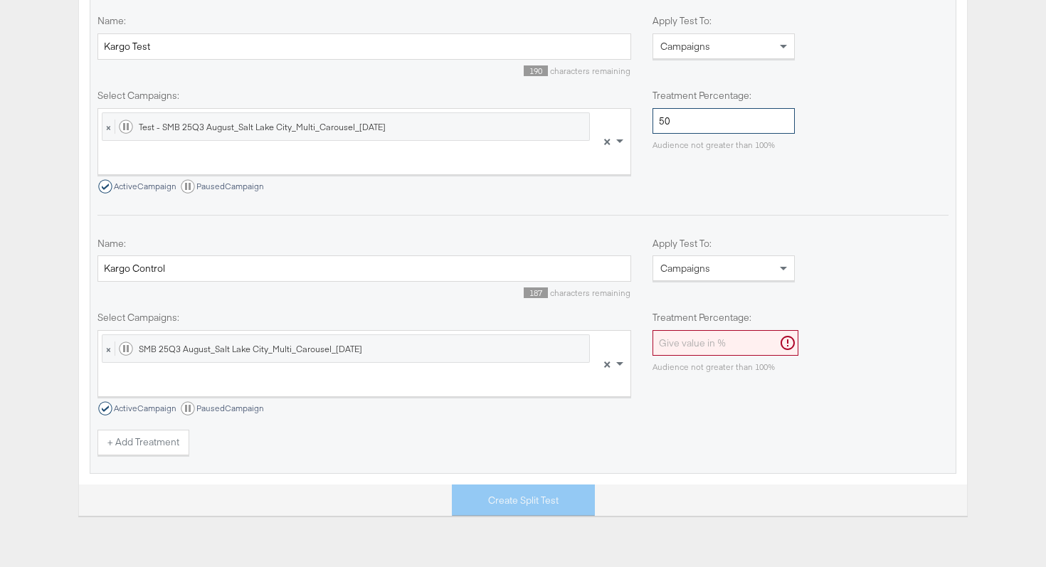
type input "50"
click at [707, 357] on div "Audience not greater than 100%" at bounding box center [723, 364] width 142 height 17
click at [710, 344] on input "Treatment Percentage:" at bounding box center [725, 343] width 146 height 26
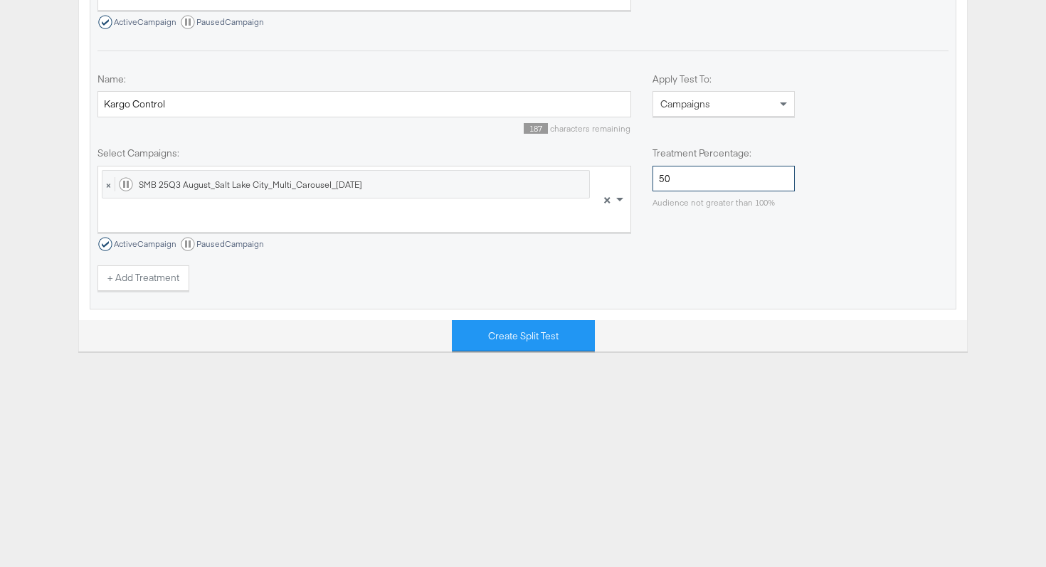
scroll to position [851, 0]
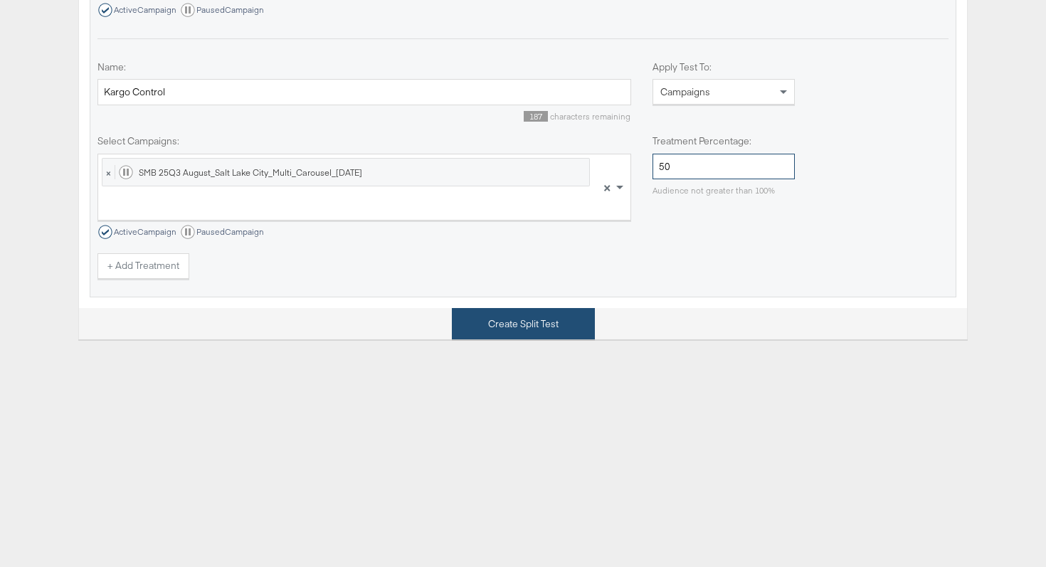
type input "50"
click at [543, 324] on button "Create Split Test" at bounding box center [523, 324] width 143 height 32
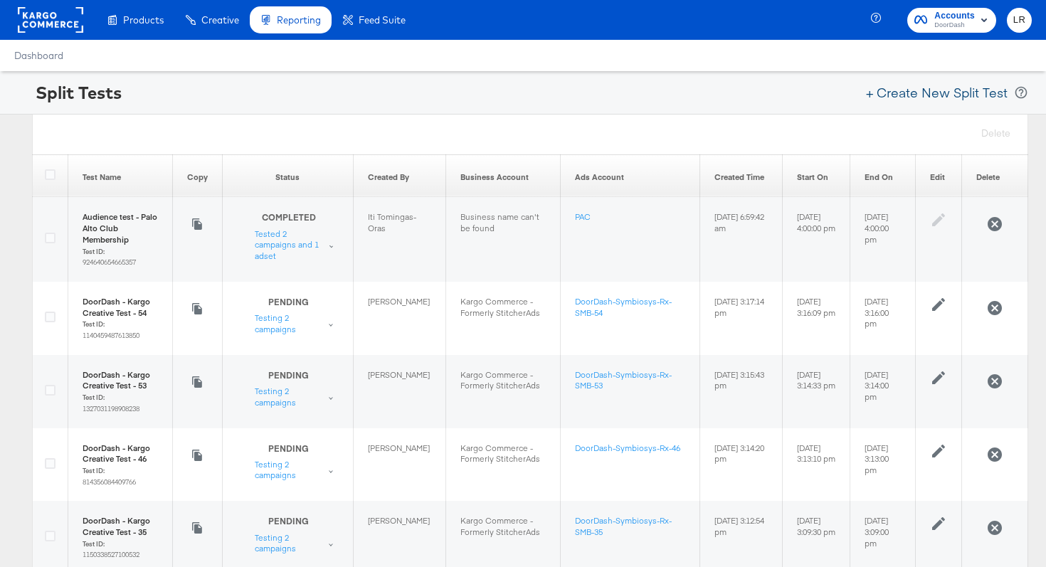
click at [910, 92] on button "+ Create New Split Test" at bounding box center [936, 92] width 154 height 31
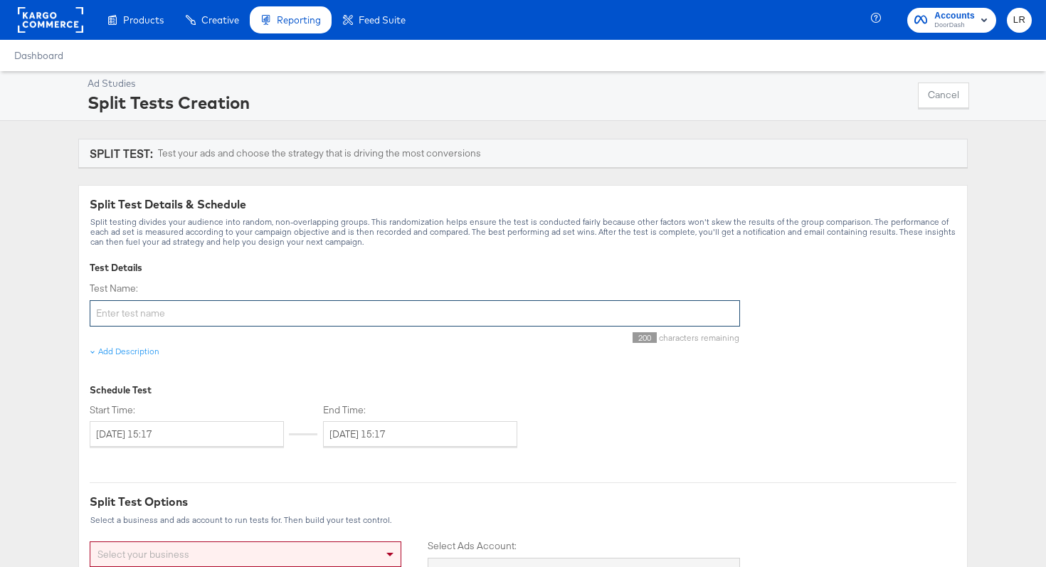
click at [219, 317] on input "Test Name:" at bounding box center [415, 313] width 650 height 26
paste input "DoorDash - Kargo Creative Test - 46"
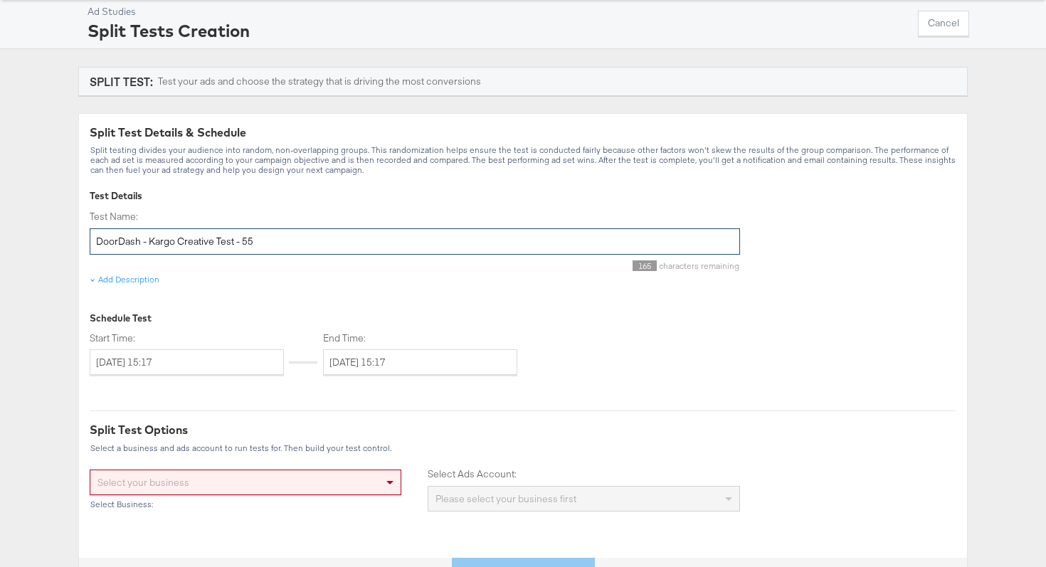
scroll to position [101, 0]
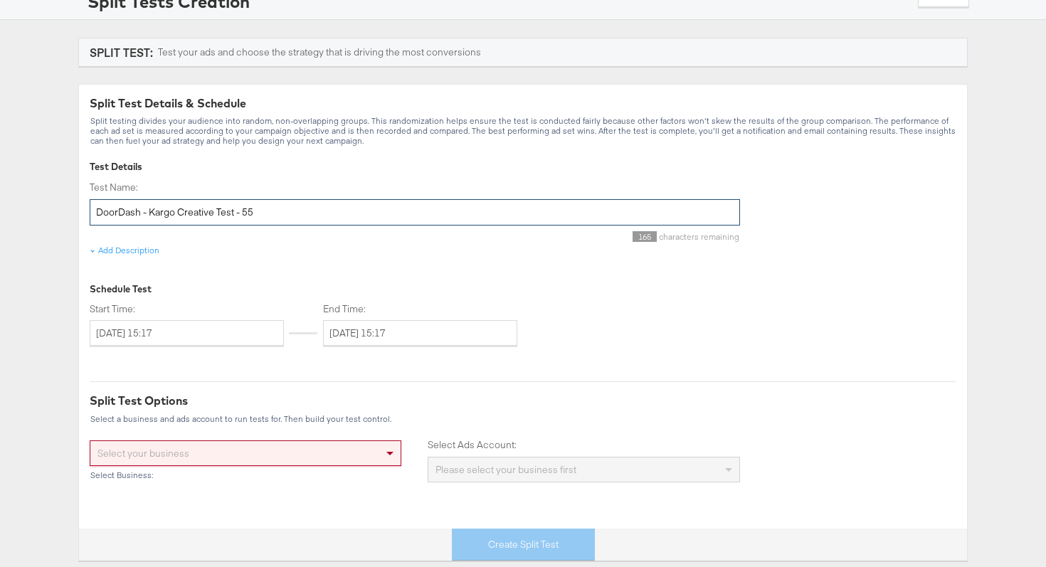
type input "DoorDash - Kargo Creative Test - 55"
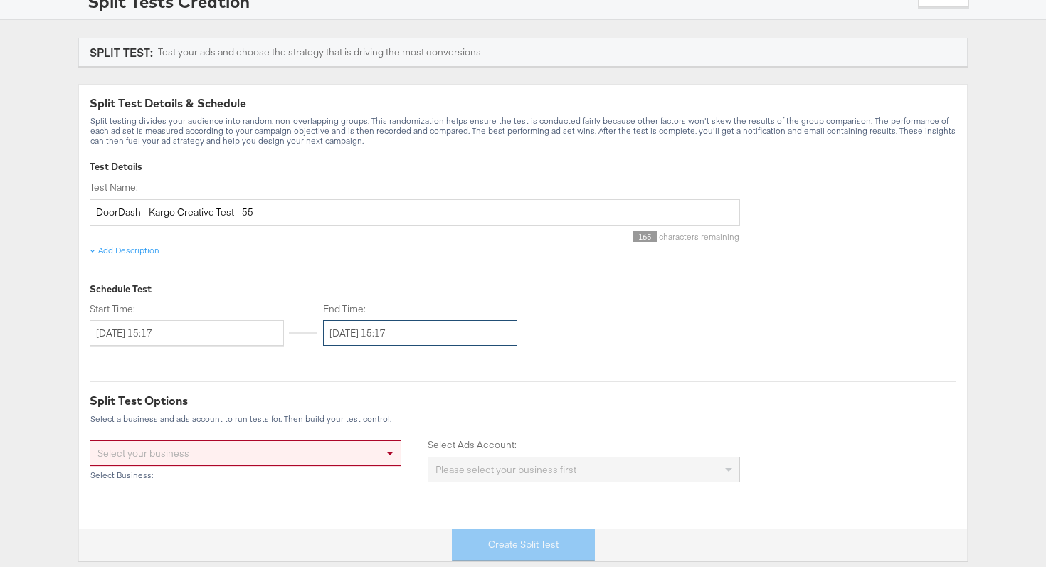
click at [413, 327] on input "[DATE] 15:17" at bounding box center [420, 333] width 194 height 26
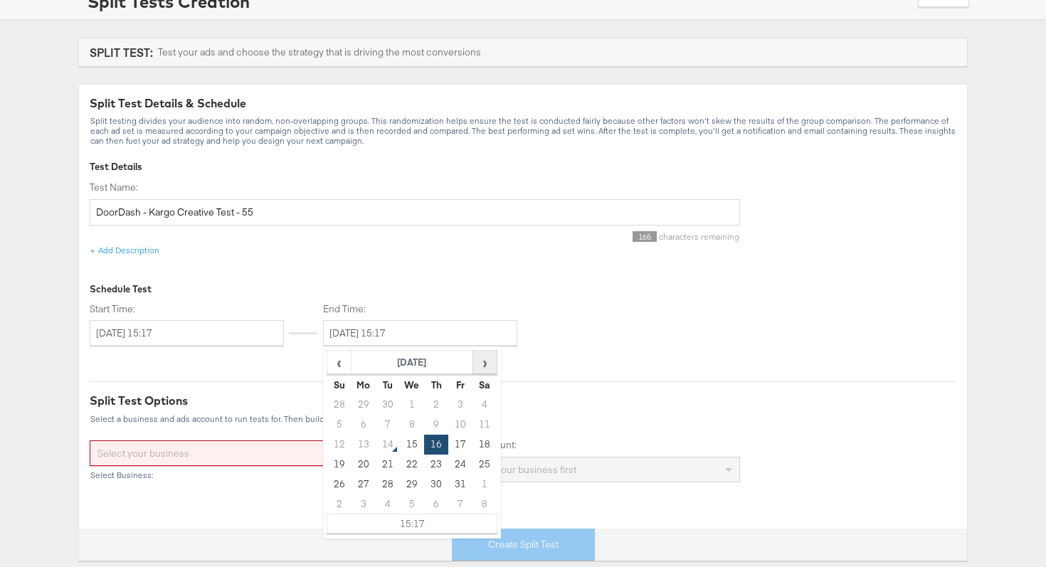
click at [492, 359] on span "›" at bounding box center [485, 361] width 22 height 21
click at [413, 486] on td "26" at bounding box center [412, 484] width 24 height 20
type input "[DATE] 15:17"
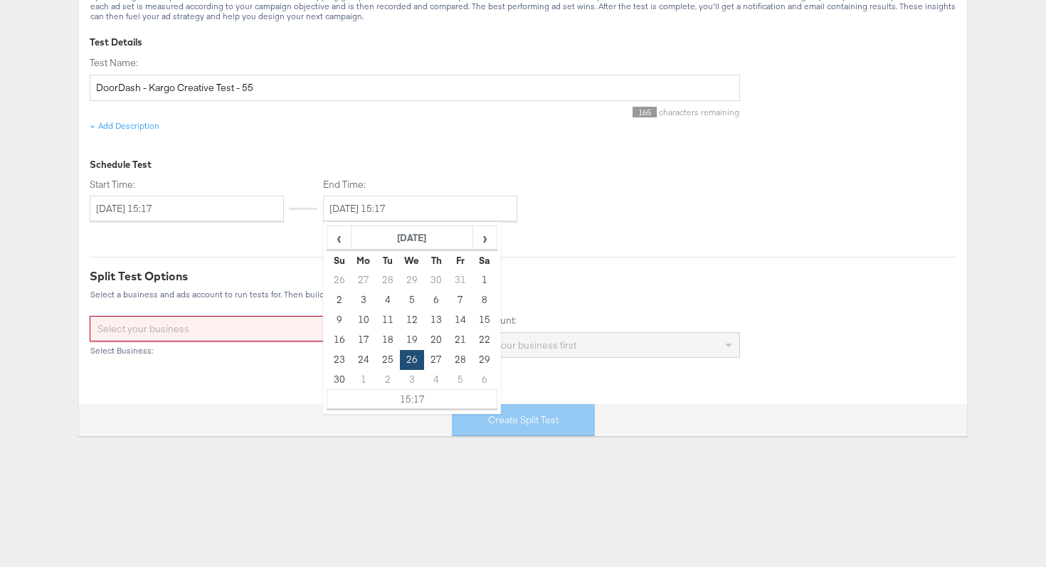
scroll to position [306, 0]
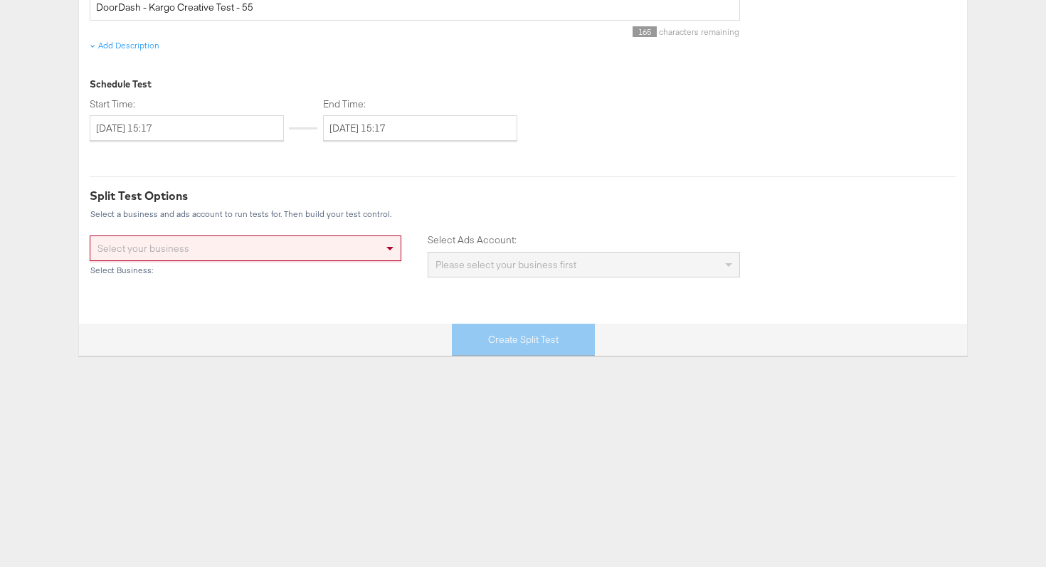
click at [275, 233] on div "Split Test Details & Schedule Split testing divides your audience into random, …" at bounding box center [523, 101] width 866 height 423
click at [266, 247] on div "Select your business" at bounding box center [245, 248] width 310 height 24
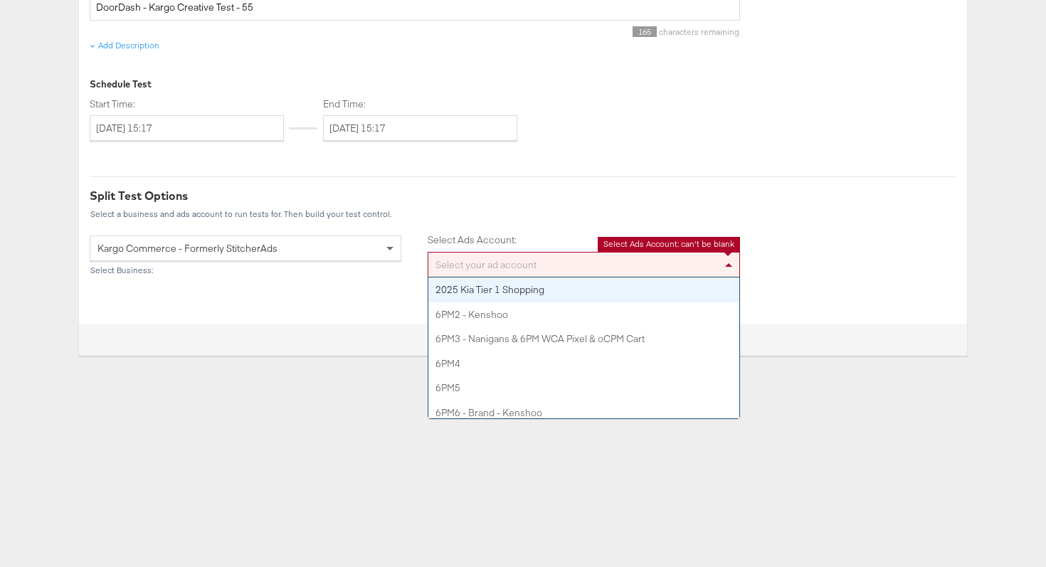
click at [482, 258] on div "Select your ad account" at bounding box center [583, 265] width 310 height 24
type input "door"
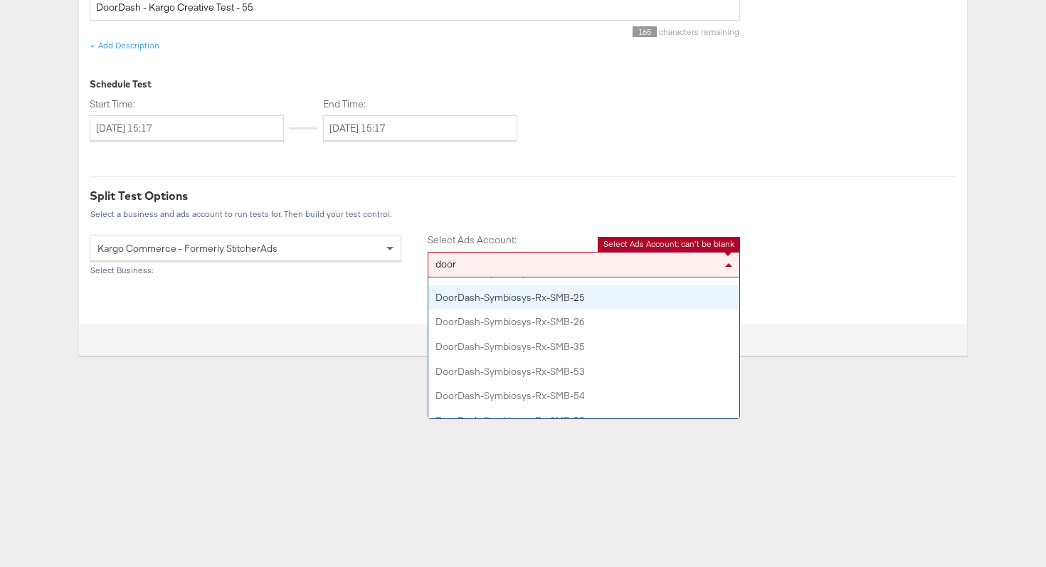
scroll to position [80, 0]
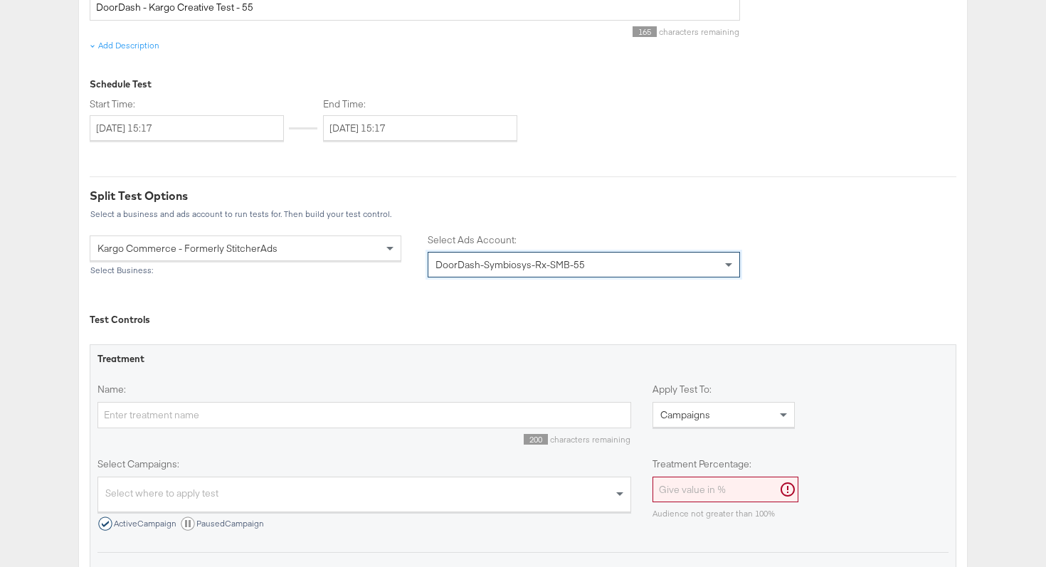
click at [612, 183] on div "Split Test Details & Schedule Split testing divides your audience into random, …" at bounding box center [523, 101] width 866 height 423
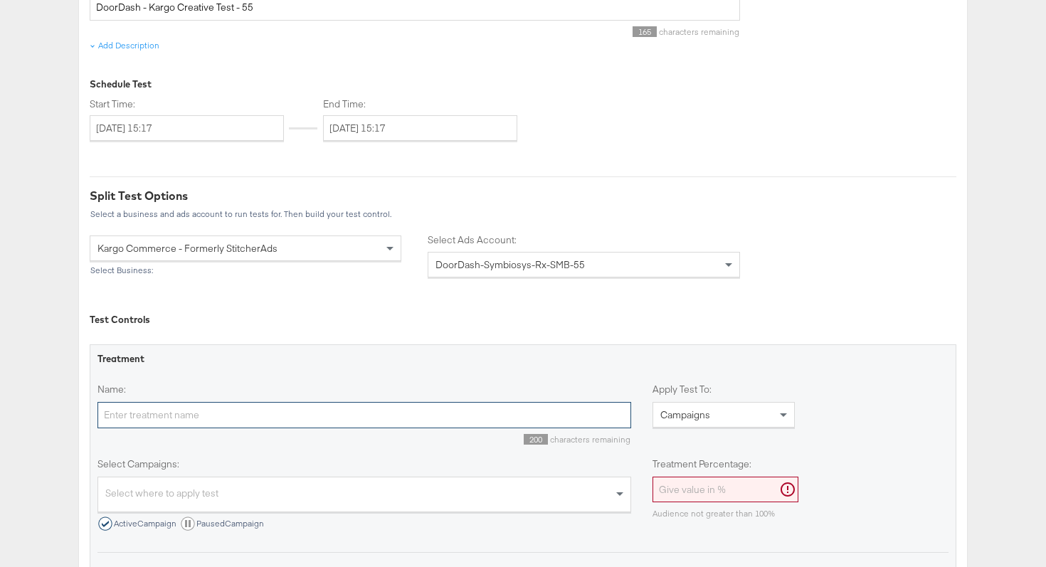
click at [301, 418] on input "Name:" at bounding box center [364, 415] width 534 height 26
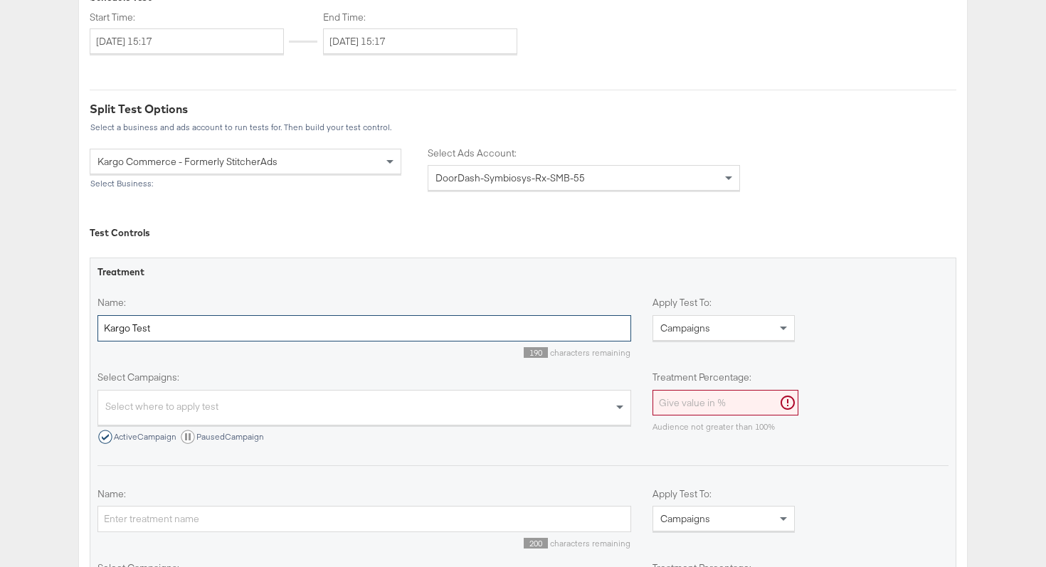
scroll to position [474, 0]
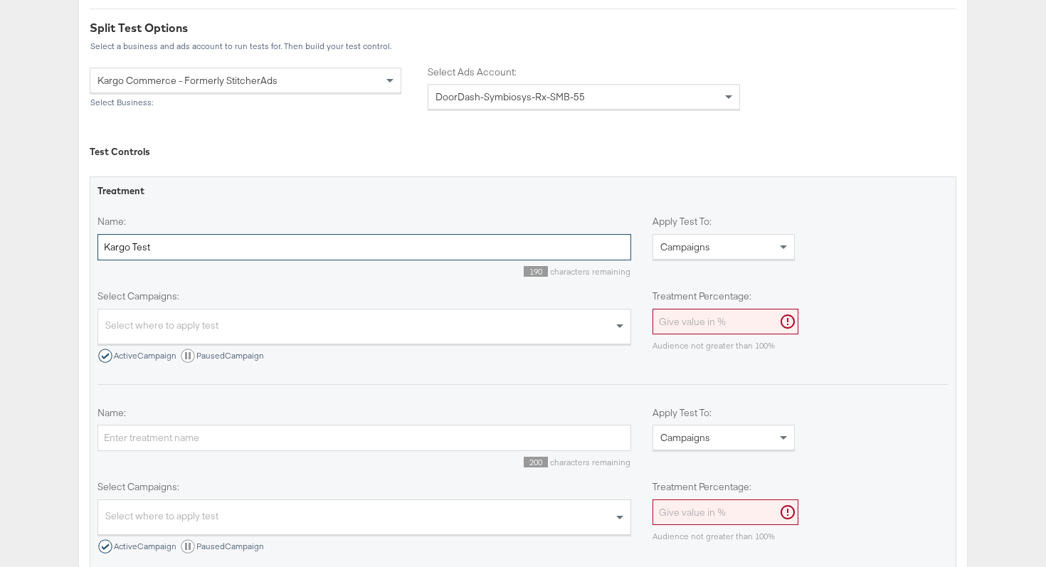
type input "Kargo Test"
click at [326, 329] on div "Select where to apply test" at bounding box center [364, 328] width 532 height 31
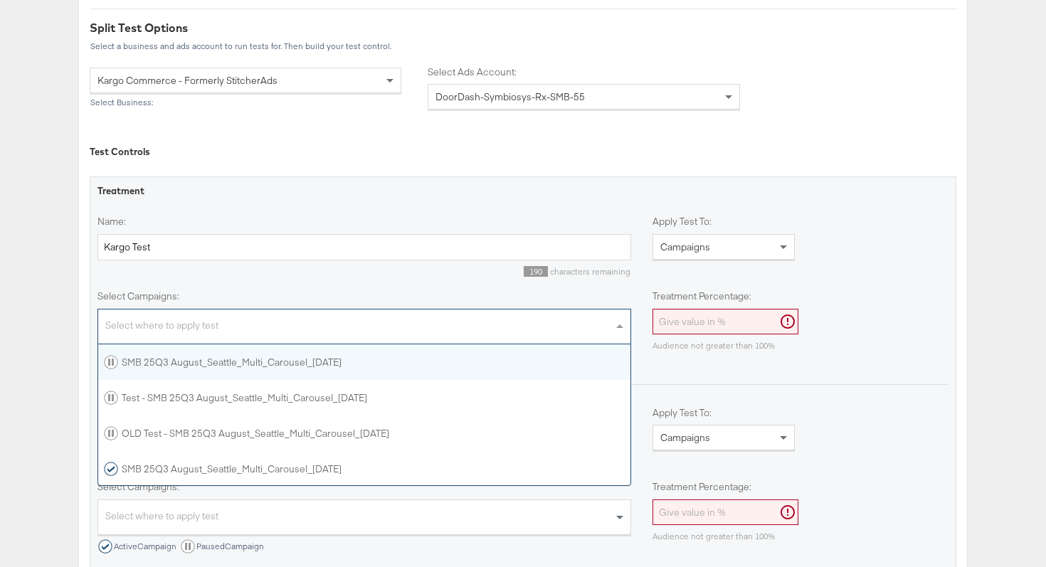
scroll to position [141, 532]
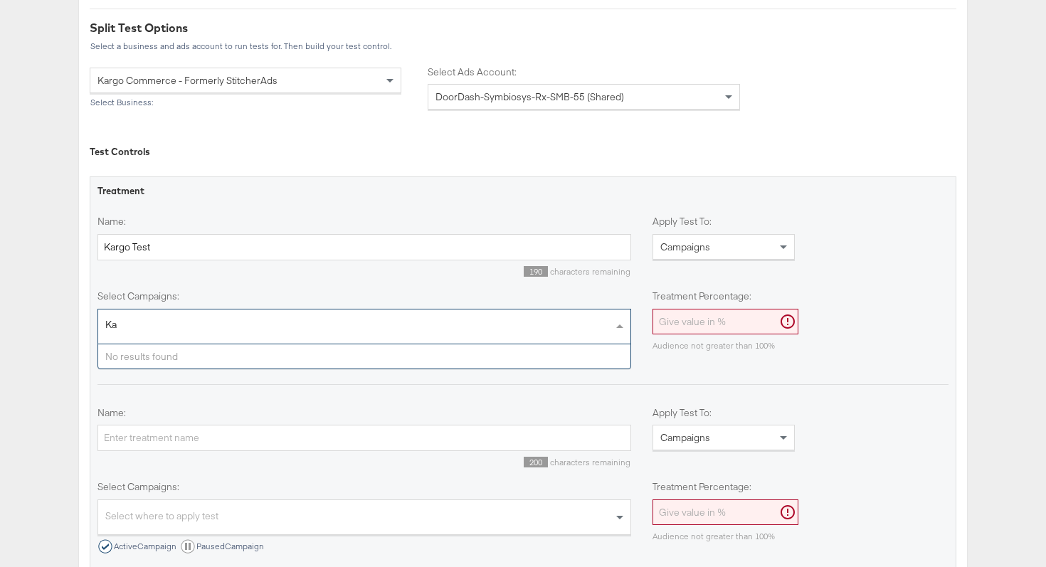
type input "K"
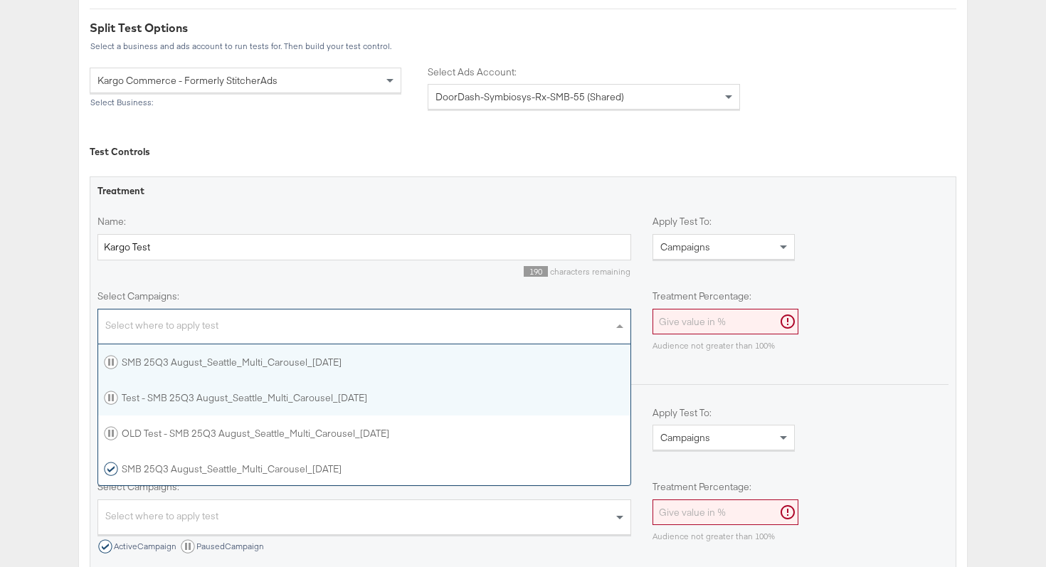
click at [236, 400] on div "Test - SMB 25Q3 August_Seattle_Multi_Carousel_[DATE]" at bounding box center [235, 398] width 263 height 14
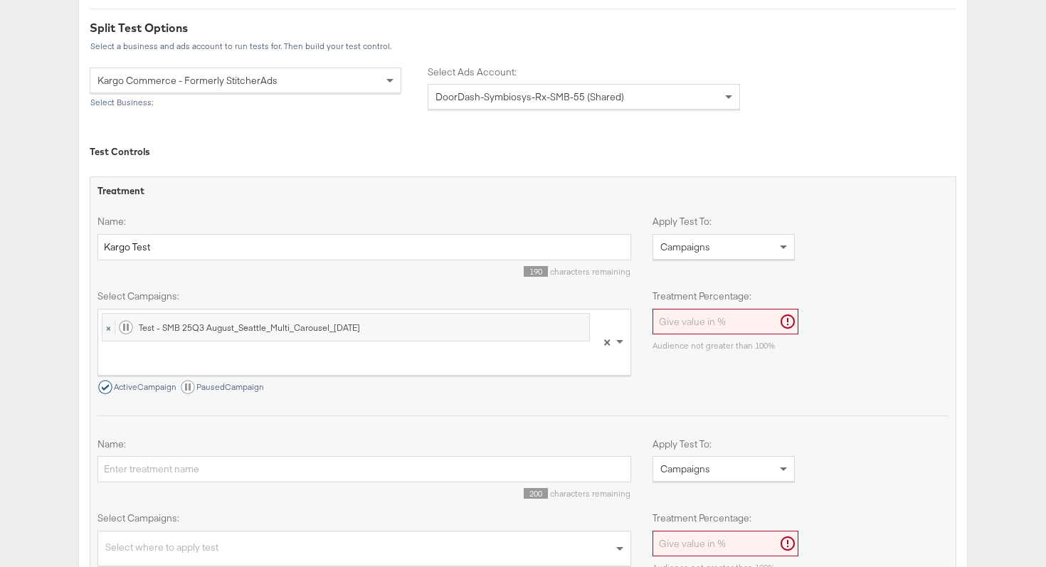
click at [317, 278] on div "Name: Kargo Test 190 characters remaining Apply Test To: Campaigns Select campa…" at bounding box center [522, 315] width 851 height 201
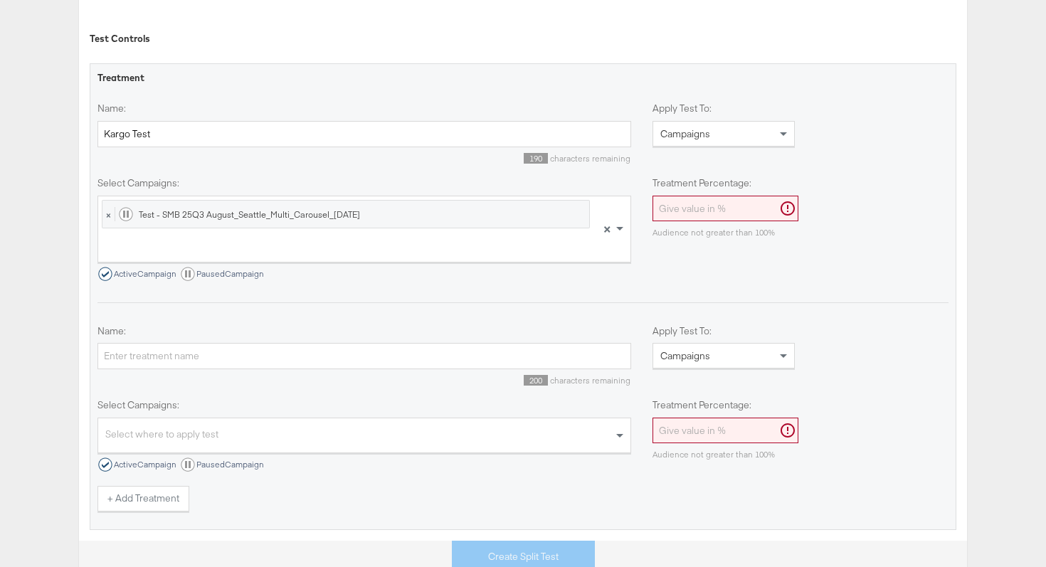
scroll to position [709, 0]
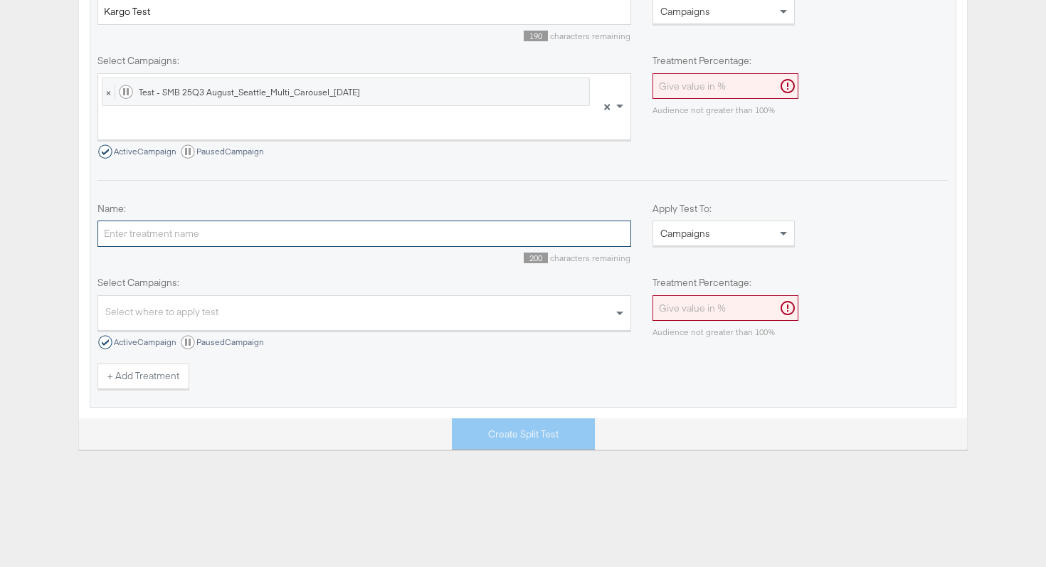
click at [218, 230] on input "Name:" at bounding box center [364, 234] width 534 height 26
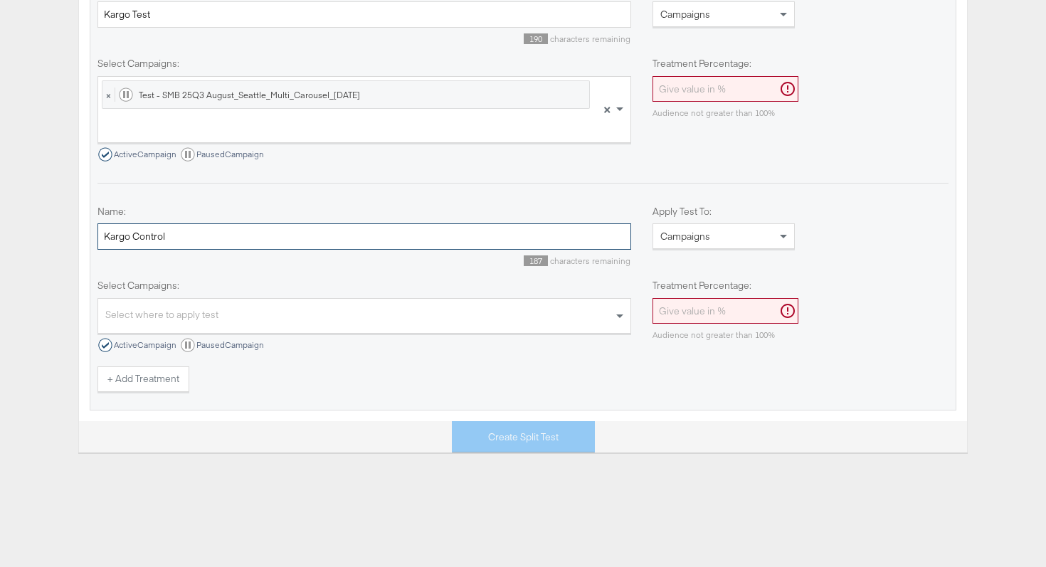
type input "Kargo Control"
click at [152, 312] on div "Select where to apply test" at bounding box center [364, 317] width 532 height 31
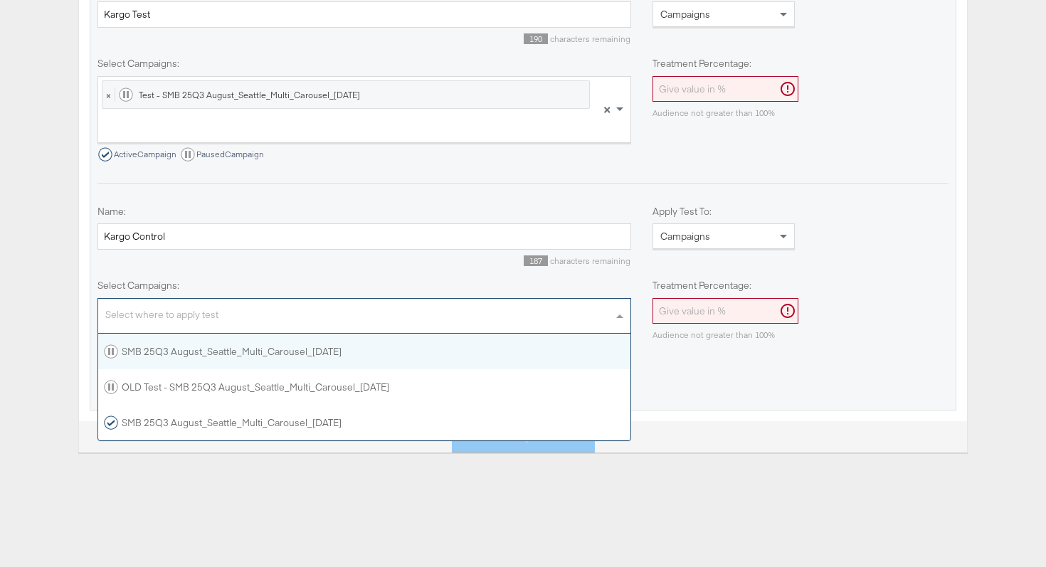
scroll to position [107, 532]
click at [161, 349] on div "SMB 25Q3 August_Seattle_Multi_Carousel_[DATE]" at bounding box center [223, 351] width 238 height 14
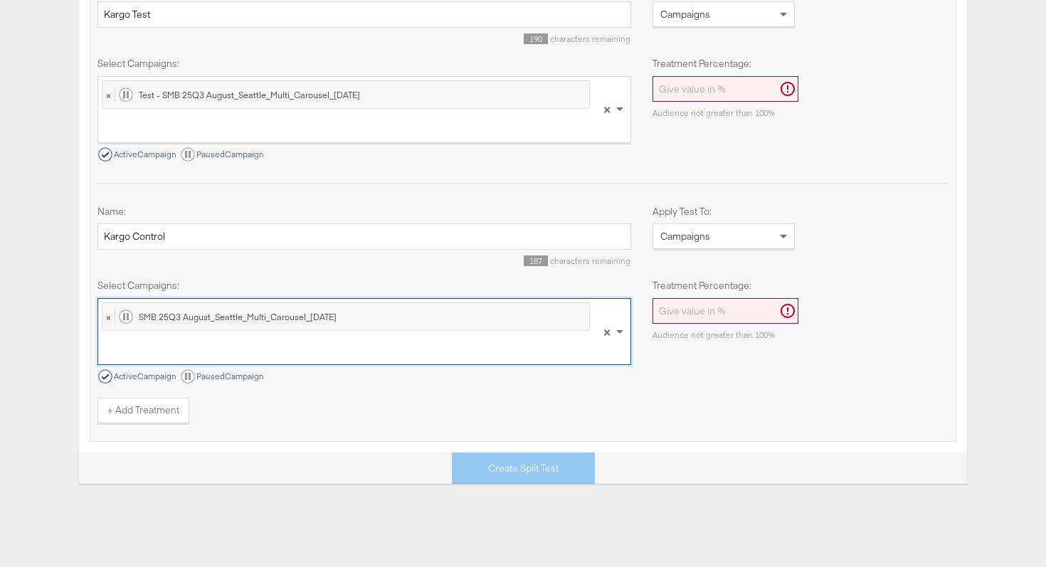
click at [744, 90] on input "Treatment Percentage:" at bounding box center [725, 89] width 146 height 26
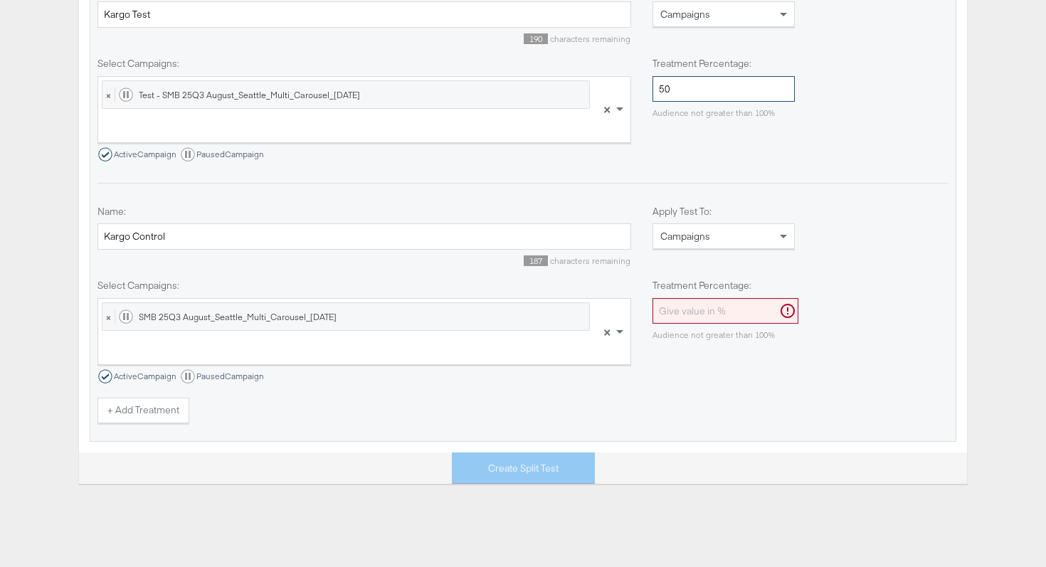
type input "50"
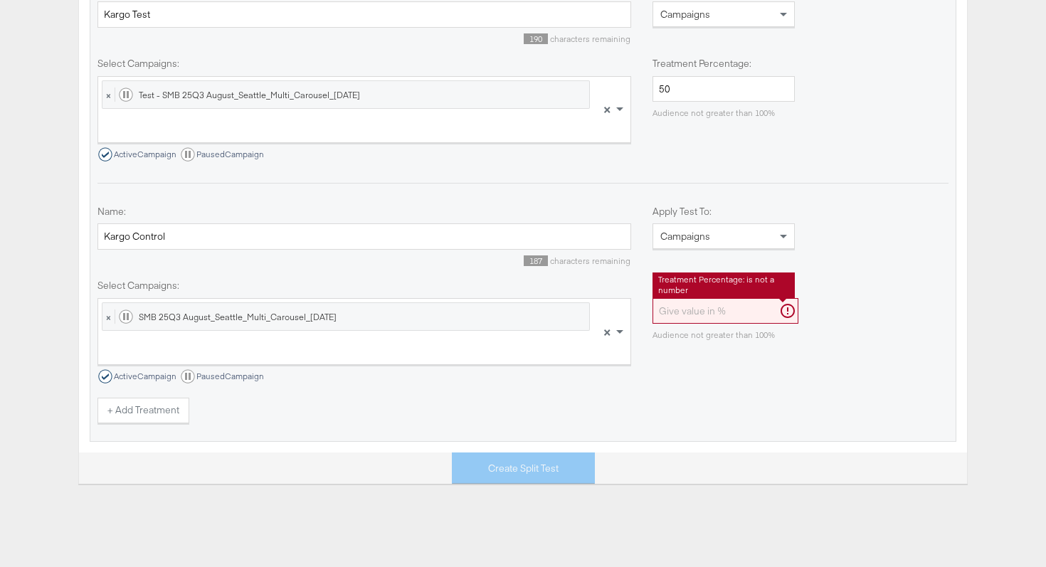
click at [688, 318] on input "Treatment Percentage:" at bounding box center [725, 311] width 146 height 26
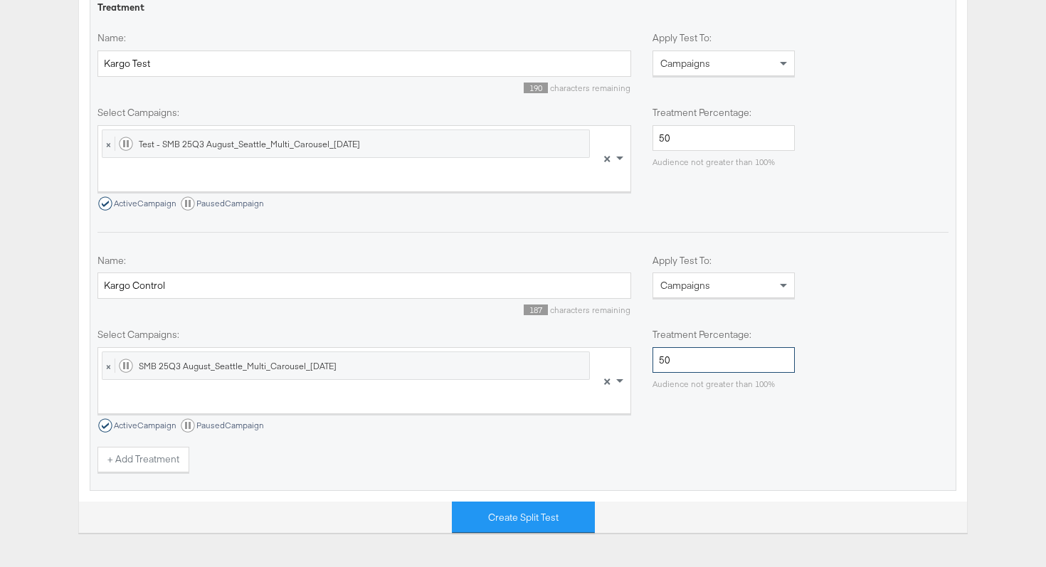
scroll to position [660, 0]
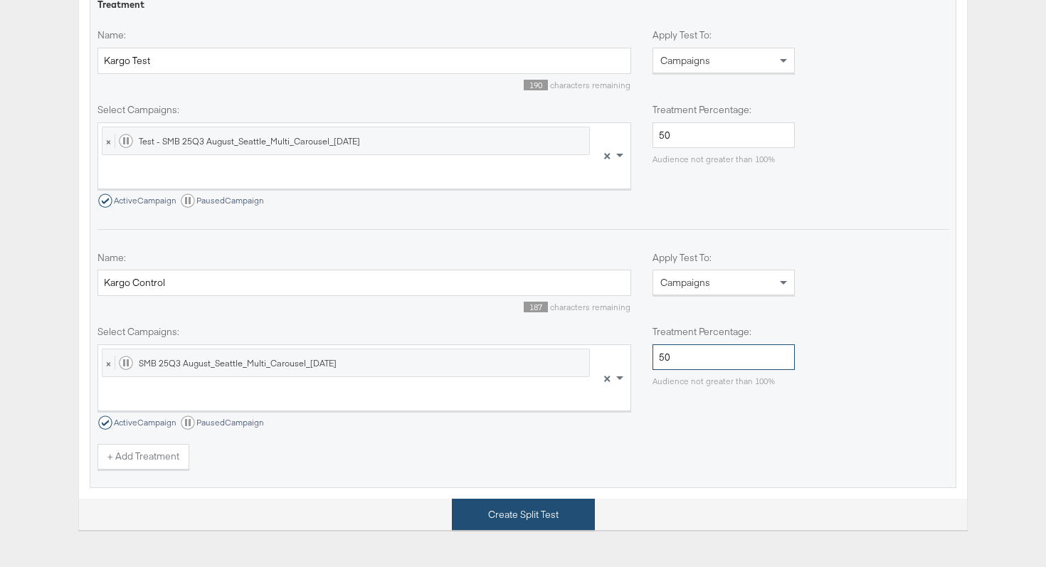
type input "50"
drag, startPoint x: 508, startPoint y: 509, endPoint x: 698, endPoint y: 249, distance: 322.3
click at [698, 249] on div "Split Test Details & Schedule Split testing divides your audience into random, …" at bounding box center [522, 28] width 889 height 1006
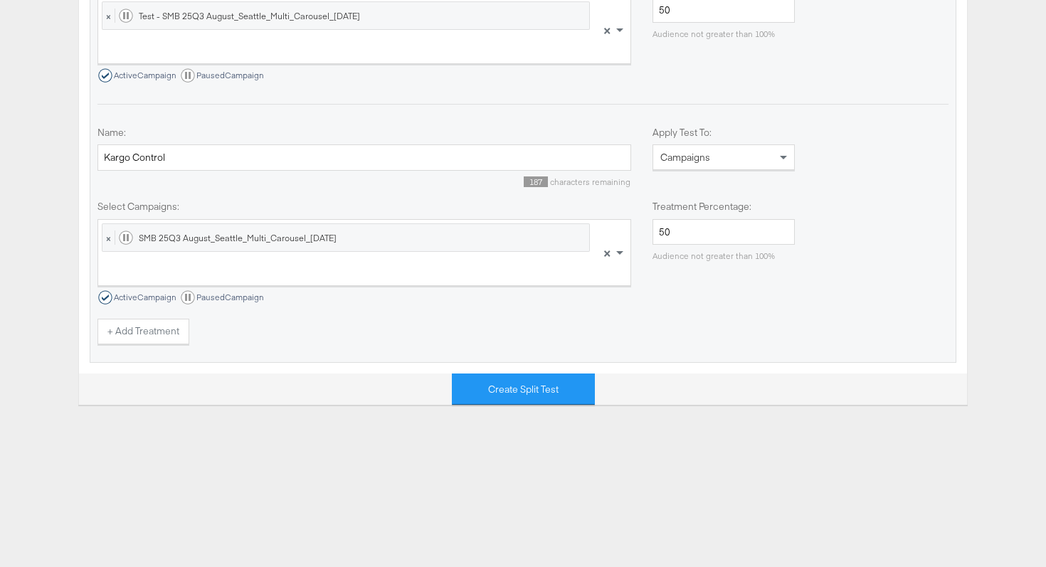
scroll to position [790, 0]
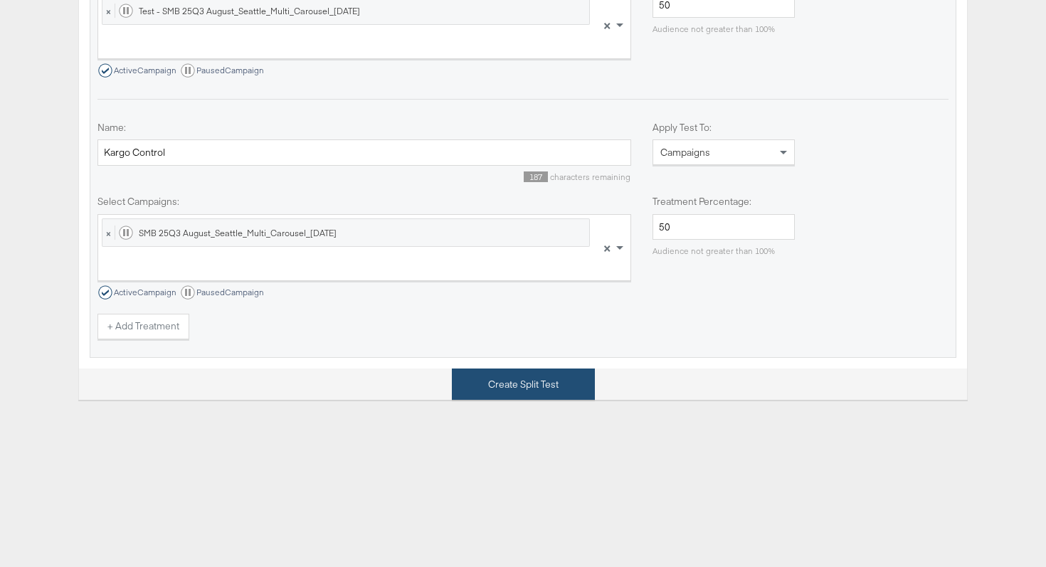
click at [509, 378] on button "Create Split Test" at bounding box center [523, 384] width 143 height 32
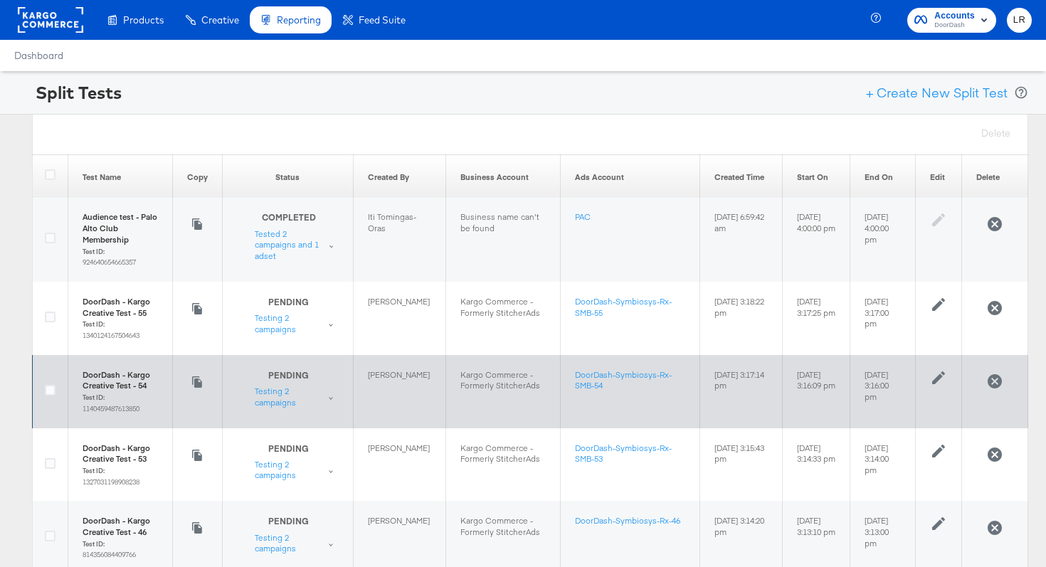
drag, startPoint x: 120, startPoint y: 427, endPoint x: 126, endPoint y: 412, distance: 16.3
click at [120, 426] on td "DoorDash - Kargo Creative Test - 54 Test ID: 1140459487613850" at bounding box center [120, 391] width 105 height 73
click at [127, 410] on small "Test ID: 1140459487613850" at bounding box center [111, 403] width 57 height 21
click at [127, 406] on small "Test ID: 1140459487613850" at bounding box center [111, 403] width 57 height 21
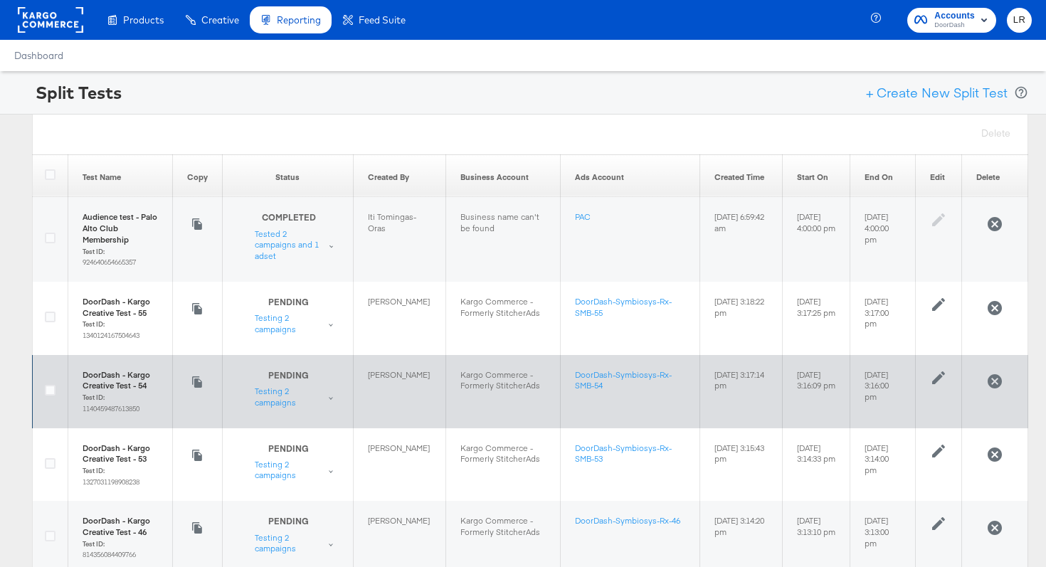
click at [85, 381] on span "DoorDash - Kargo Creative Test - 54" at bounding box center [120, 380] width 75 height 22
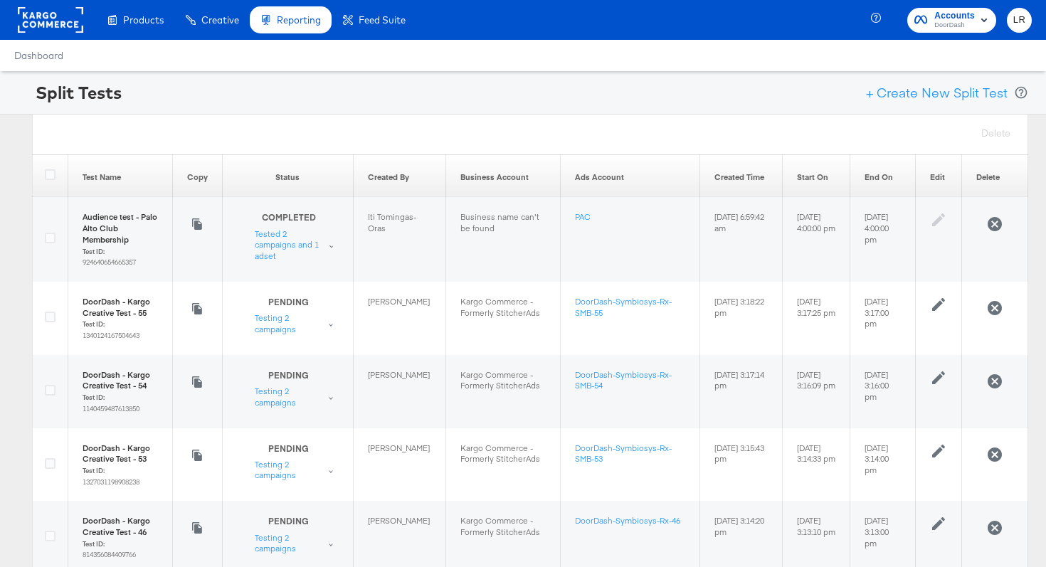
click at [112, 171] on th "Test Name" at bounding box center [120, 175] width 105 height 43
click at [49, 172] on icon at bounding box center [50, 174] width 11 height 11
click at [0, 0] on input "checkbox" at bounding box center [0, 0] width 0 height 0
click at [100, 184] on th "Test Name" at bounding box center [120, 175] width 105 height 43
click at [102, 180] on th "Test Name" at bounding box center [120, 175] width 105 height 43
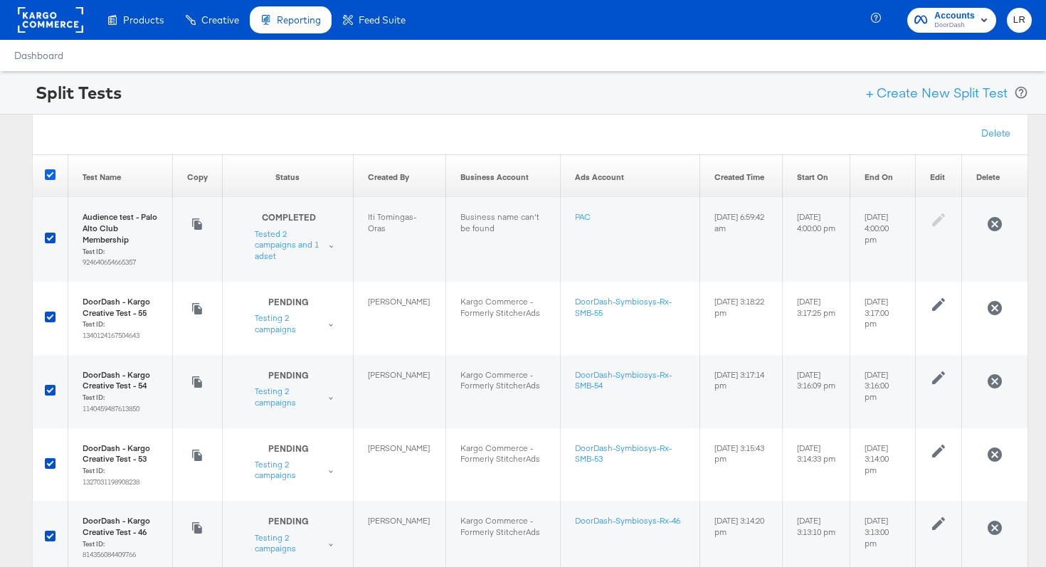
click at [50, 173] on icon at bounding box center [50, 174] width 11 height 11
click at [0, 0] on input "checkbox" at bounding box center [0, 0] width 0 height 0
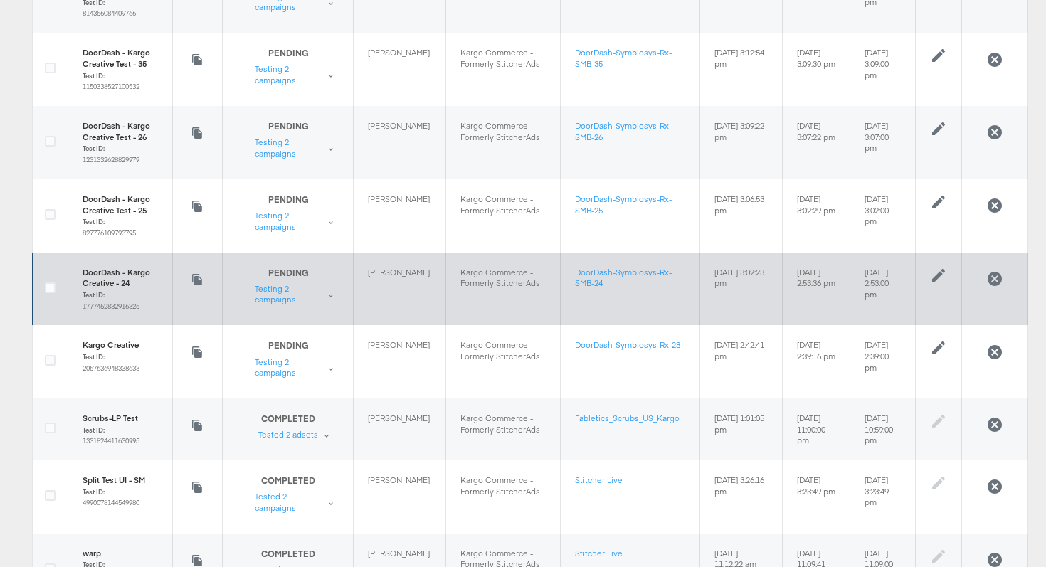
click at [132, 305] on small "Test ID: 1777452832916325" at bounding box center [111, 300] width 57 height 21
copy small "1777452832916325"
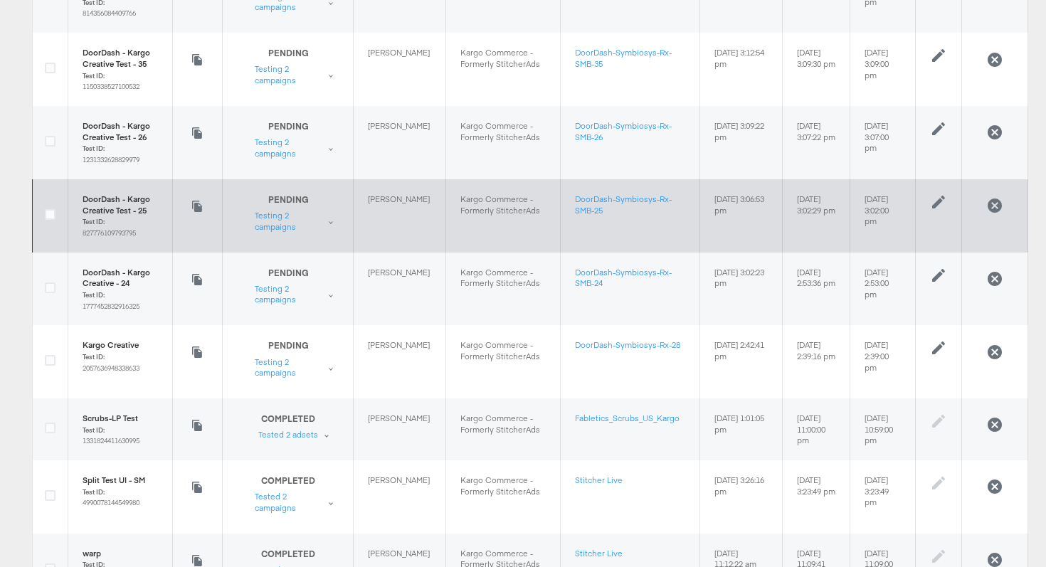
click at [120, 233] on small "Test ID: 827776109793795" at bounding box center [109, 227] width 53 height 21
copy small "827776109793795"
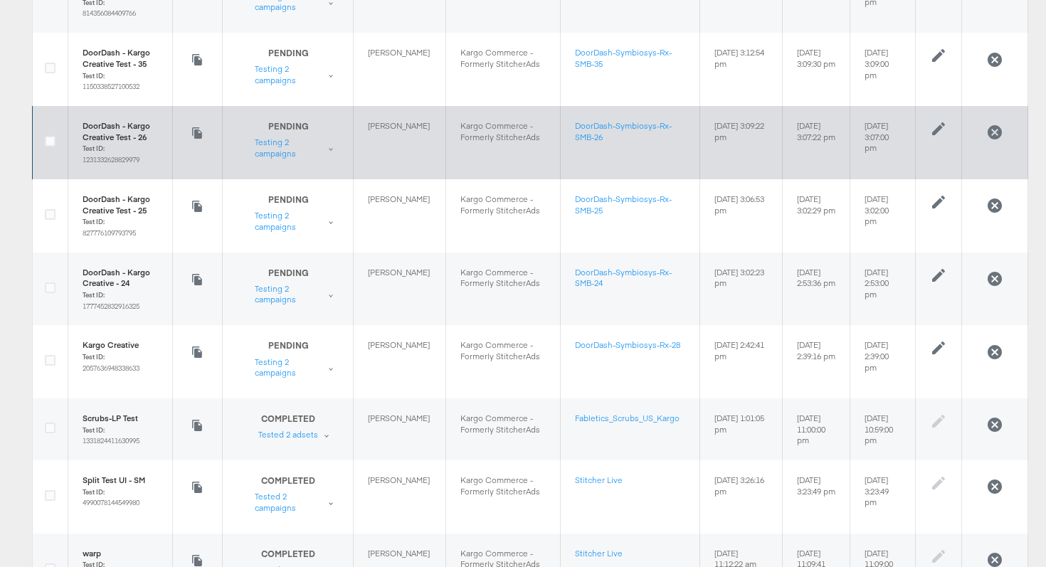
click at [128, 157] on small "Test ID: 1231332628829979" at bounding box center [111, 154] width 57 height 21
copy small "1231332628829979"
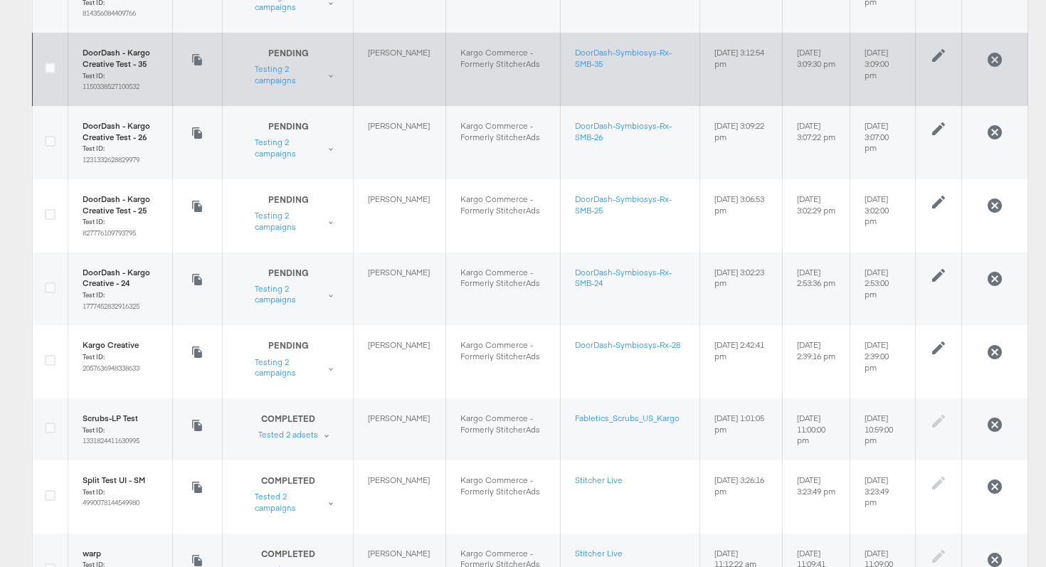
click at [126, 87] on small "Test ID: 1150338527100532" at bounding box center [111, 81] width 57 height 21
copy small "1150338527100532"
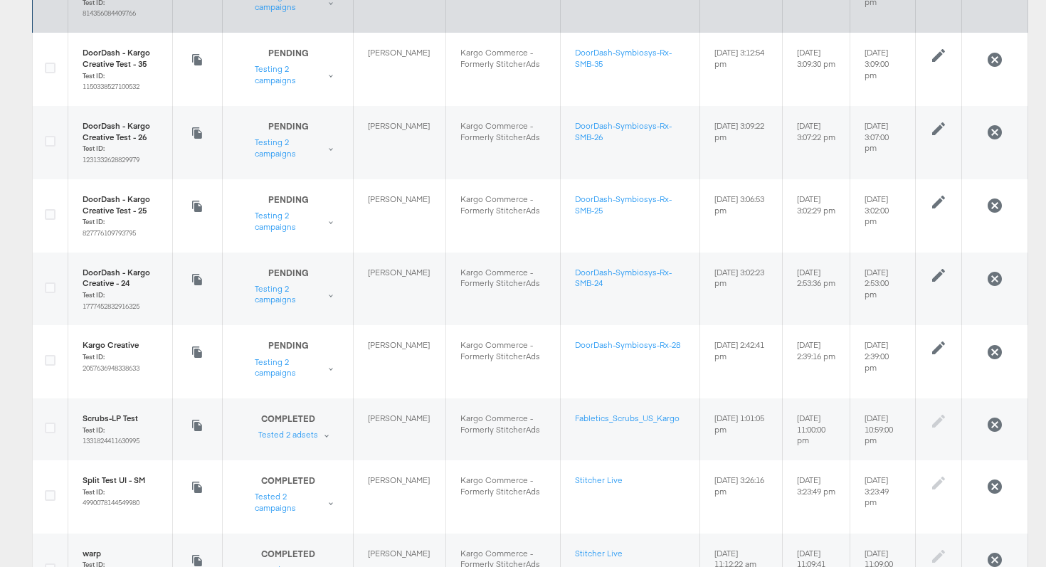
scroll to position [248, 0]
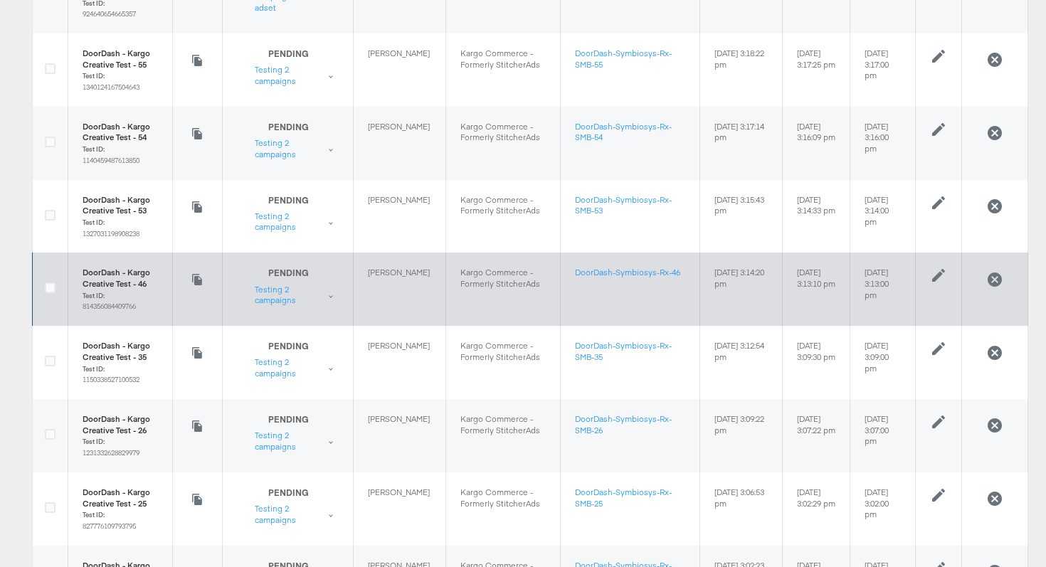
click at [120, 306] on small "Test ID: 814356084409766" at bounding box center [109, 301] width 53 height 21
copy small "814356084409766"
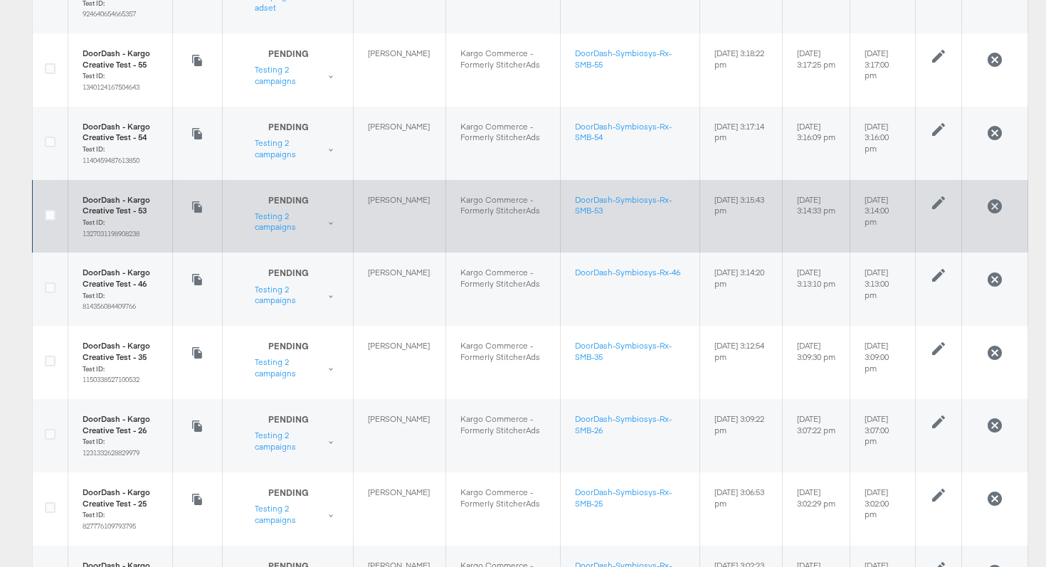
click at [110, 232] on small "Test ID: 1327031198908238" at bounding box center [111, 228] width 57 height 21
copy small "1327031198908238"
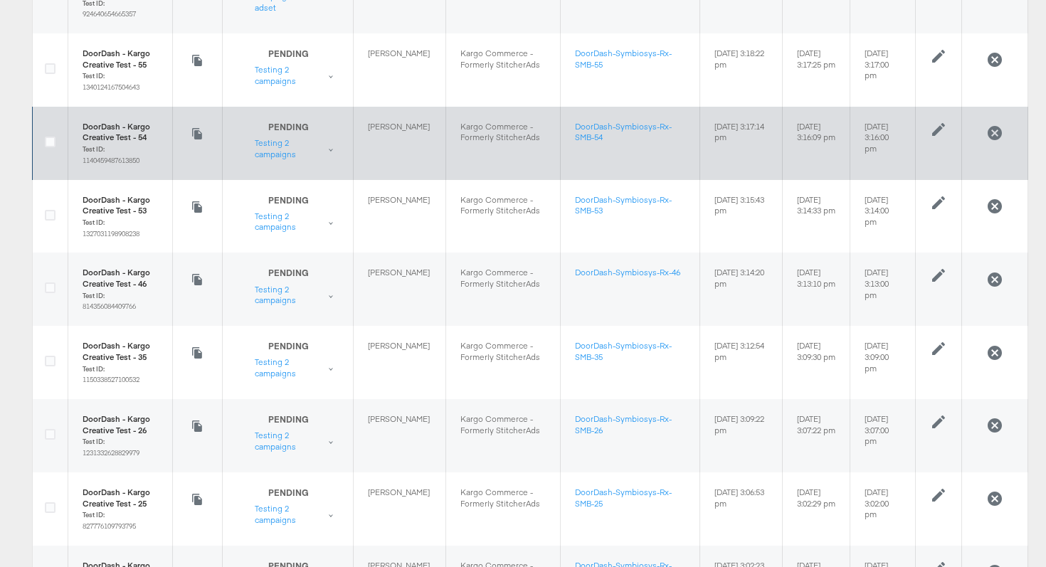
click at [122, 164] on div "Test ID: 1140459487613850" at bounding box center [120, 154] width 75 height 22
copy small "1140459487613850"
click at [132, 164] on div "Test ID: 1140459487613850" at bounding box center [120, 154] width 75 height 22
click at [126, 177] on td "DoorDash - Kargo Creative Test - 54 Test ID: 1140459487613850" at bounding box center [120, 143] width 105 height 73
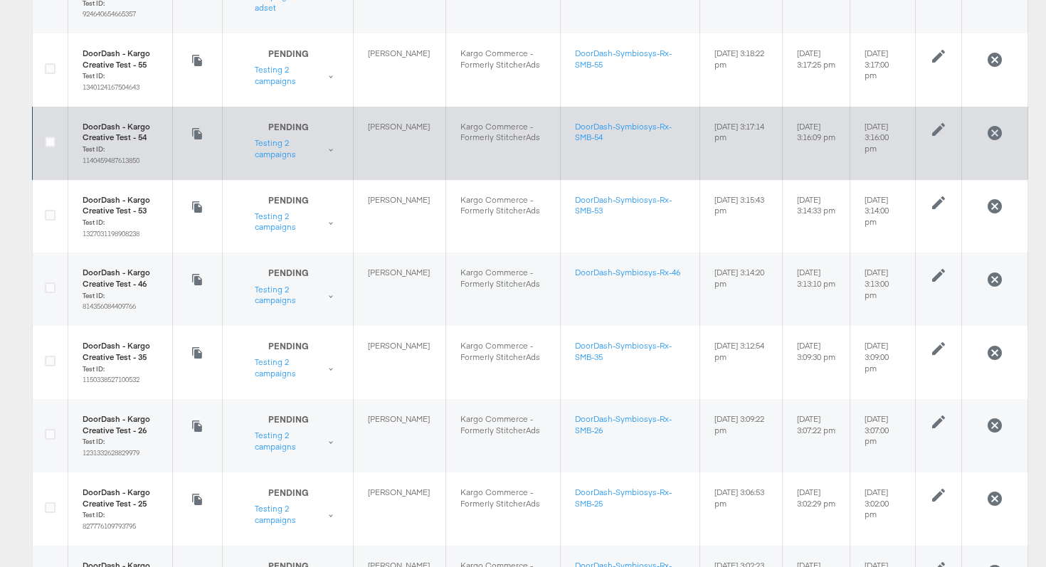
click at [127, 161] on small "Test ID: 1140459487613850" at bounding box center [111, 154] width 57 height 21
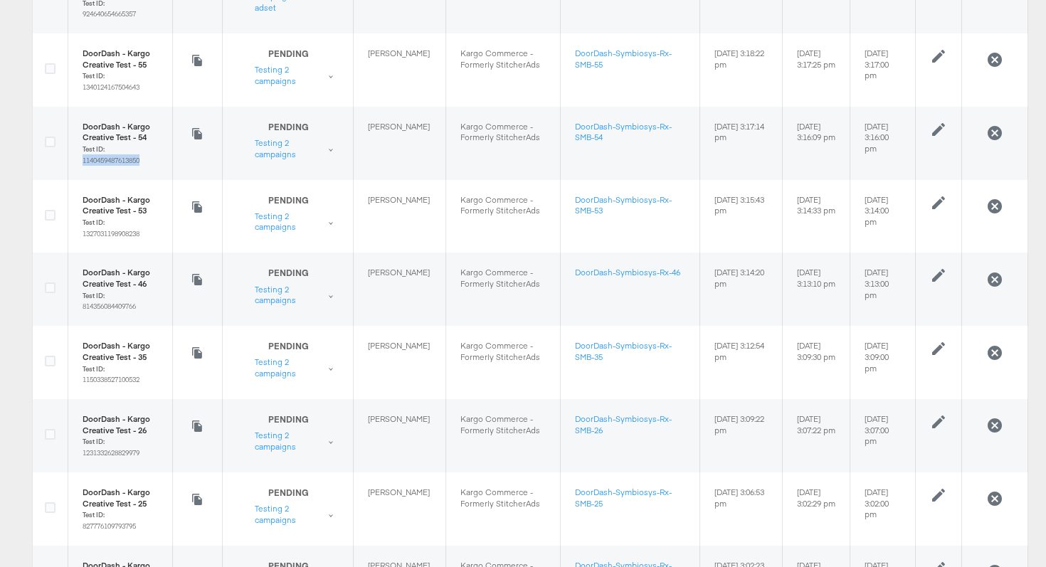
copy small "1140459487613850"
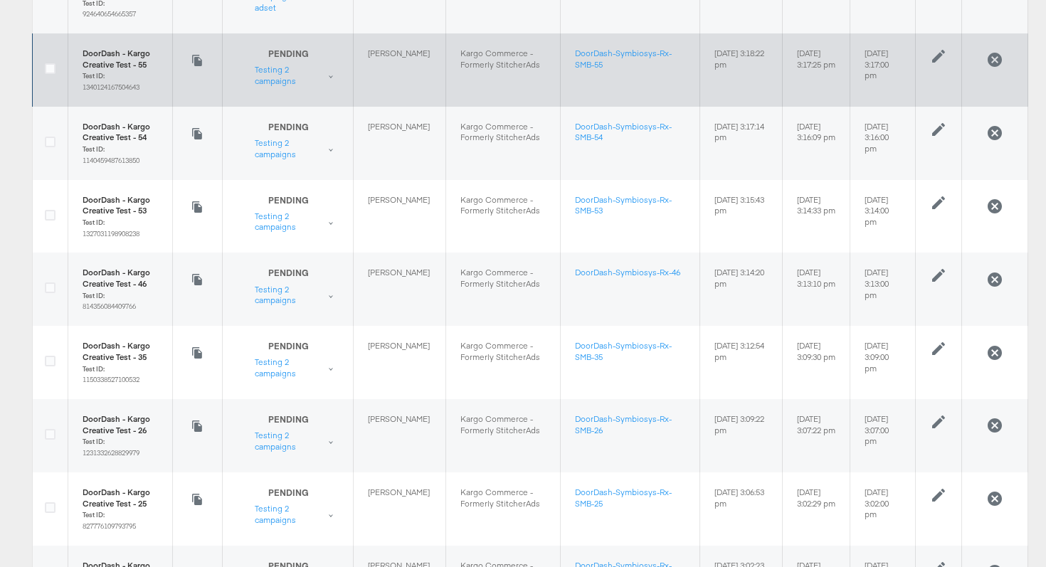
click at [130, 85] on small "Test ID: 1340124167504643" at bounding box center [111, 81] width 57 height 21
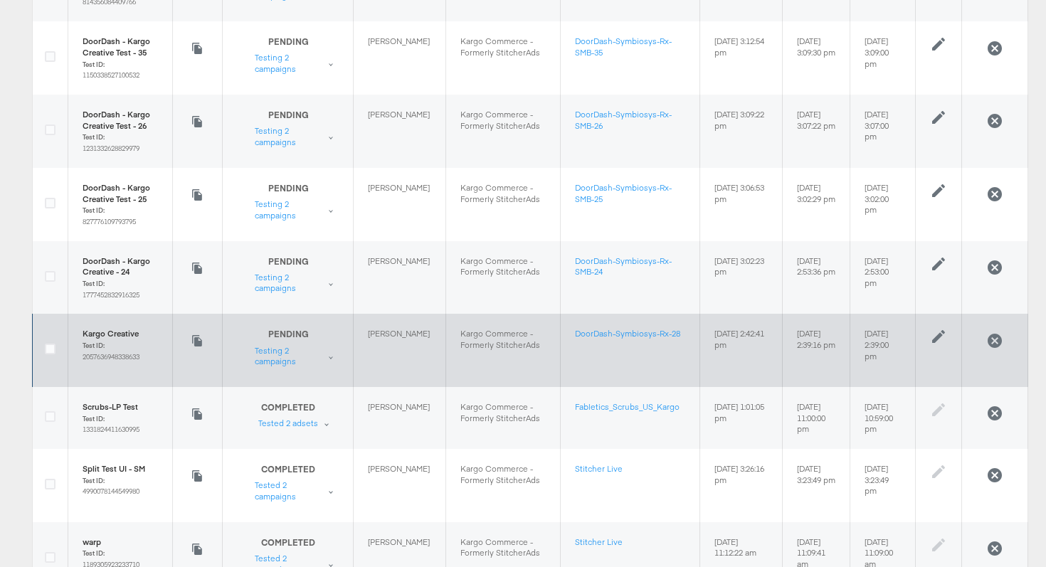
scroll to position [559, 0]
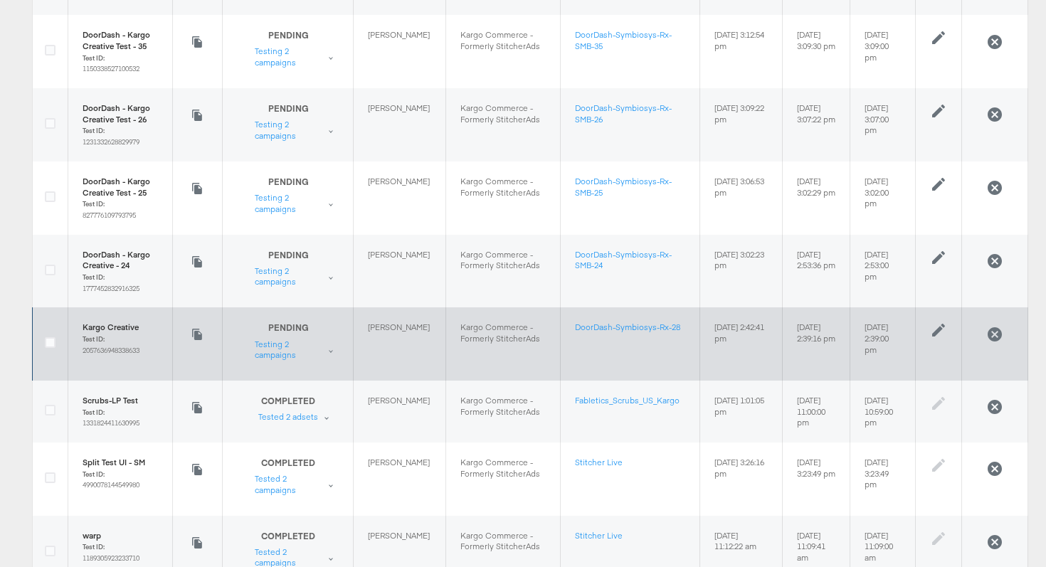
click at [124, 346] on small "Test ID: 2057636948338633" at bounding box center [111, 344] width 57 height 21
